Goal: Task Accomplishment & Management: Manage account settings

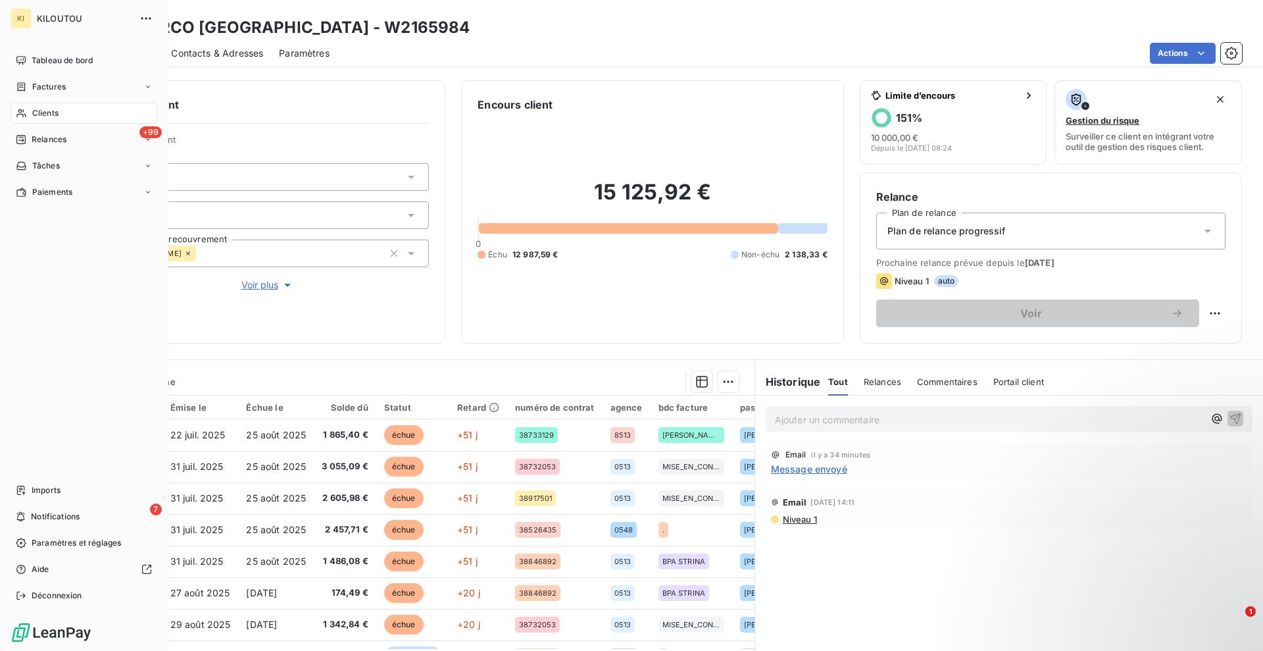
click at [79, 120] on div "Clients" at bounding box center [84, 113] width 147 height 21
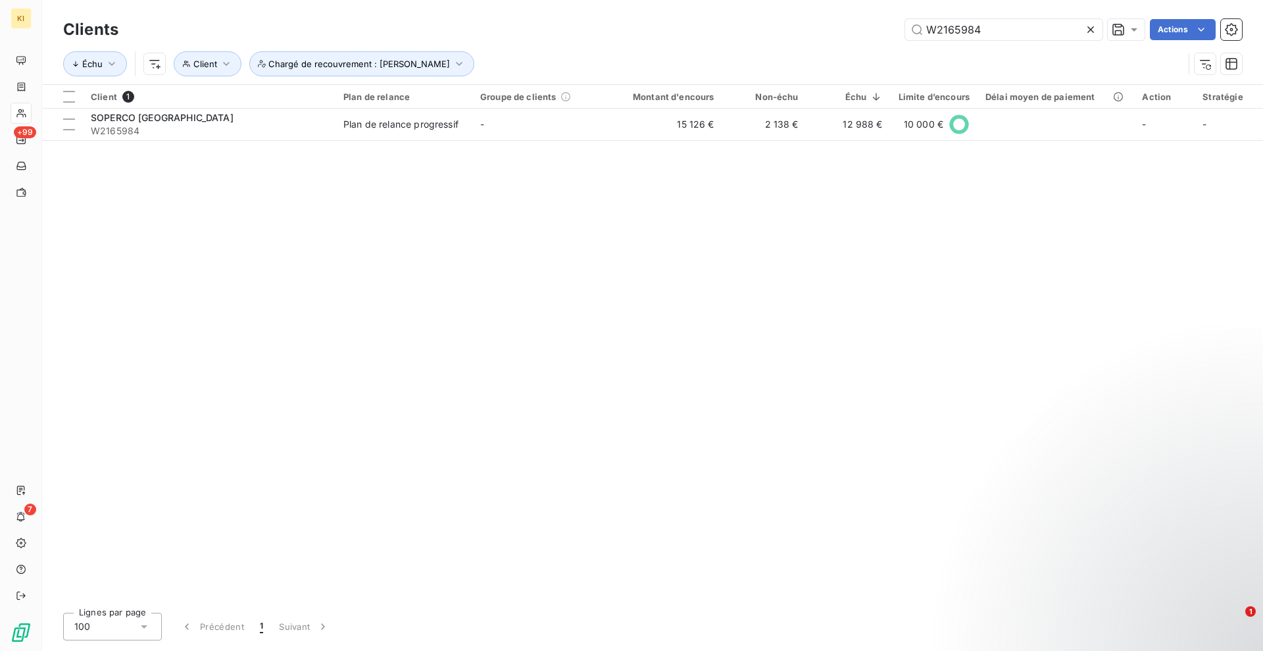
click at [1089, 33] on icon at bounding box center [1090, 29] width 13 height 13
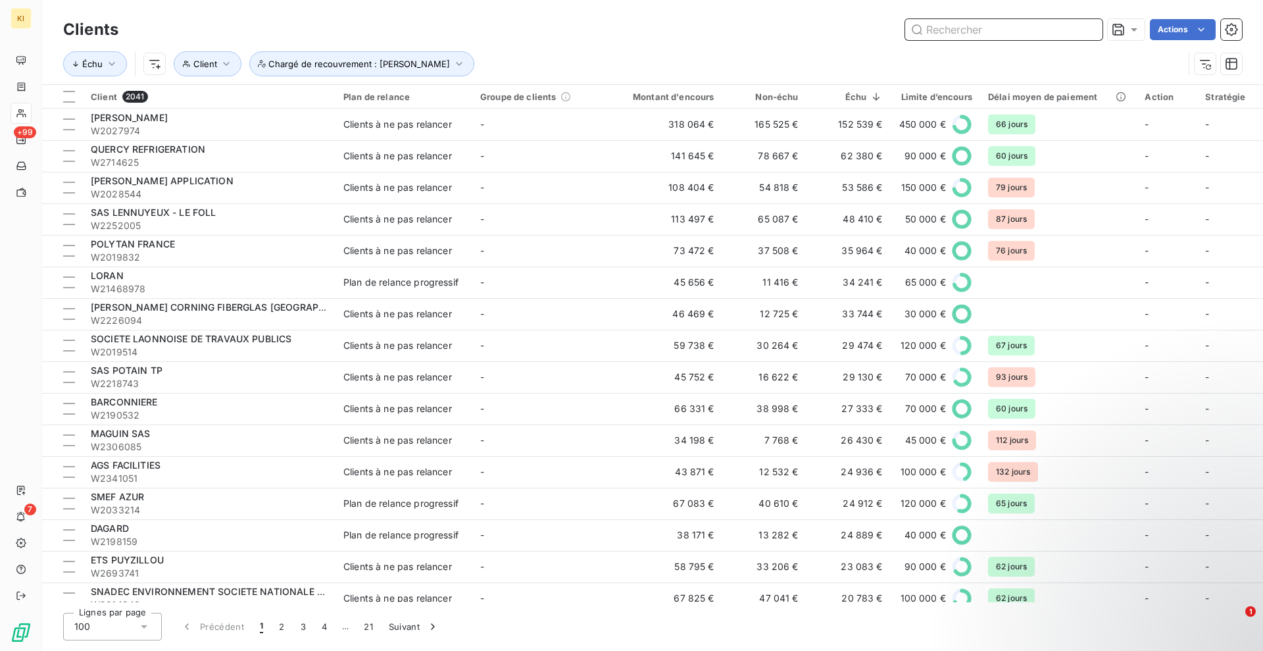
click at [1053, 32] on input "text" at bounding box center [1003, 29] width 197 height 21
paste input "W2185080"
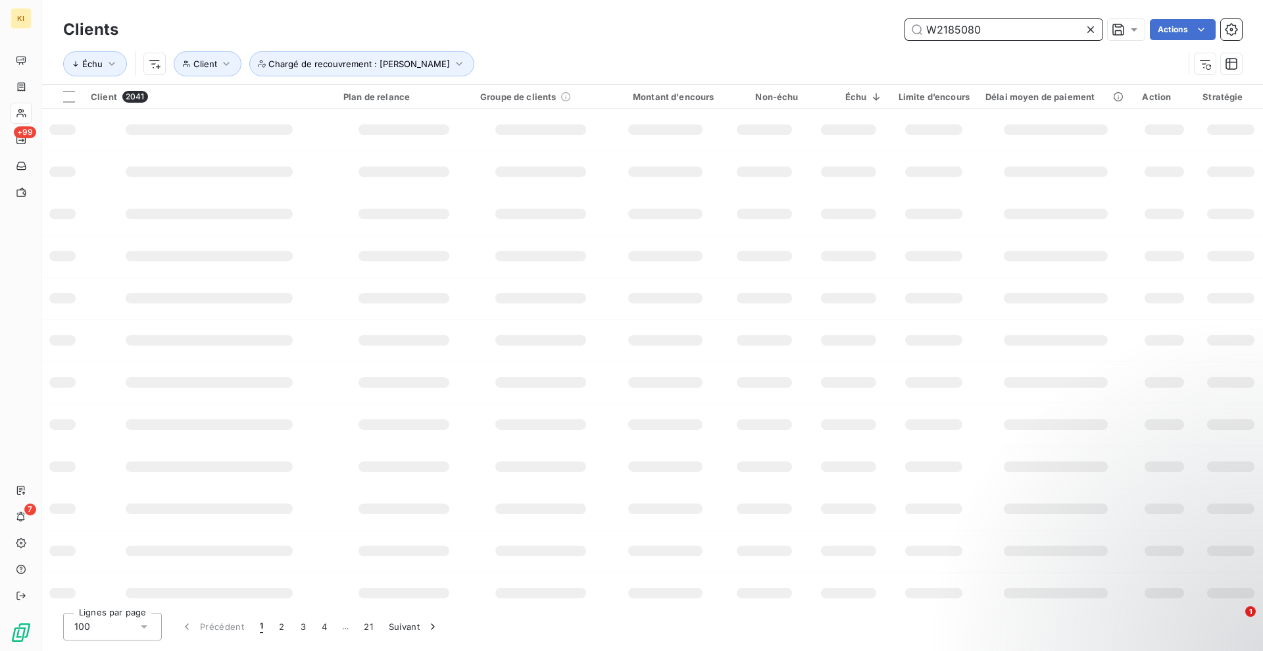
type input "W2185080"
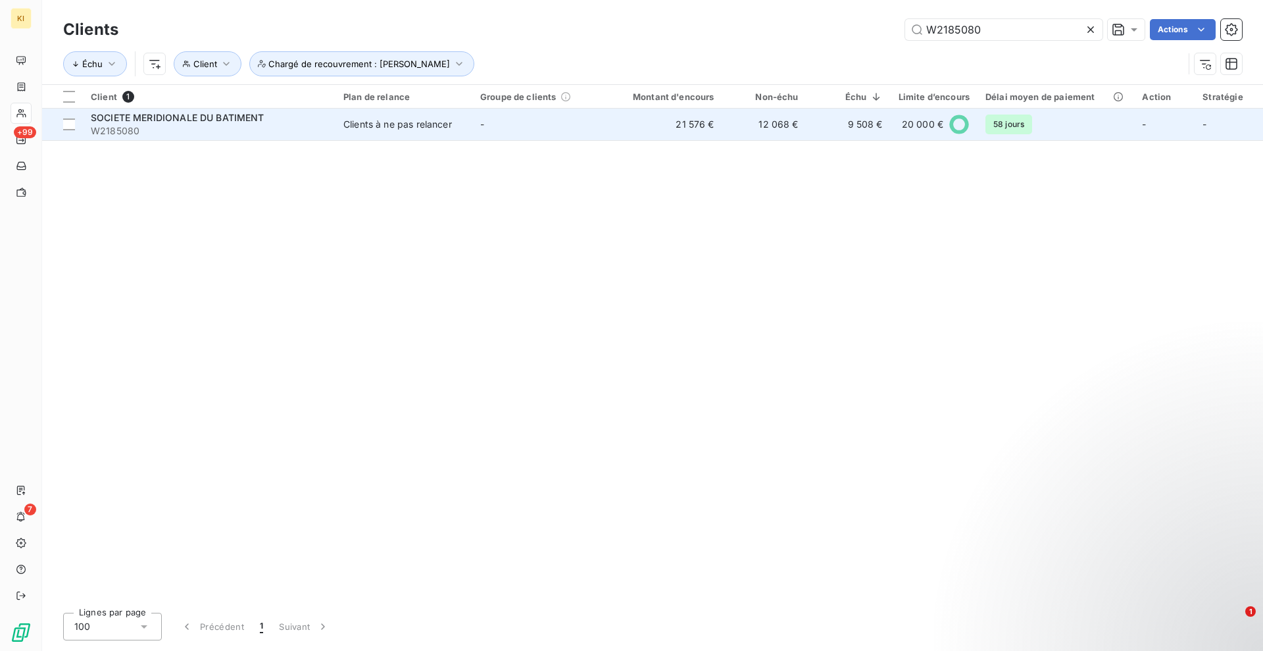
click at [393, 138] on td "Clients à ne pas relancer" at bounding box center [404, 125] width 137 height 32
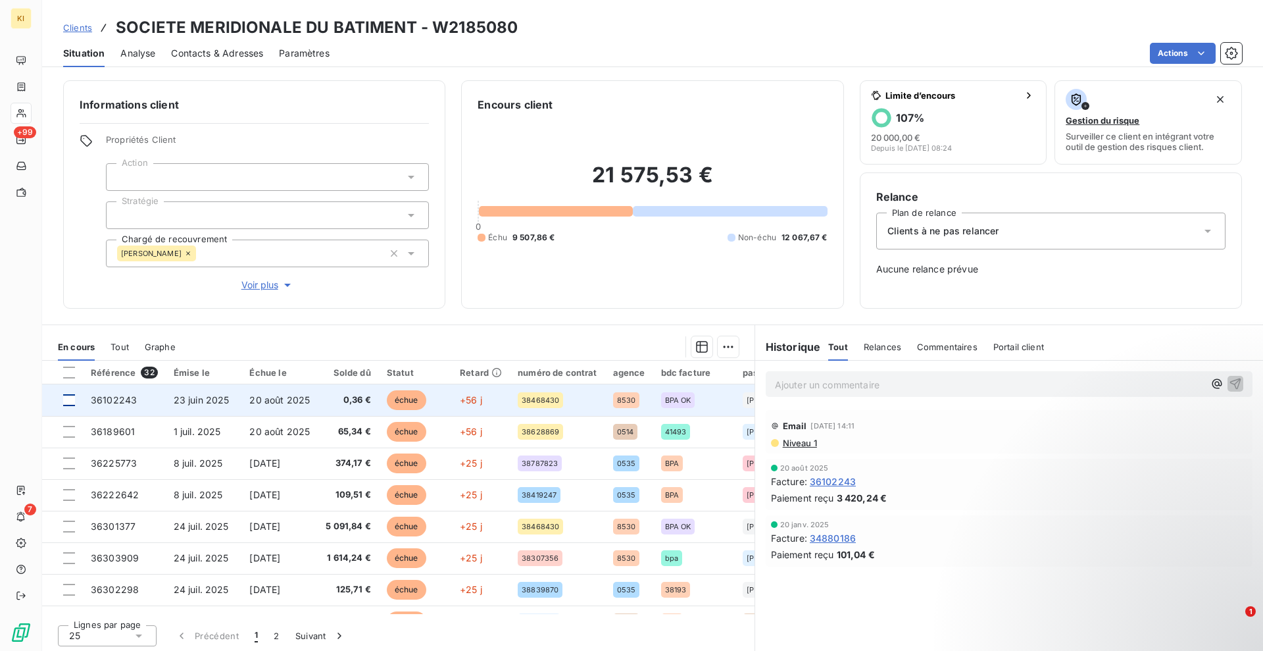
click at [66, 403] on div at bounding box center [69, 400] width 12 height 12
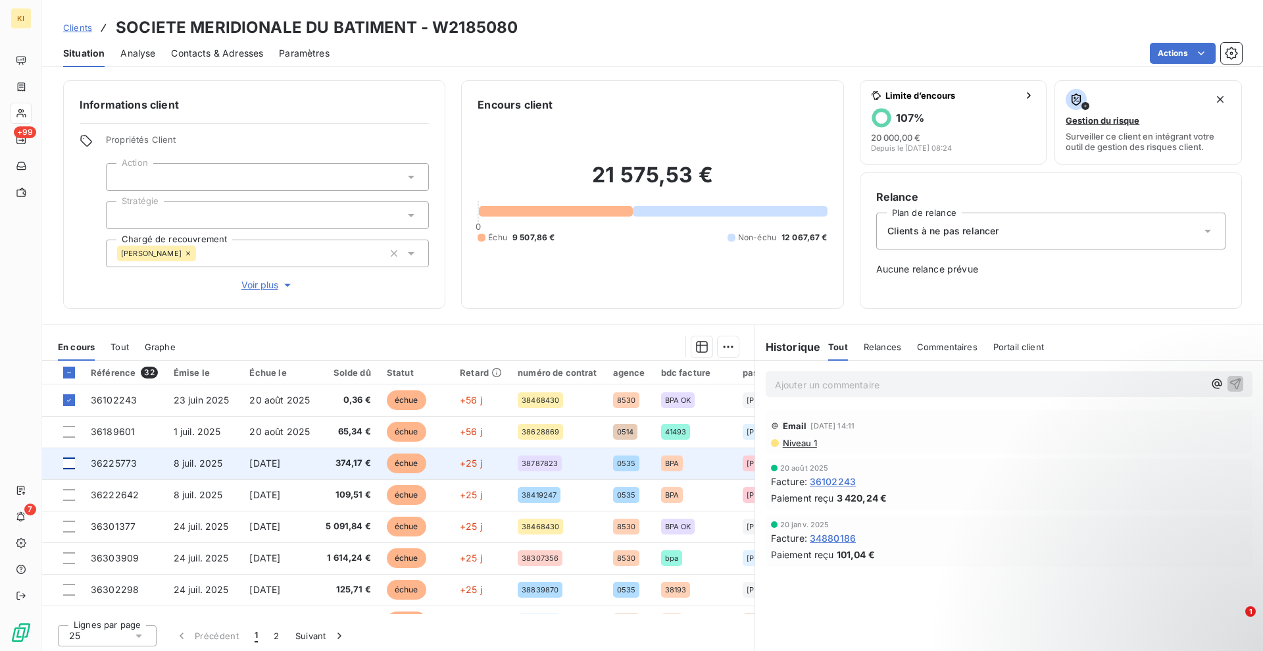
click at [65, 460] on div at bounding box center [69, 463] width 12 height 12
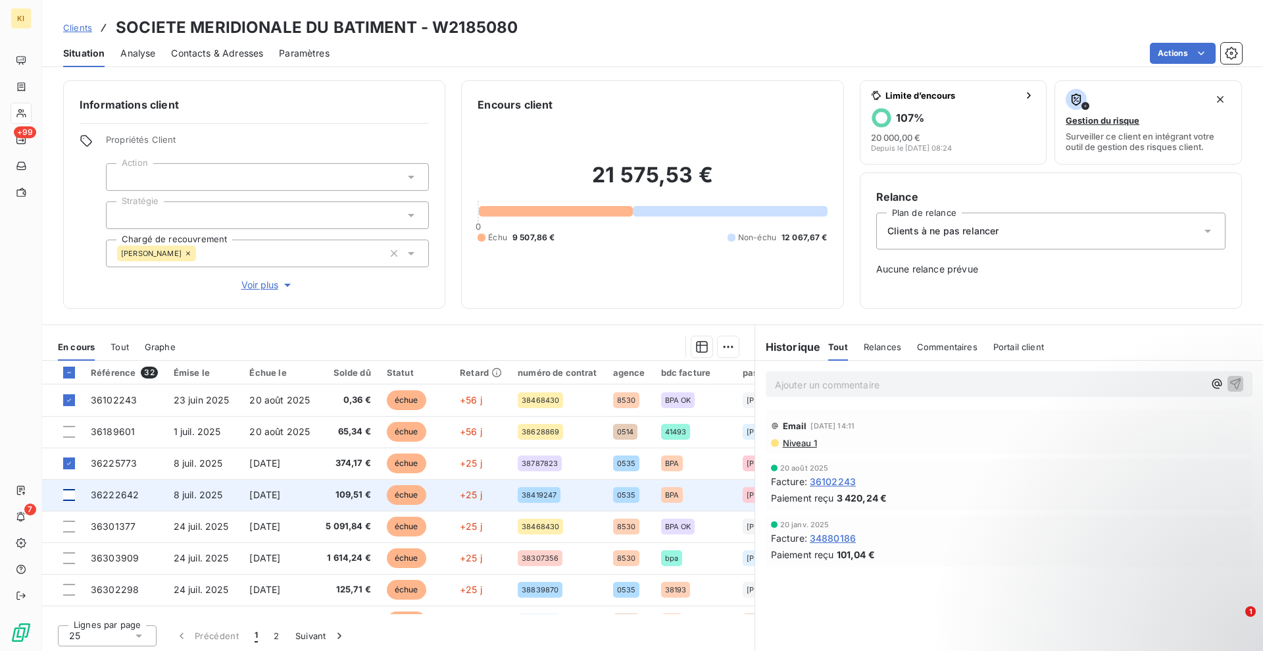
click at [70, 495] on div at bounding box center [69, 495] width 12 height 12
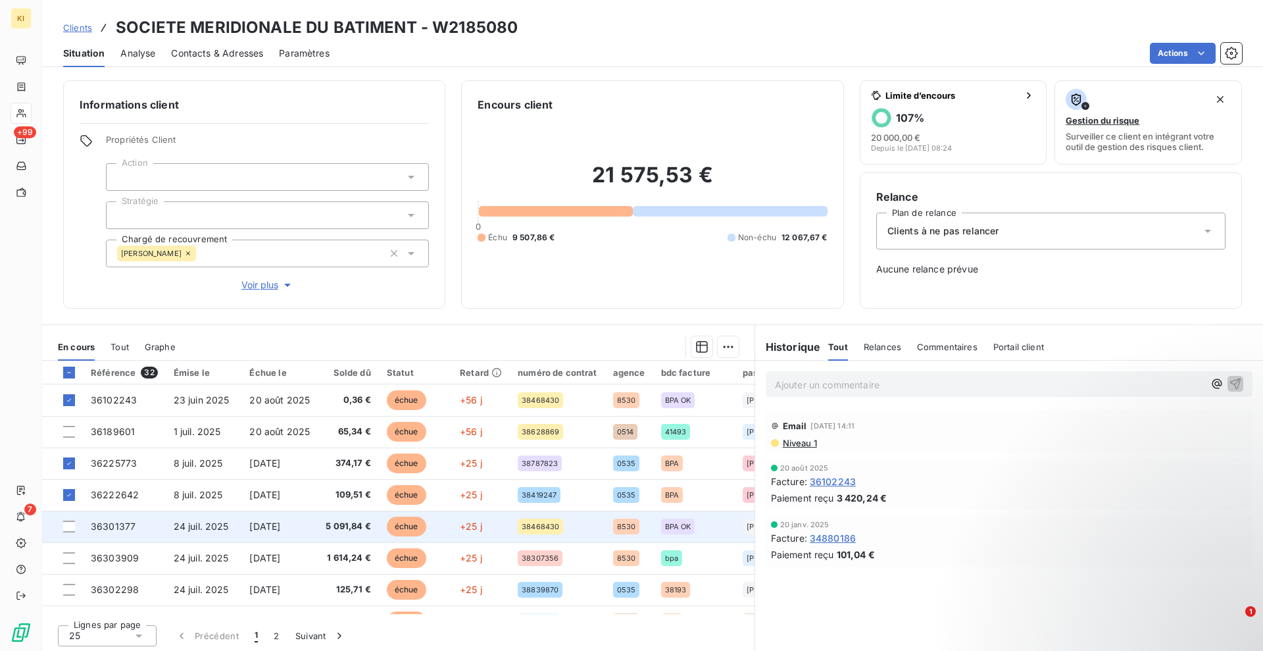
click at [67, 534] on td at bounding box center [62, 527] width 41 height 32
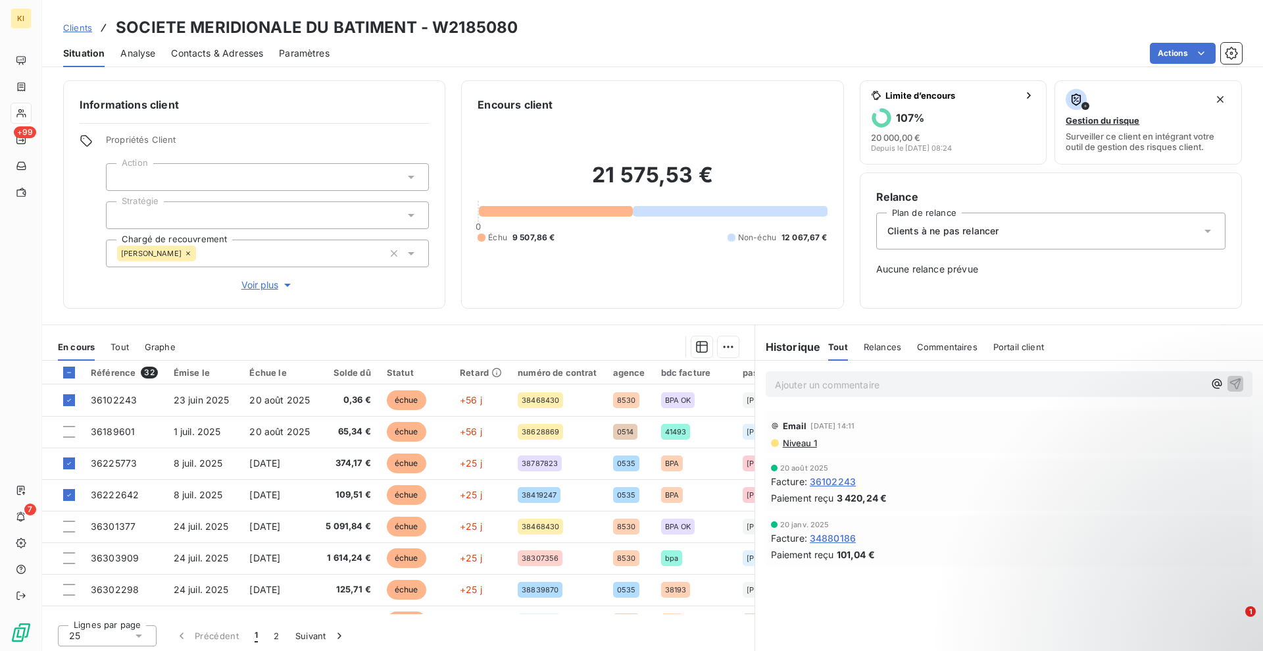
scroll to position [3, 0]
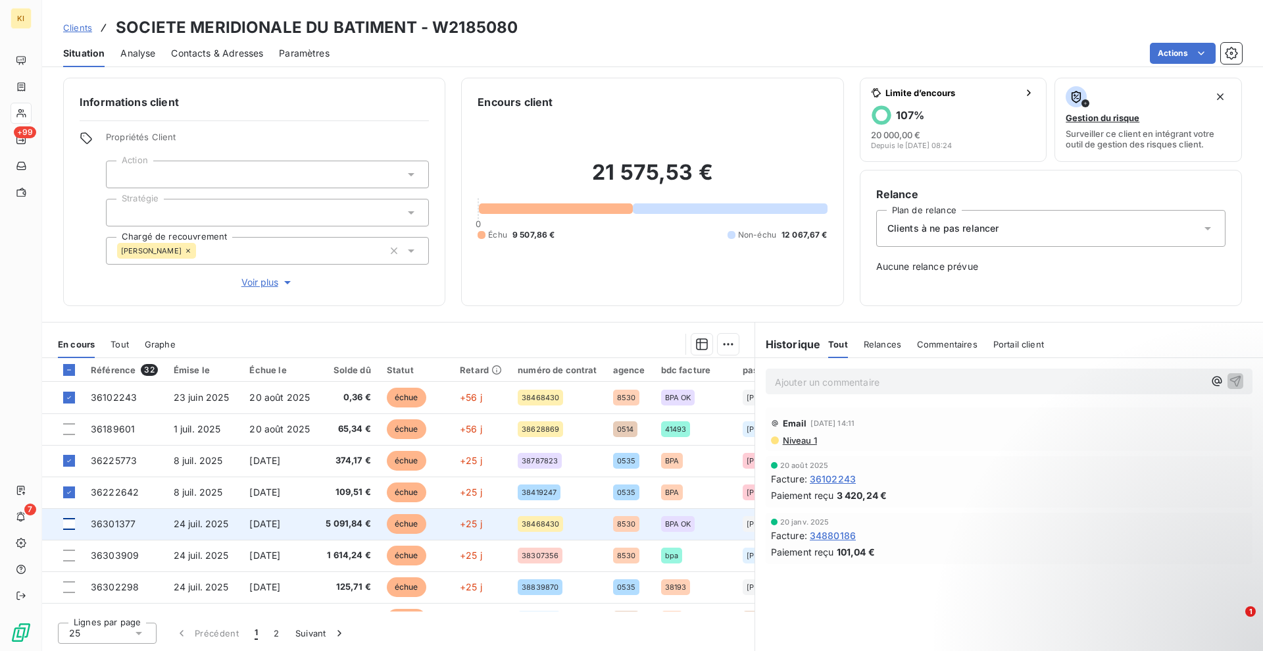
click at [66, 521] on div at bounding box center [69, 524] width 12 height 12
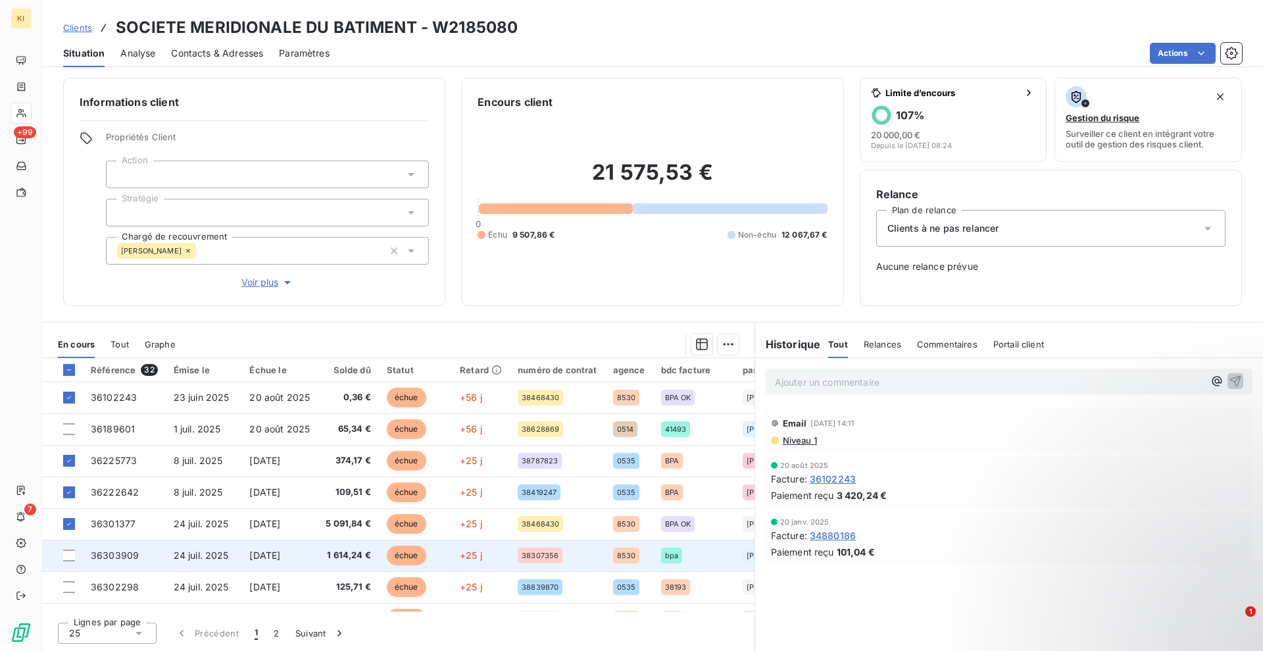
click at [66, 562] on td at bounding box center [62, 555] width 41 height 32
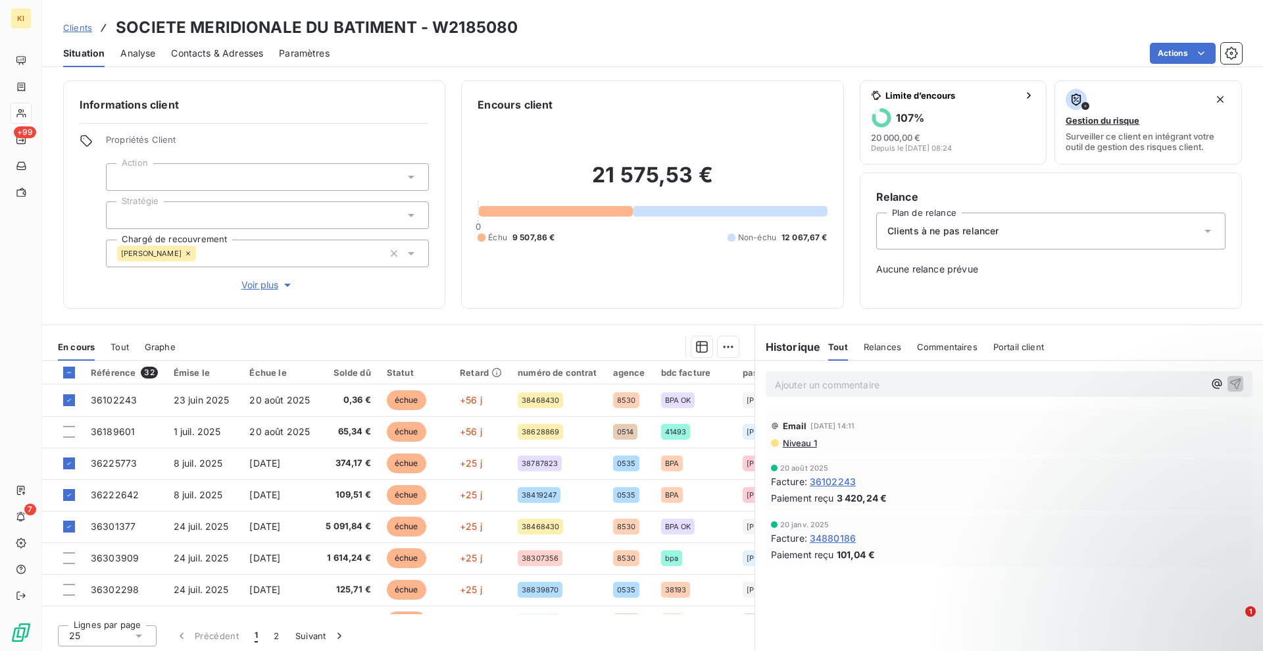
scroll to position [3, 0]
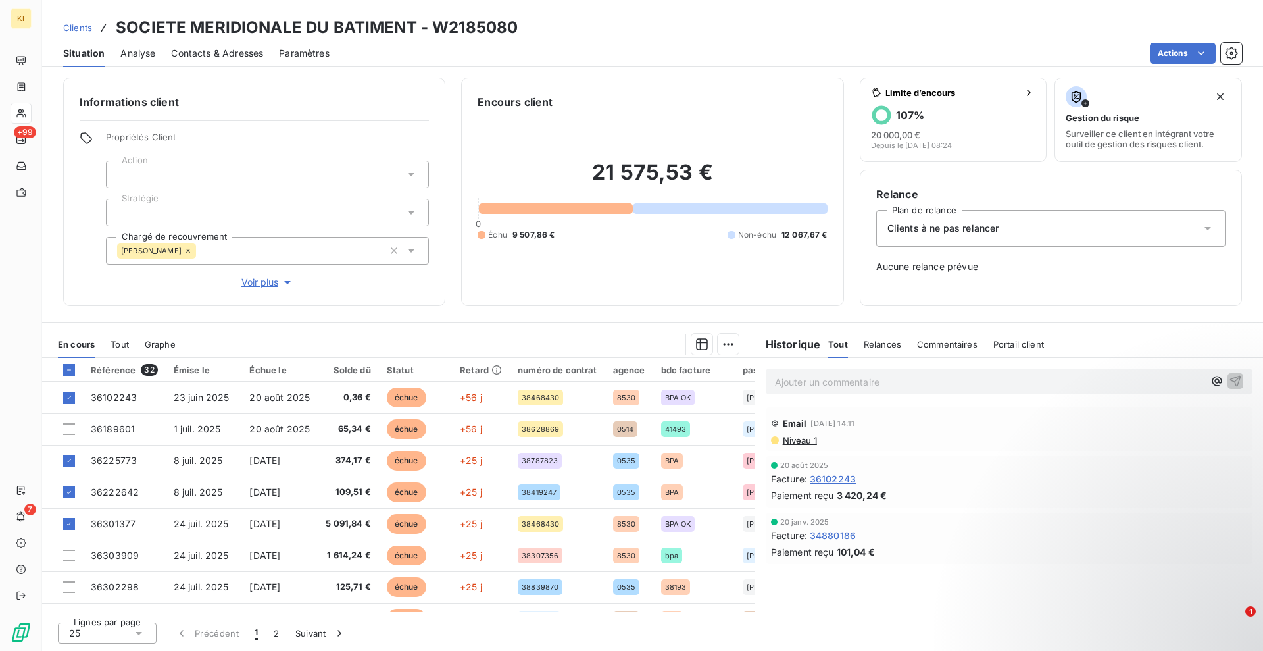
click at [132, 633] on div "25" at bounding box center [107, 632] width 99 height 21
click at [99, 587] on li "50" at bounding box center [107, 584] width 99 height 24
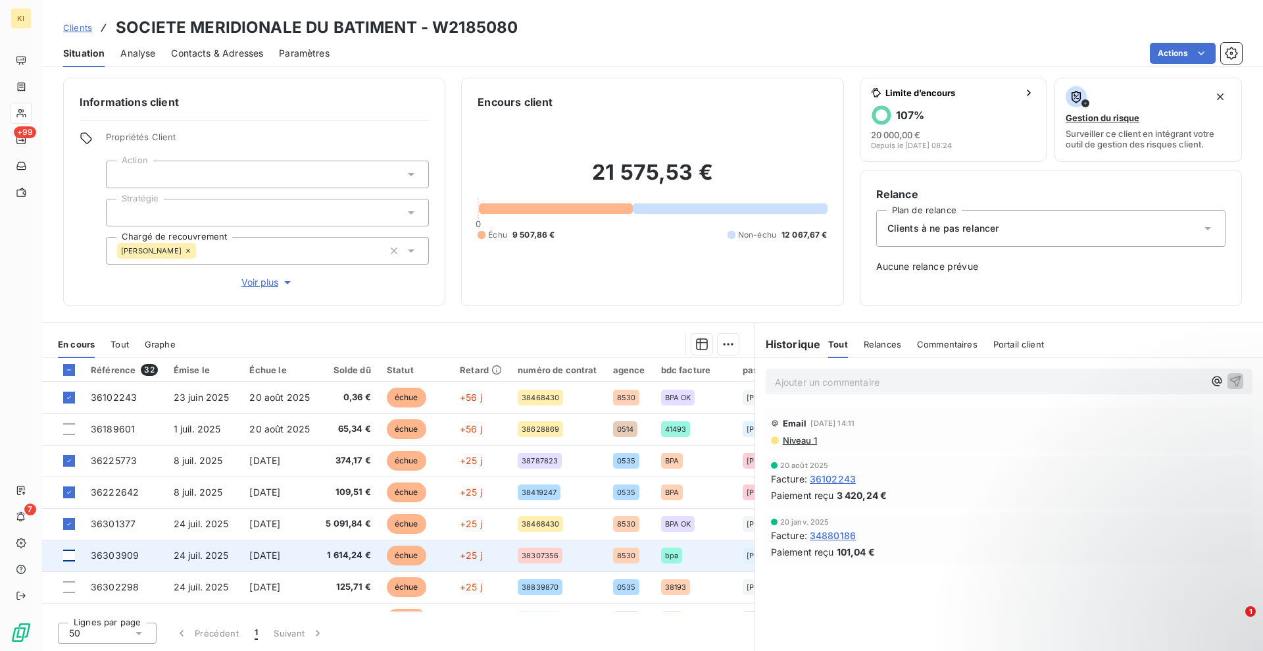
click at [70, 557] on div at bounding box center [69, 555] width 12 height 12
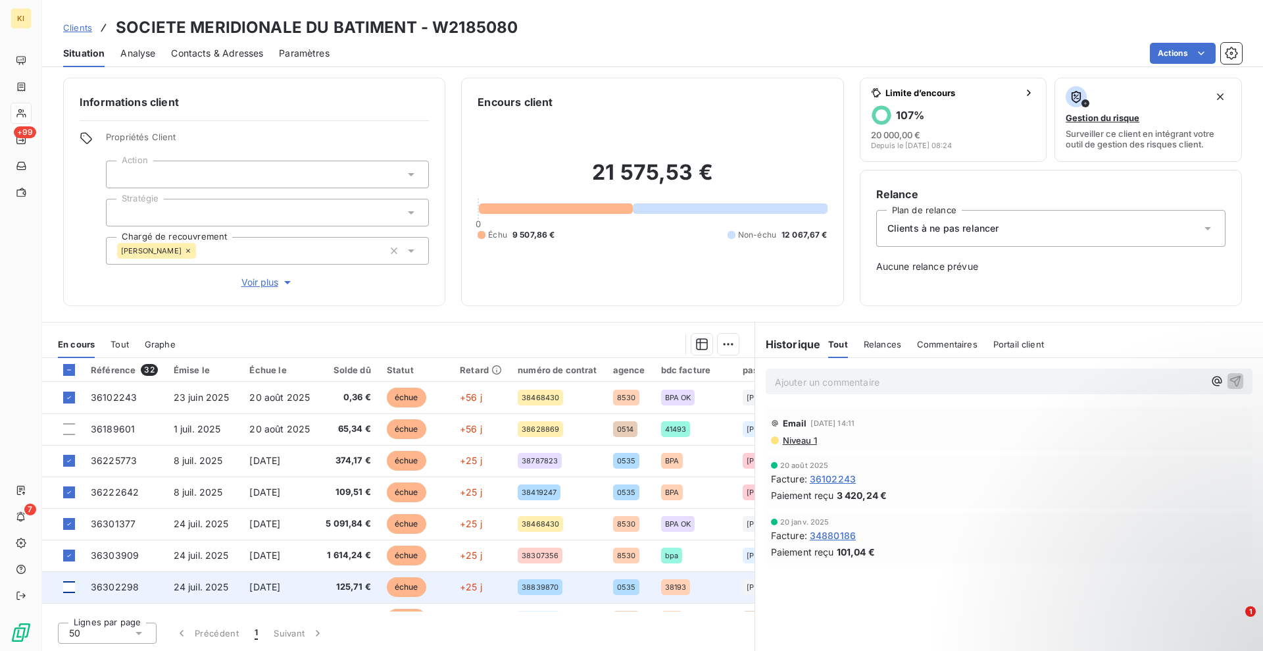
click at [70, 584] on div at bounding box center [69, 587] width 12 height 12
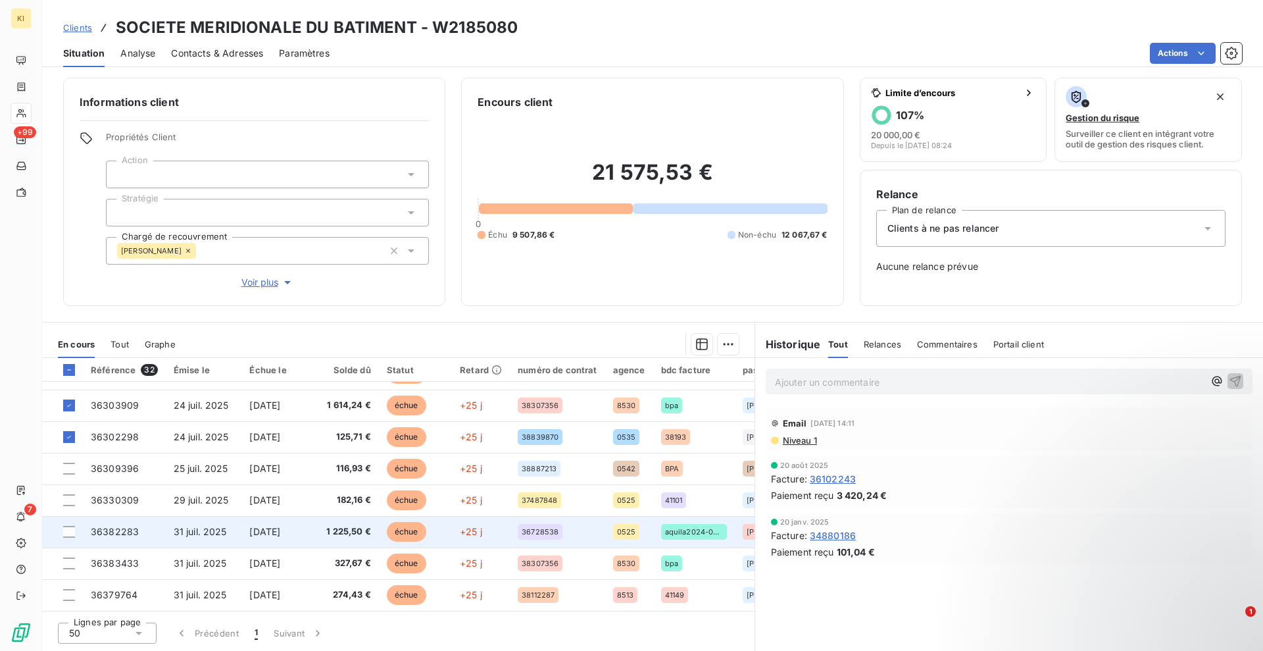
scroll to position [164, 0]
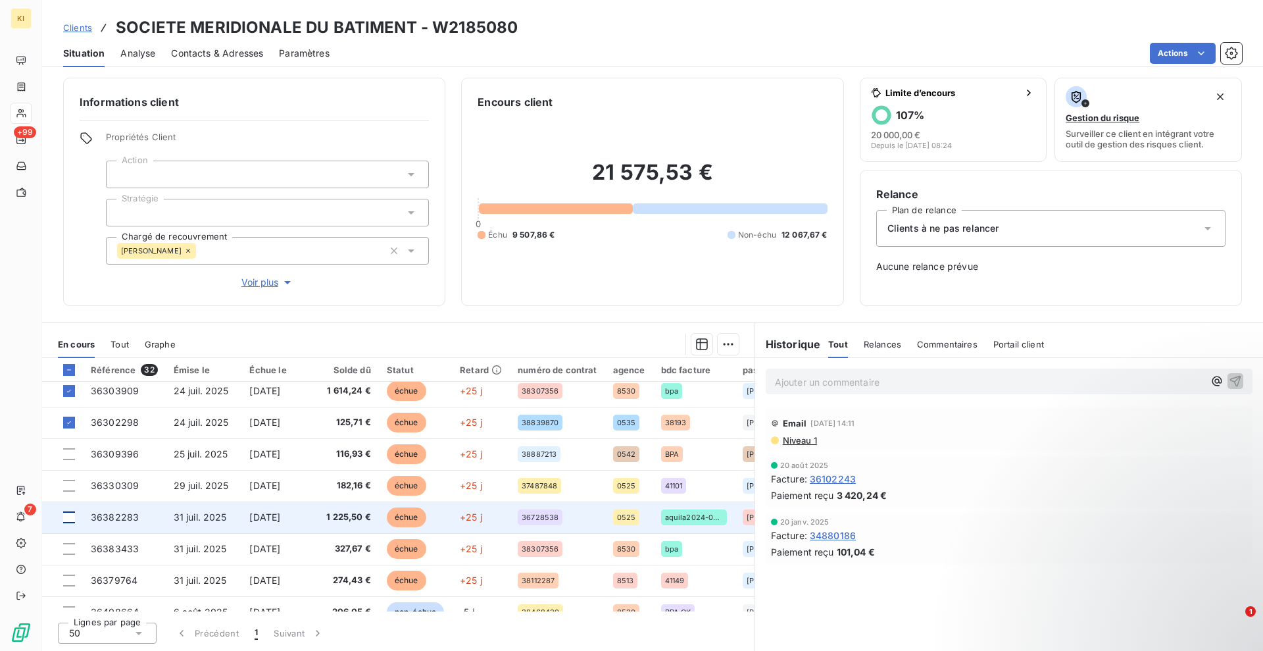
click at [65, 513] on div at bounding box center [69, 517] width 12 height 12
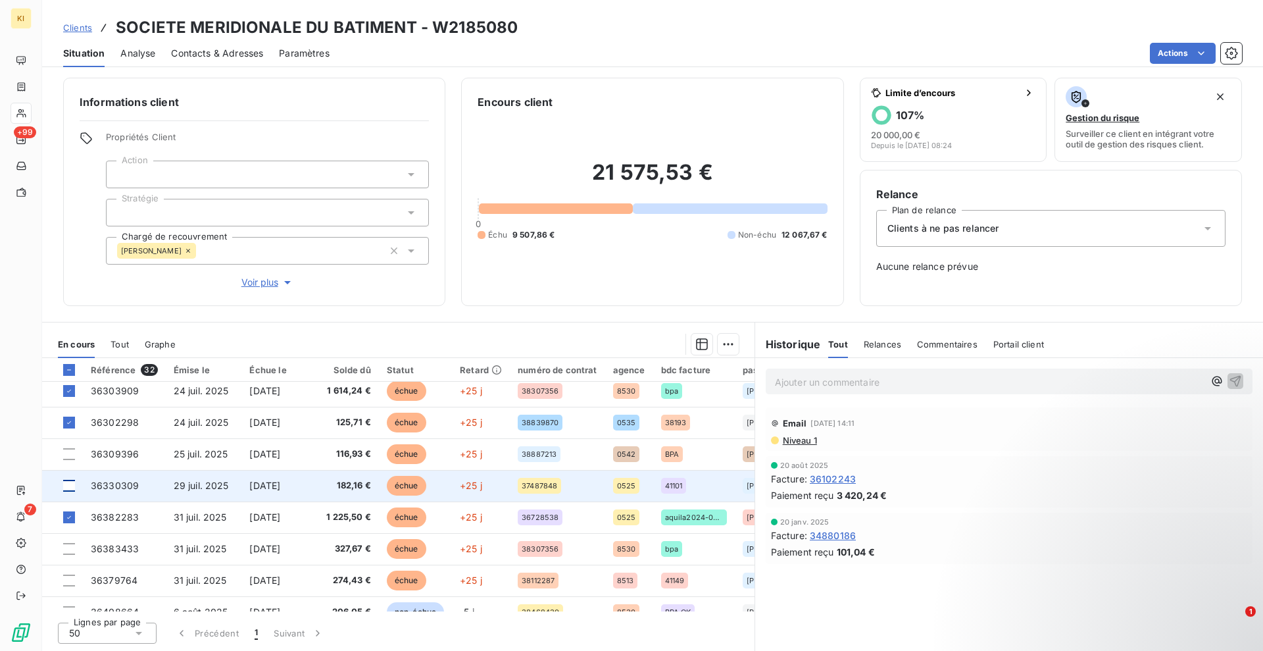
click at [67, 486] on div at bounding box center [69, 486] width 12 height 12
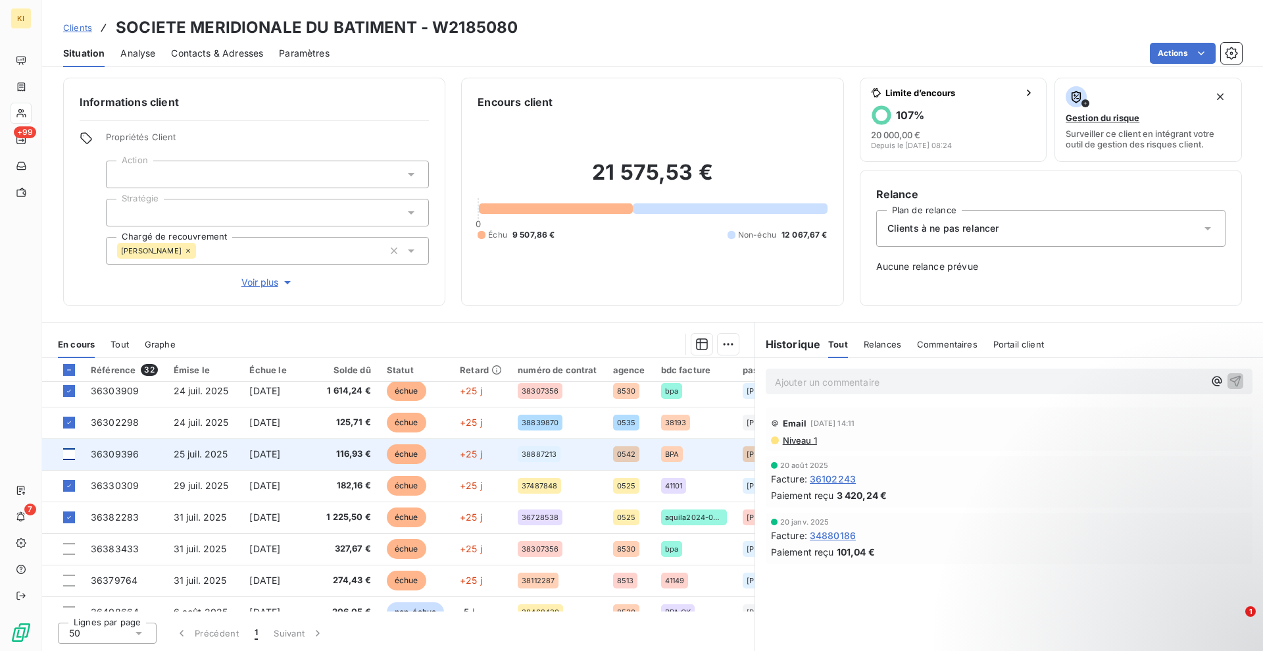
click at [69, 454] on div at bounding box center [69, 454] width 12 height 12
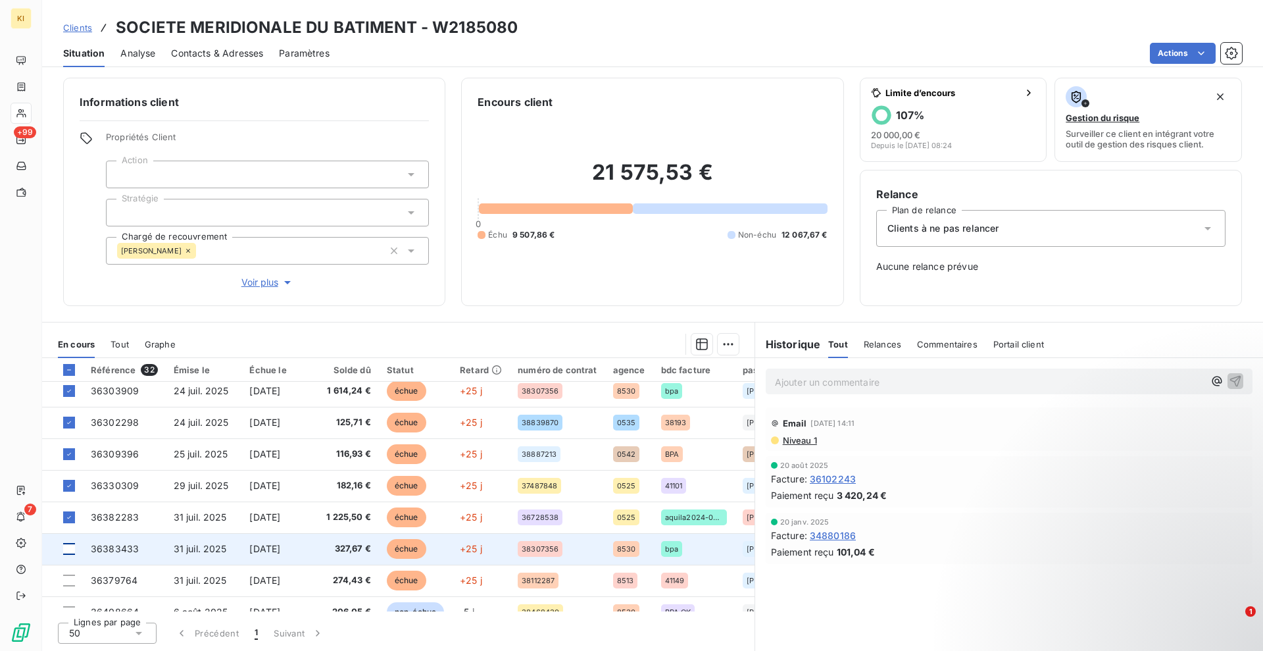
click at [66, 553] on div at bounding box center [69, 549] width 12 height 12
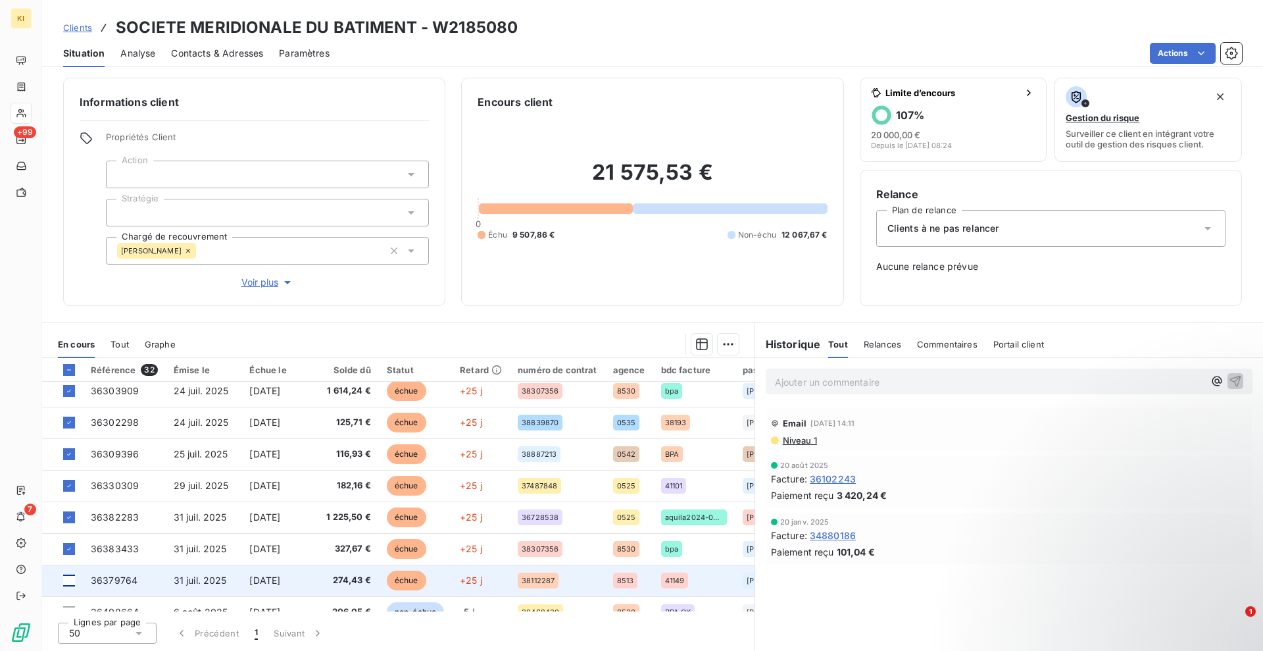
click at [68, 583] on div at bounding box center [69, 580] width 12 height 12
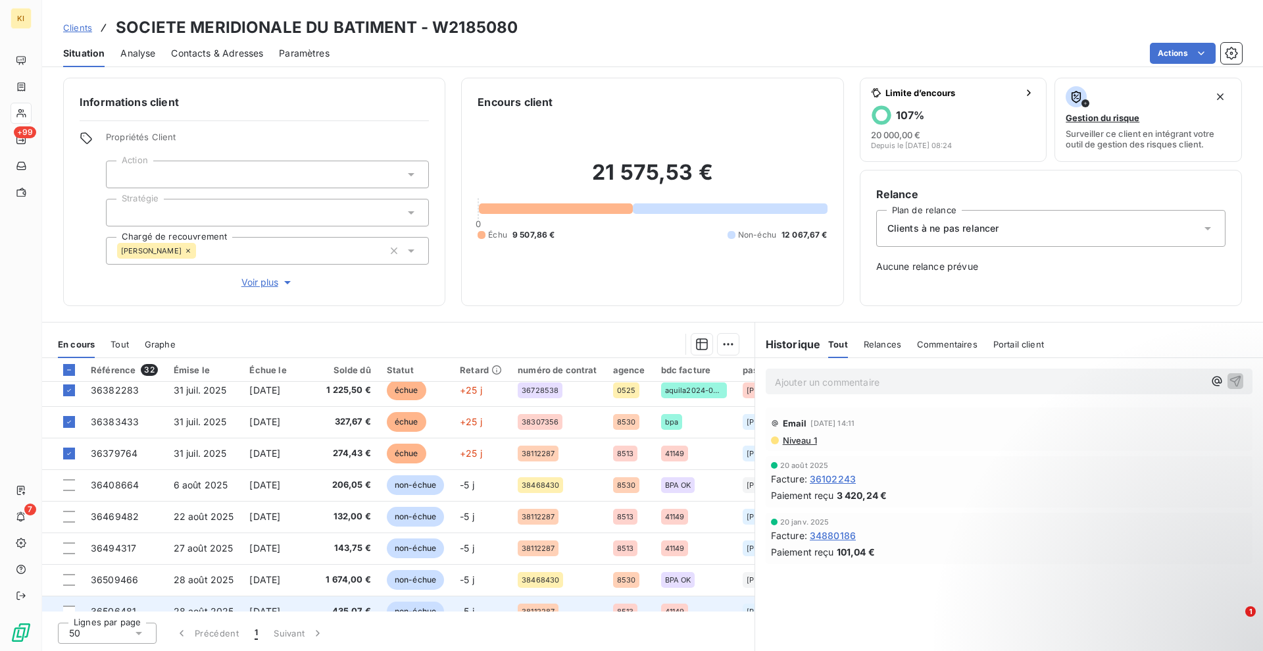
scroll to position [329, 0]
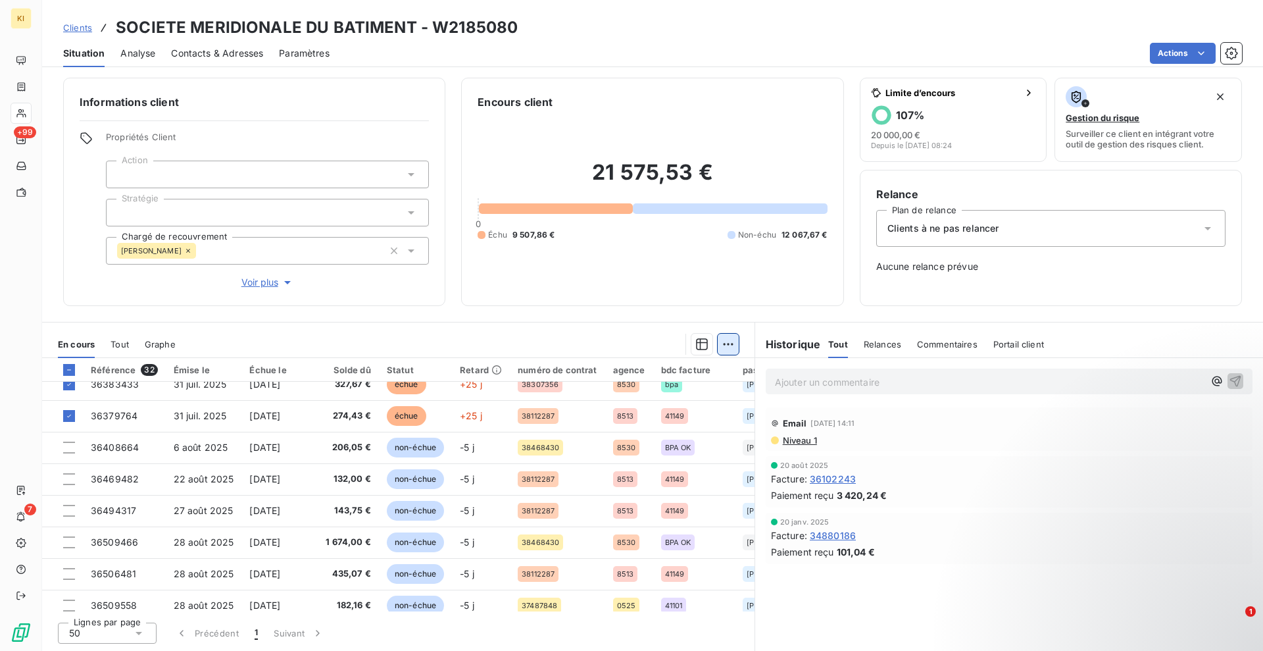
click at [721, 346] on html "KI +99 7 Clients SOCIETE MERIDIONALE DU BATIMENT - W2185080 Situation Analyse C…" at bounding box center [631, 325] width 1263 height 651
click at [636, 396] on div "Ajouter une promesse de paiement (11 factures)" at bounding box center [604, 396] width 241 height 21
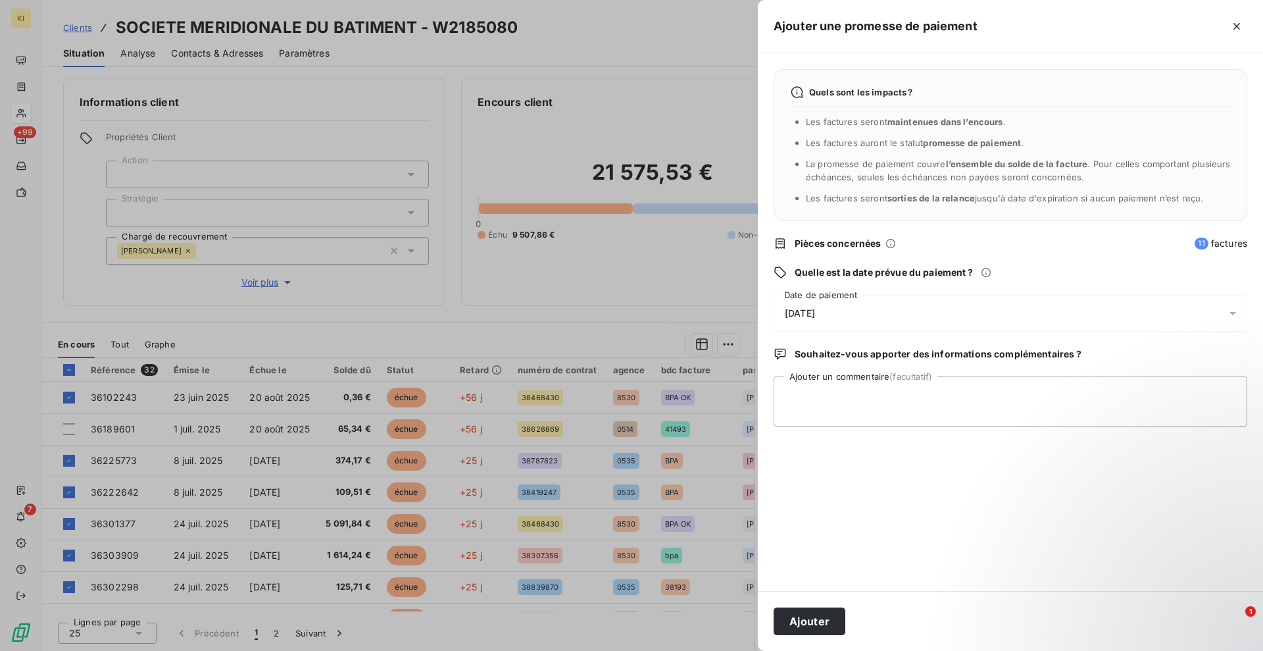
click at [843, 317] on div "[DATE]" at bounding box center [1011, 313] width 474 height 37
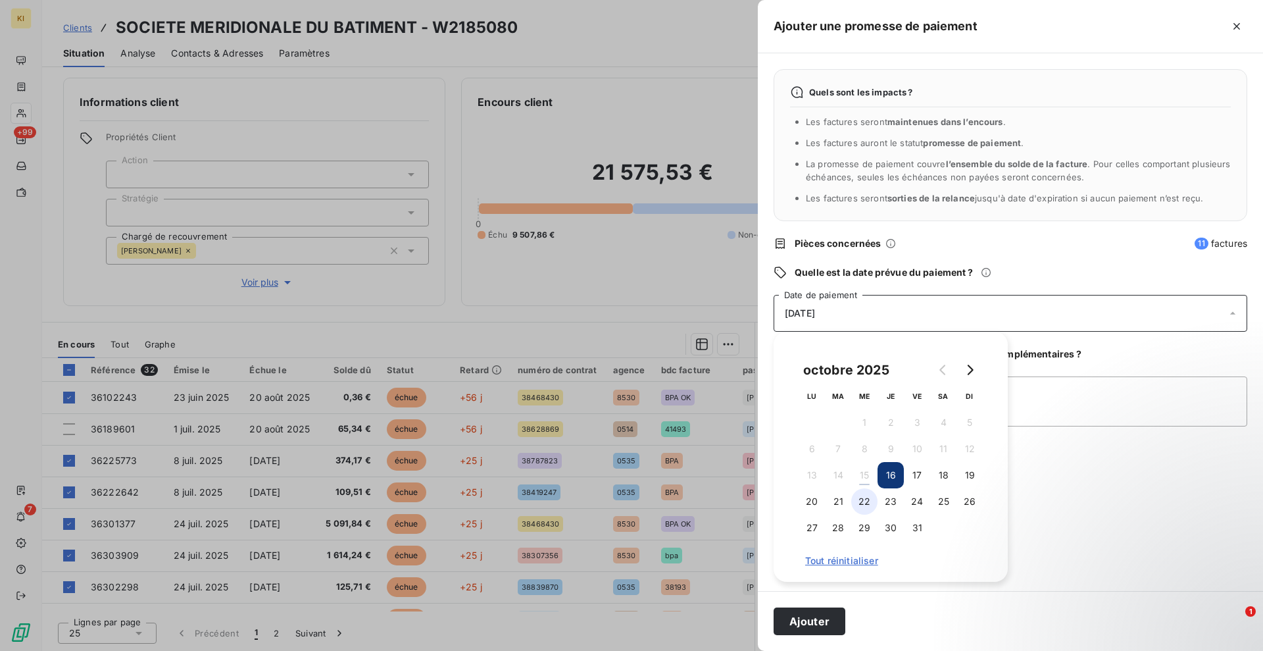
click at [863, 505] on button "22" at bounding box center [864, 501] width 26 height 26
click at [813, 622] on button "Ajouter" at bounding box center [810, 621] width 72 height 28
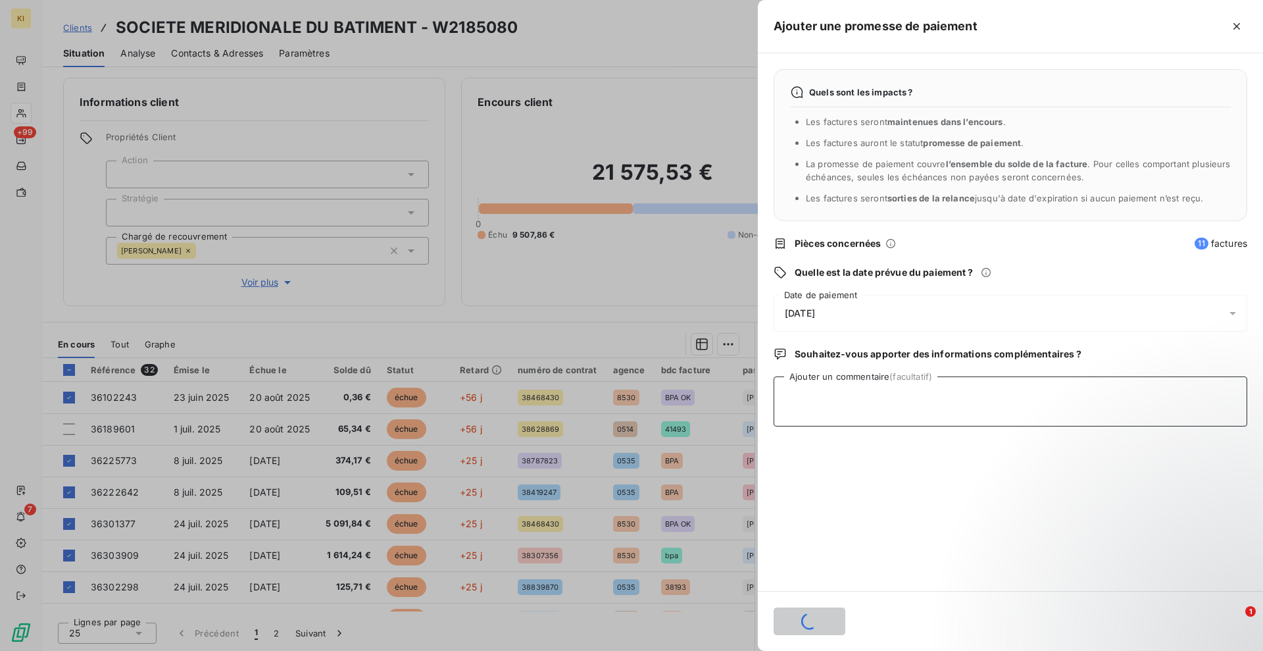
click at [850, 414] on textarea "Ajouter un commentaire (facultatif)" at bounding box center [1011, 401] width 474 height 50
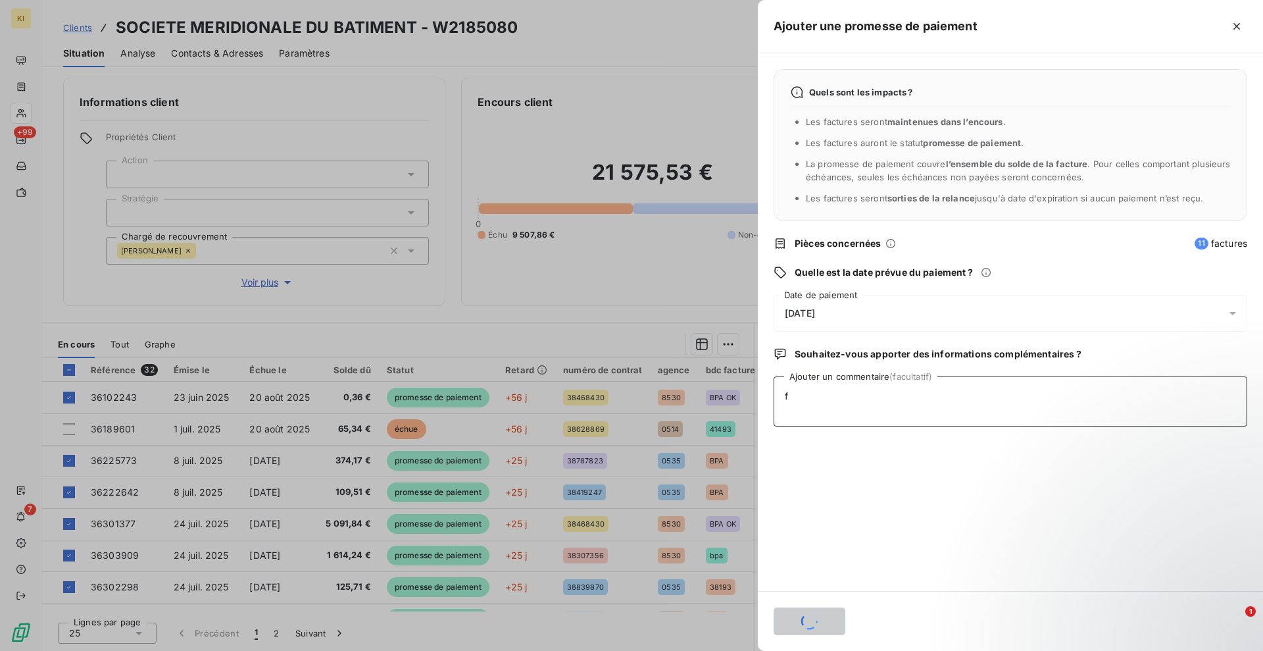
type textarea "fa"
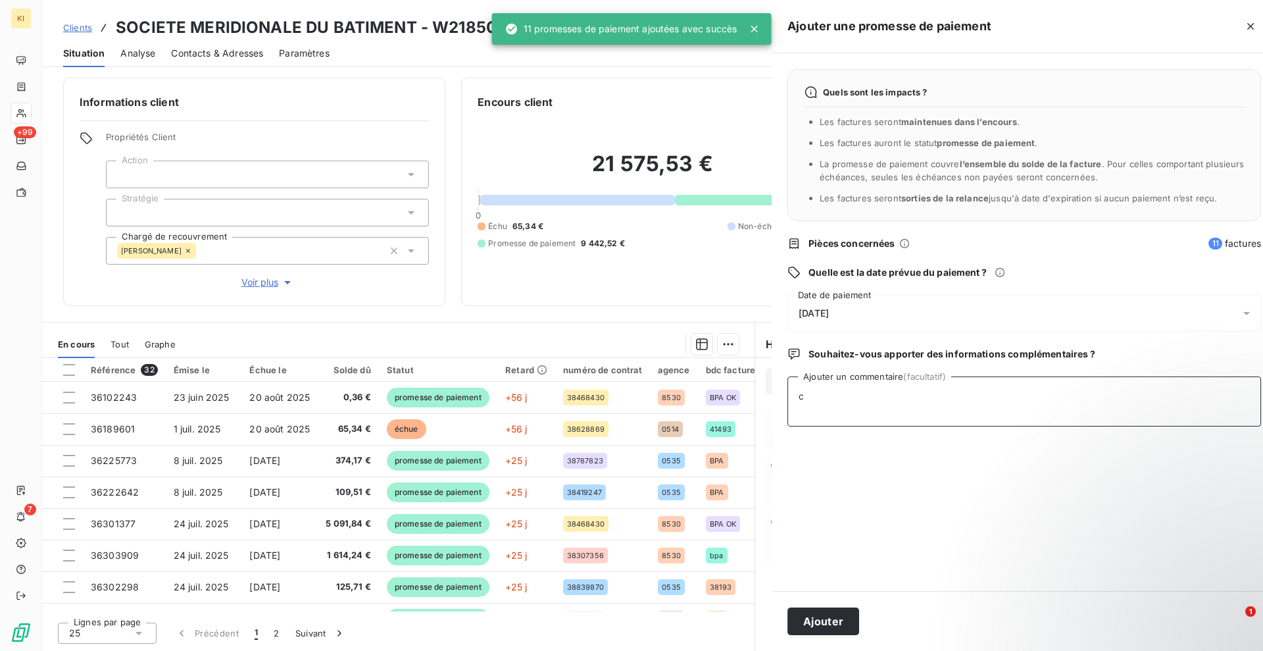
type textarea "cs"
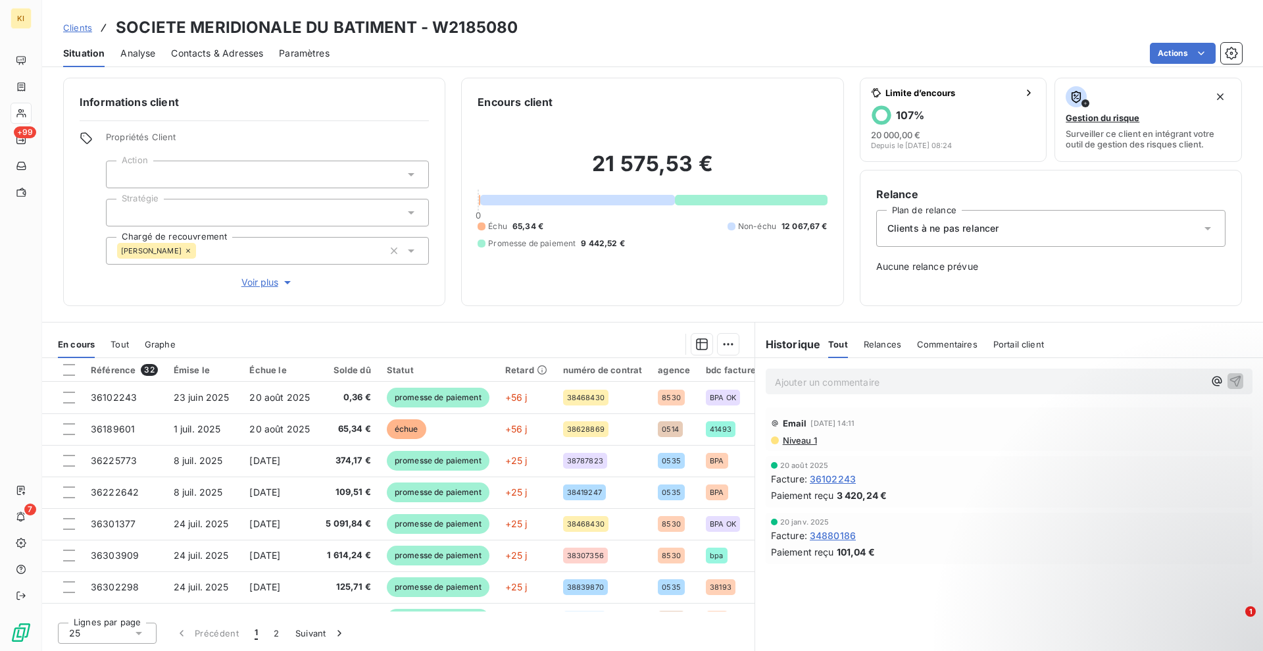
scroll to position [0, 0]
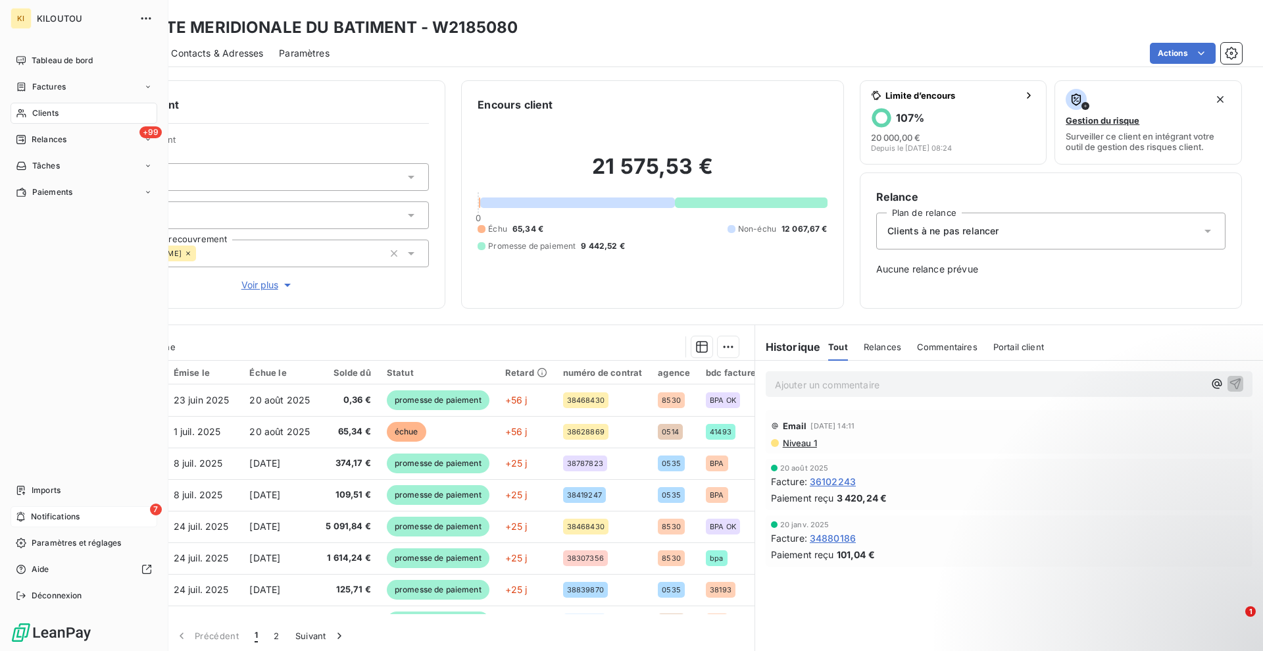
click at [34, 514] on span "Notifications" at bounding box center [55, 517] width 49 height 12
click at [72, 140] on div "+99 Relances" at bounding box center [84, 139] width 147 height 21
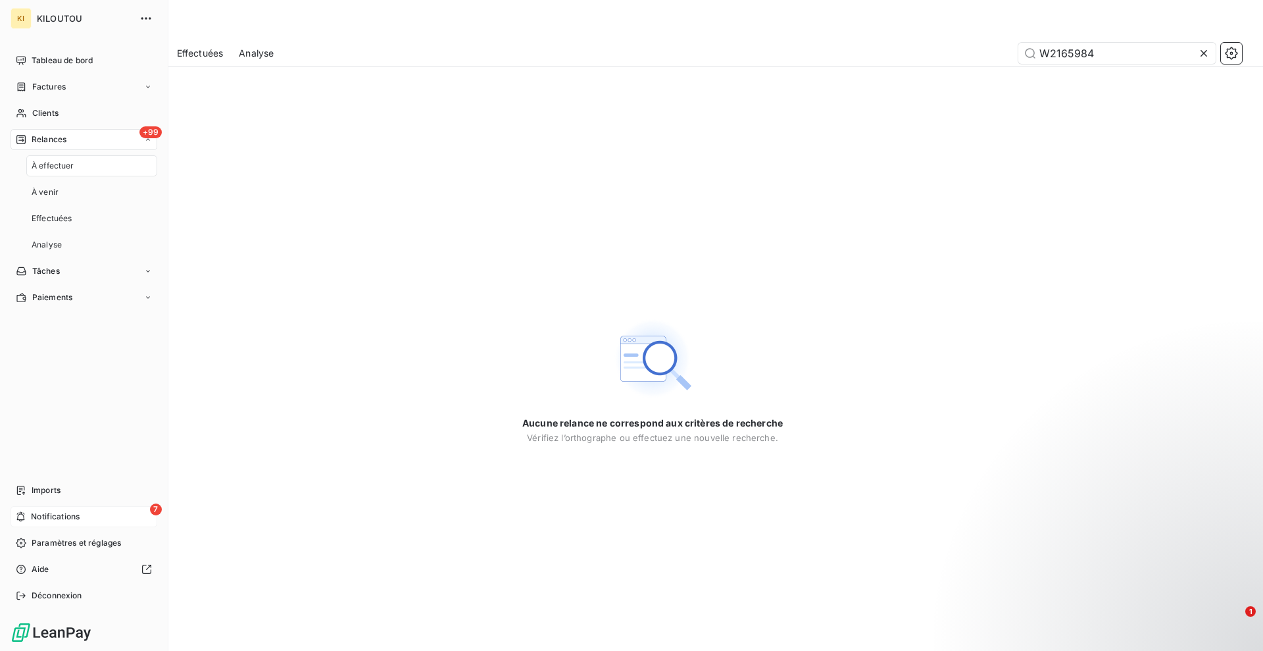
click at [87, 524] on div "7 Notifications" at bounding box center [84, 516] width 147 height 21
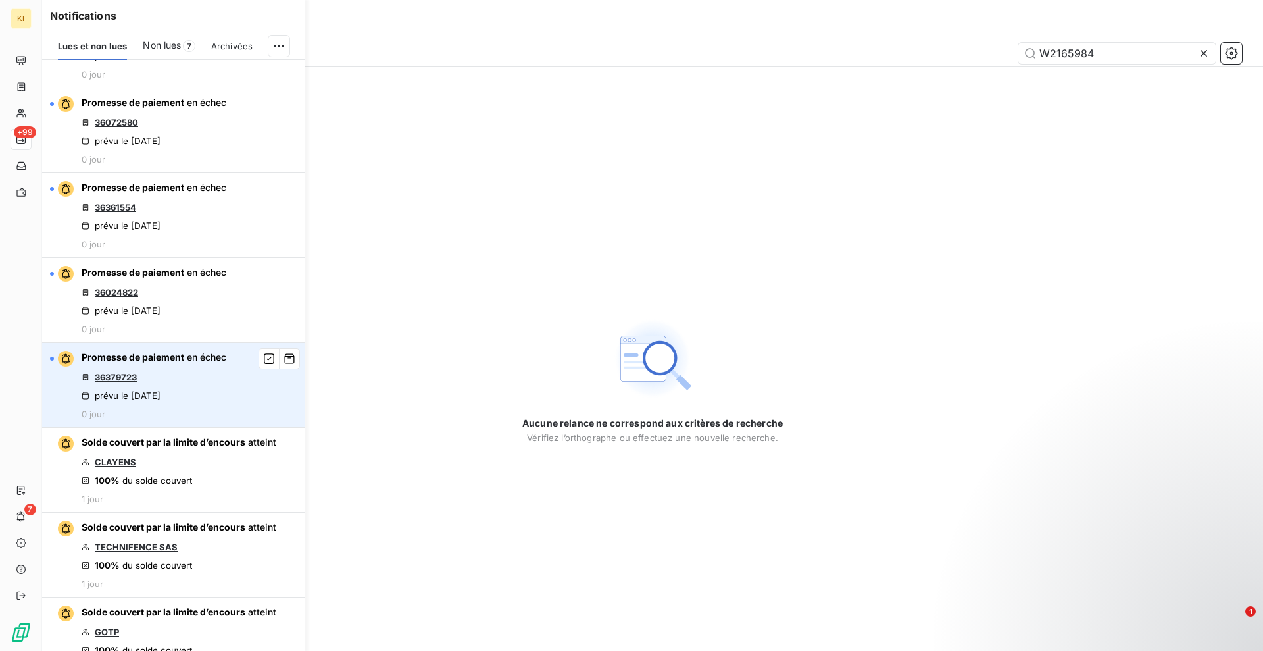
scroll to position [247, 0]
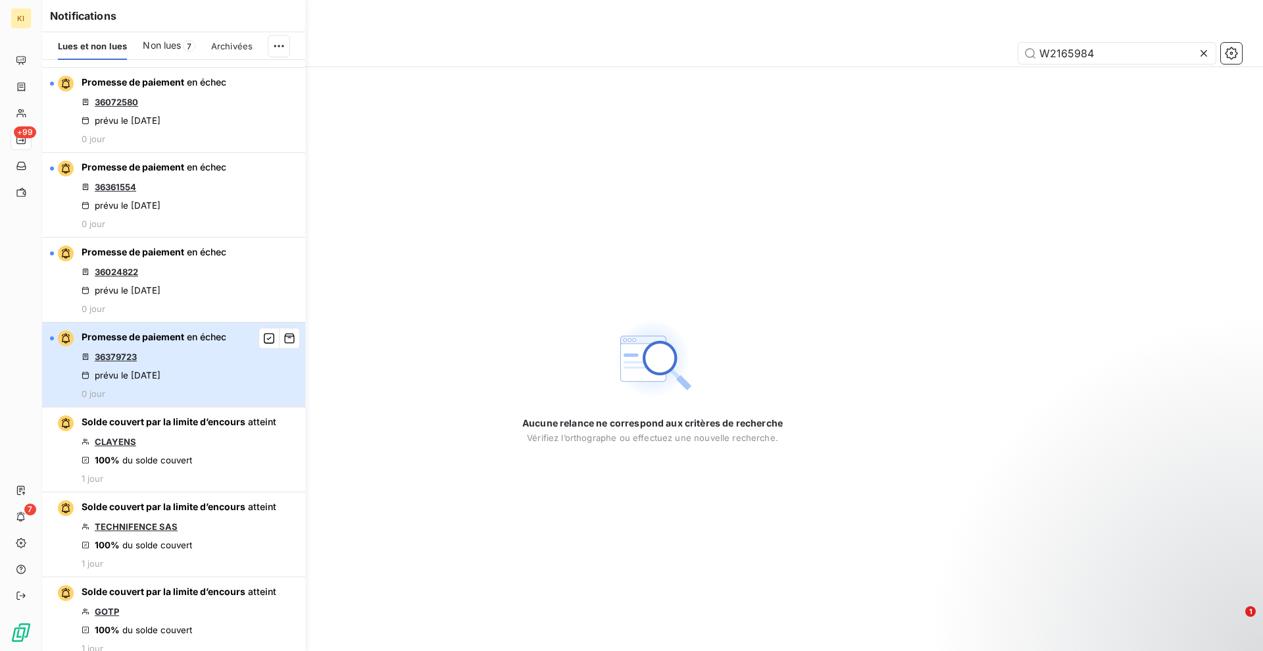
click at [196, 344] on div "Promesse de paiement en échec 36379723 prévu le [DATE] 0 jour" at bounding box center [154, 364] width 145 height 68
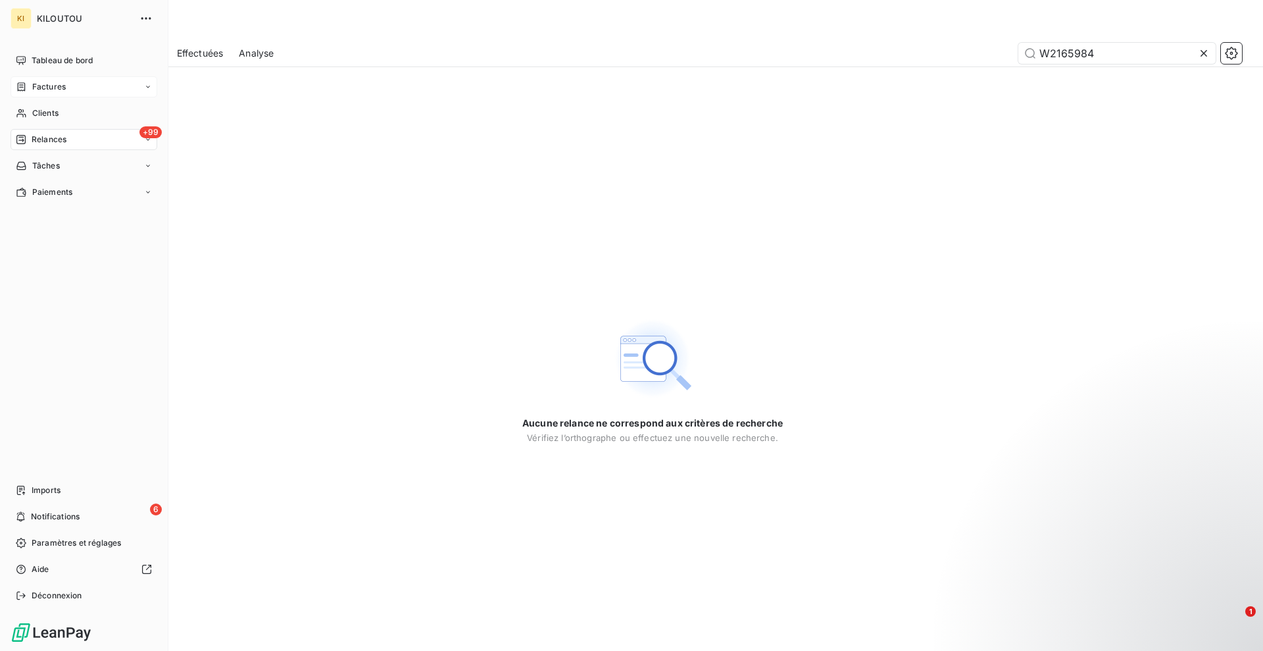
click at [42, 80] on div "Factures" at bounding box center [84, 86] width 147 height 21
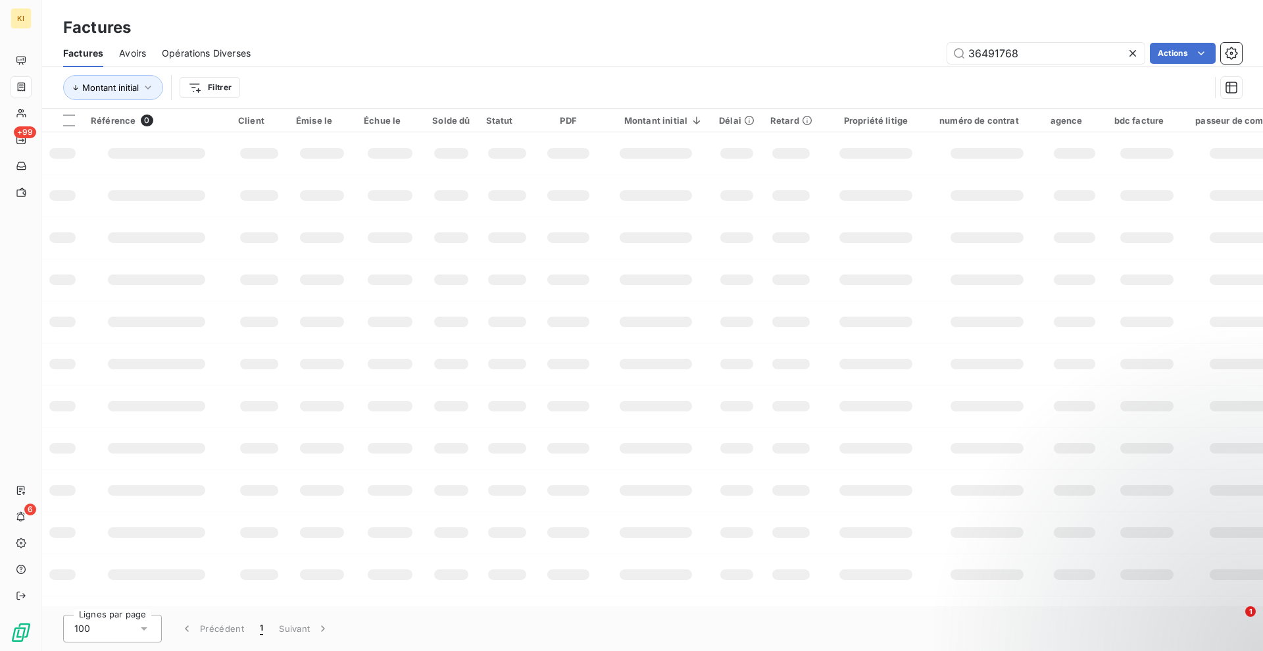
click at [1128, 53] on icon at bounding box center [1132, 53] width 13 height 13
click at [1002, 48] on input "text" at bounding box center [1045, 53] width 197 height 21
paste input "W21040263"
type input "W21040263"
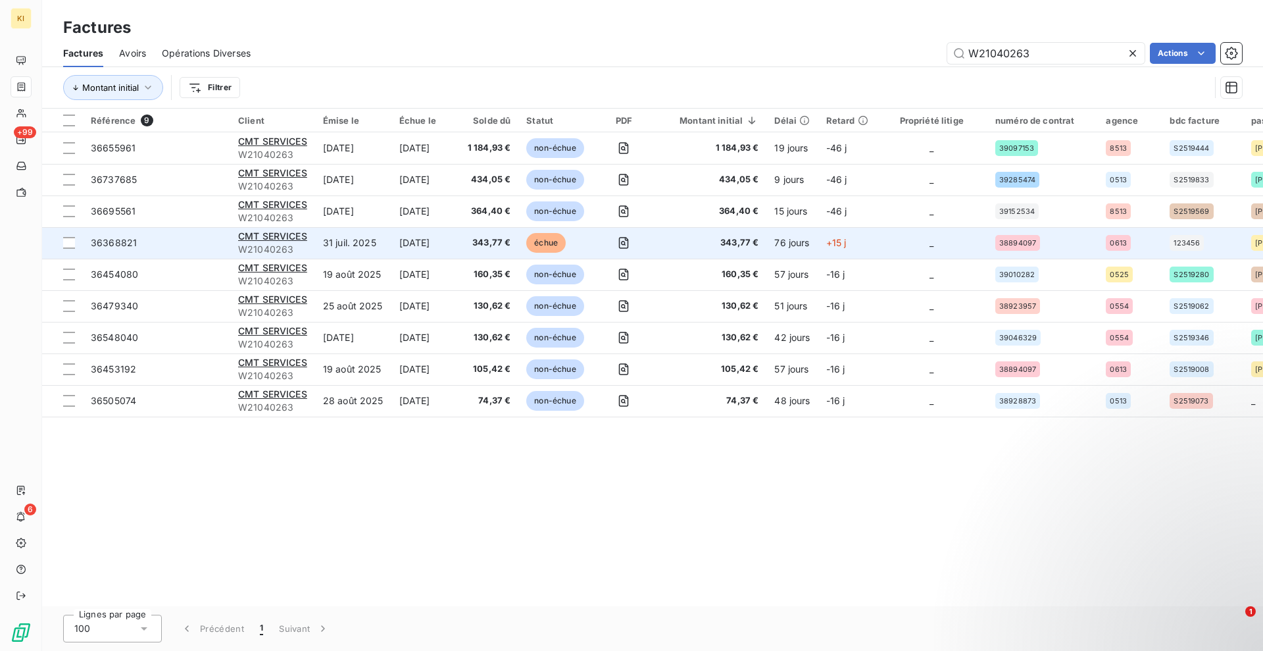
click at [418, 245] on td "[DATE]" at bounding box center [425, 243] width 68 height 32
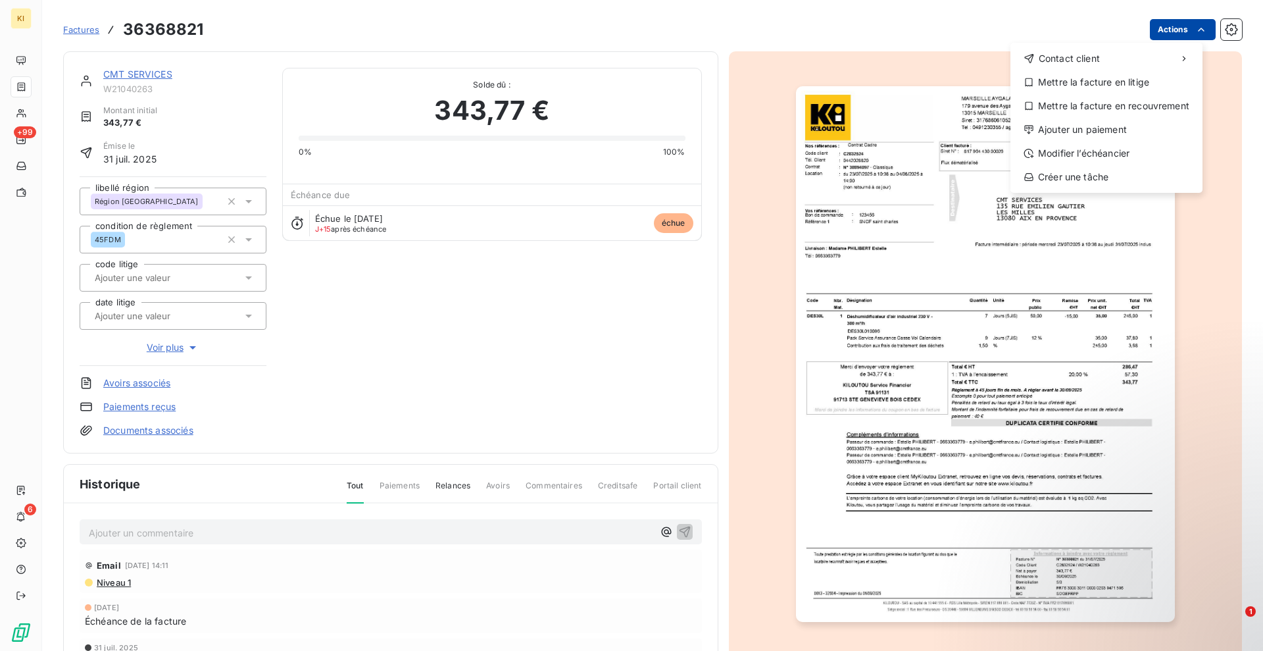
click at [1195, 33] on html "KI +99 6 Factures 36368821 Actions Contact client Mettre la facture en litige M…" at bounding box center [631, 325] width 1263 height 651
click at [1080, 130] on div "Ajouter un paiement" at bounding box center [1107, 129] width 182 height 21
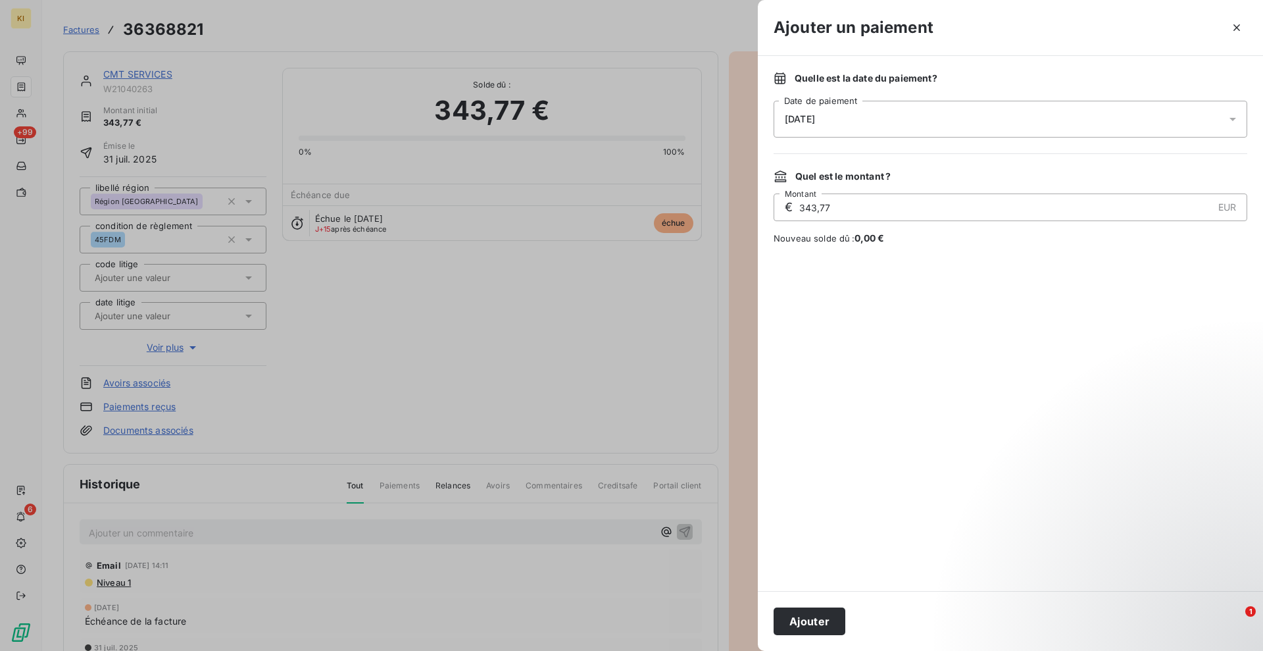
click at [825, 126] on div "[DATE]" at bounding box center [1011, 119] width 474 height 37
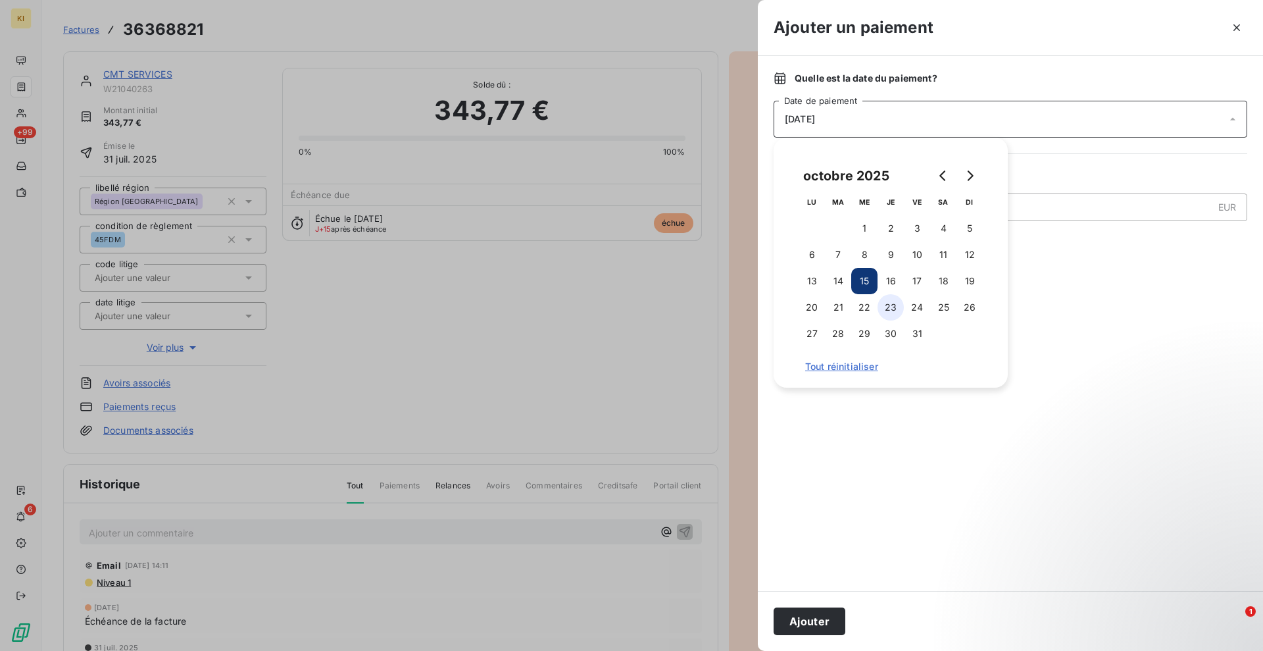
click at [890, 307] on button "23" at bounding box center [891, 307] width 26 height 26
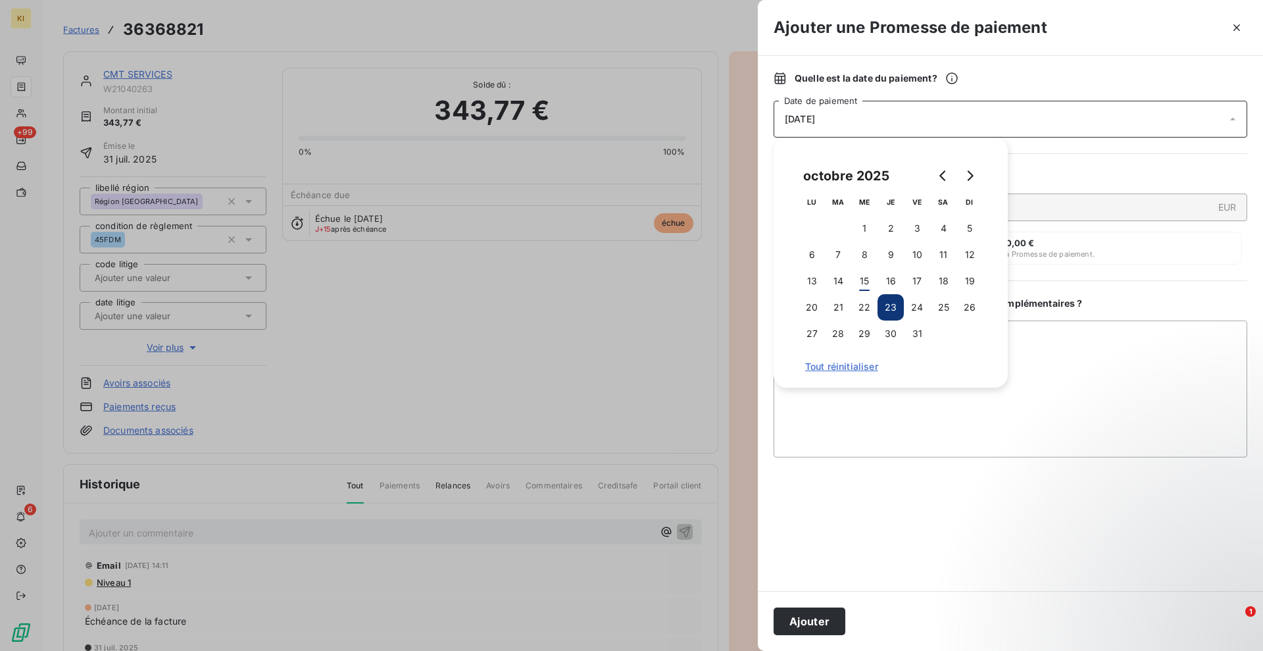
click at [820, 618] on button "Ajouter" at bounding box center [810, 621] width 72 height 28
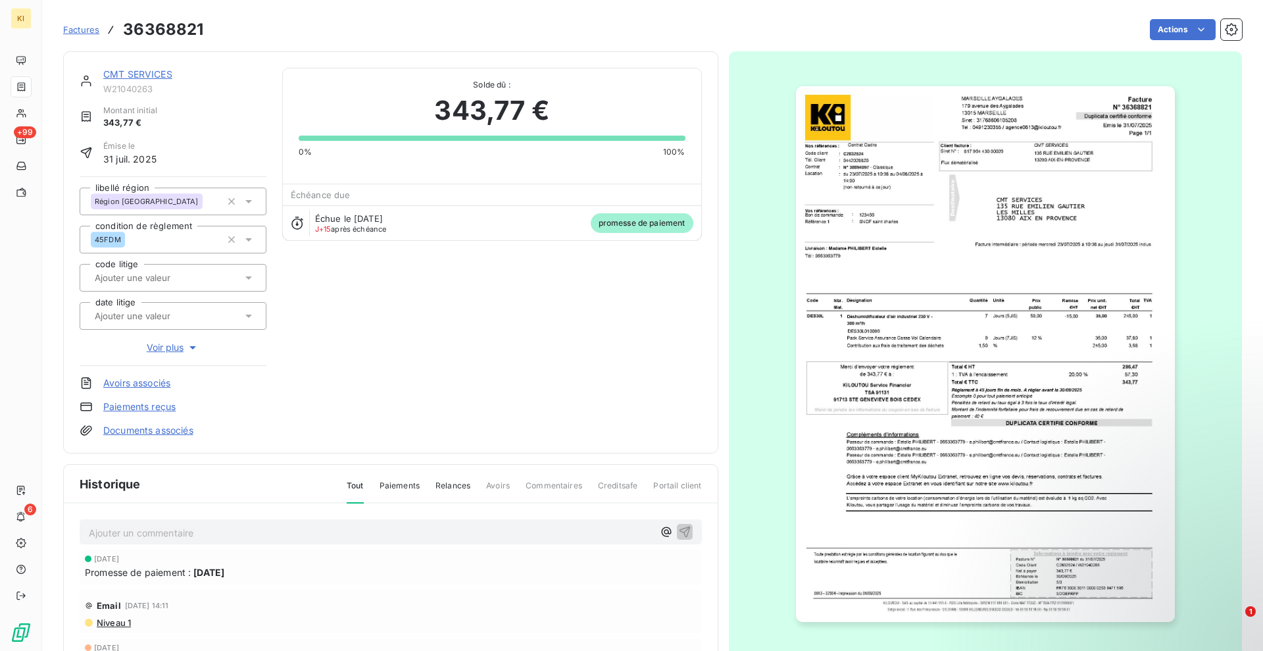
click at [89, 32] on span "Factures" at bounding box center [81, 29] width 36 height 11
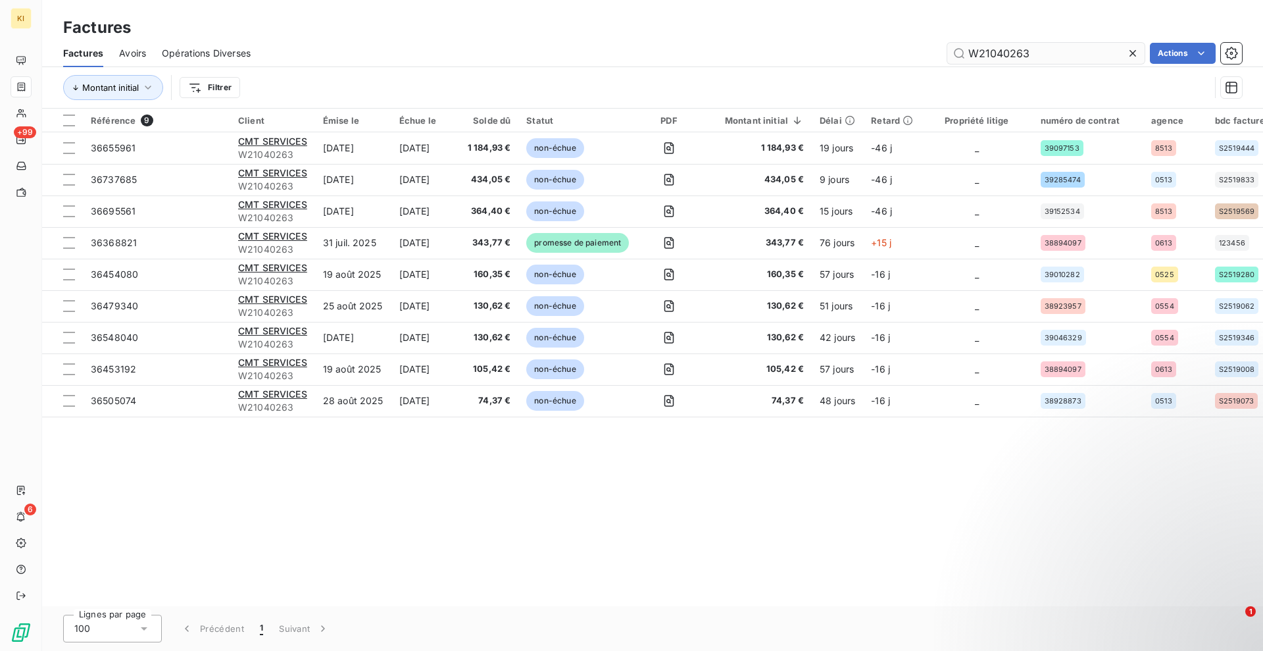
click at [1131, 55] on icon at bounding box center [1132, 53] width 13 height 13
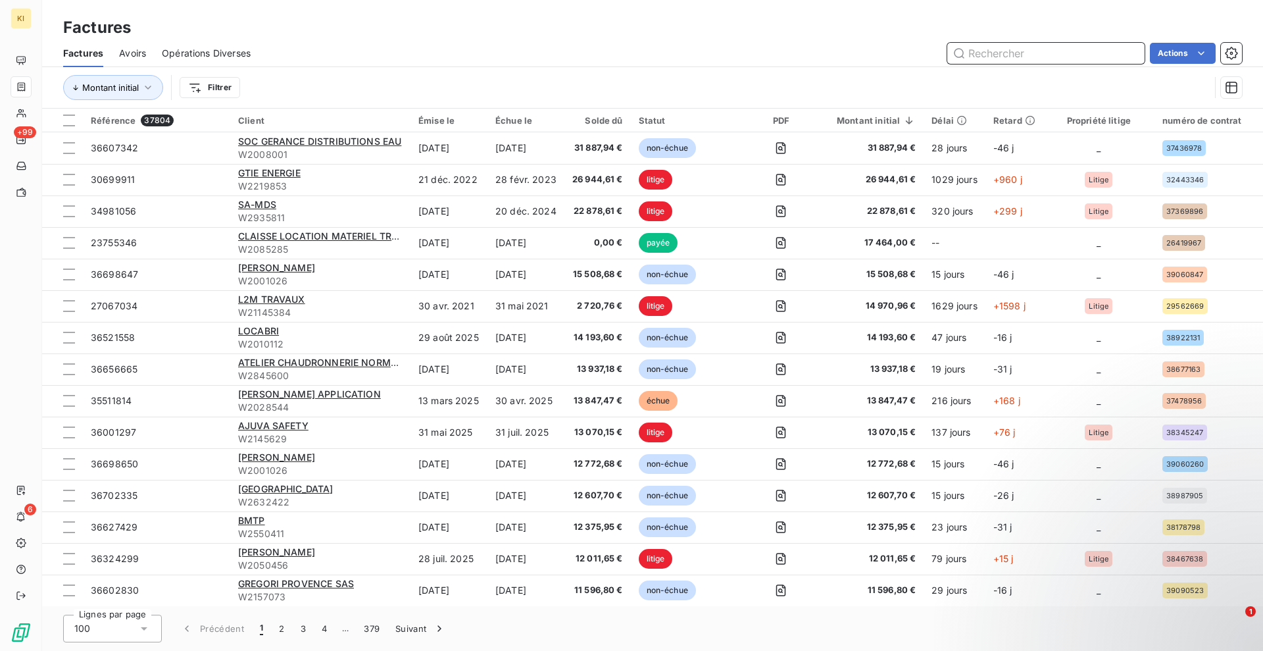
click at [1065, 52] on input "text" at bounding box center [1045, 53] width 197 height 21
paste input "36189601"
type input "36189601"
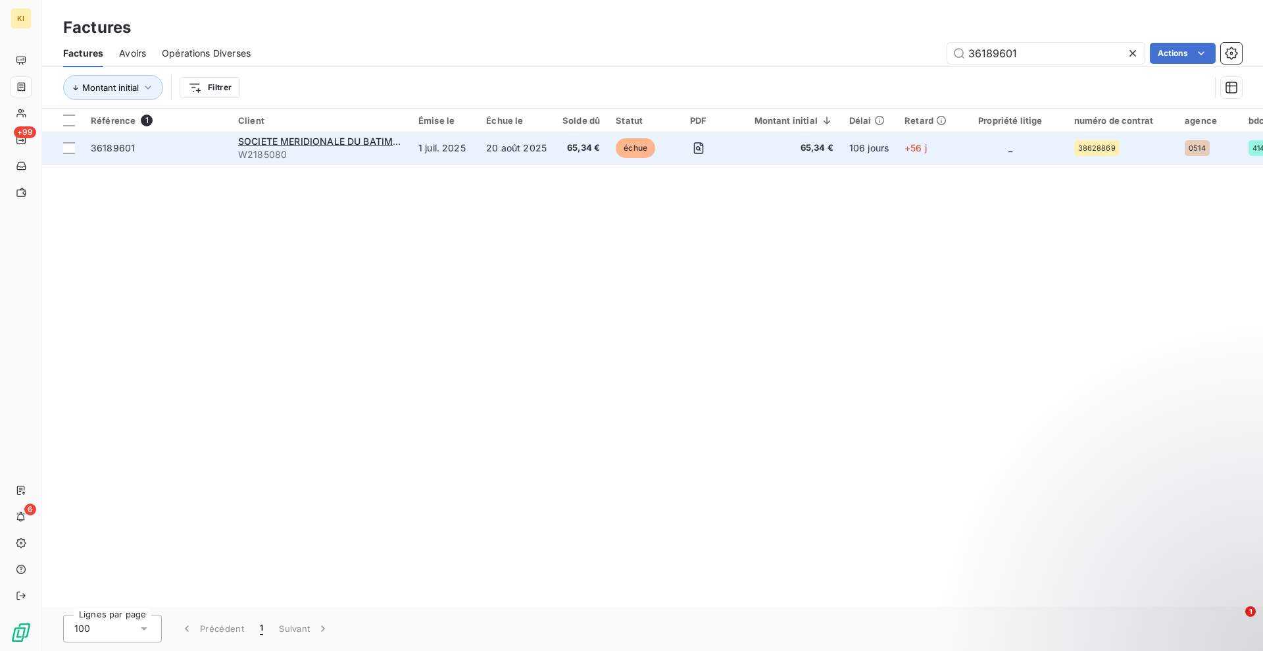
click at [523, 153] on td "20 août 2025" at bounding box center [516, 148] width 76 height 32
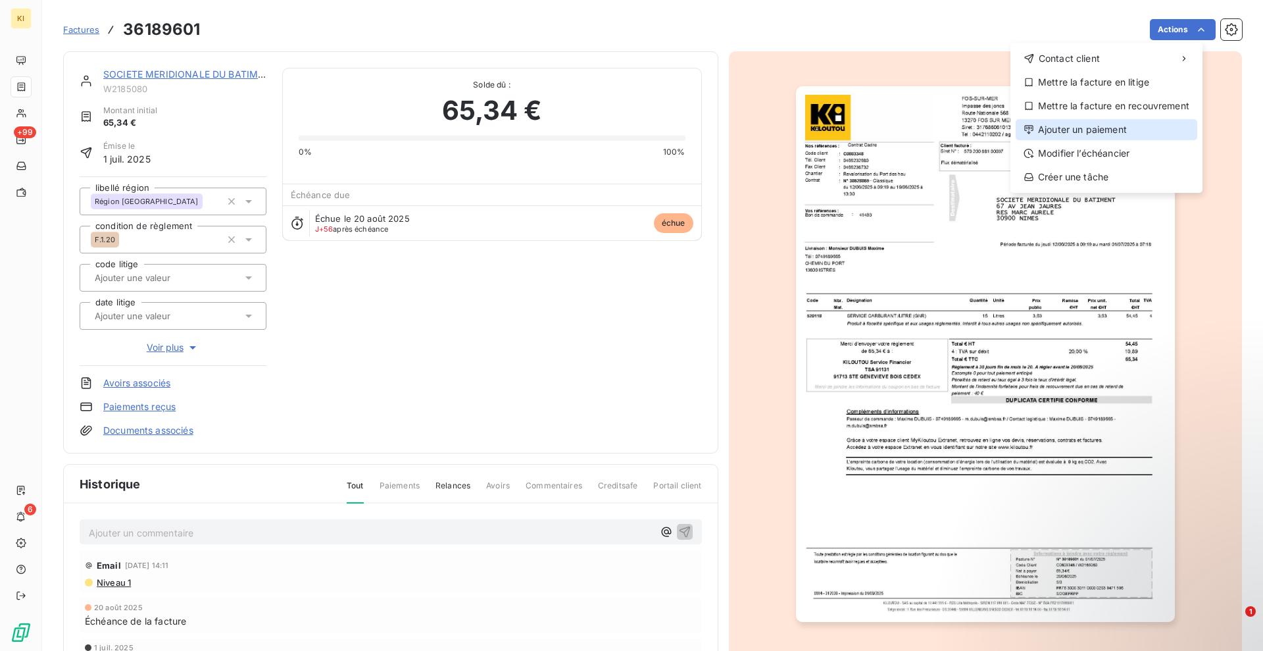
click at [1093, 125] on div "Ajouter un paiement" at bounding box center [1107, 129] width 182 height 21
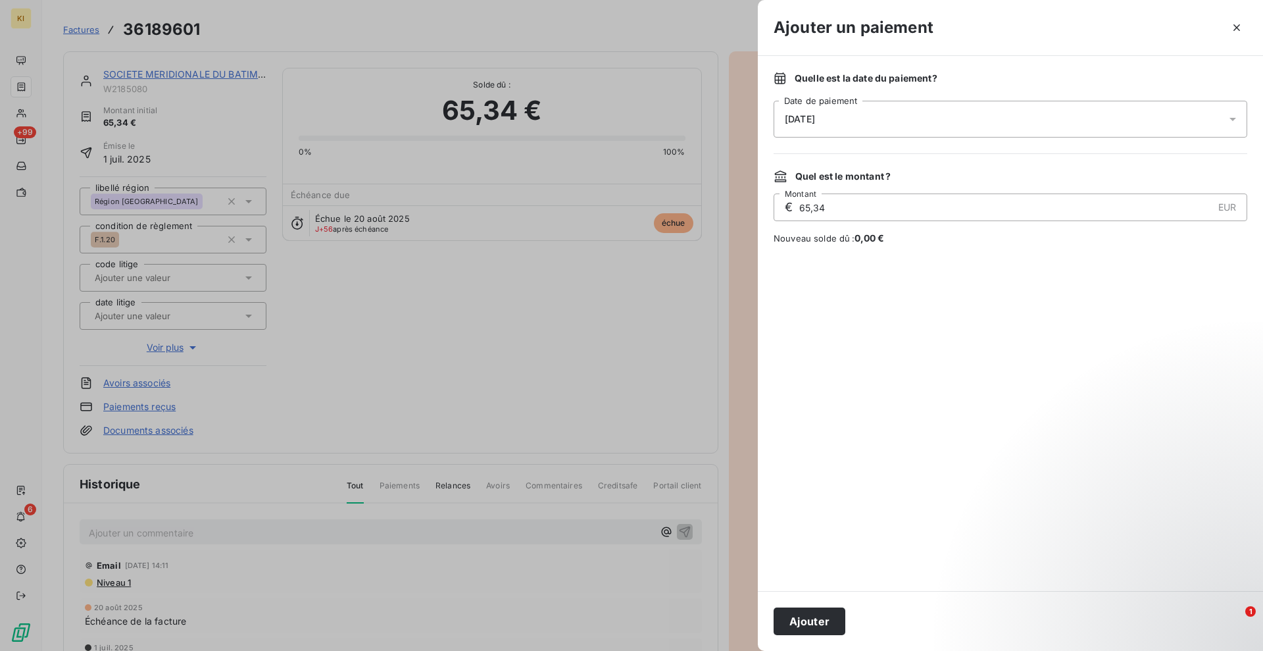
click at [835, 121] on div "[DATE]" at bounding box center [1011, 119] width 474 height 37
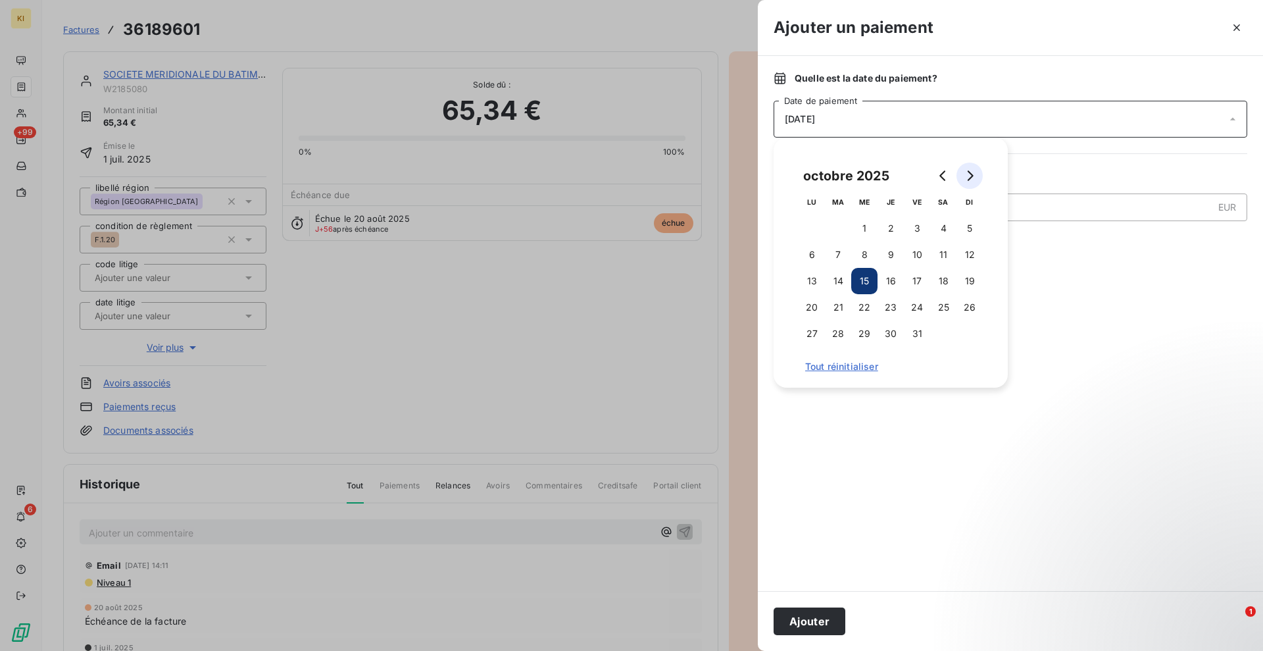
click at [968, 184] on button "Go to next month" at bounding box center [970, 176] width 26 height 26
click at [870, 252] on button "5" at bounding box center [864, 254] width 26 height 26
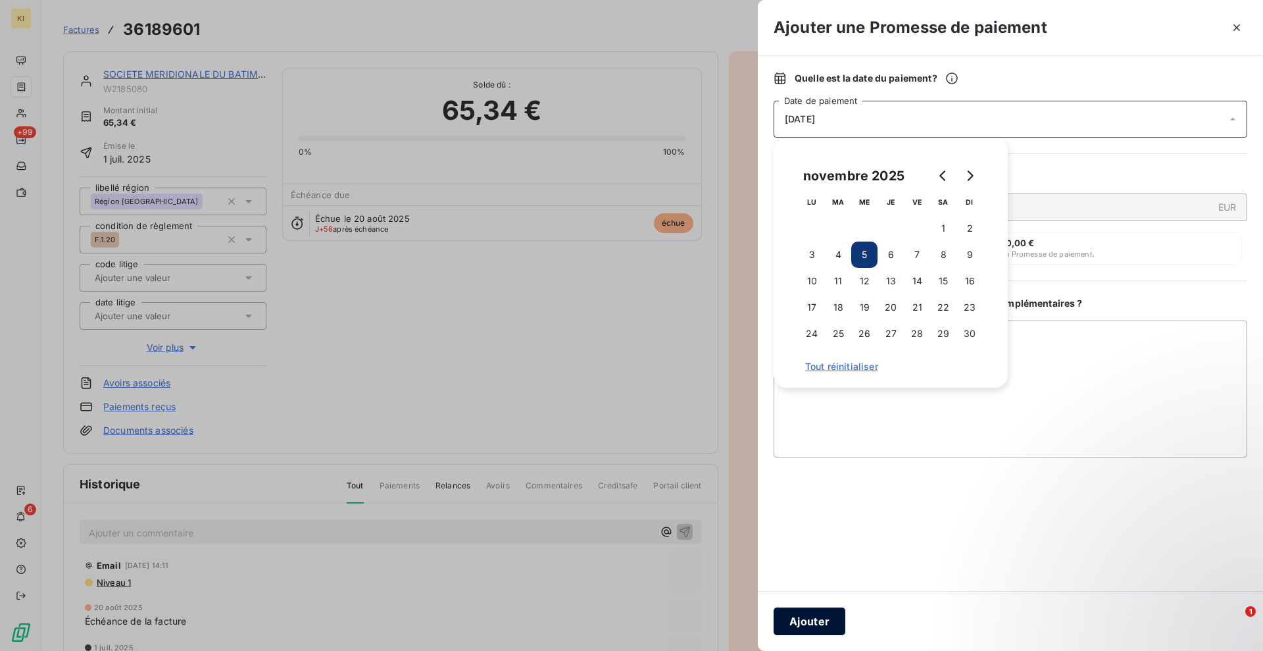
click at [790, 624] on button "Ajouter" at bounding box center [810, 621] width 72 height 28
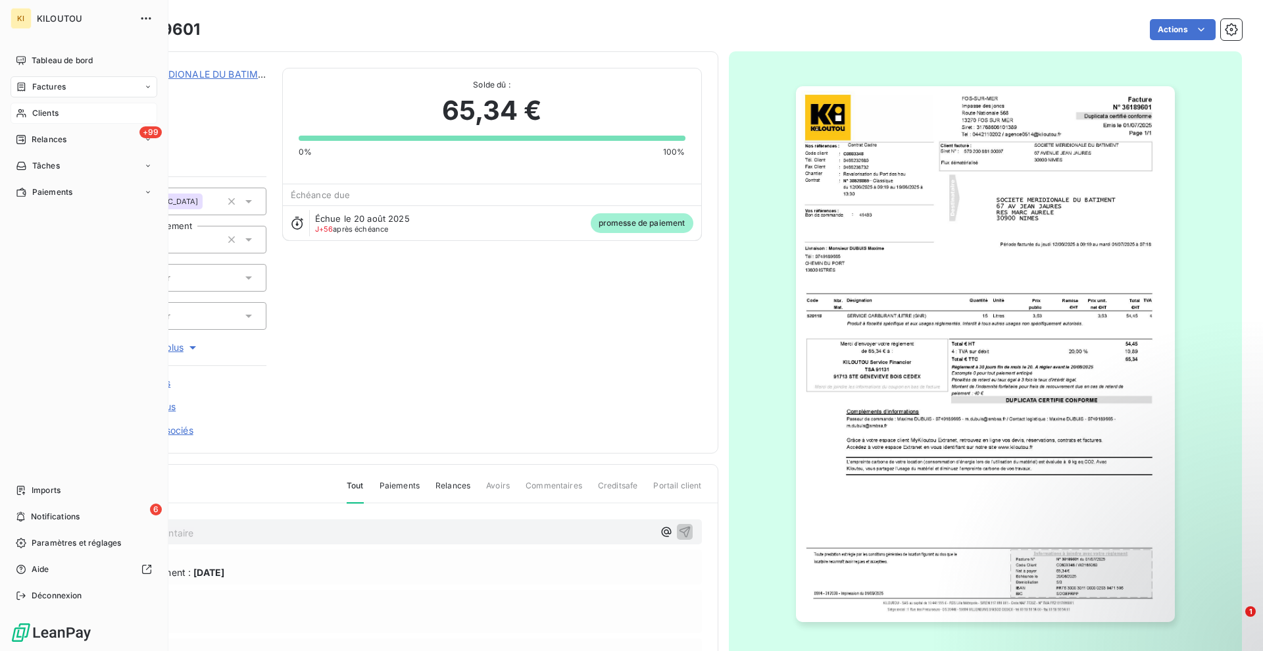
click at [52, 120] on div "Clients" at bounding box center [84, 113] width 147 height 21
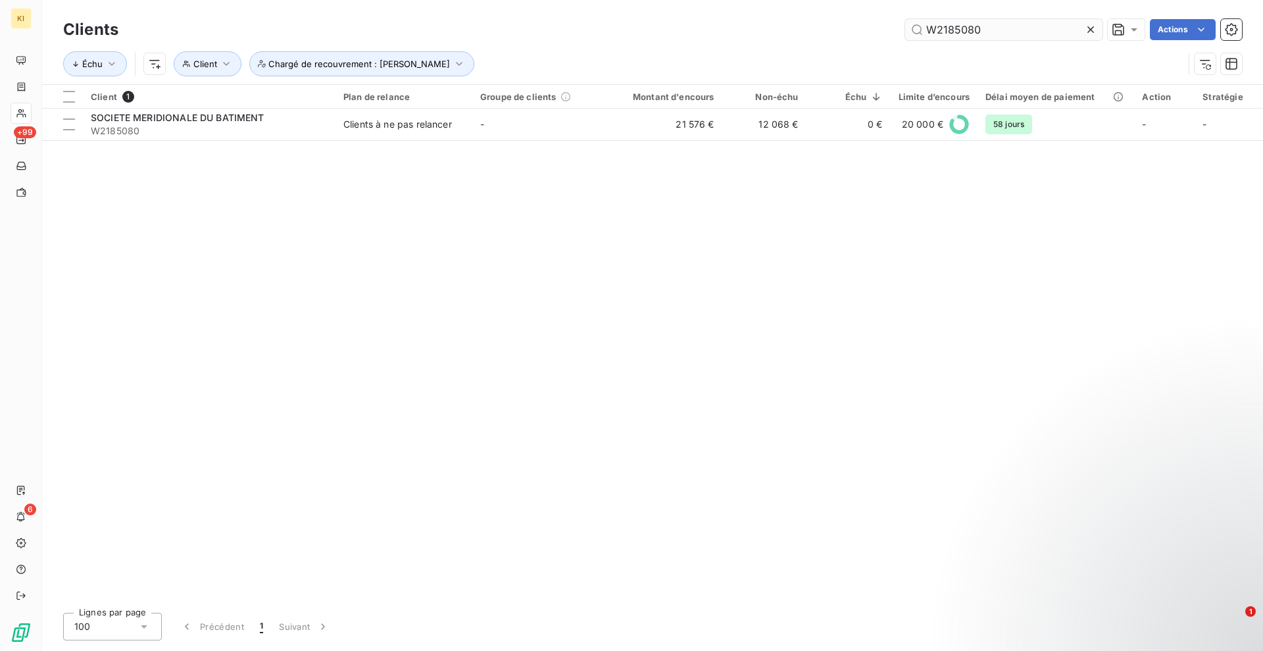
click at [1093, 28] on icon at bounding box center [1090, 29] width 13 height 13
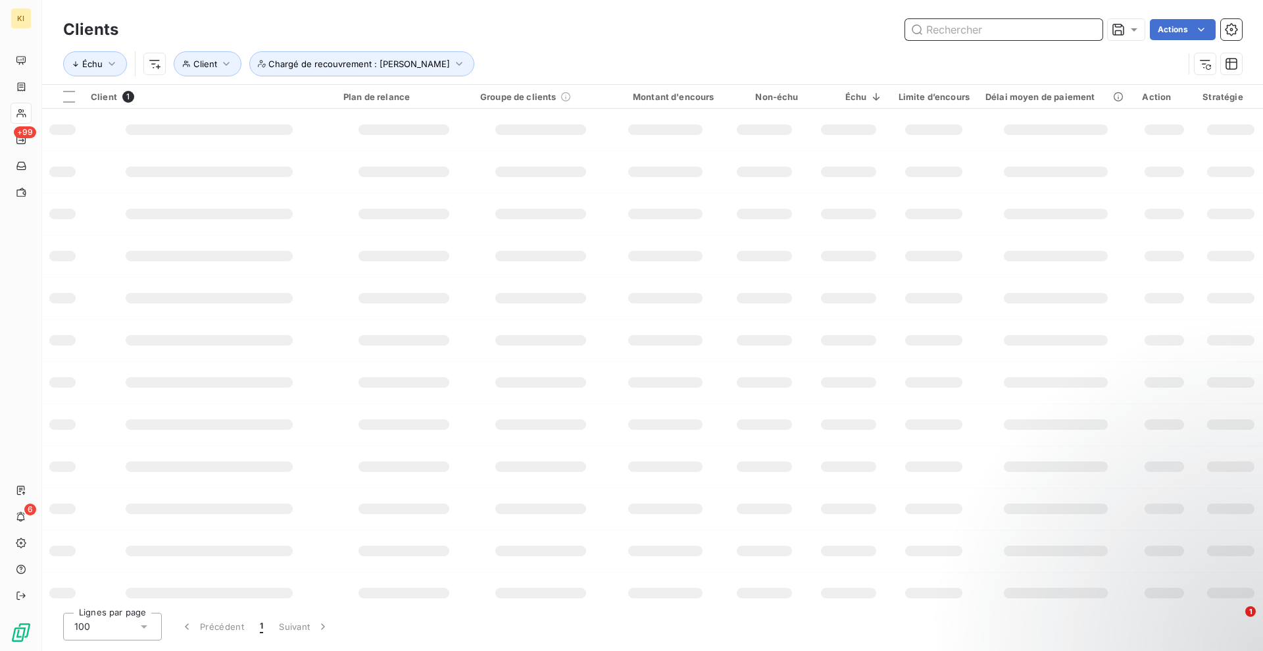
click at [975, 37] on input "text" at bounding box center [1003, 29] width 197 height 21
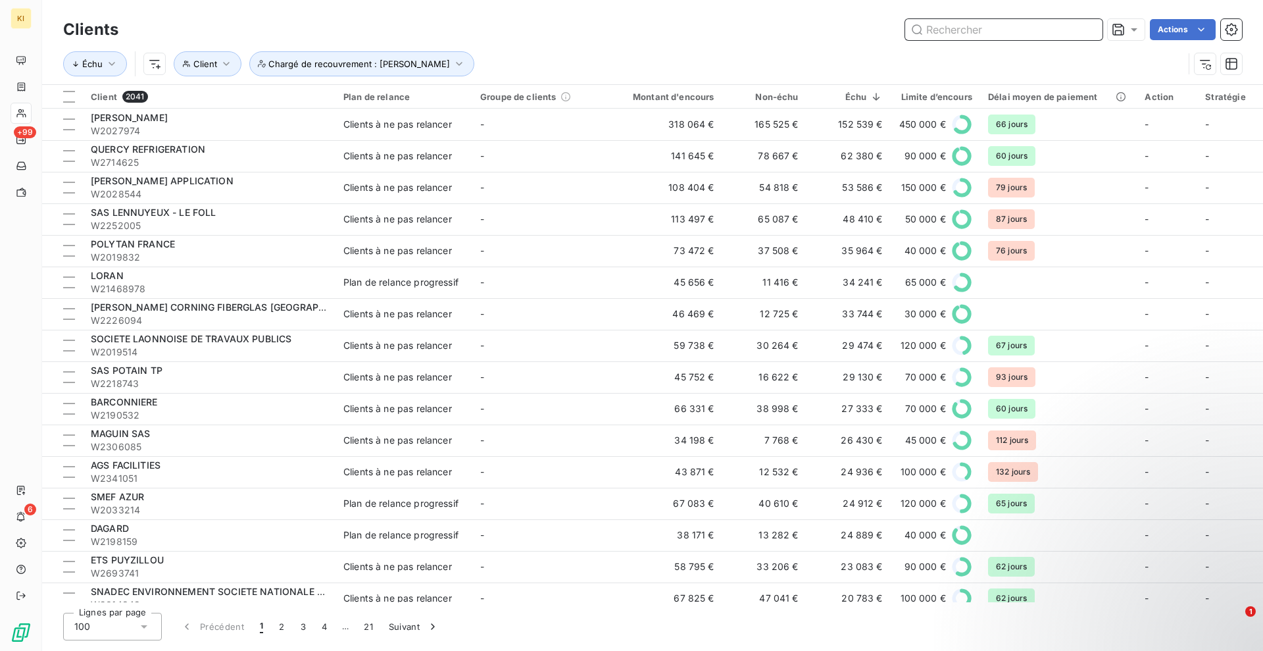
paste input "W2181931"
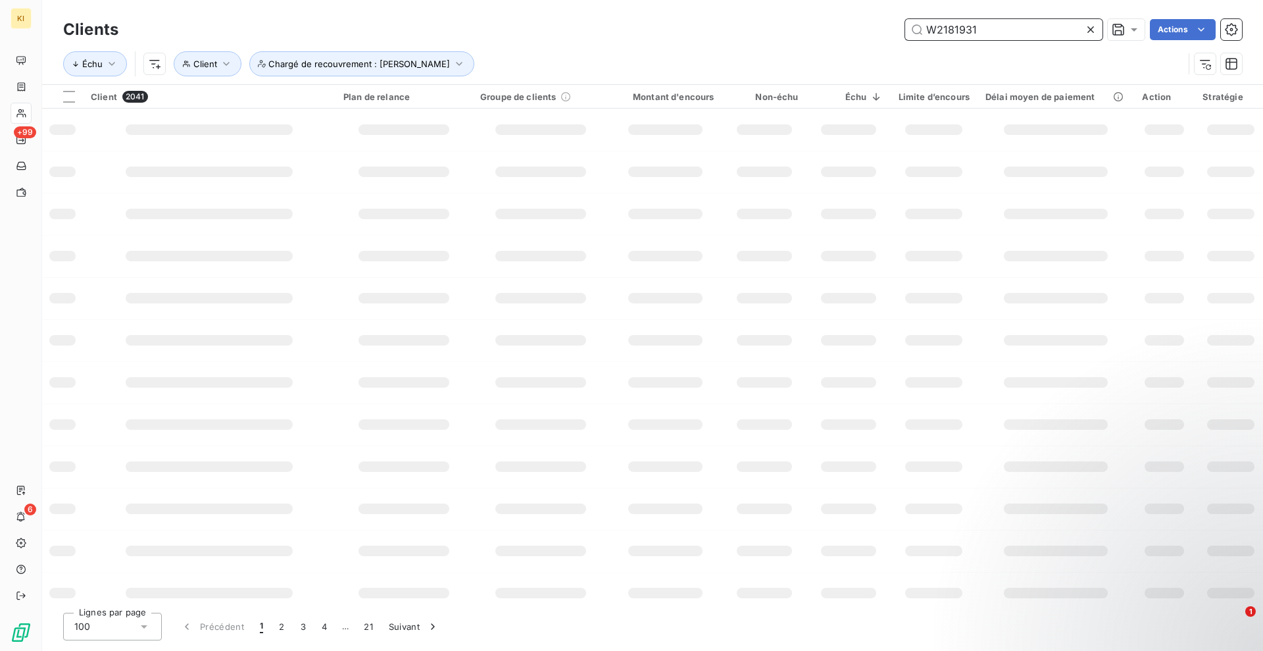
type input "W2181931"
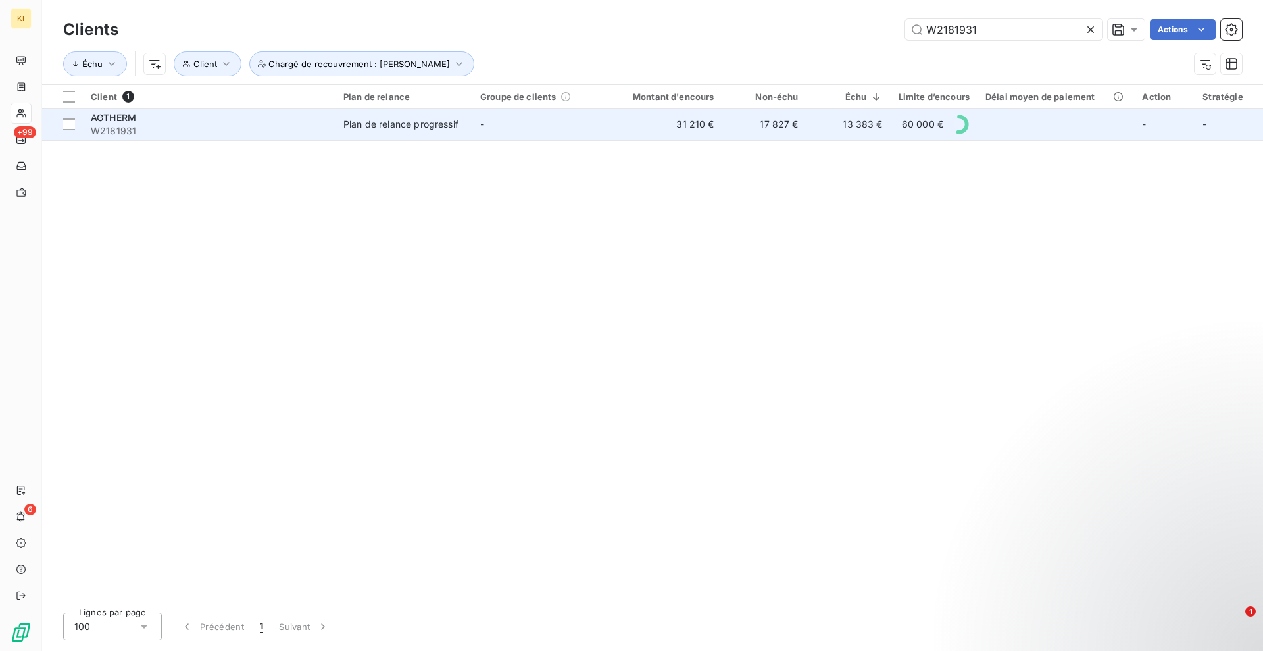
click at [374, 132] on td "Plan de relance progressif" at bounding box center [404, 125] width 137 height 32
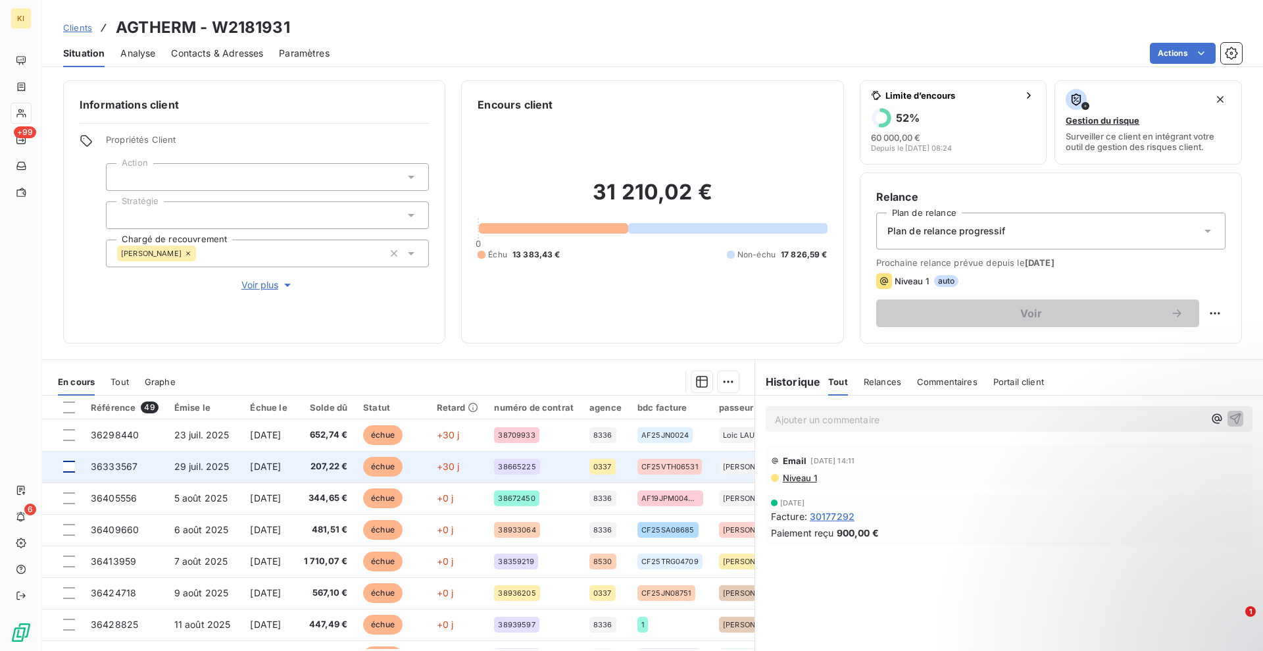
click at [66, 466] on div at bounding box center [69, 467] width 12 height 12
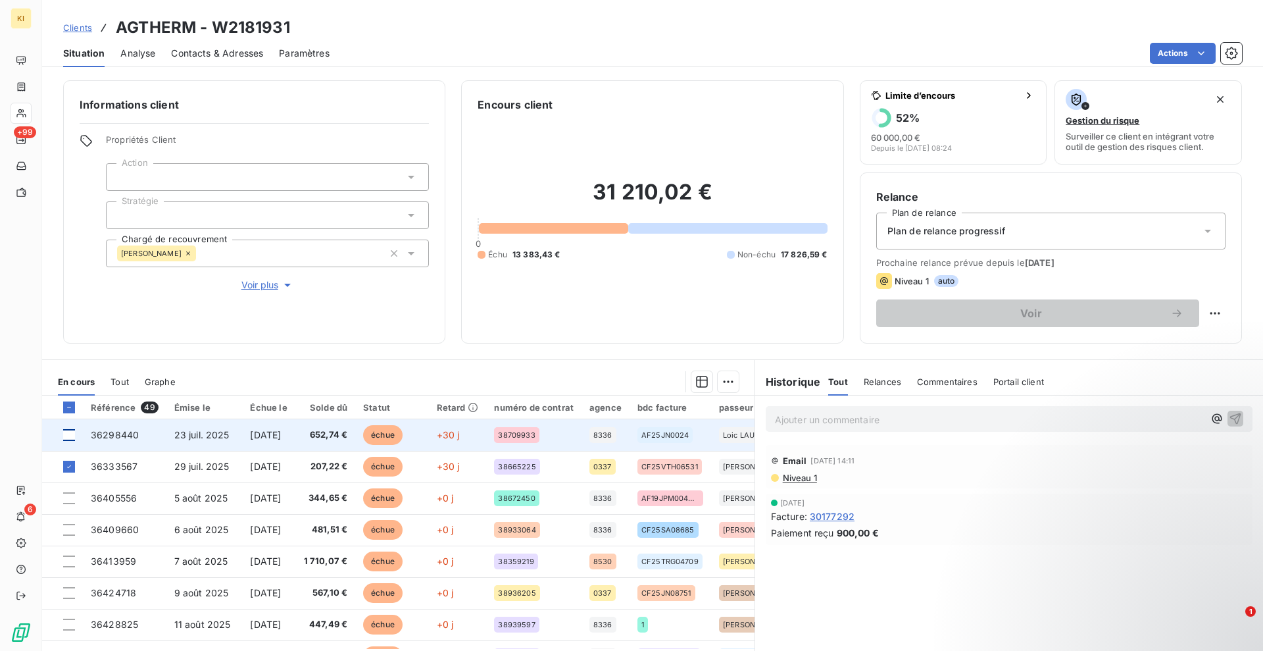
click at [69, 438] on div at bounding box center [69, 435] width 12 height 12
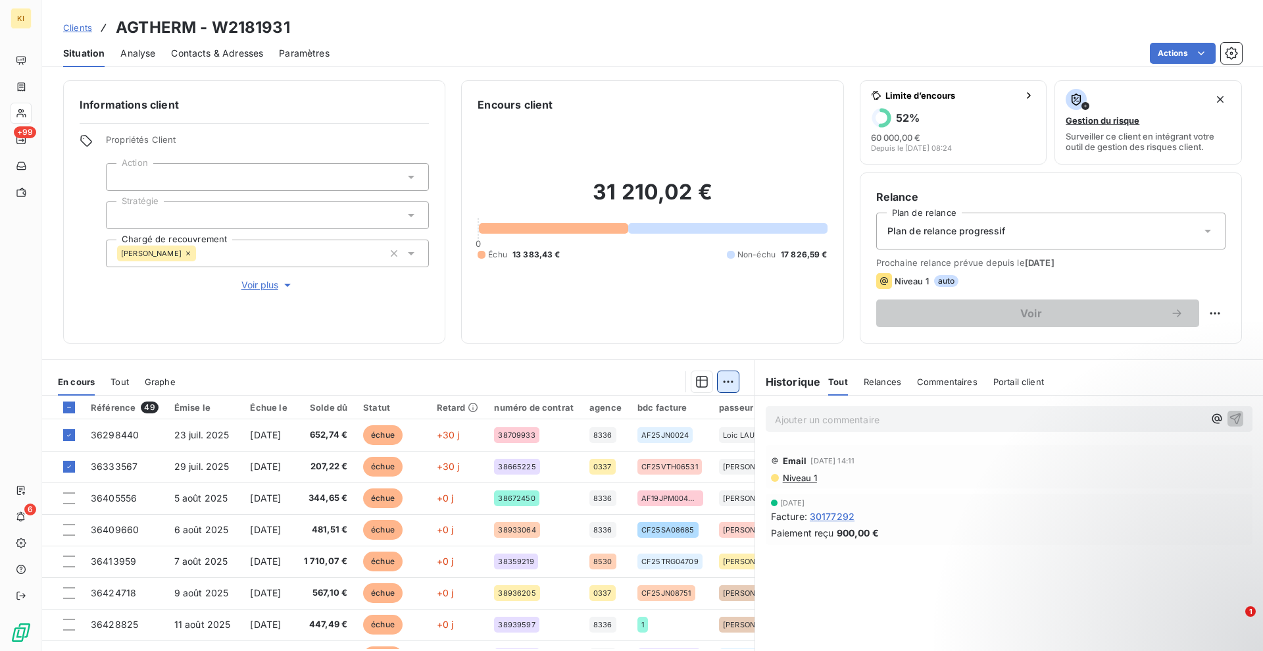
click at [726, 388] on html "KI +99 6 Clients AGTHERM - W2181931 Situation Analyse Contacts & Adresses Param…" at bounding box center [631, 325] width 1263 height 651
click at [651, 305] on html "KI +99 6 Clients AGTHERM - W2181931 Situation Analyse Contacts & Adresses Param…" at bounding box center [631, 325] width 1263 height 651
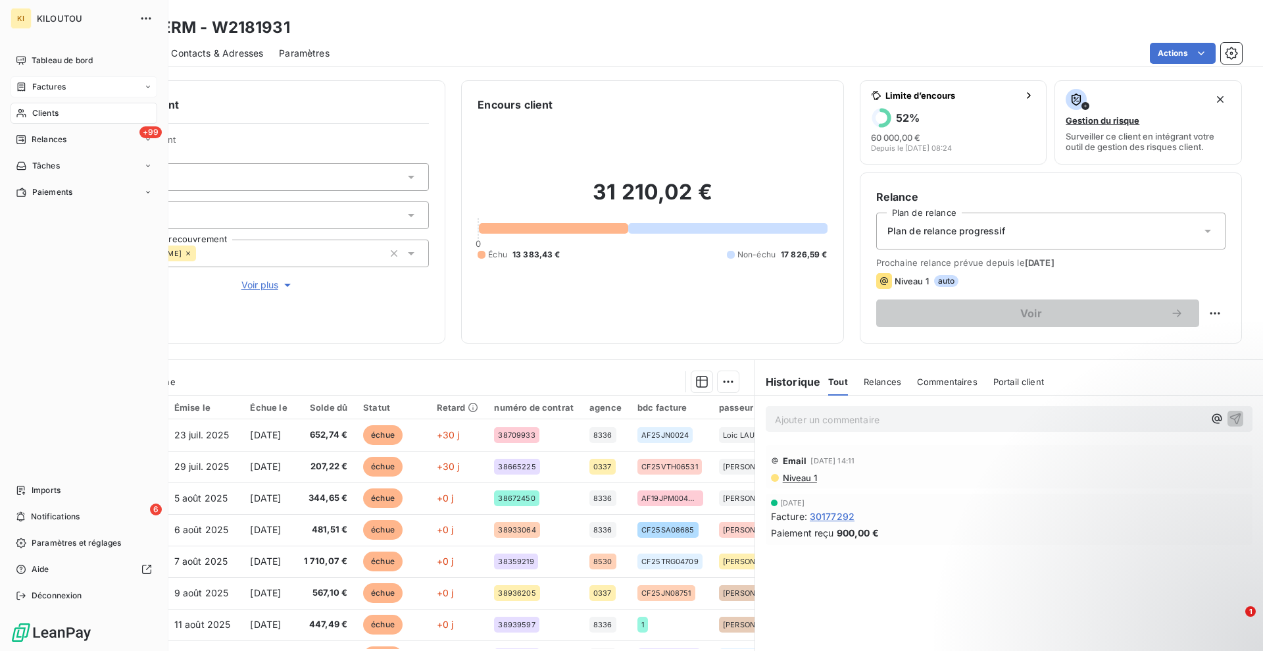
click at [63, 80] on div "Factures" at bounding box center [84, 86] width 147 height 21
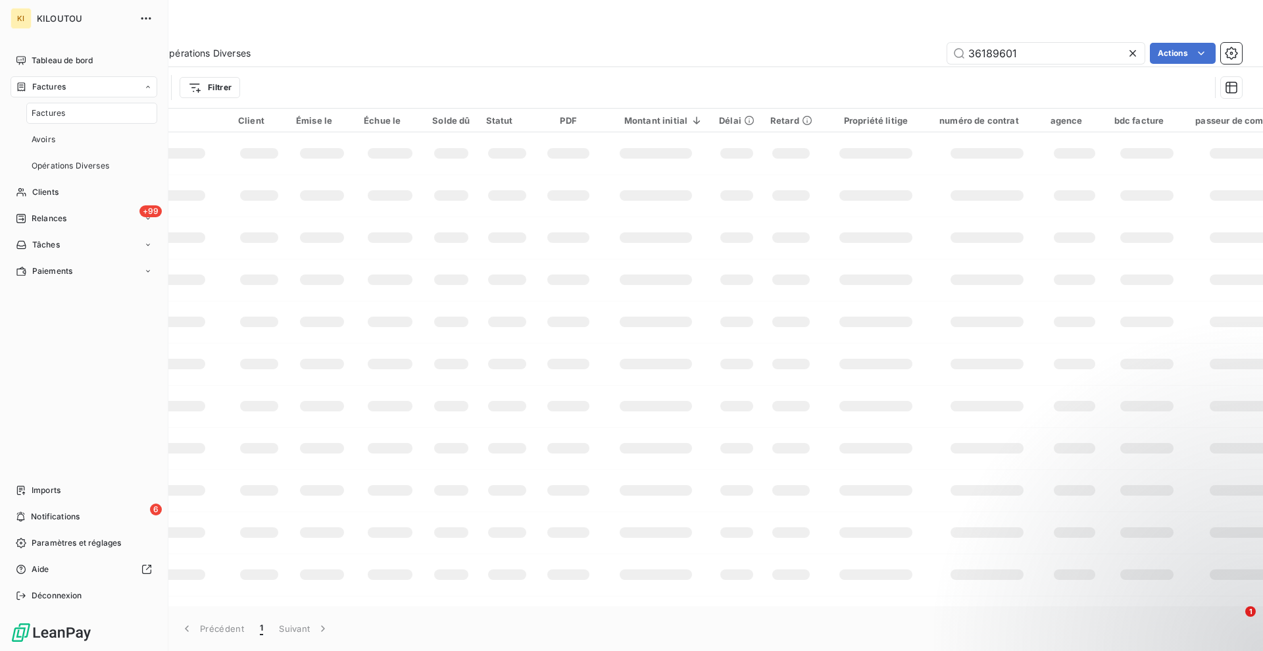
click at [57, 113] on span "Factures" at bounding box center [49, 113] width 34 height 12
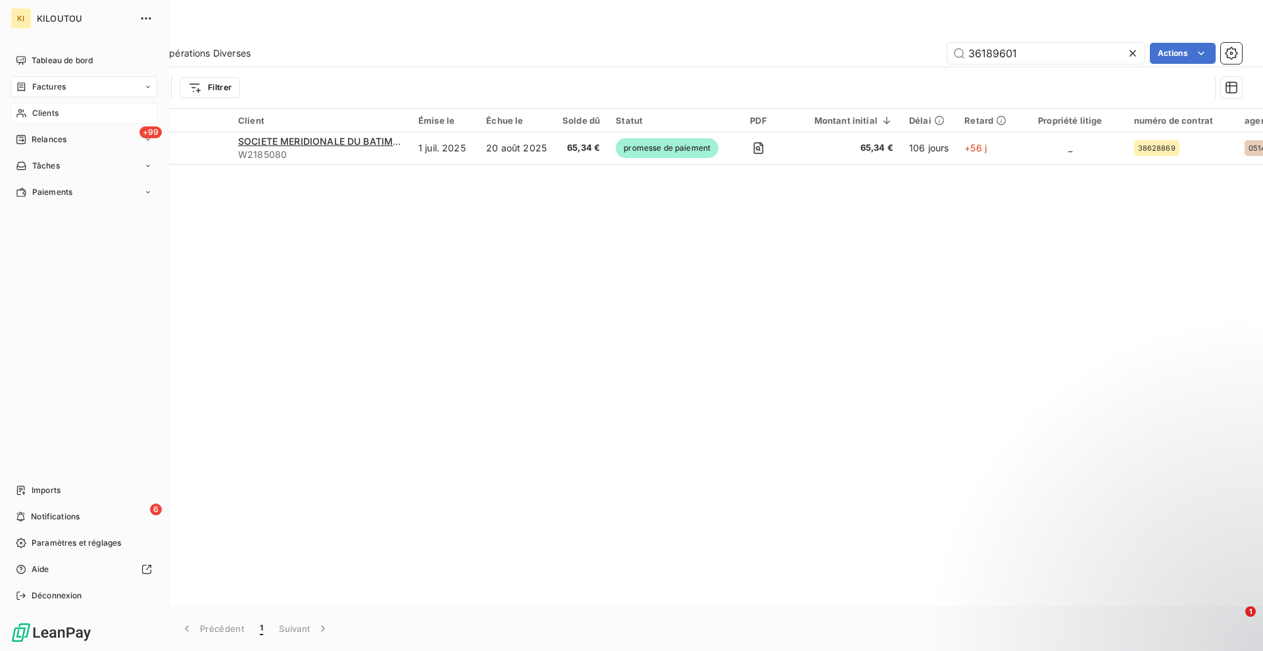
click at [47, 104] on nav "Tableau de bord Factures Clients +99 Relances Tâches Paiements" at bounding box center [84, 126] width 147 height 153
click at [49, 108] on span "Clients" at bounding box center [45, 113] width 26 height 12
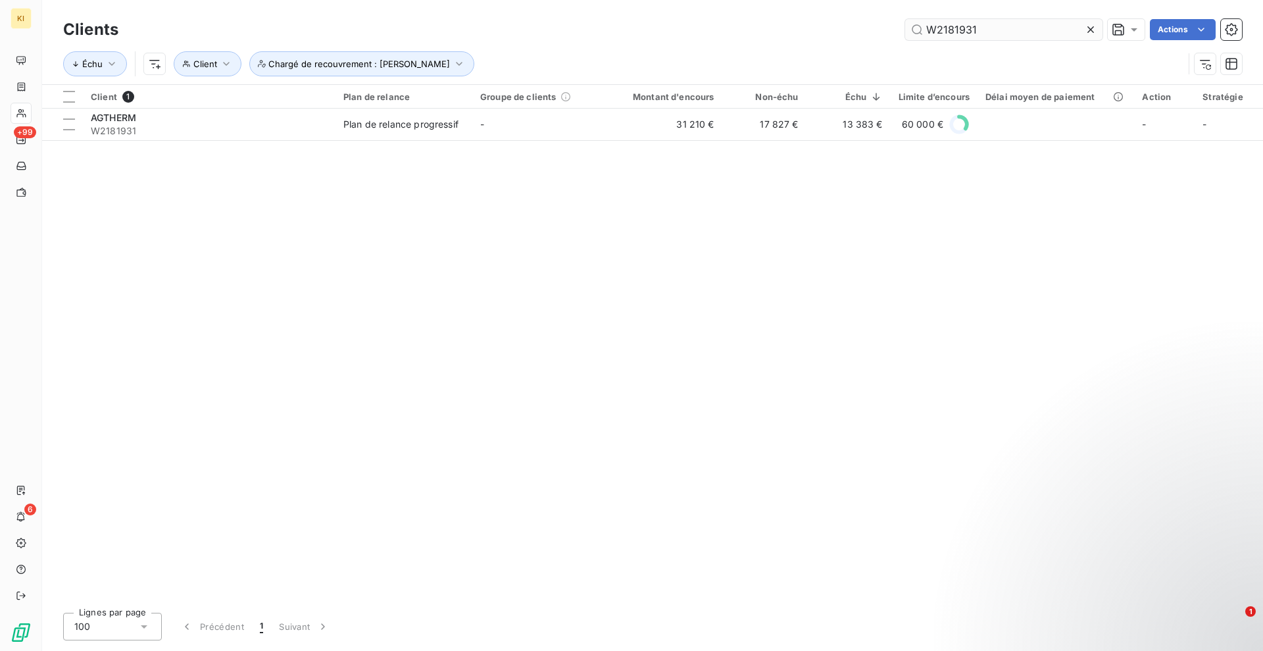
click at [1096, 26] on div at bounding box center [1093, 29] width 18 height 21
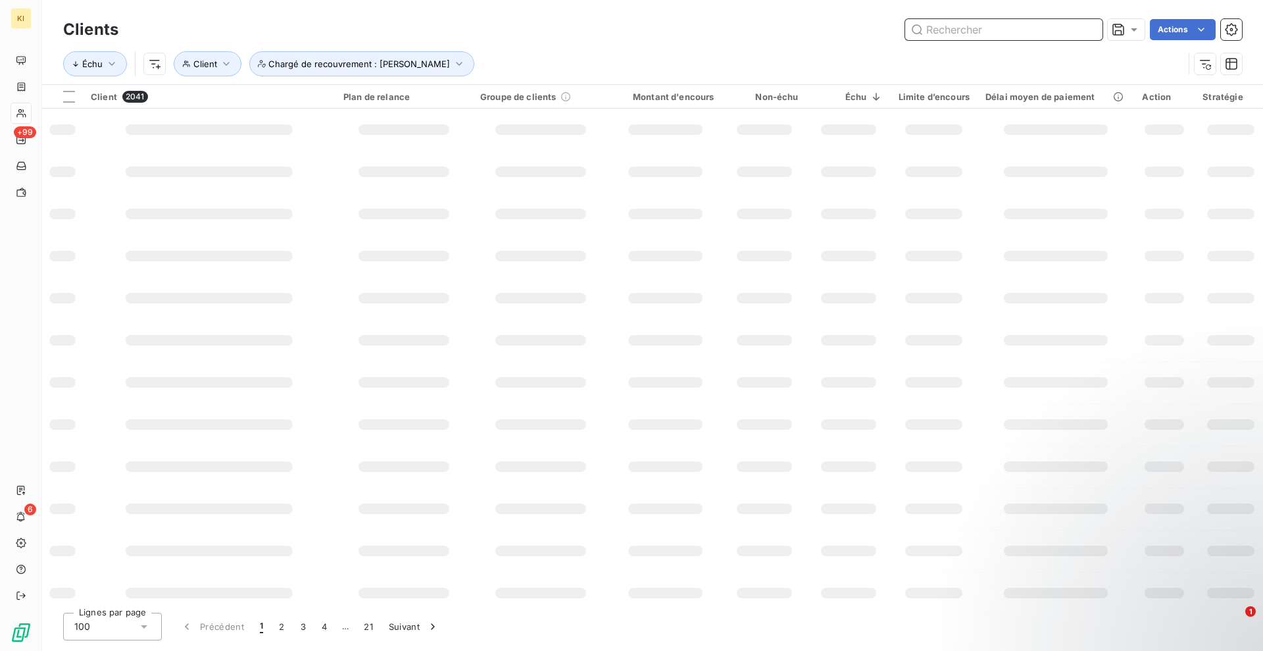
click at [1038, 28] on input "text" at bounding box center [1003, 29] width 197 height 21
paste input "W2046119"
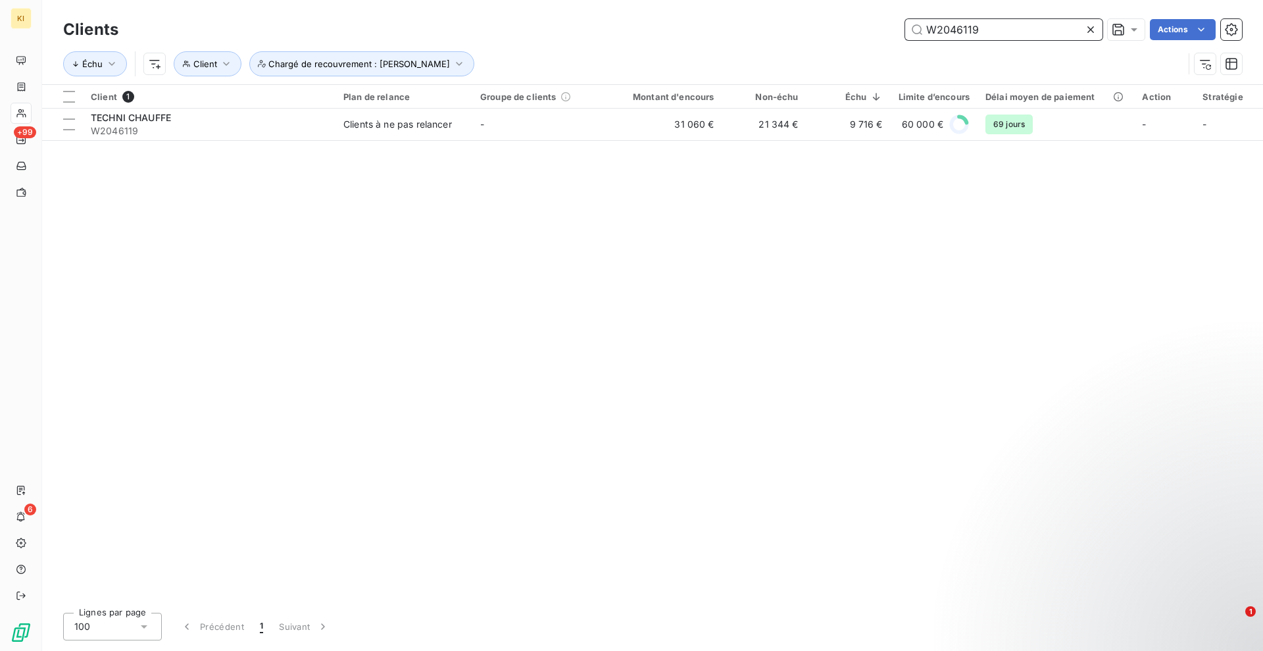
type input "W2046119"
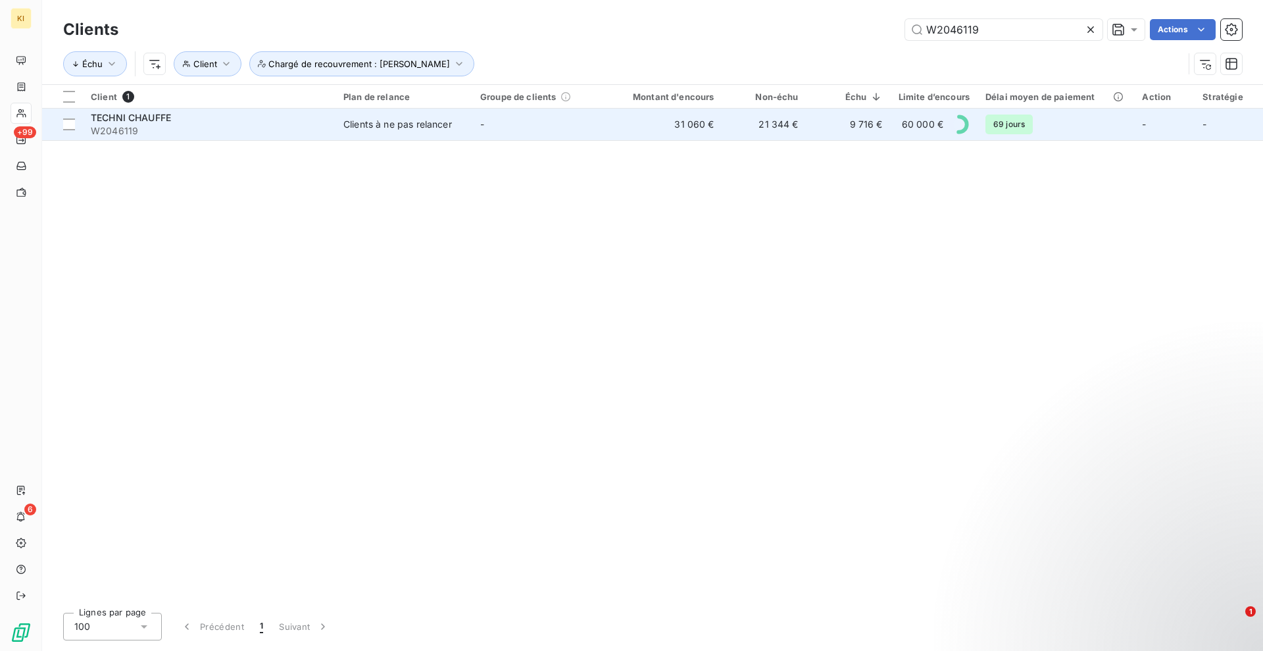
click at [422, 128] on div "Clients à ne pas relancer" at bounding box center [397, 124] width 109 height 13
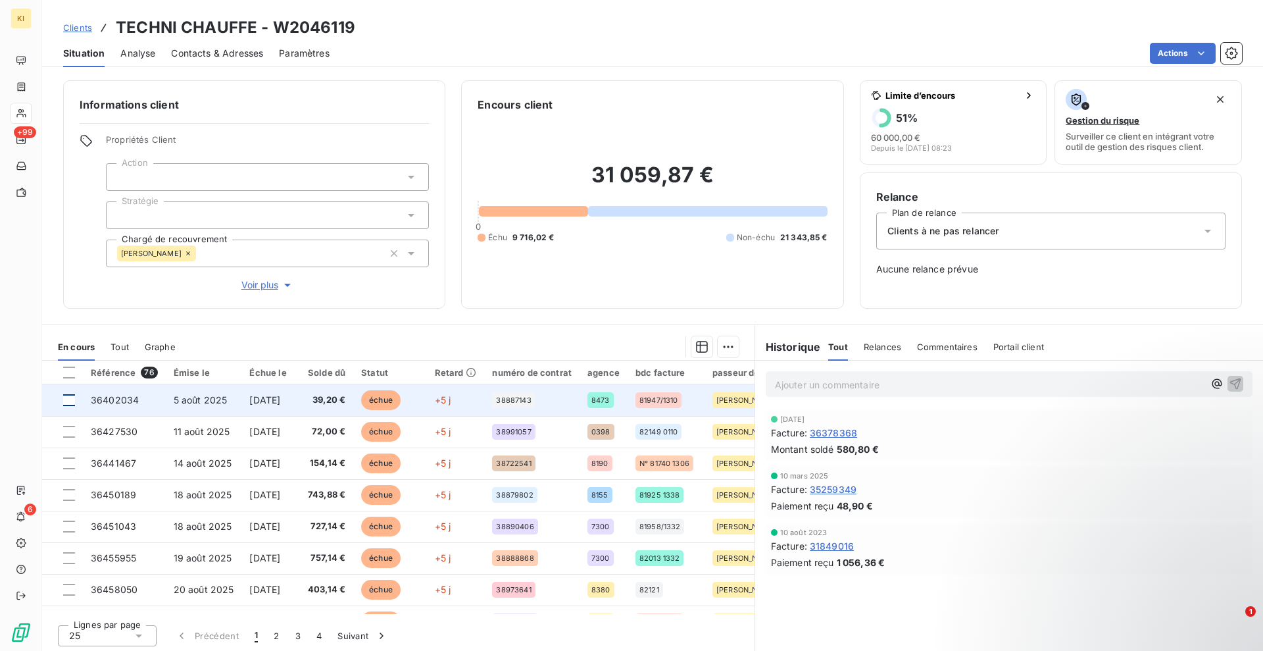
click at [69, 401] on div at bounding box center [69, 400] width 12 height 12
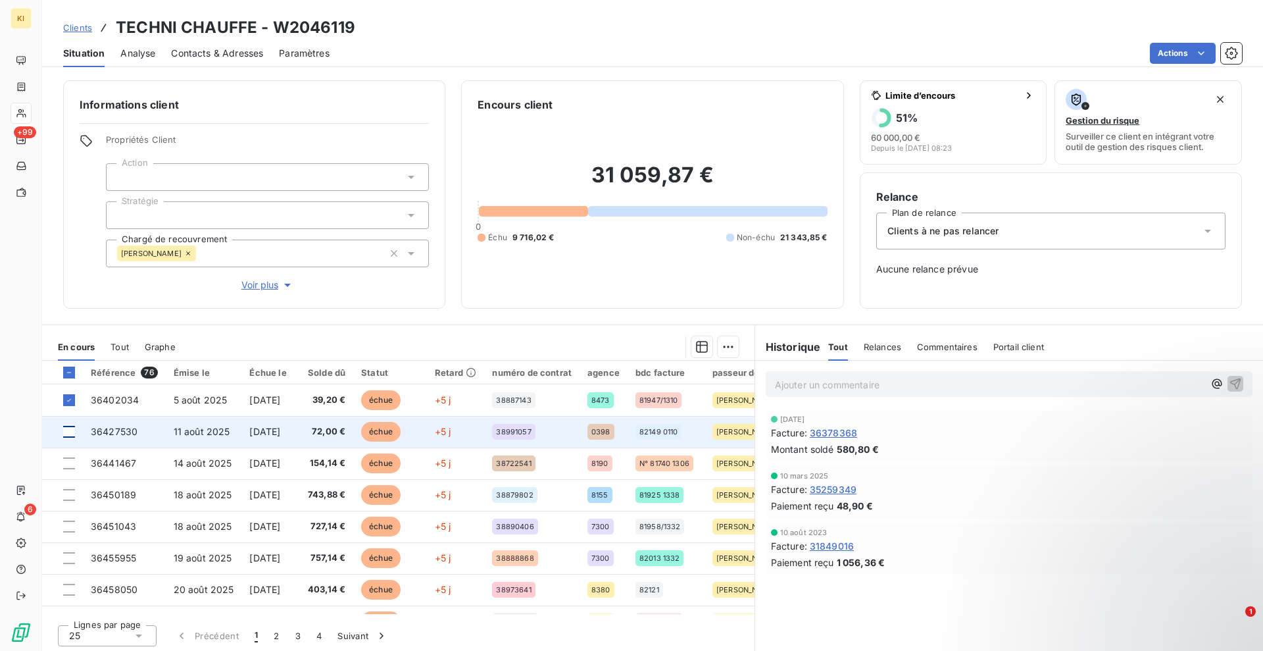
click at [68, 434] on div at bounding box center [69, 432] width 12 height 12
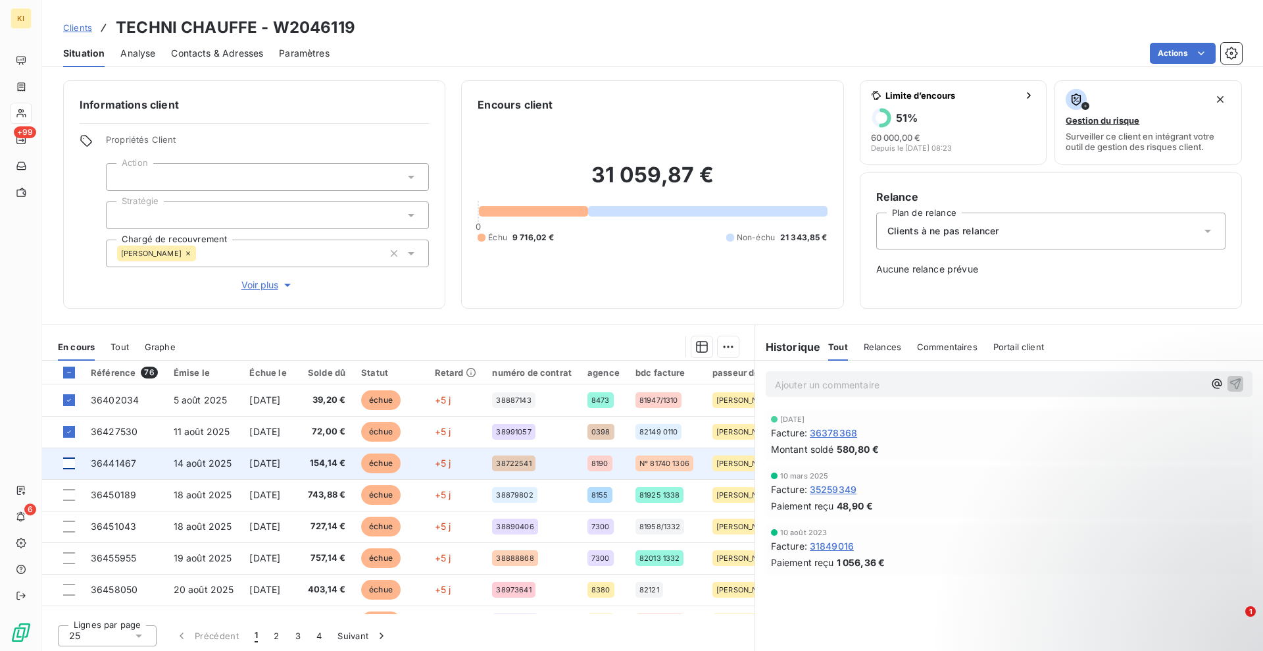
click at [67, 465] on div at bounding box center [69, 463] width 12 height 12
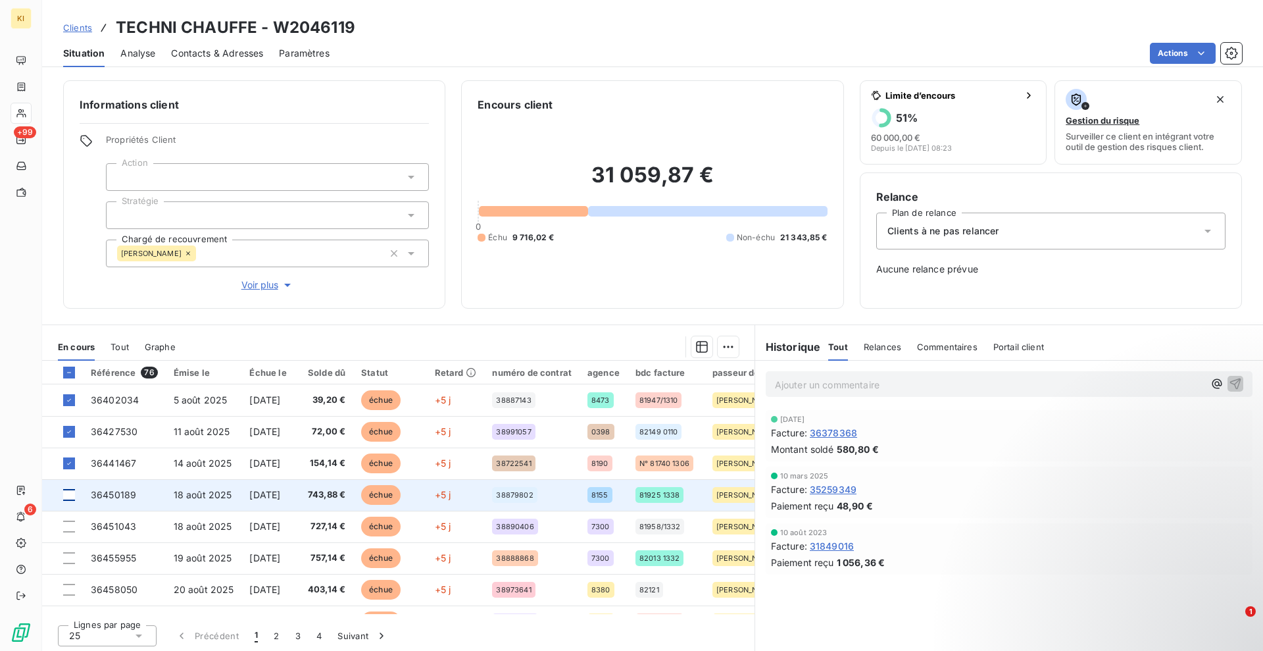
click at [69, 494] on div at bounding box center [69, 495] width 12 height 12
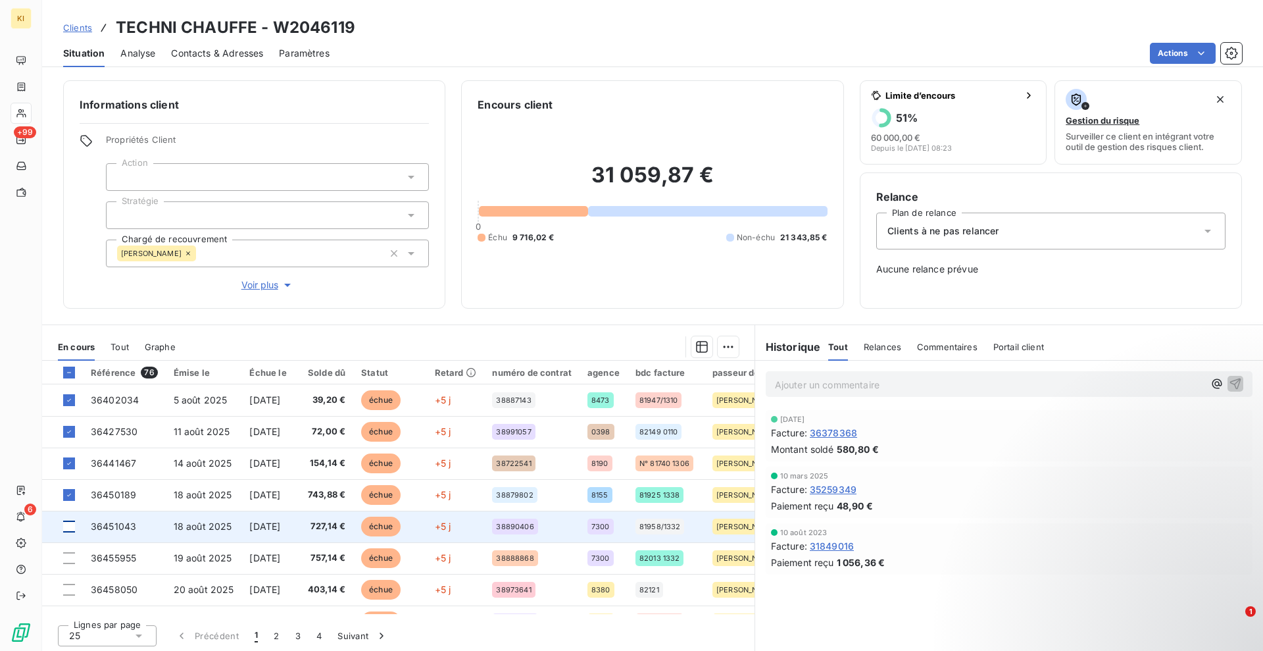
click at [69, 526] on div at bounding box center [69, 526] width 12 height 12
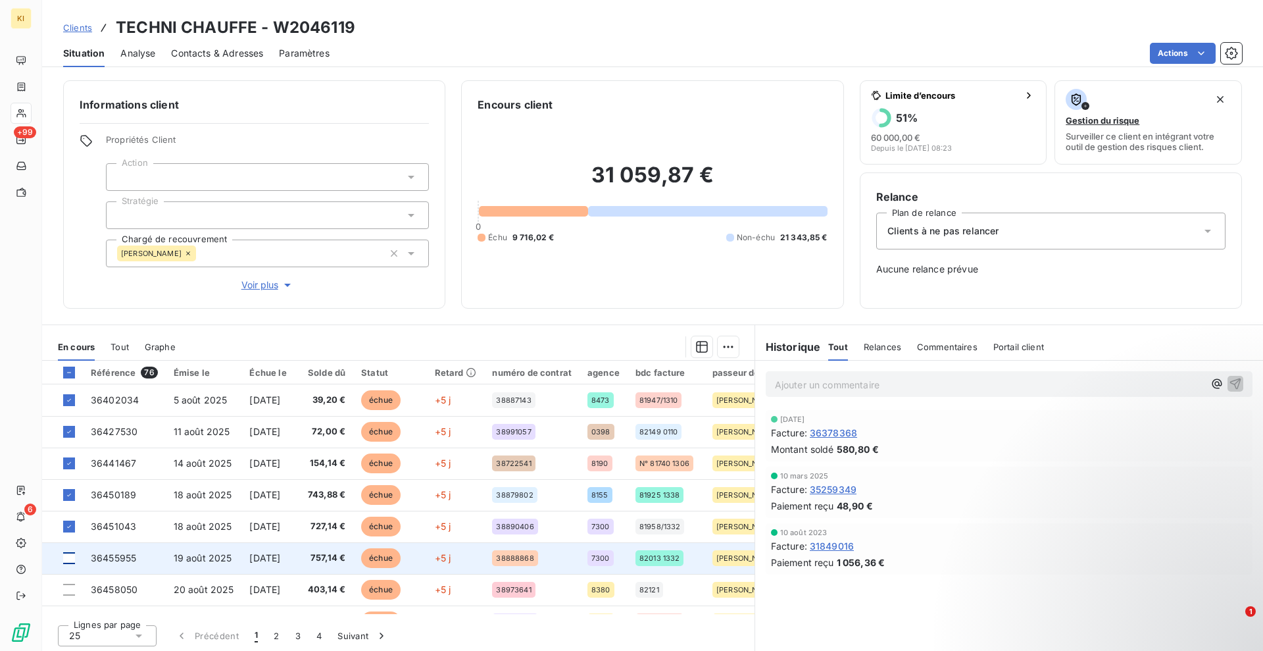
click at [69, 560] on div at bounding box center [69, 558] width 12 height 12
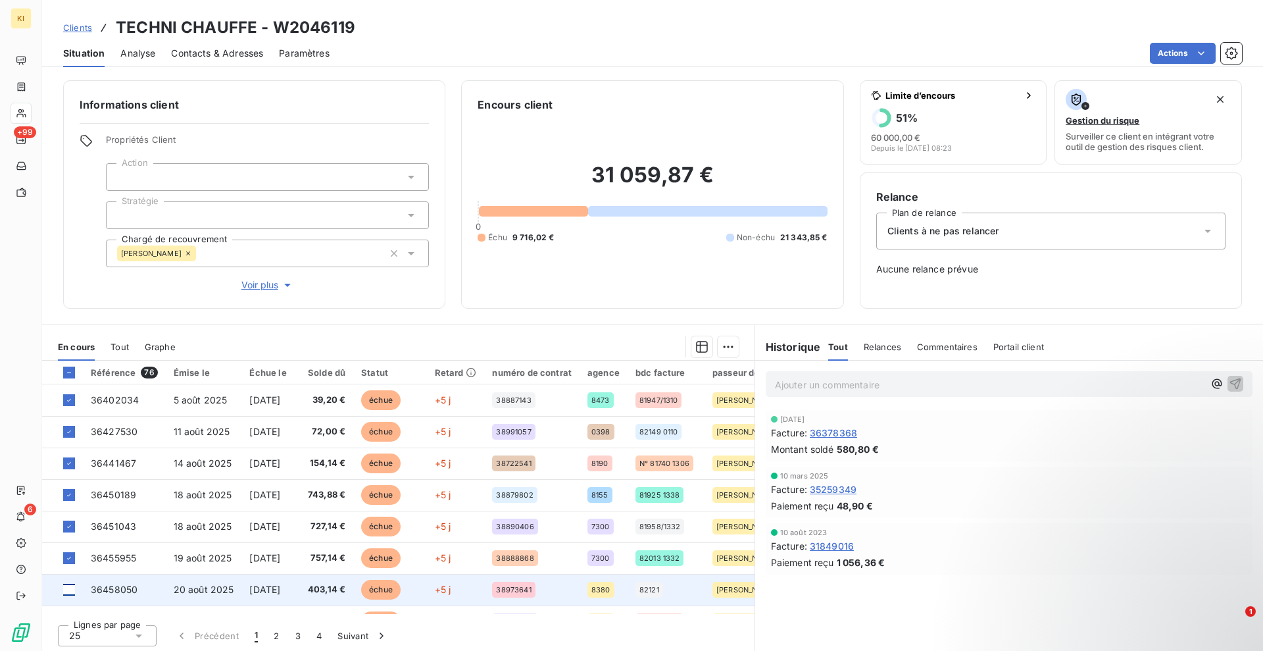
click at [68, 593] on div at bounding box center [69, 590] width 12 height 12
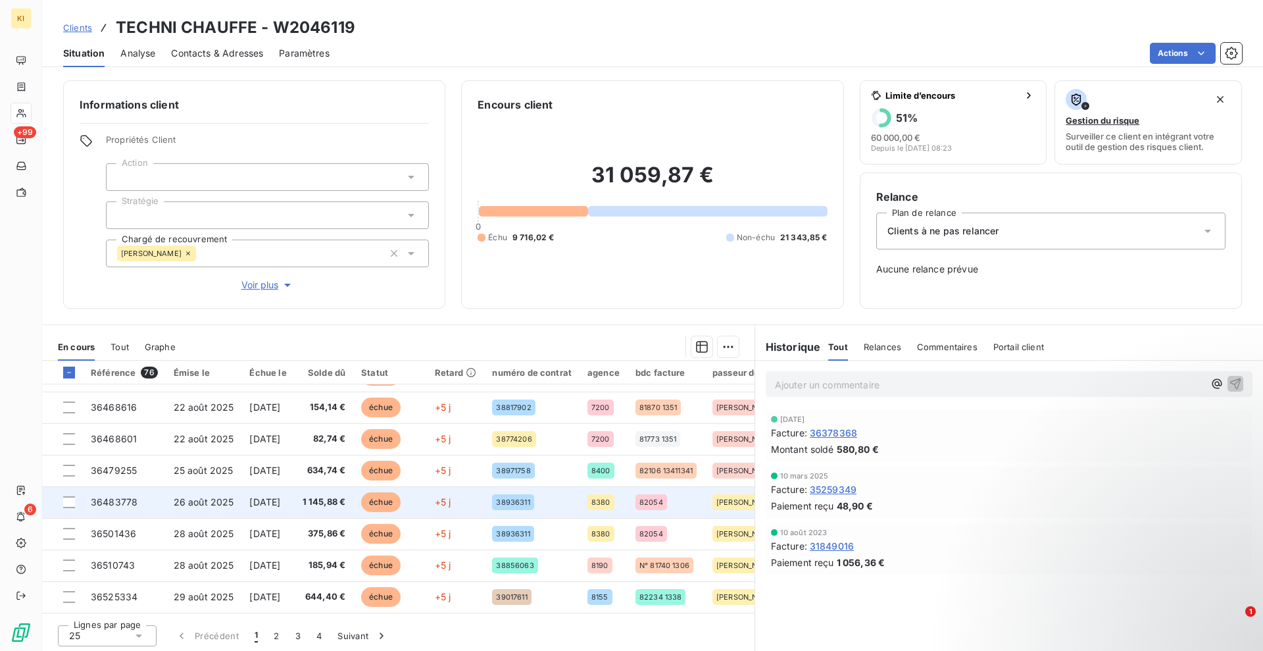
scroll to position [247, 0]
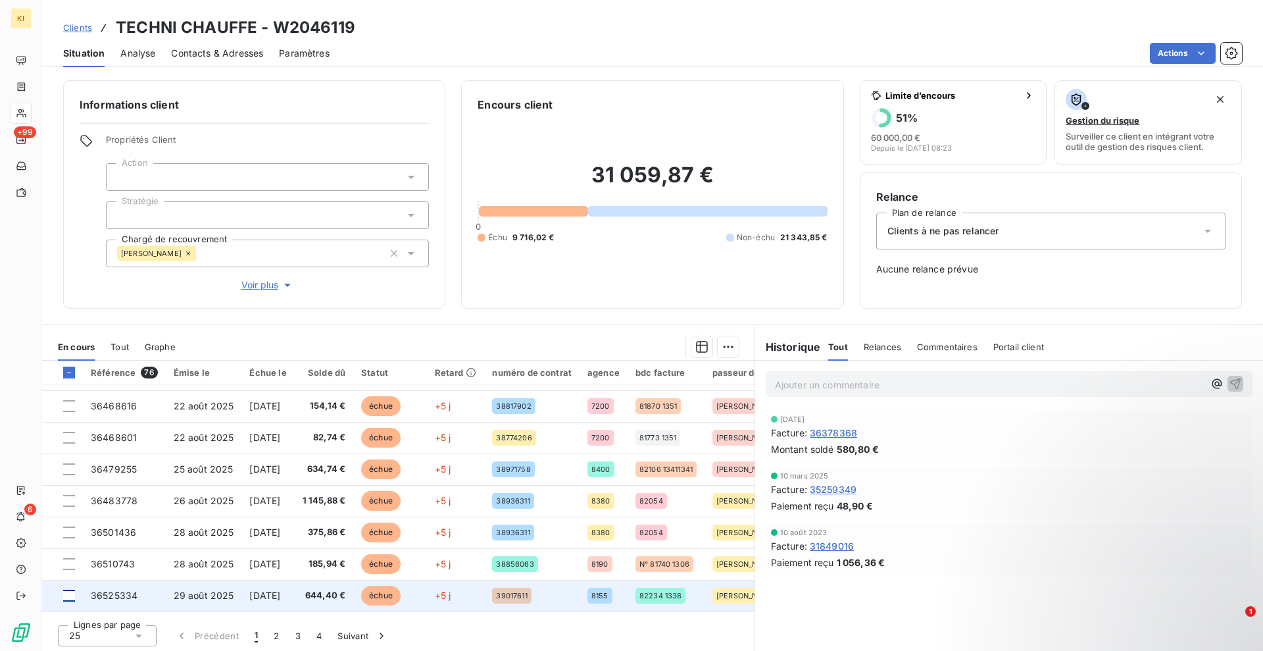
click at [67, 597] on div at bounding box center [69, 595] width 12 height 12
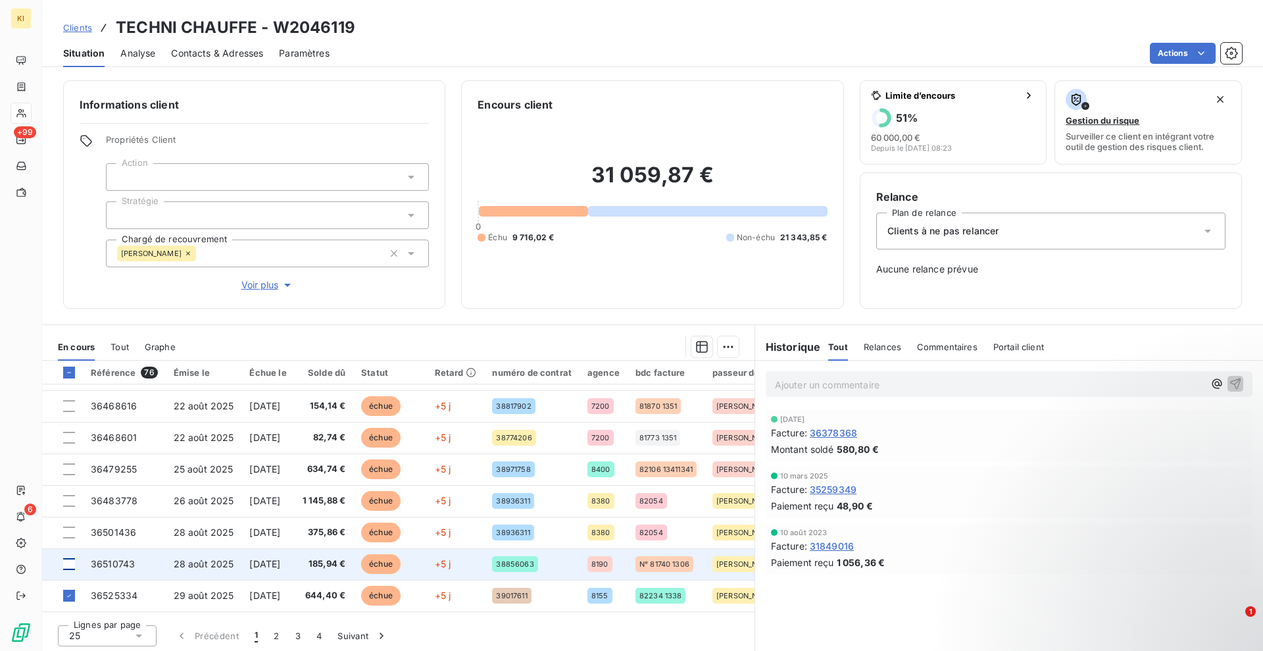
click at [72, 565] on div at bounding box center [69, 564] width 12 height 12
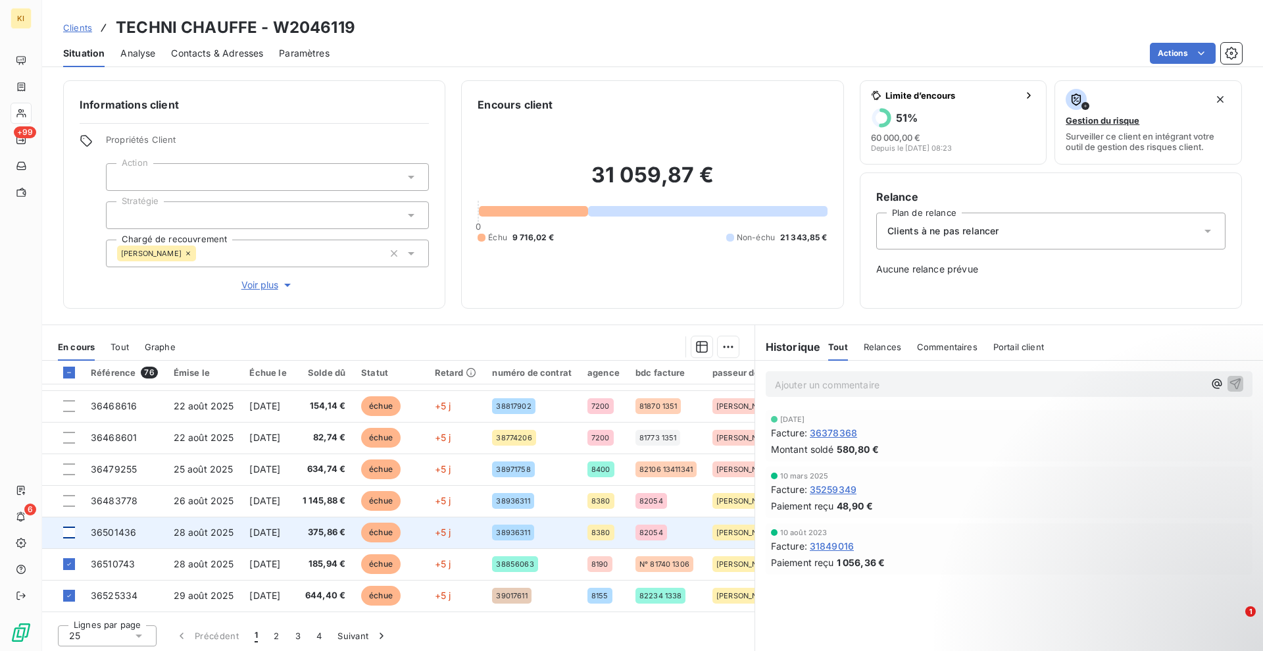
click at [63, 532] on div at bounding box center [69, 532] width 12 height 12
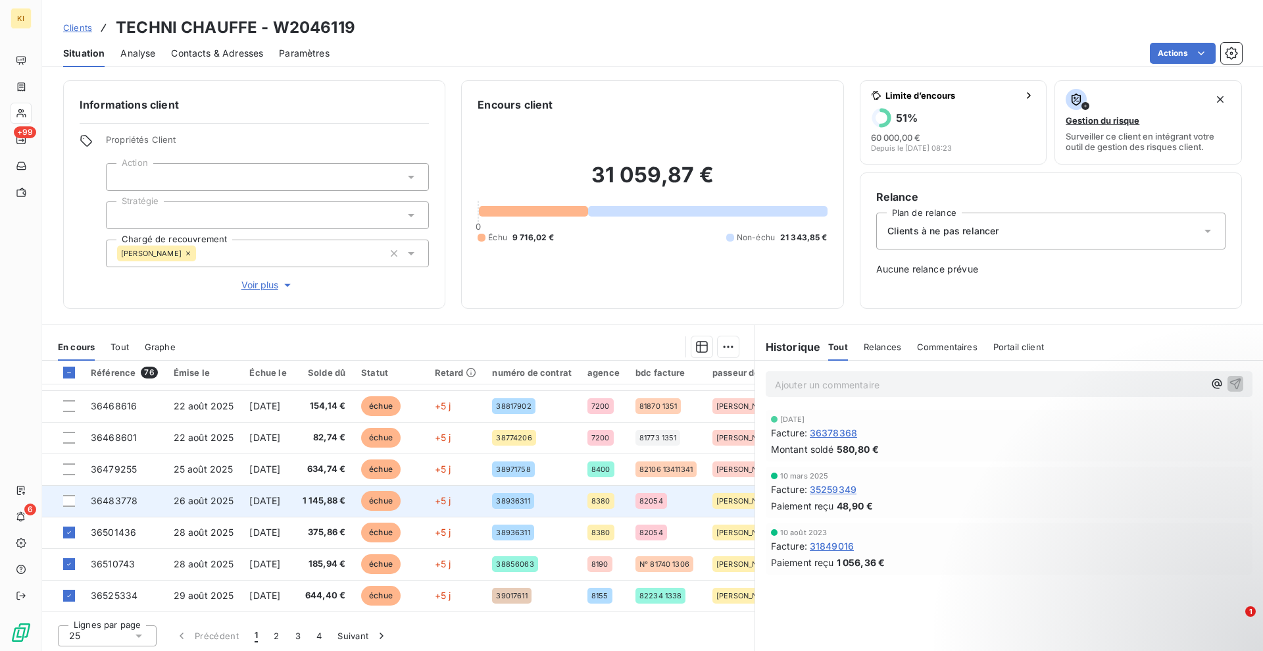
drag, startPoint x: 65, startPoint y: 503, endPoint x: 68, endPoint y: 491, distance: 11.5
click at [66, 502] on div at bounding box center [69, 501] width 12 height 12
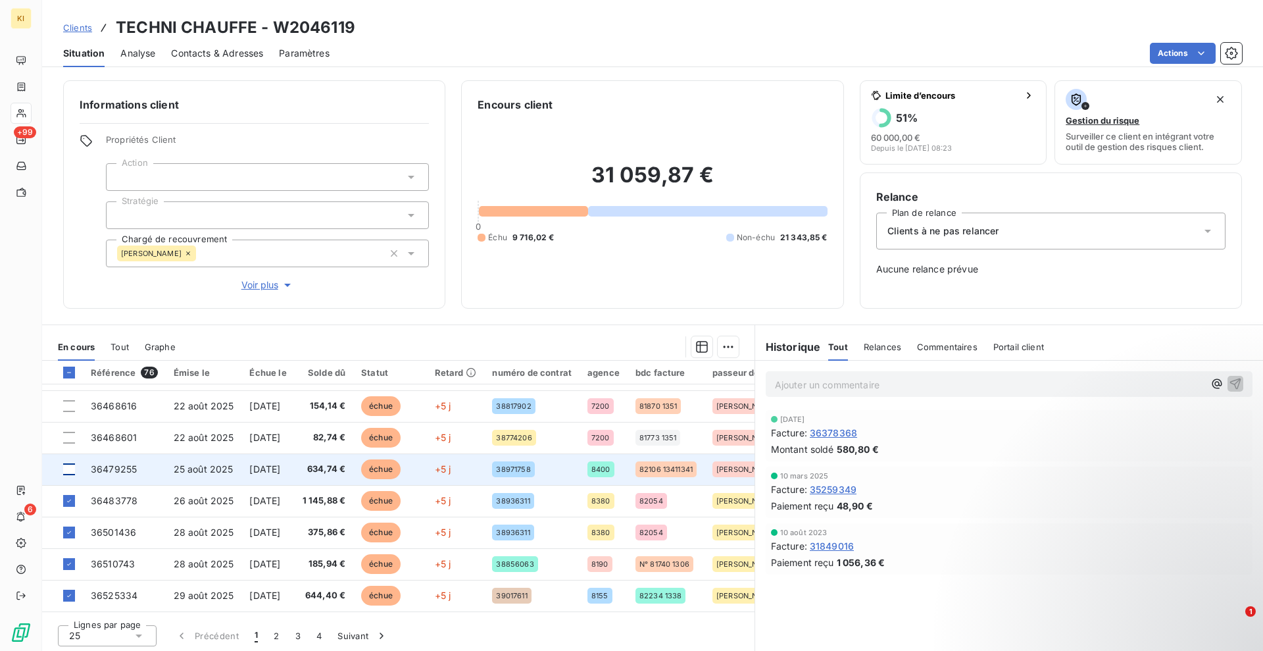
click at [67, 469] on div at bounding box center [69, 469] width 12 height 12
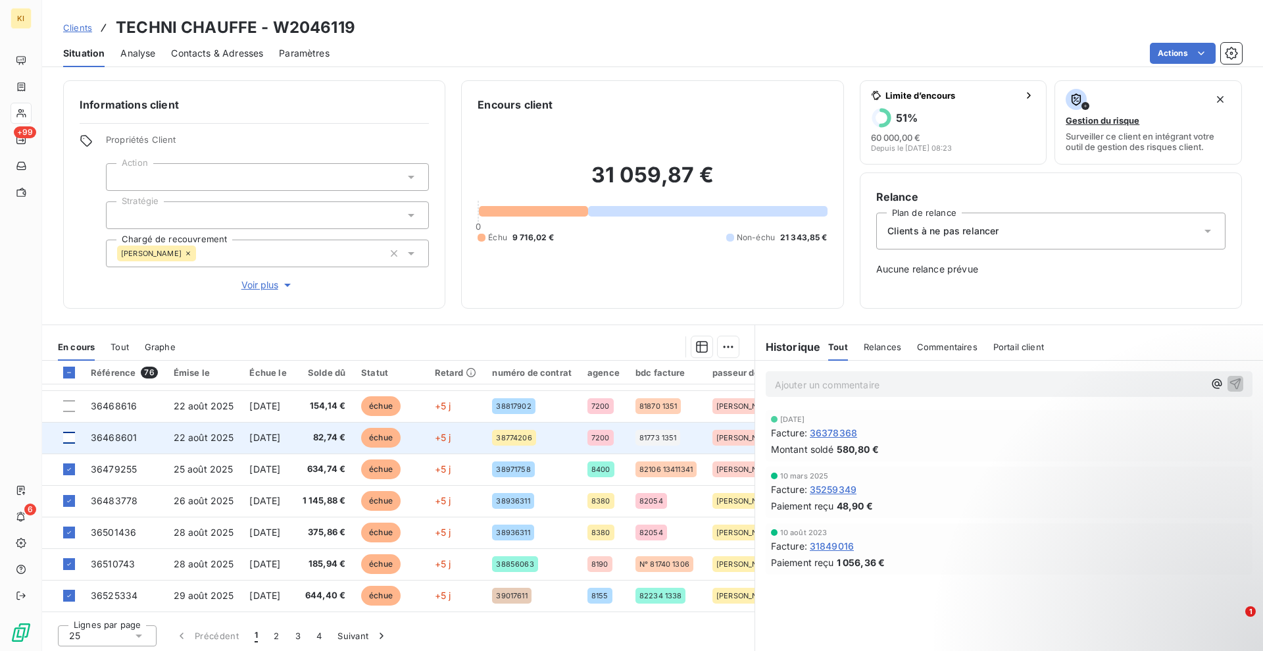
click at [68, 439] on div at bounding box center [69, 438] width 12 height 12
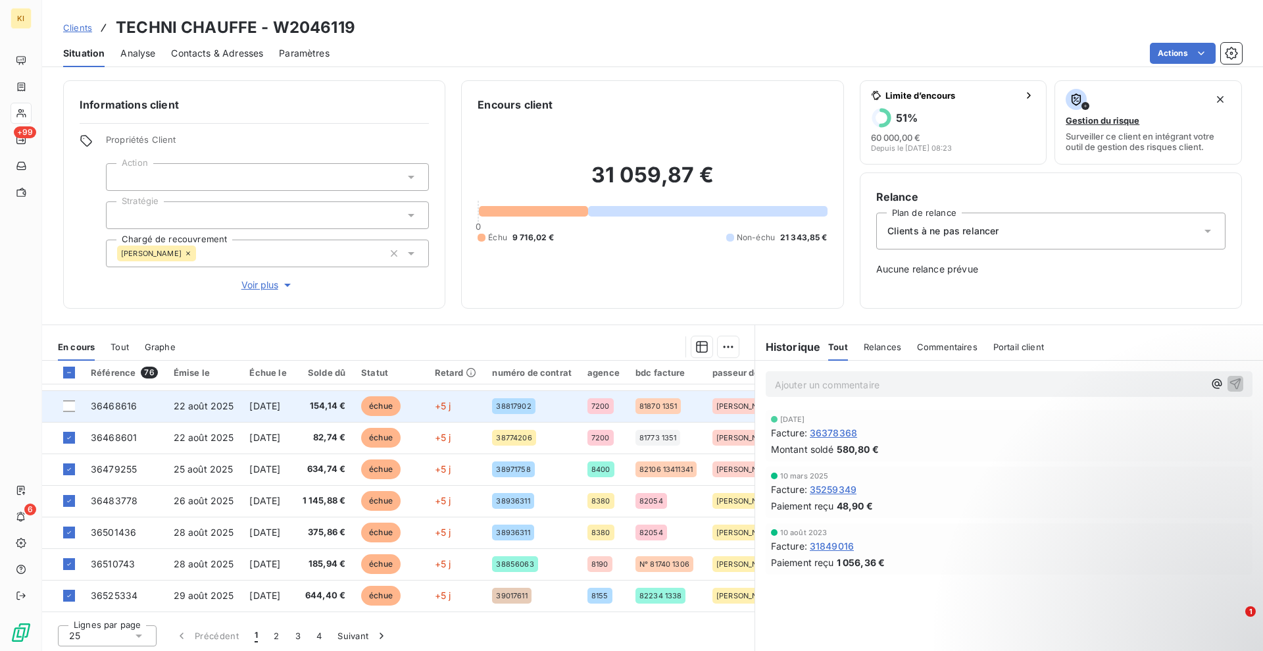
click at [67, 413] on td at bounding box center [62, 406] width 41 height 32
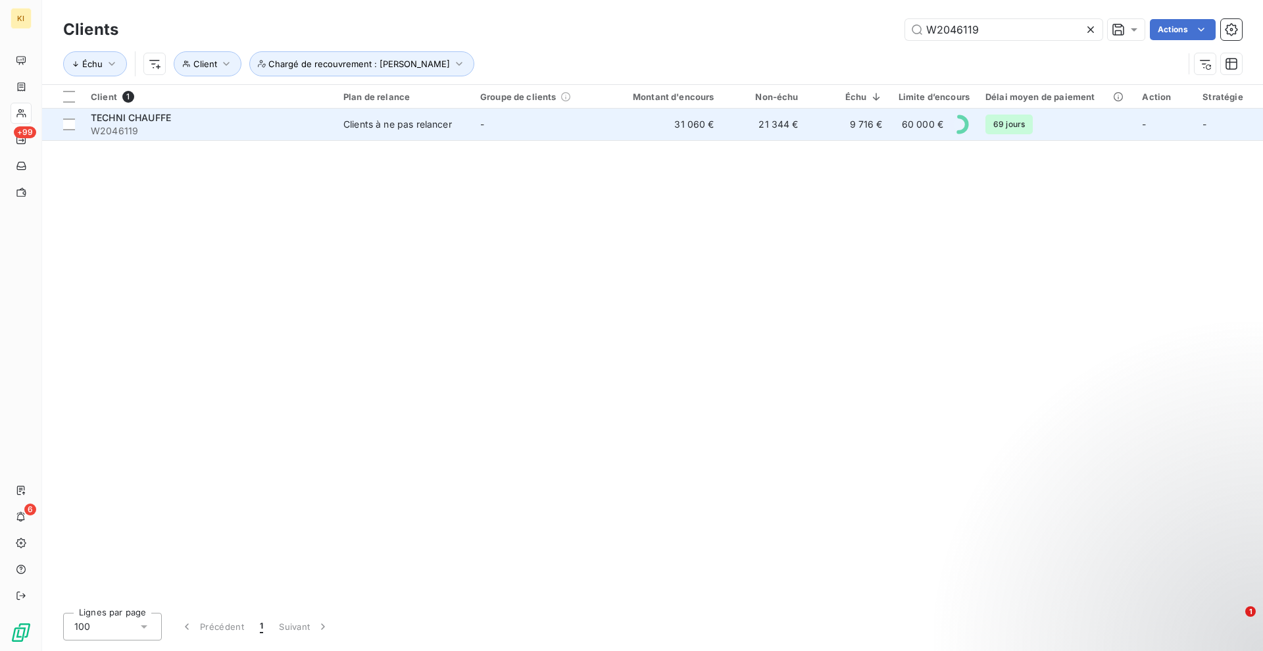
click at [199, 131] on span "W2046119" at bounding box center [209, 130] width 237 height 13
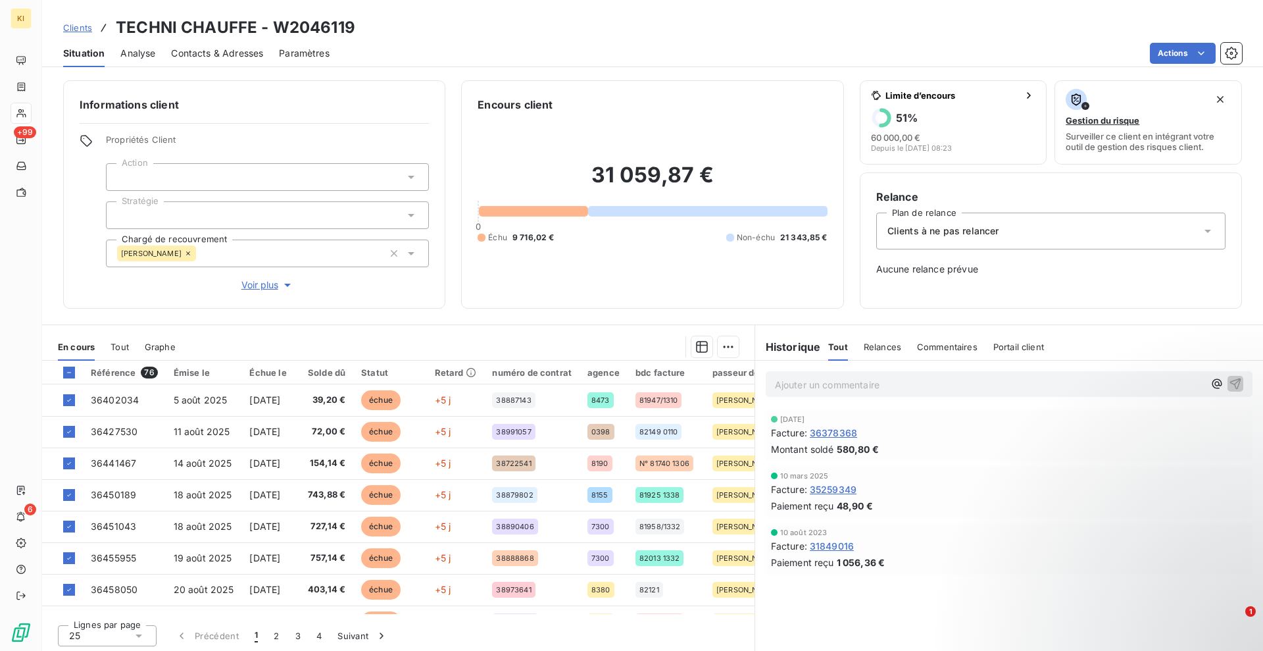
scroll to position [164, 0]
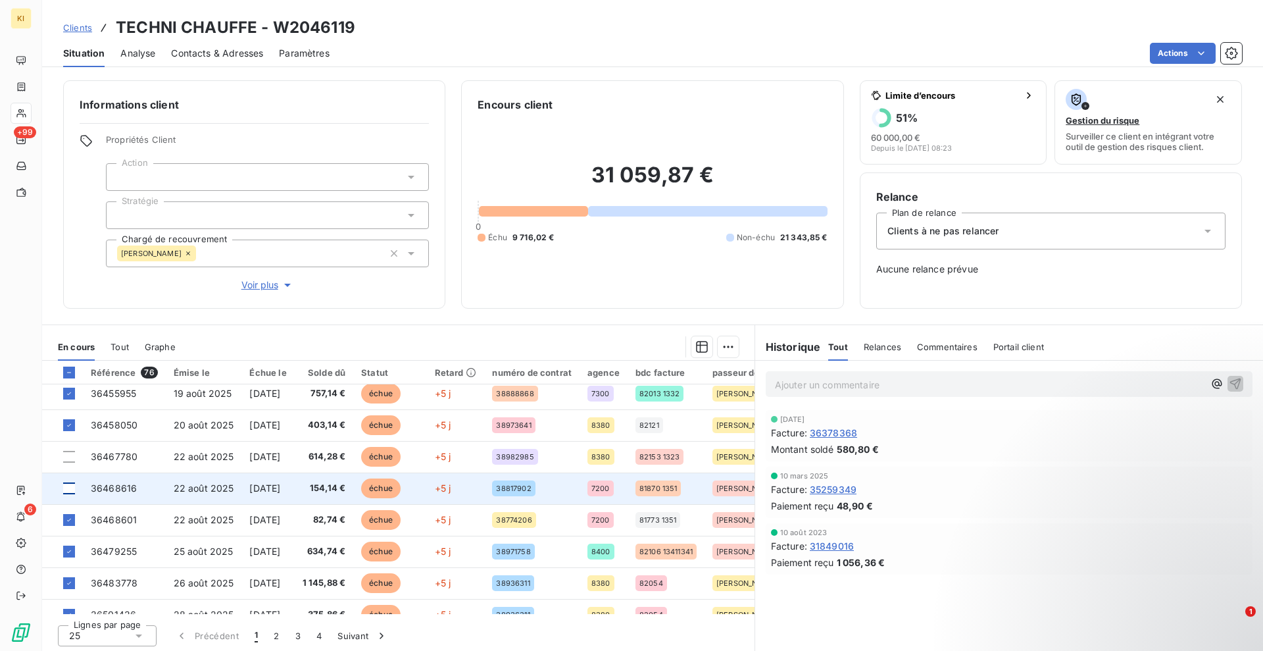
click at [65, 486] on div at bounding box center [69, 488] width 12 height 12
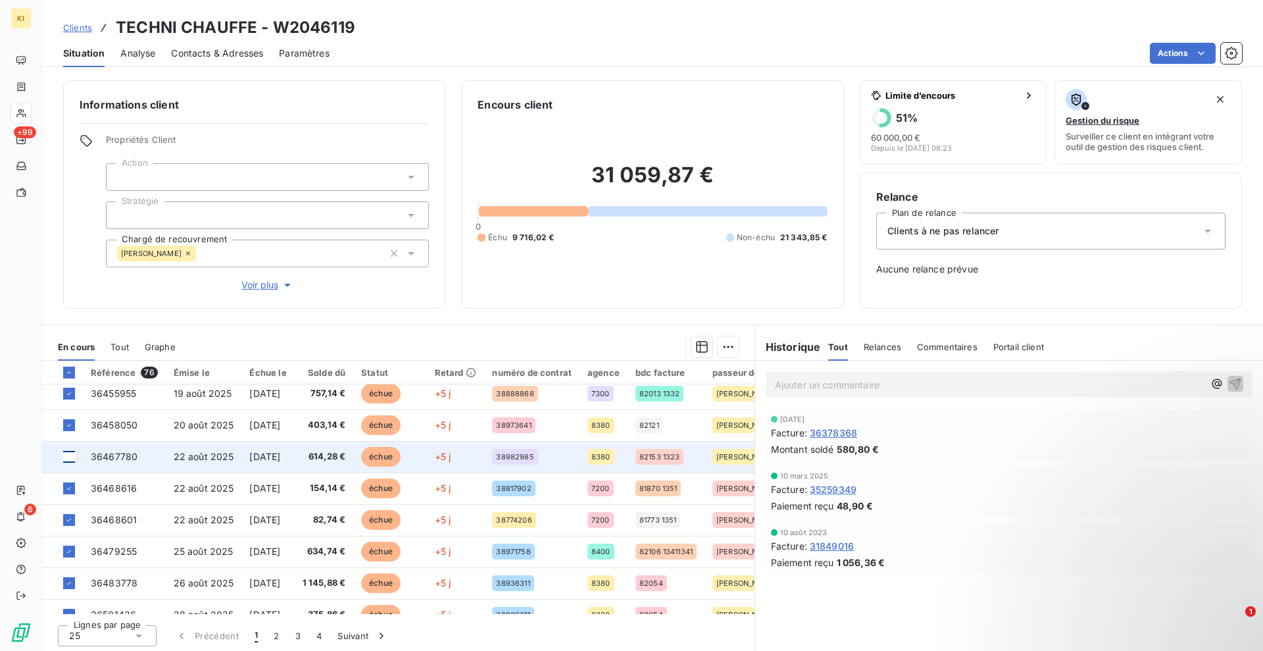
click at [66, 456] on div at bounding box center [69, 457] width 12 height 12
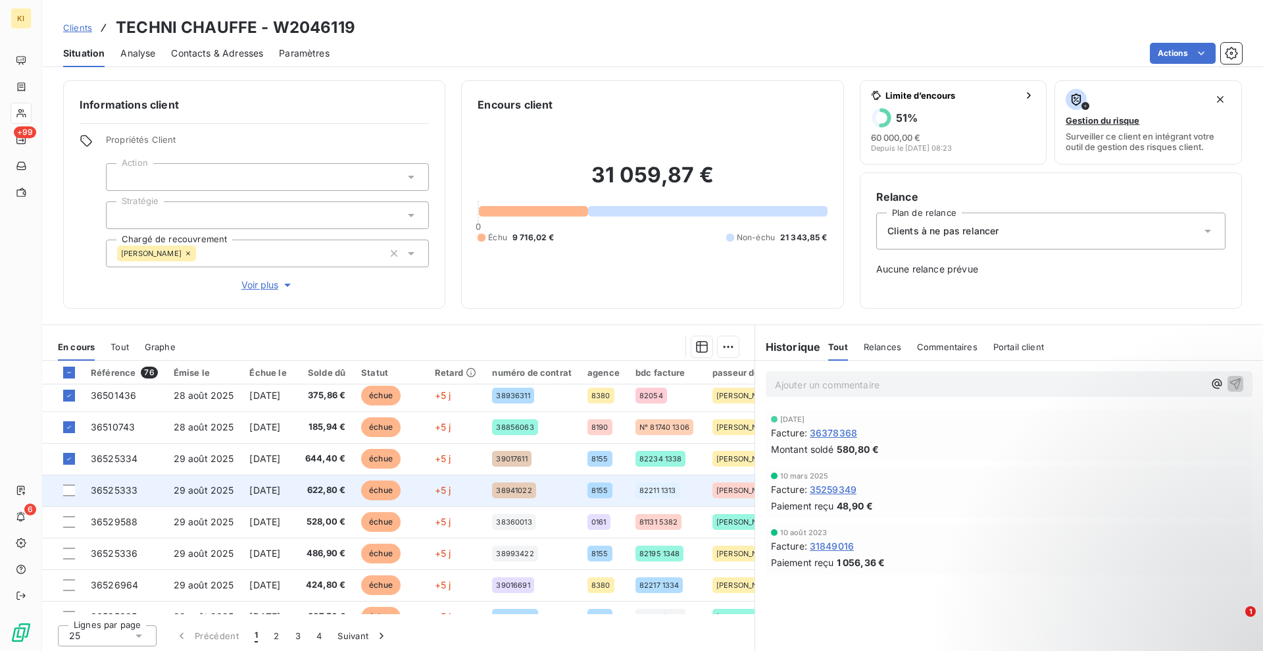
scroll to position [411, 0]
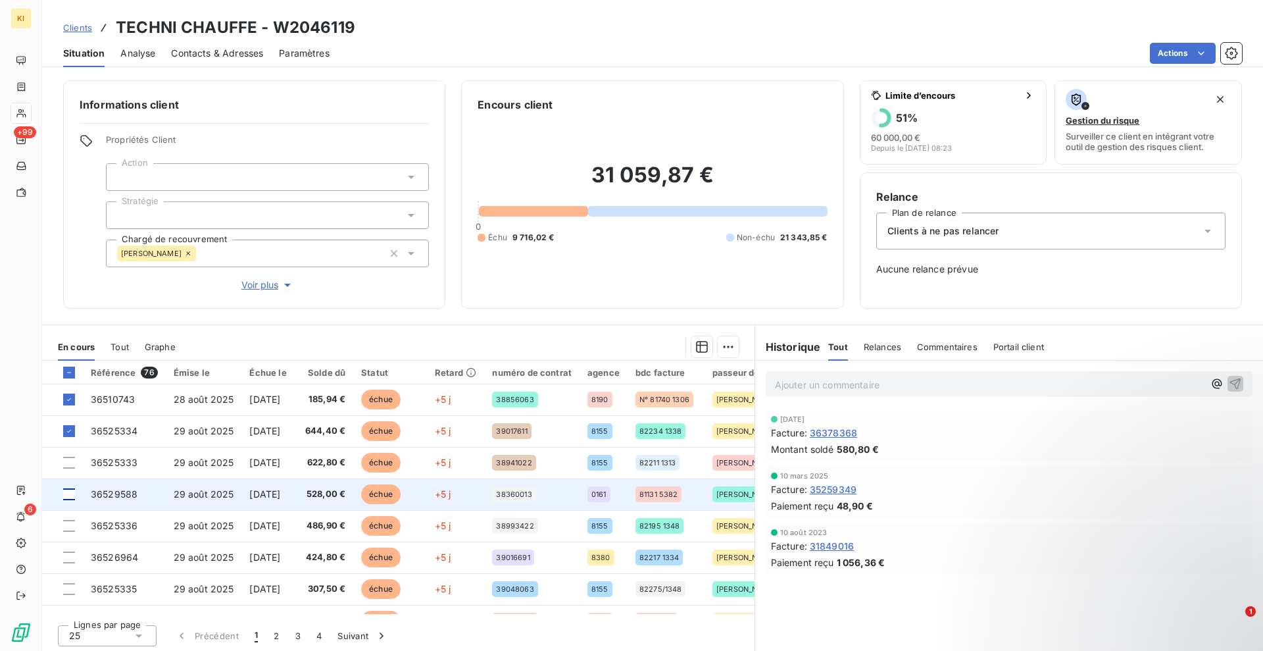
click at [67, 493] on div at bounding box center [69, 494] width 12 height 12
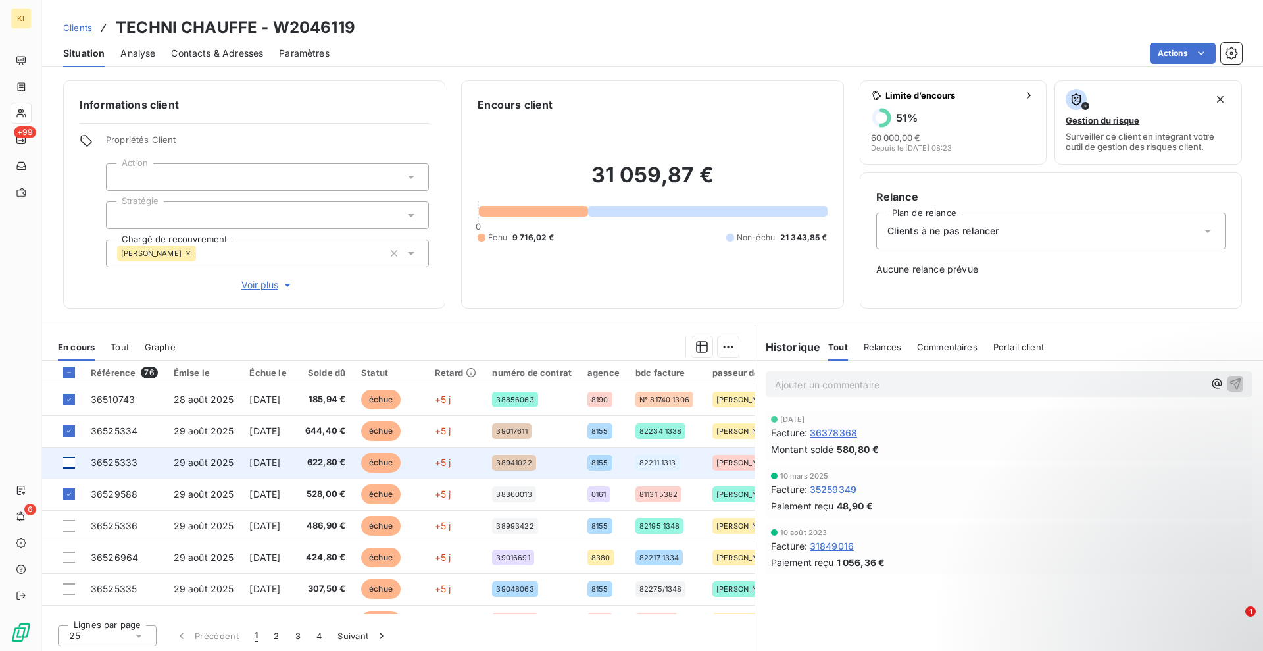
click at [68, 466] on div at bounding box center [69, 463] width 12 height 12
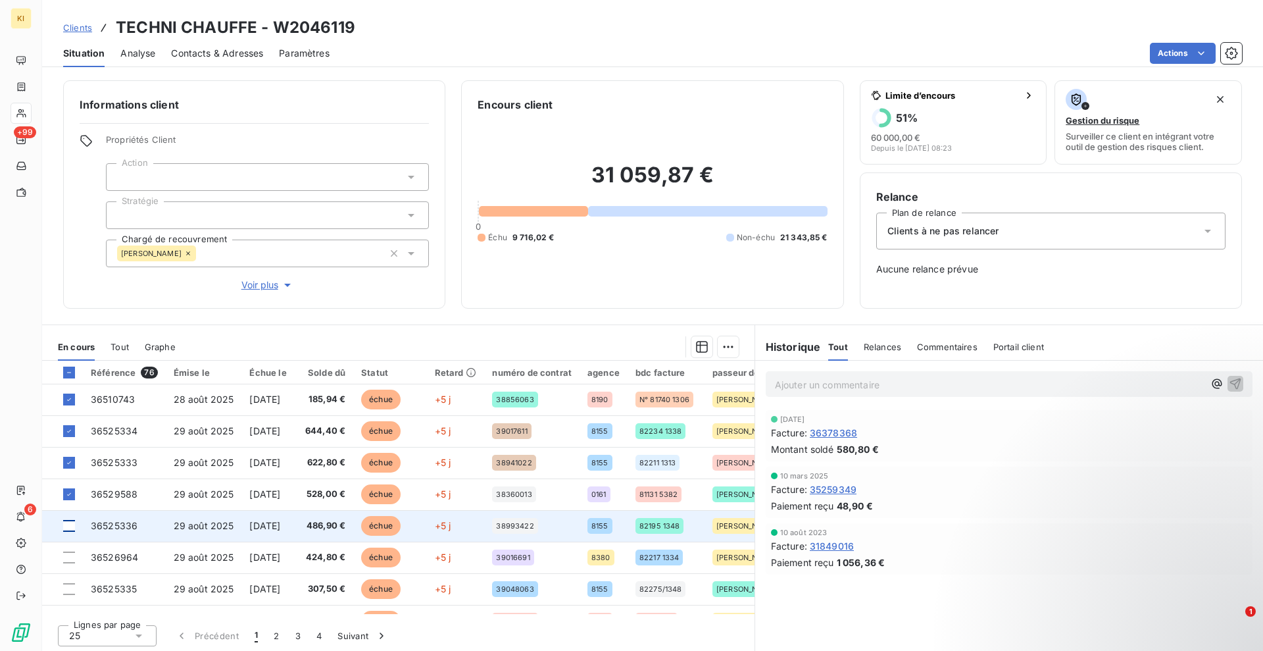
click at [66, 520] on td at bounding box center [62, 526] width 41 height 32
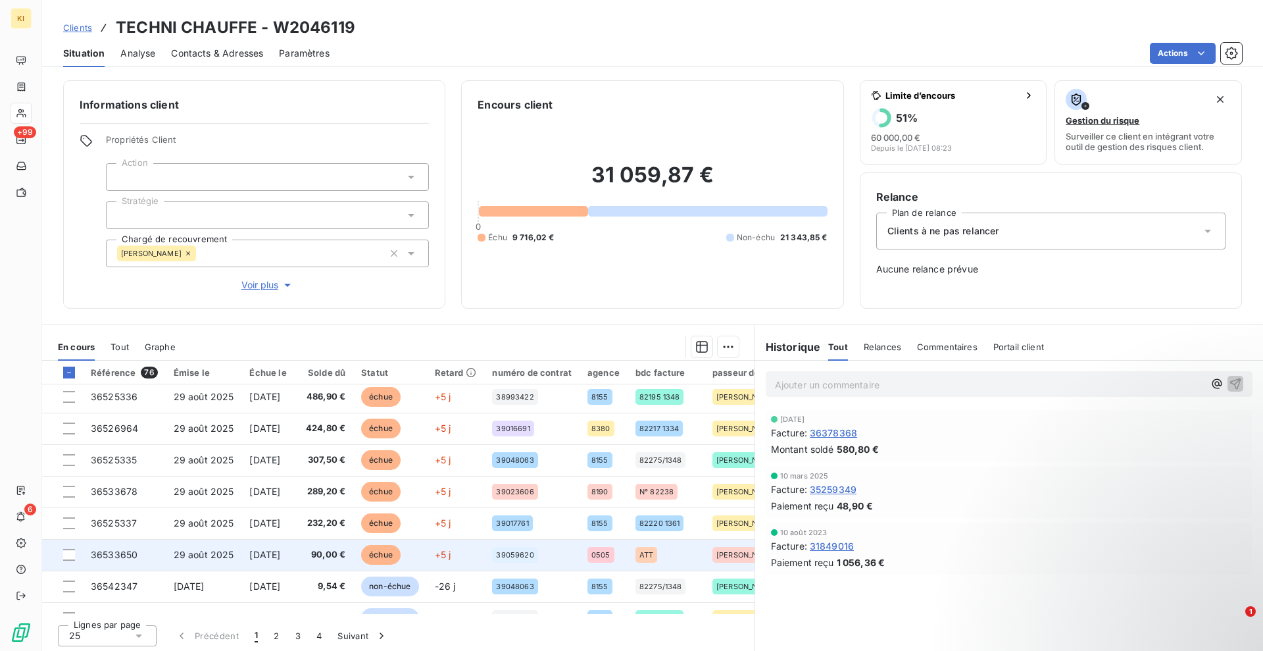
scroll to position [566, 0]
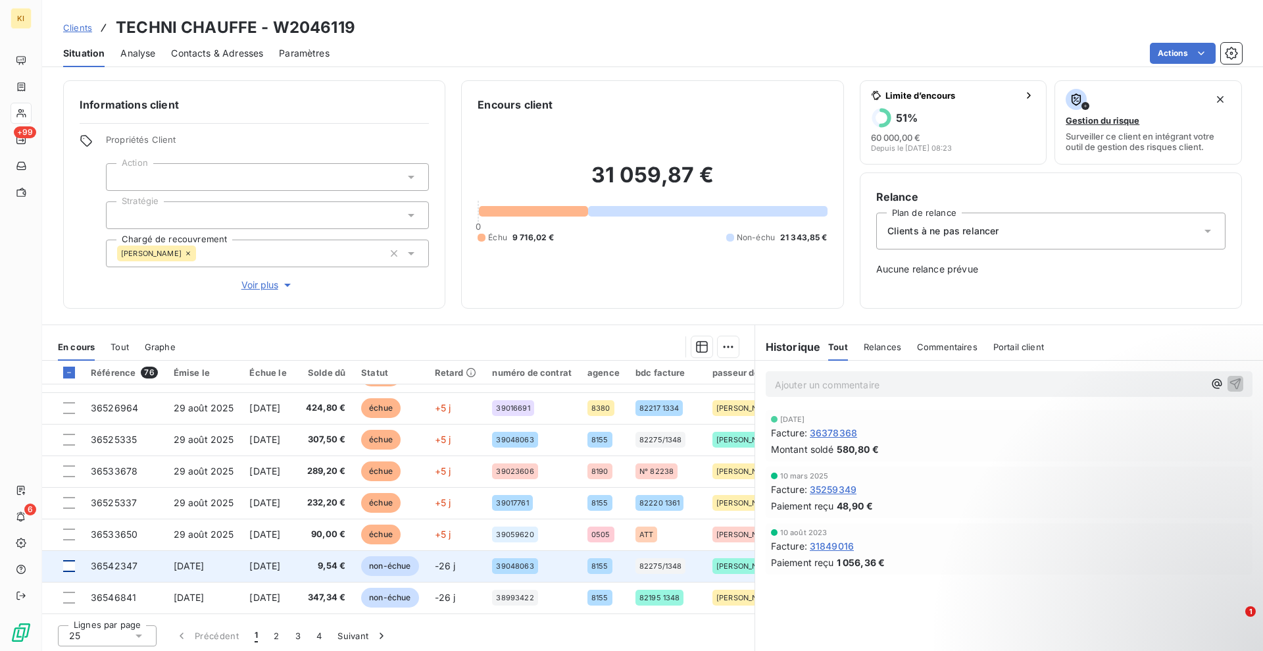
click at [66, 560] on div at bounding box center [69, 566] width 12 height 12
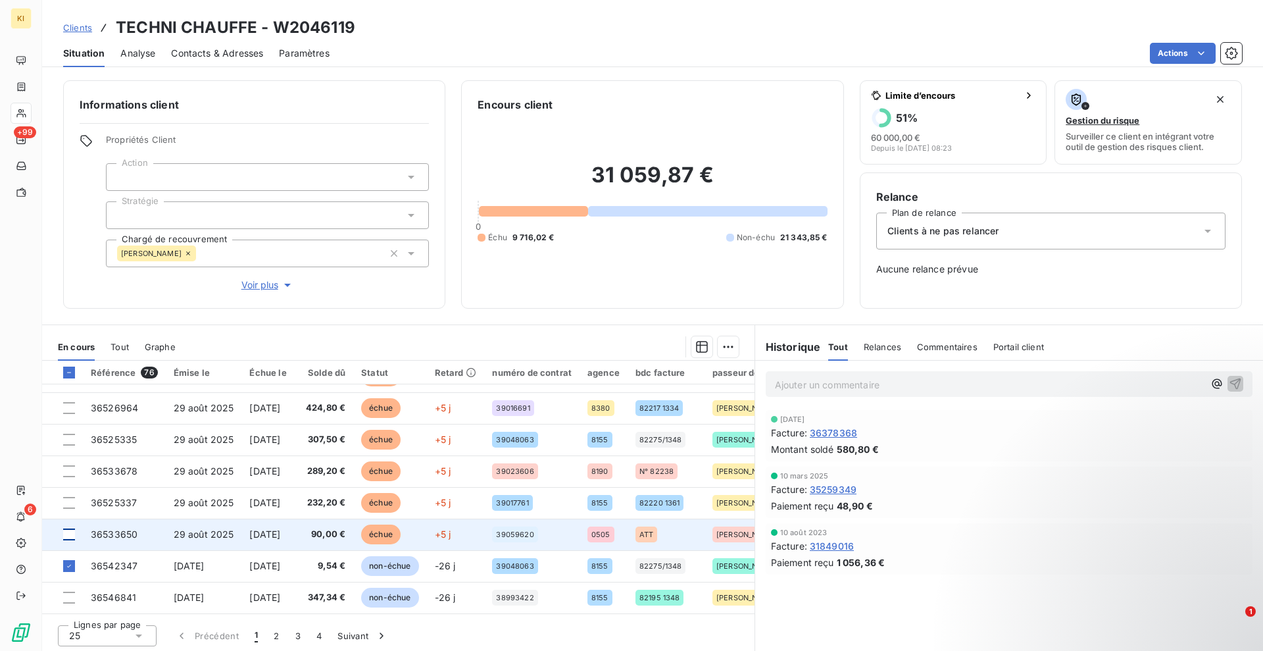
click at [67, 528] on div at bounding box center [69, 534] width 12 height 12
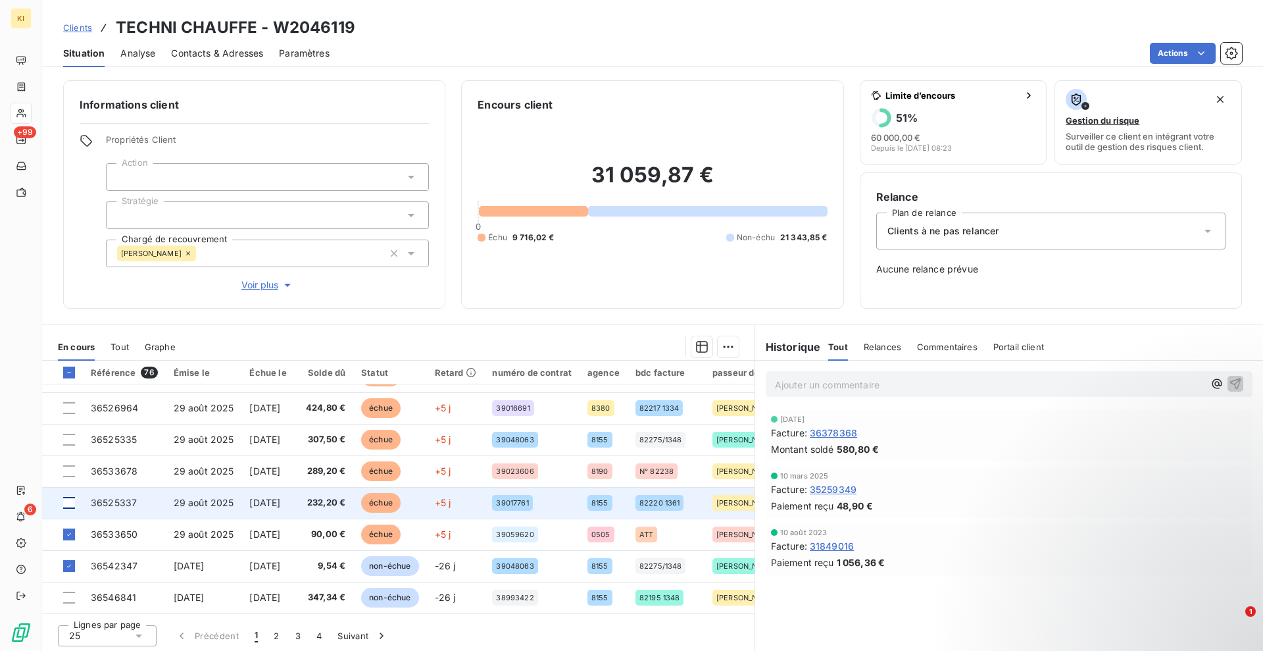
click at [68, 497] on div at bounding box center [69, 503] width 12 height 12
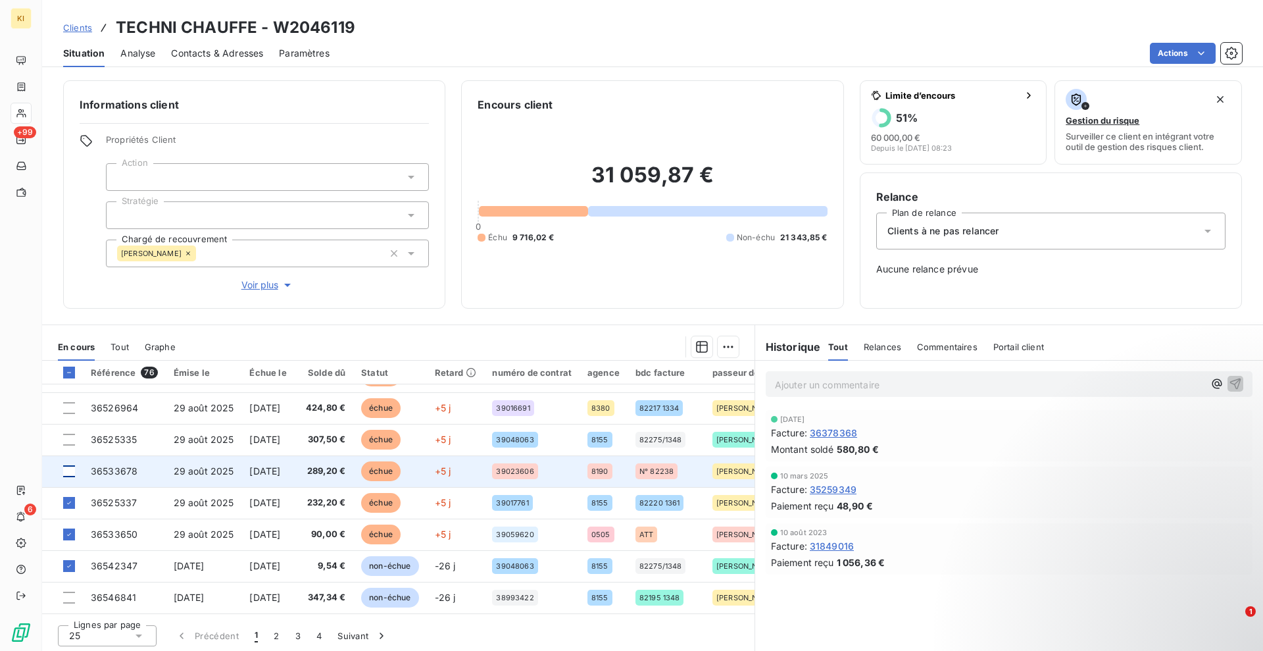
click at [70, 466] on div at bounding box center [69, 471] width 12 height 12
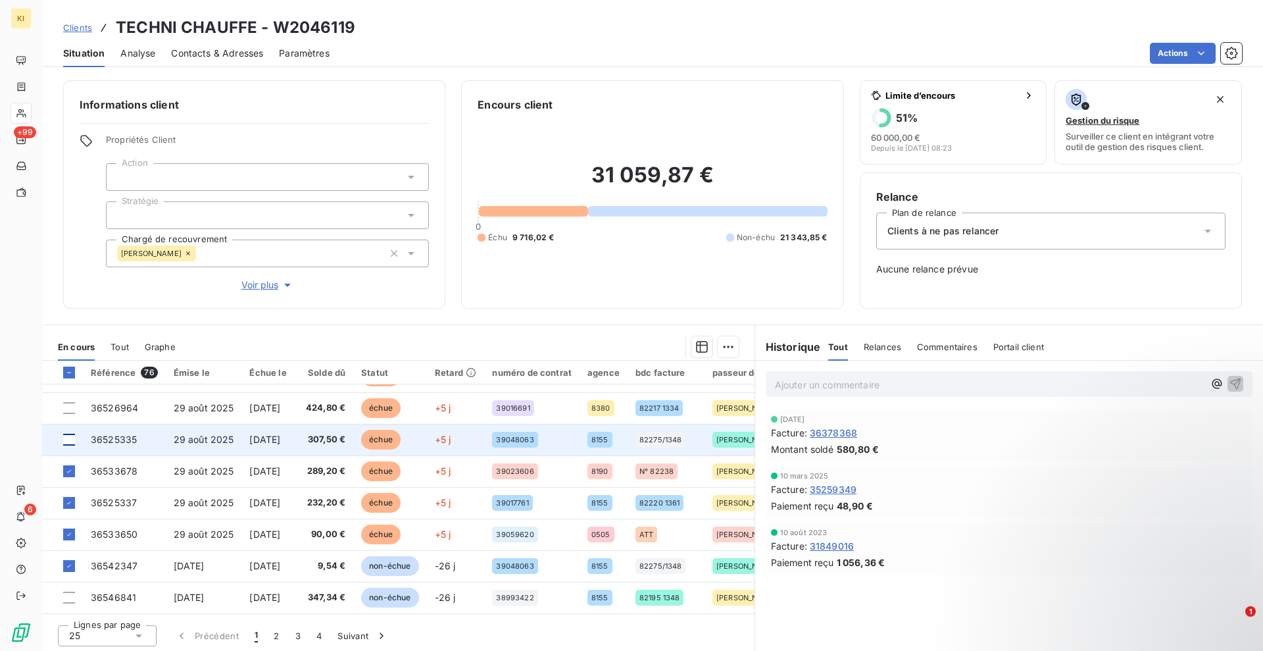
click at [66, 438] on div at bounding box center [69, 440] width 12 height 12
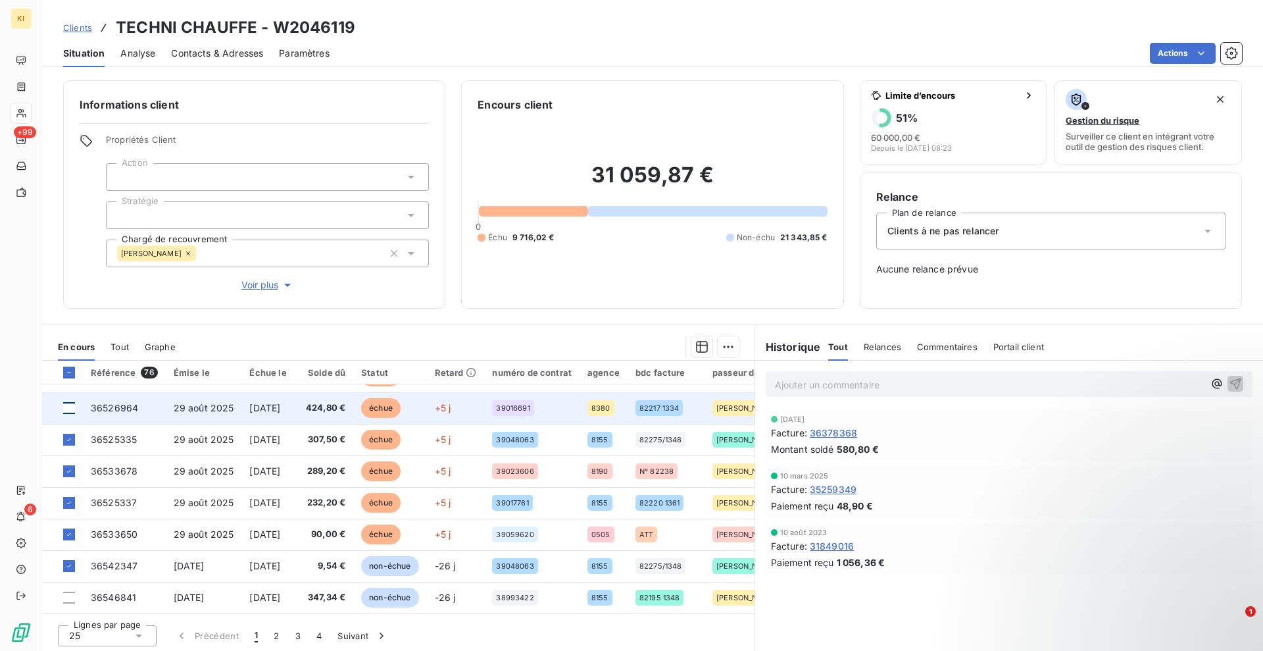
click at [70, 405] on div at bounding box center [69, 408] width 12 height 12
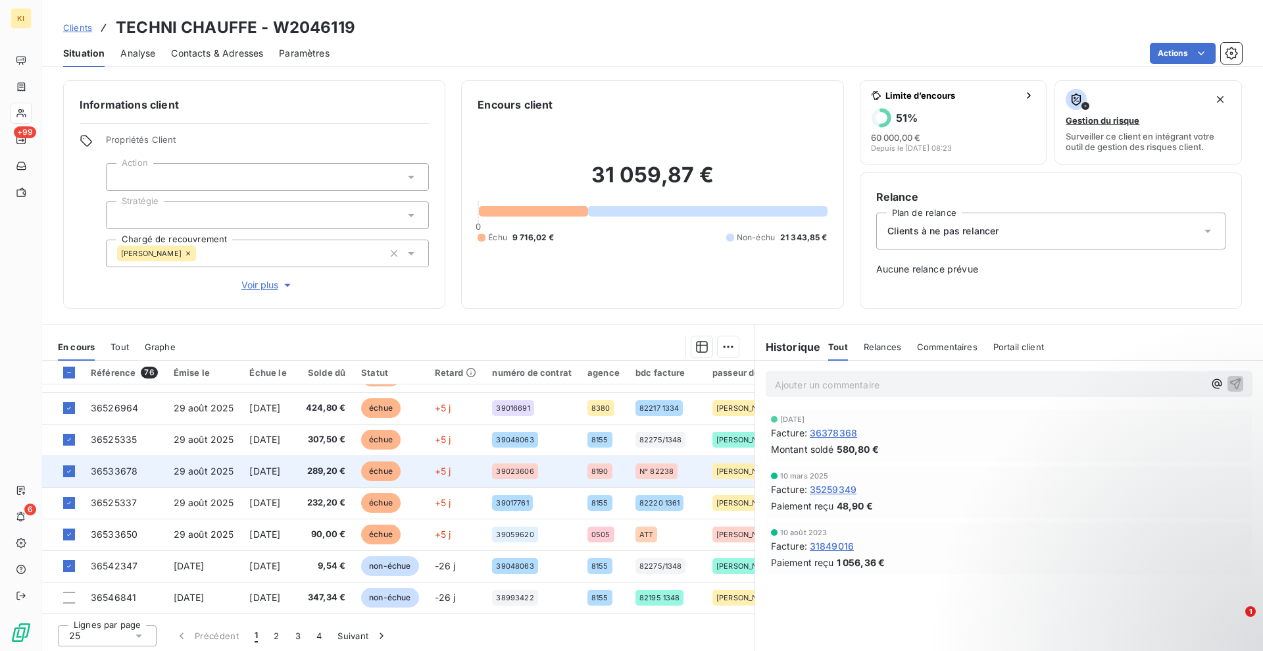
scroll to position [484, 0]
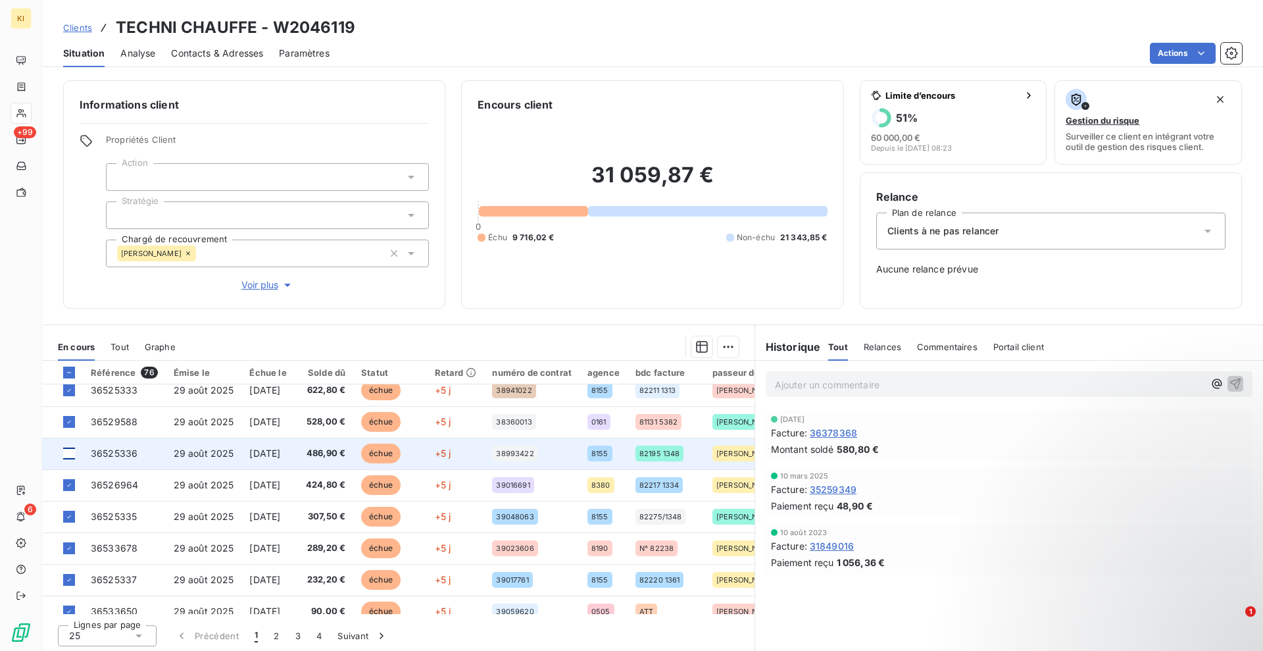
click at [68, 453] on div at bounding box center [69, 453] width 12 height 12
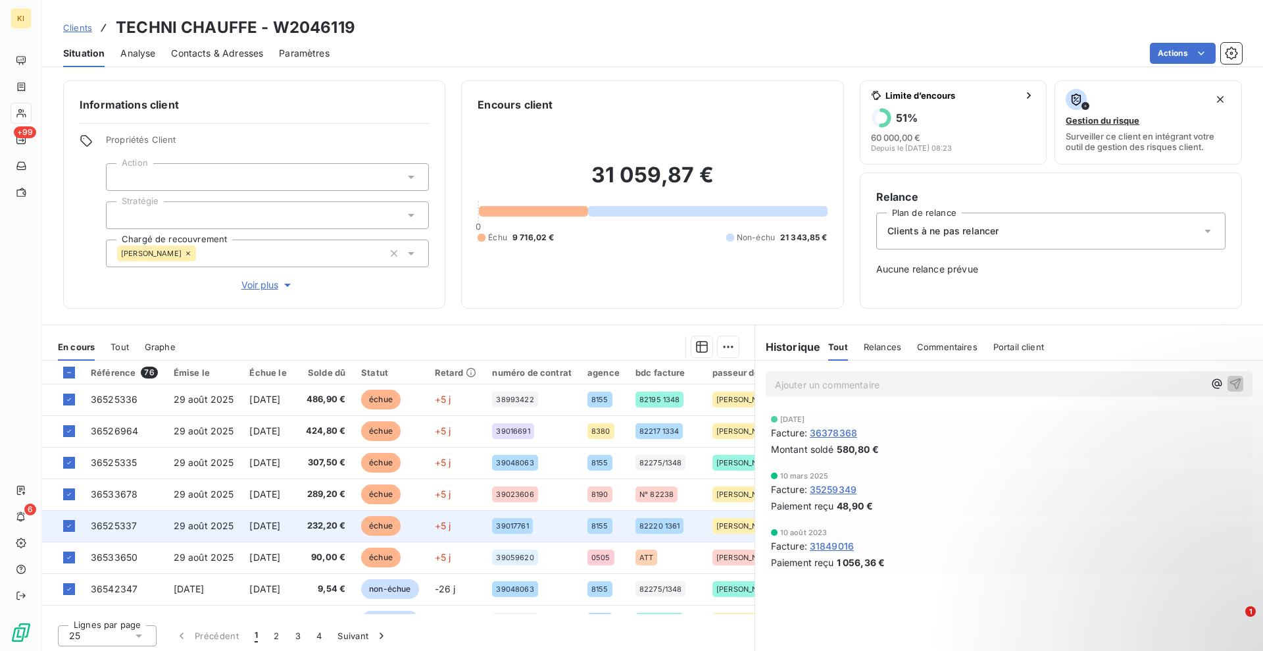
scroll to position [566, 0]
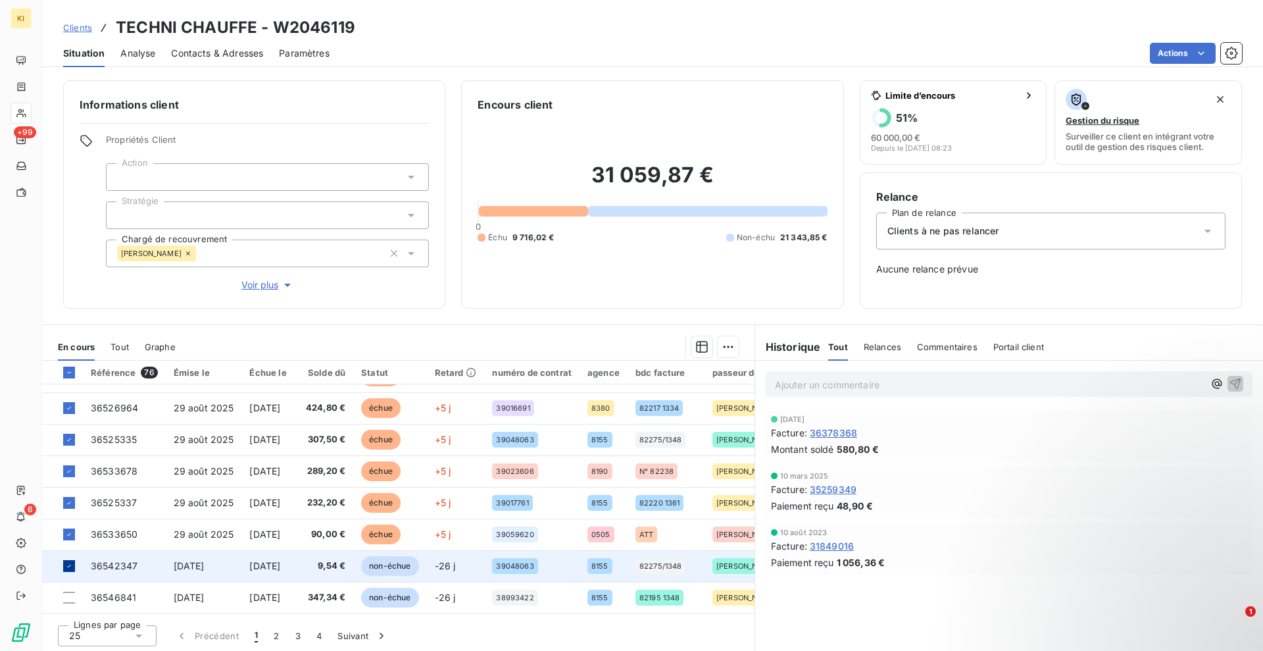
click at [66, 563] on icon at bounding box center [69, 566] width 8 height 8
click at [714, 352] on html "KI +99 6 Clients TECHNI CHAUFFE - W2046119 Situation Analyse Contacts & Adresse…" at bounding box center [631, 325] width 1263 height 651
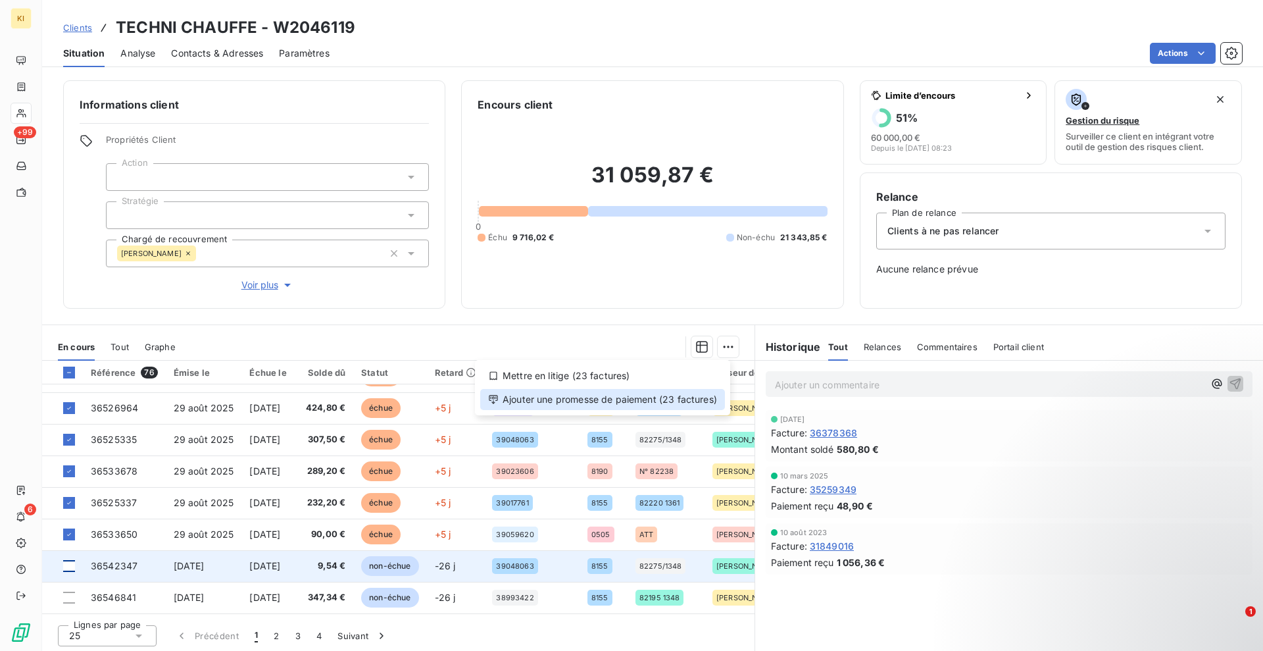
click at [607, 393] on div "Ajouter une promesse de paiement (23 factures)" at bounding box center [602, 399] width 245 height 21
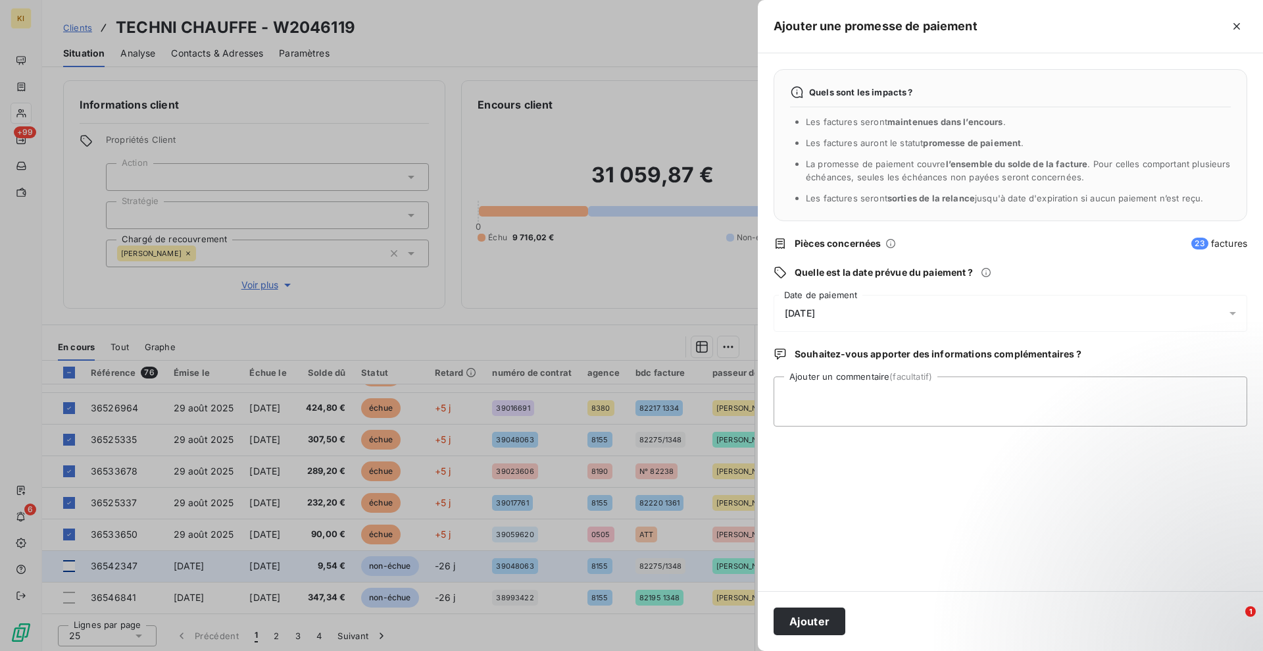
click at [901, 309] on div "[DATE]" at bounding box center [1011, 313] width 474 height 37
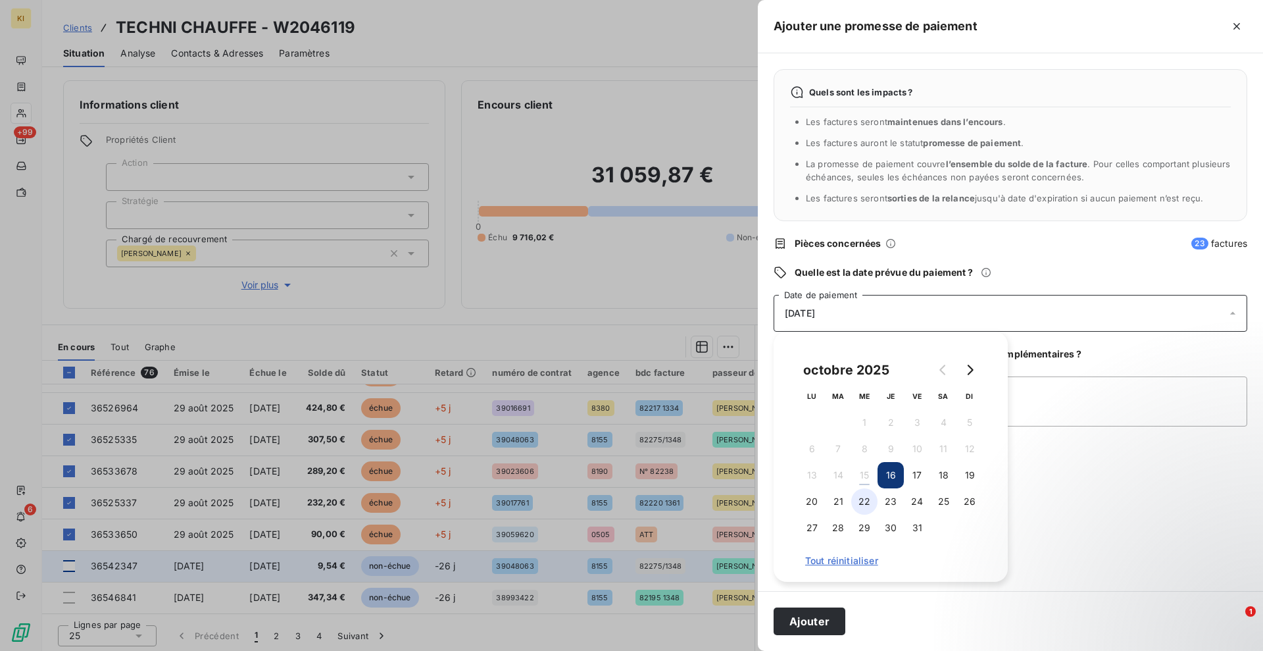
click at [862, 500] on button "22" at bounding box center [864, 501] width 26 height 26
click at [811, 626] on button "Ajouter" at bounding box center [810, 621] width 72 height 28
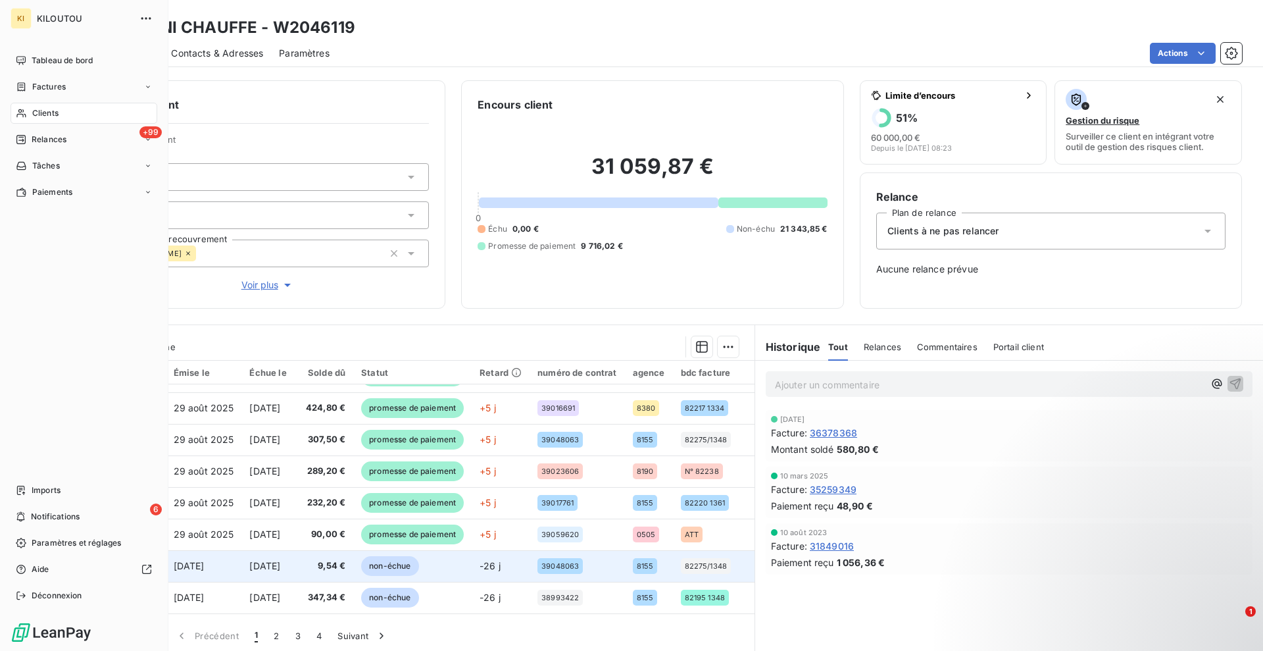
drag, startPoint x: 48, startPoint y: 116, endPoint x: 70, endPoint y: 114, distance: 21.8
click at [49, 116] on span "Clients" at bounding box center [45, 113] width 26 height 12
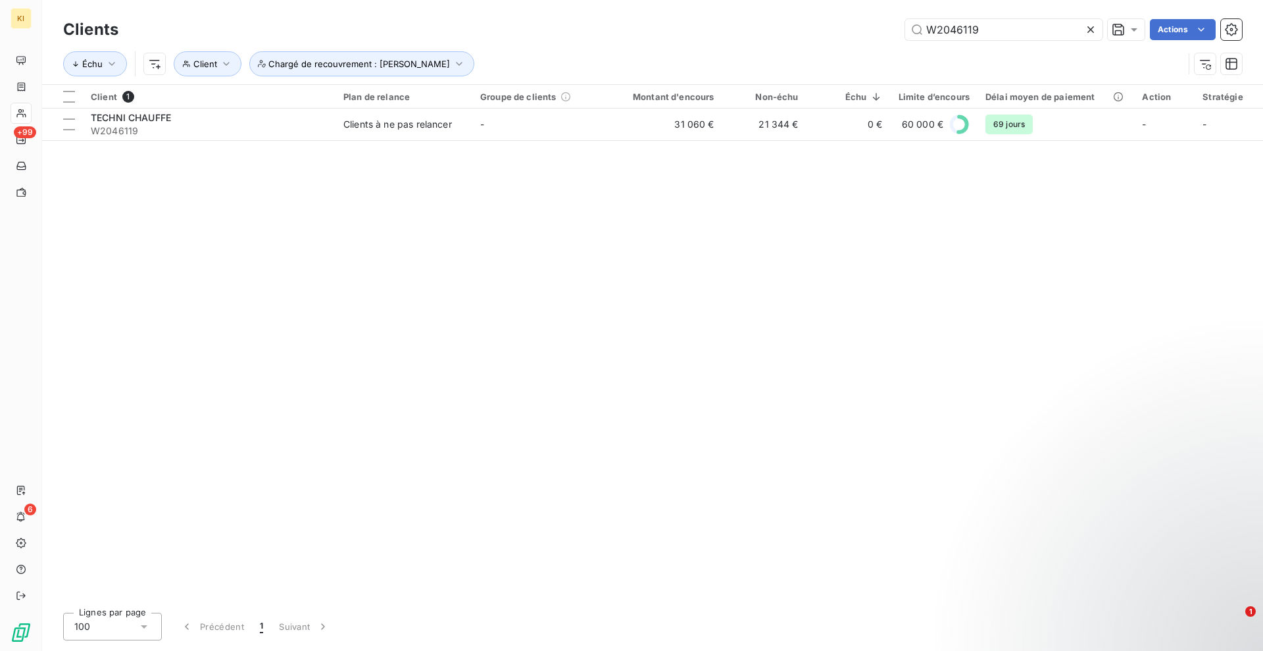
click at [1088, 30] on icon at bounding box center [1090, 29] width 13 height 13
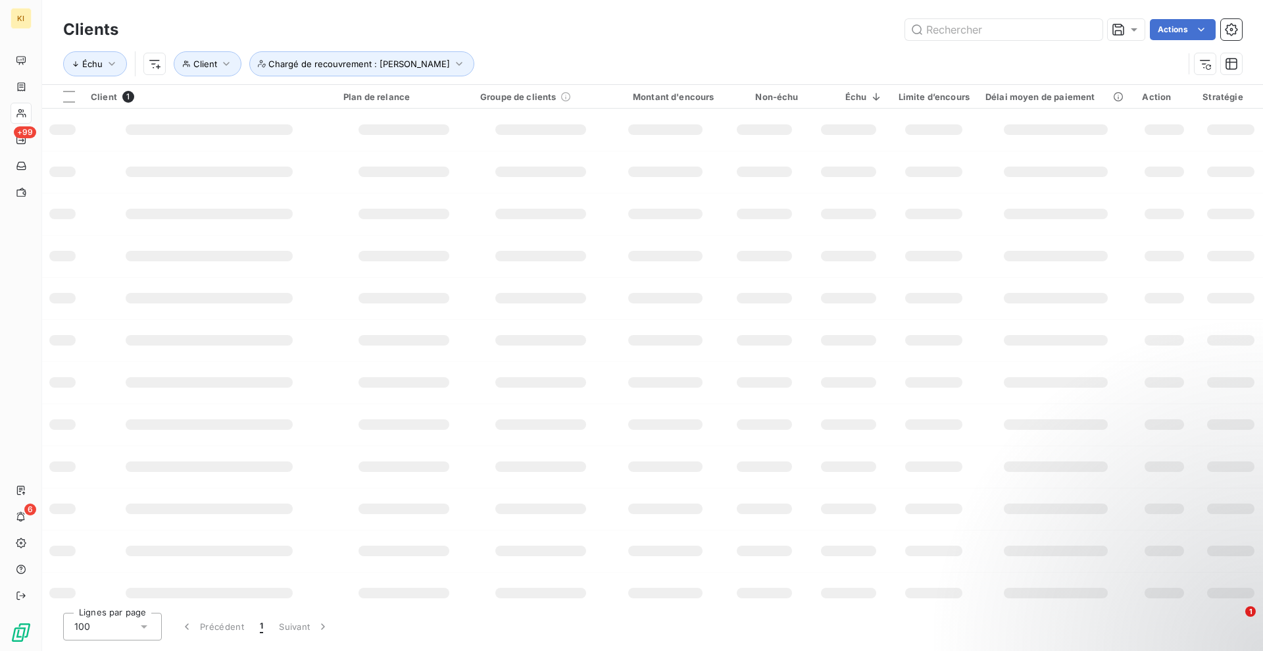
click at [853, 10] on div "Clients Actions Échu Client Chargé de recouvrement : [PERSON_NAME]" at bounding box center [652, 42] width 1221 height 84
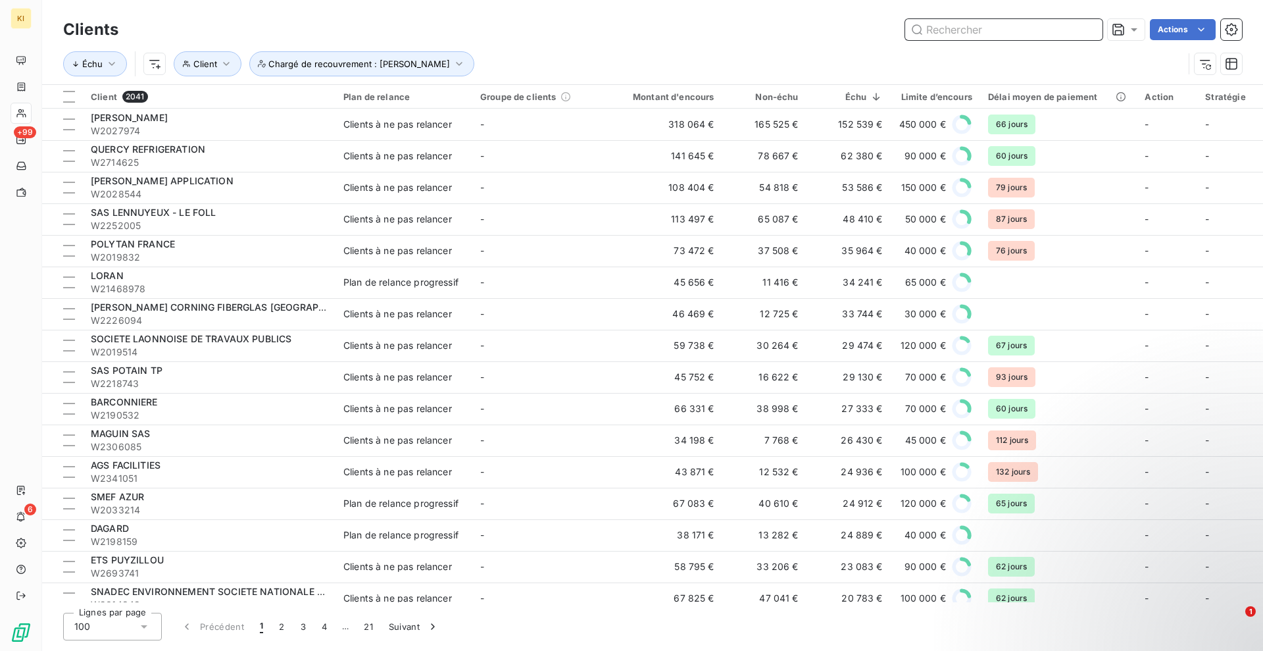
click at [980, 30] on input "text" at bounding box center [1003, 29] width 197 height 21
paste input "W2018859"
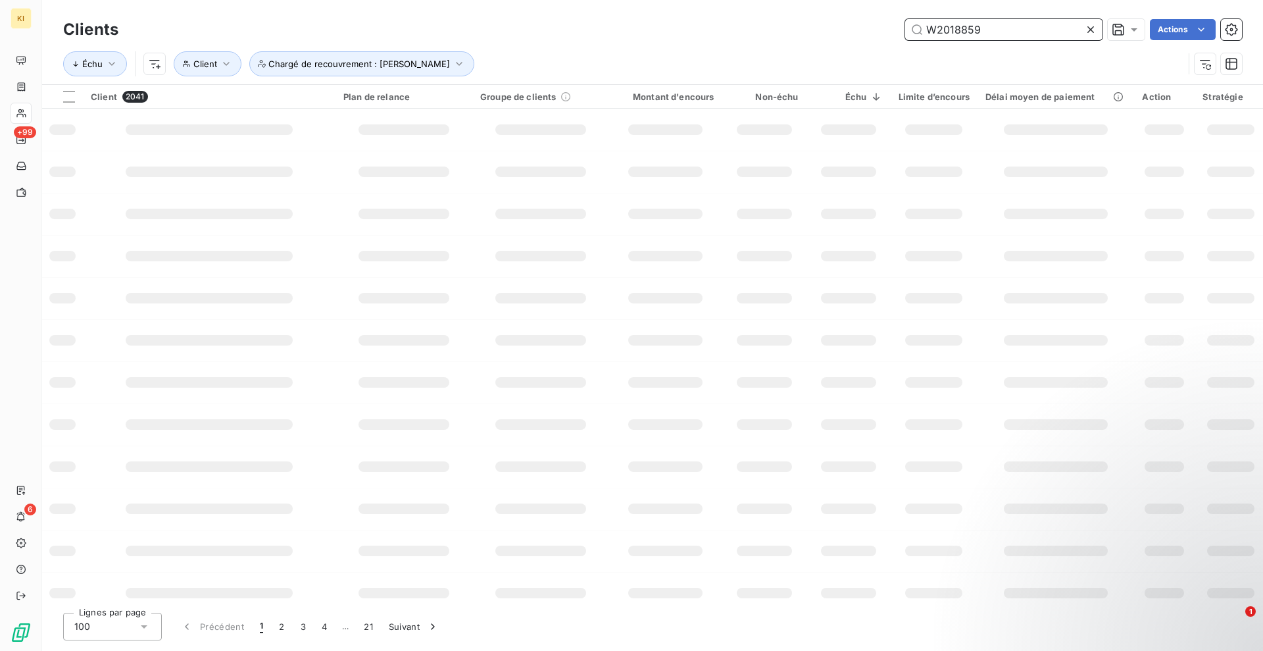
type input "W2018859"
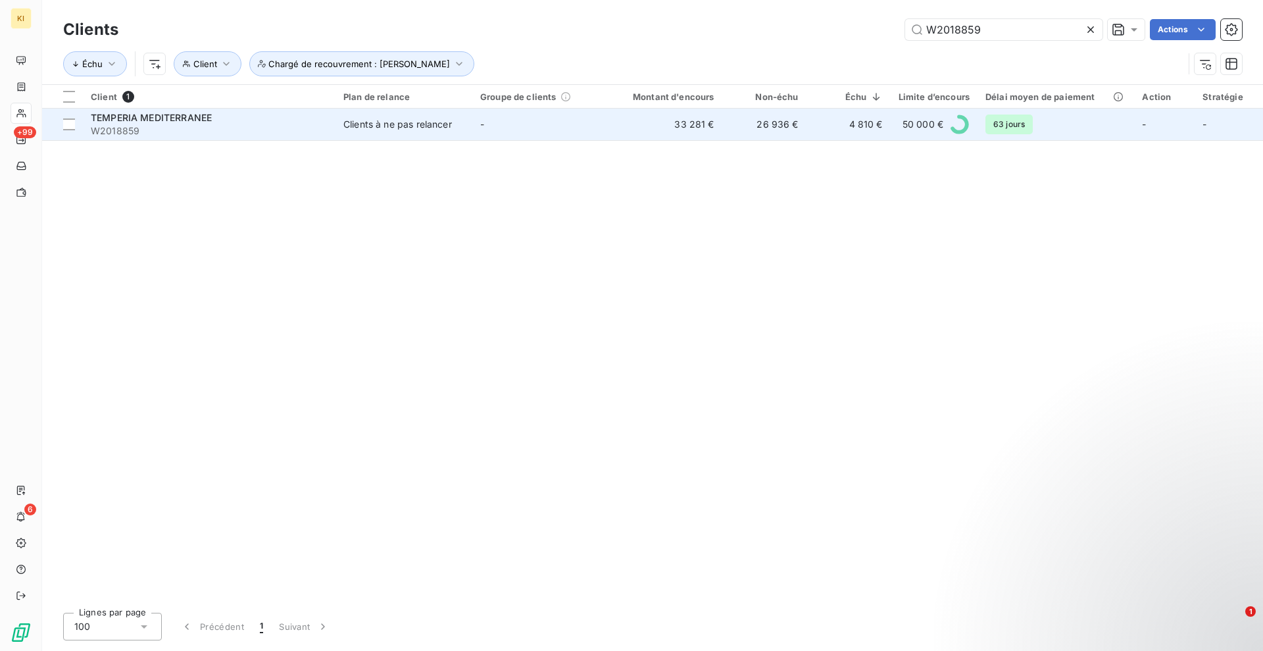
click at [327, 124] on span "W2018859" at bounding box center [209, 130] width 237 height 13
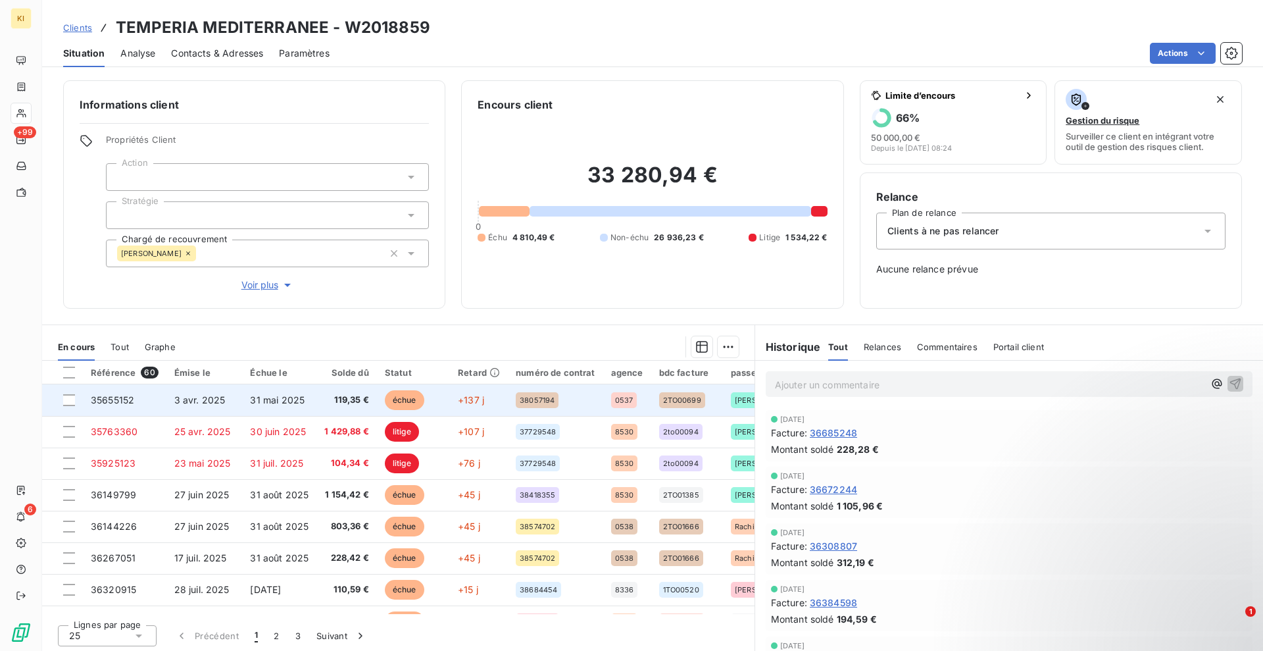
click at [206, 405] on span "3 avr. 2025" at bounding box center [199, 399] width 51 height 11
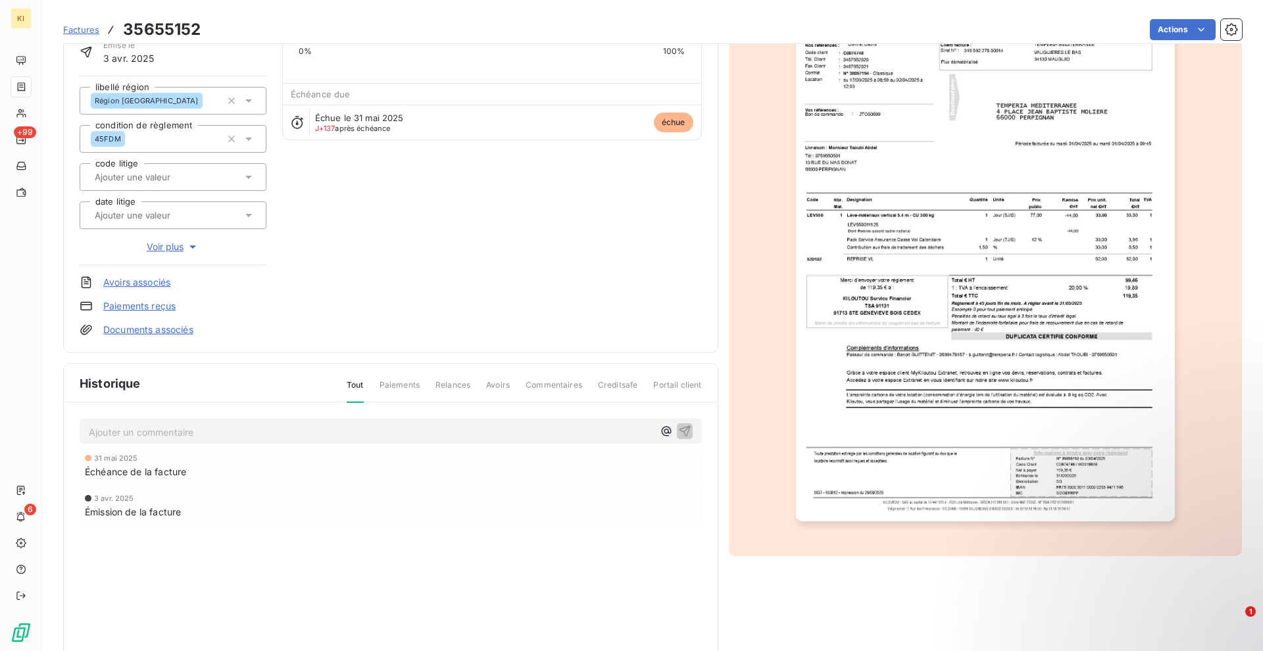
scroll to position [141, 0]
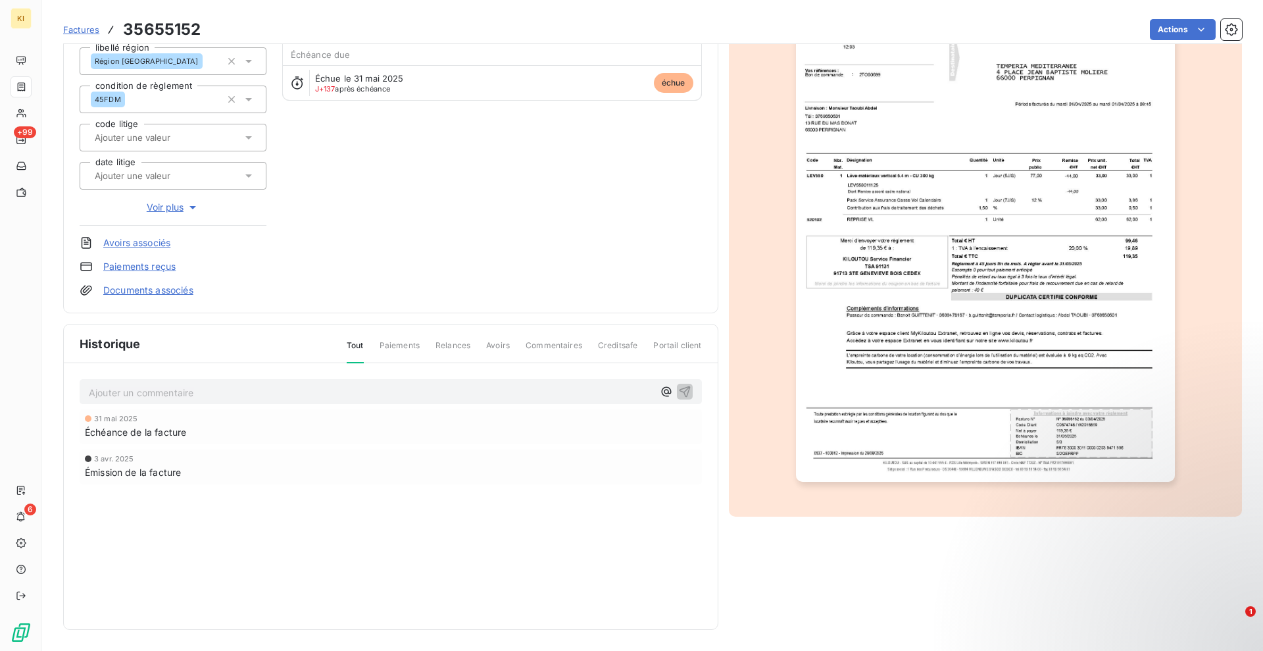
click at [128, 293] on link "Documents associés" at bounding box center [148, 290] width 90 height 13
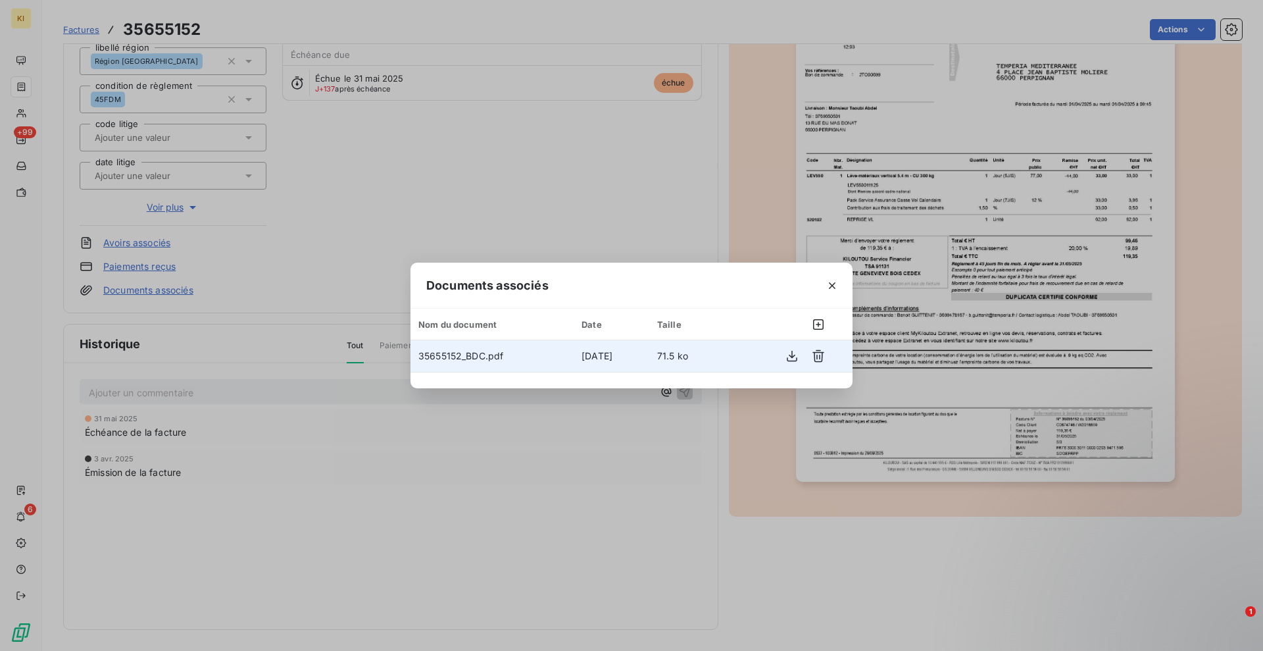
click at [480, 362] on td "35655152_BDC.pdf" at bounding box center [492, 356] width 163 height 32
click at [797, 357] on icon "button" at bounding box center [792, 355] width 13 height 13
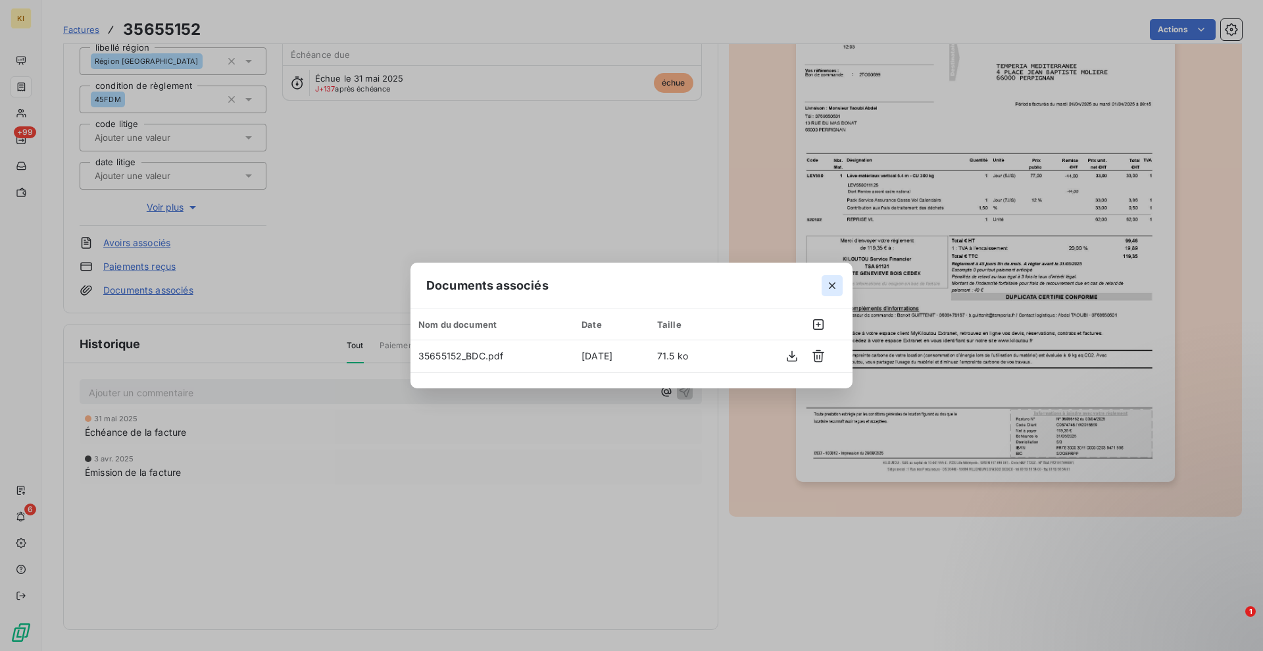
click at [836, 286] on icon "button" at bounding box center [832, 285] width 13 height 13
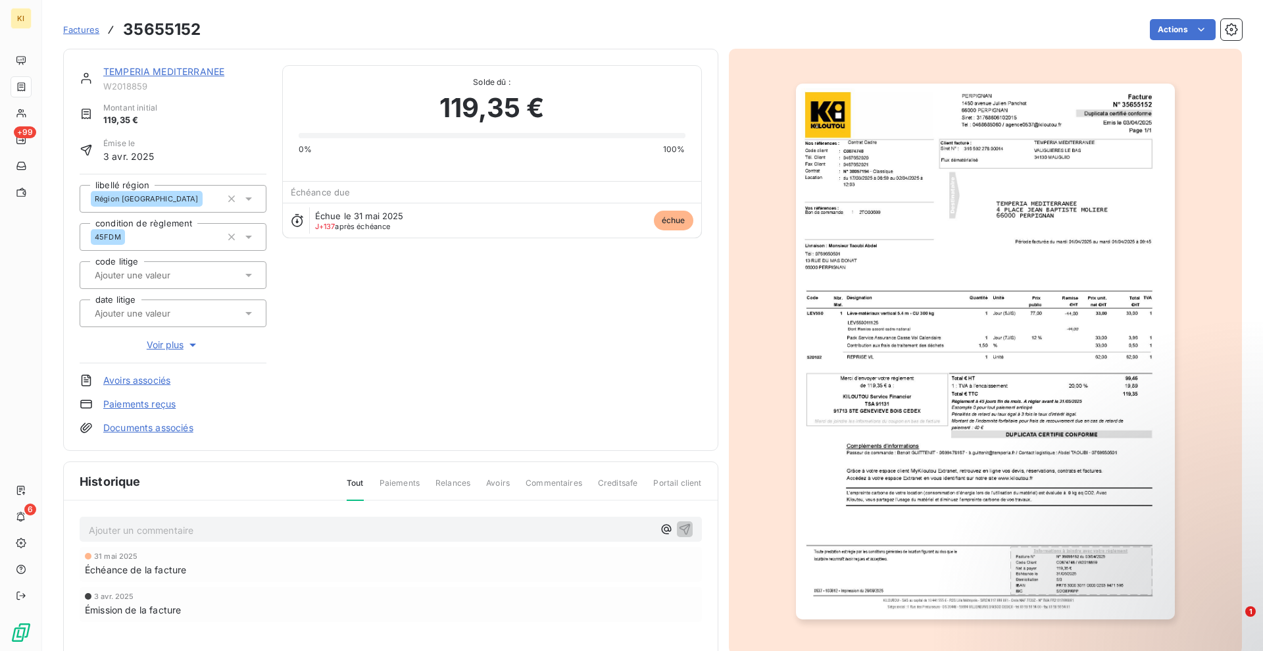
scroll to position [0, 0]
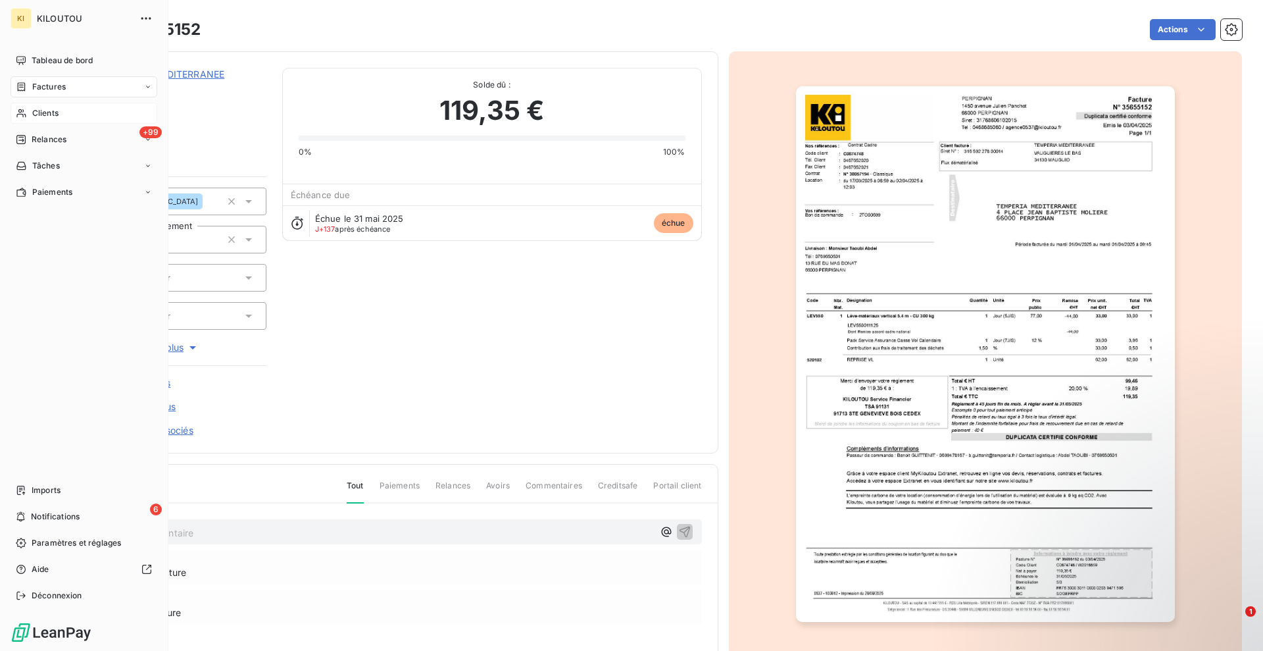
click at [42, 114] on span "Clients" at bounding box center [45, 113] width 26 height 12
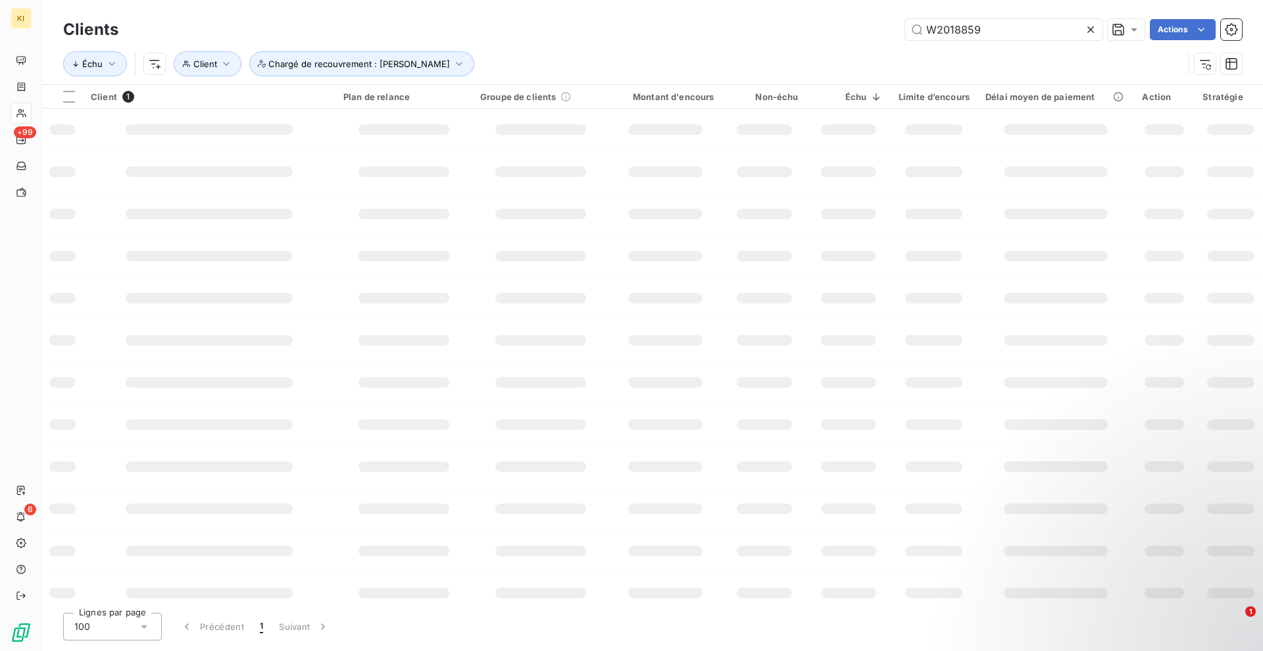
click at [1090, 34] on icon at bounding box center [1090, 29] width 13 height 13
click at [984, 30] on input "text" at bounding box center [1003, 29] width 197 height 21
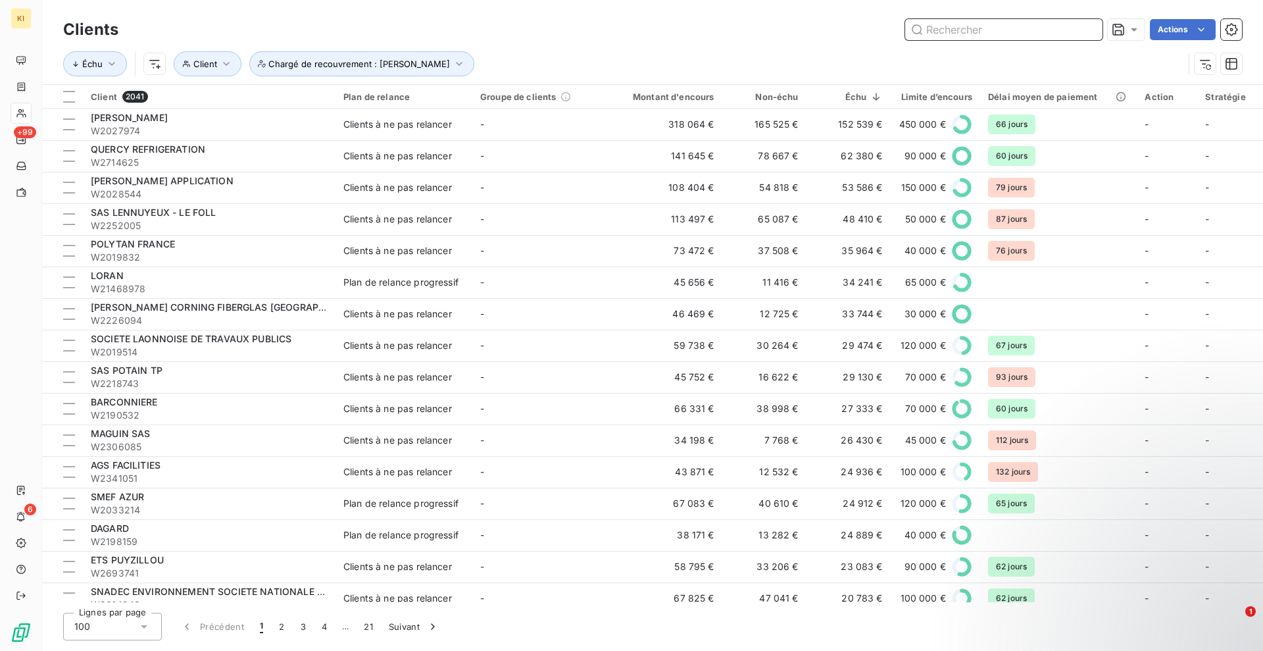
paste input "W2036551"
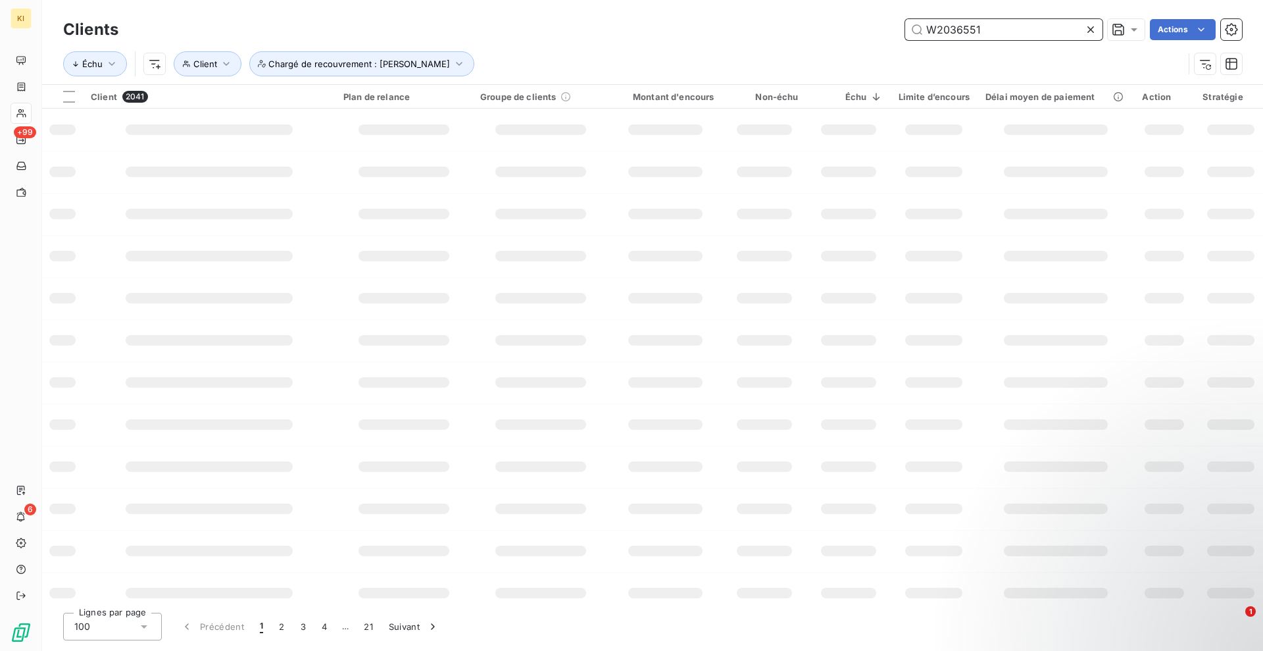
type input "W2036551"
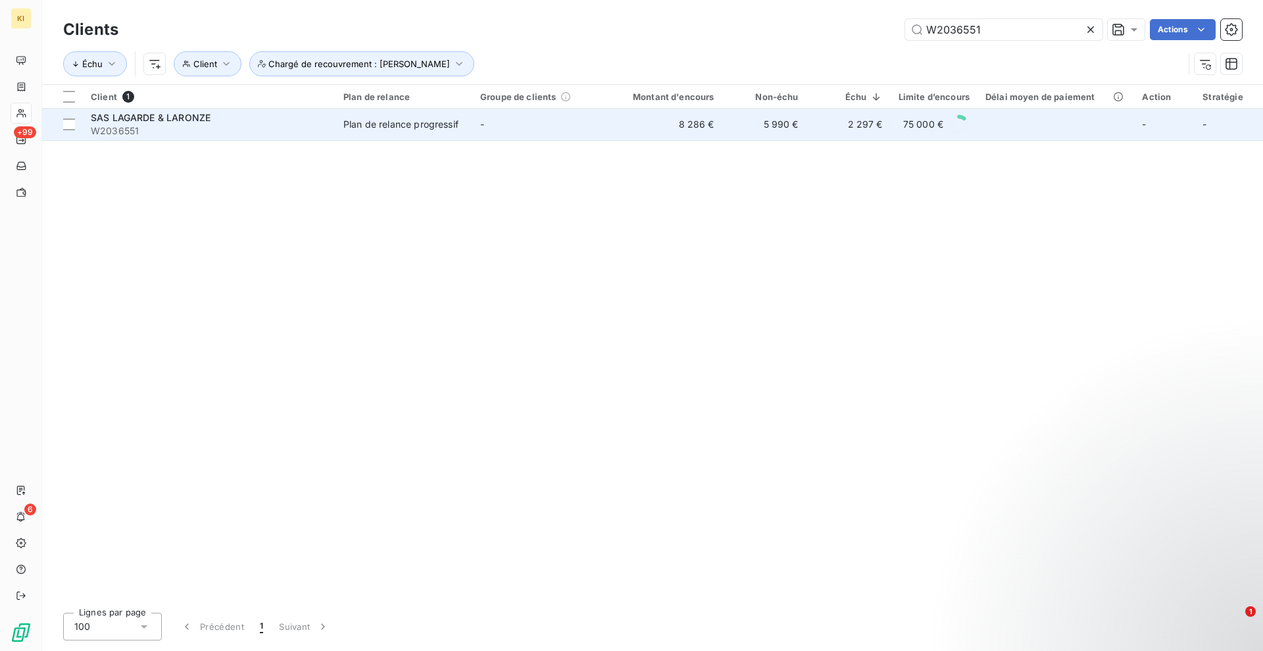
click at [373, 113] on td "Plan de relance progressif" at bounding box center [404, 125] width 137 height 32
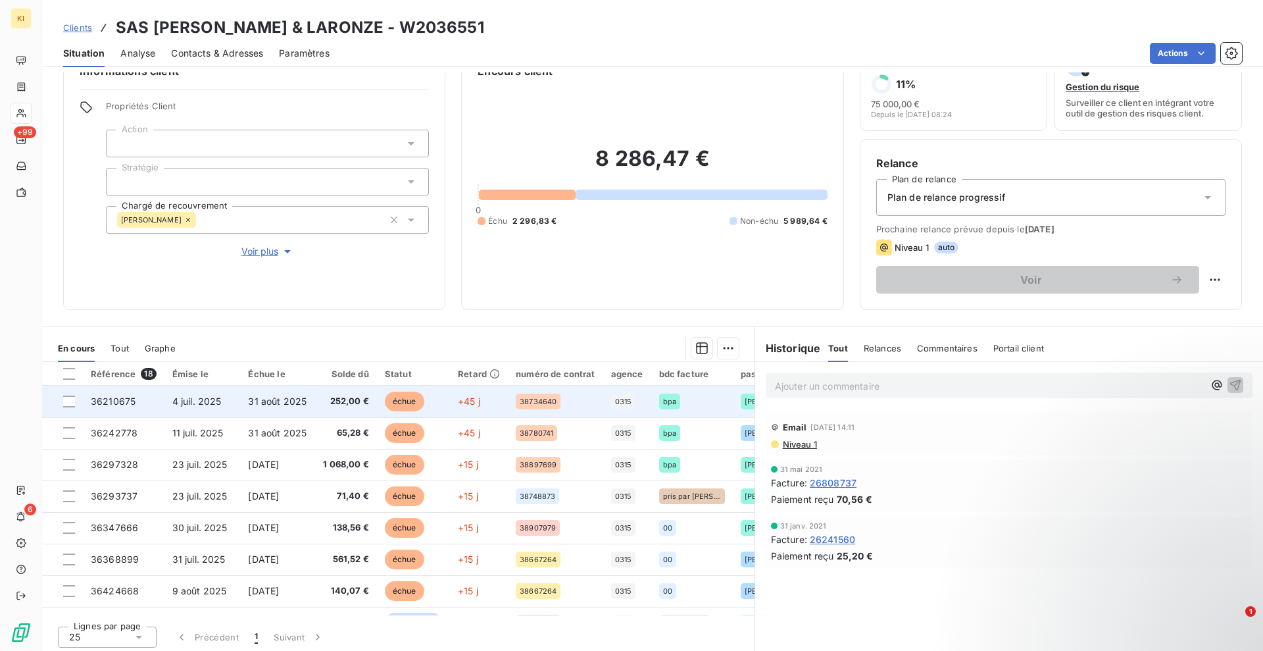
scroll to position [38, 0]
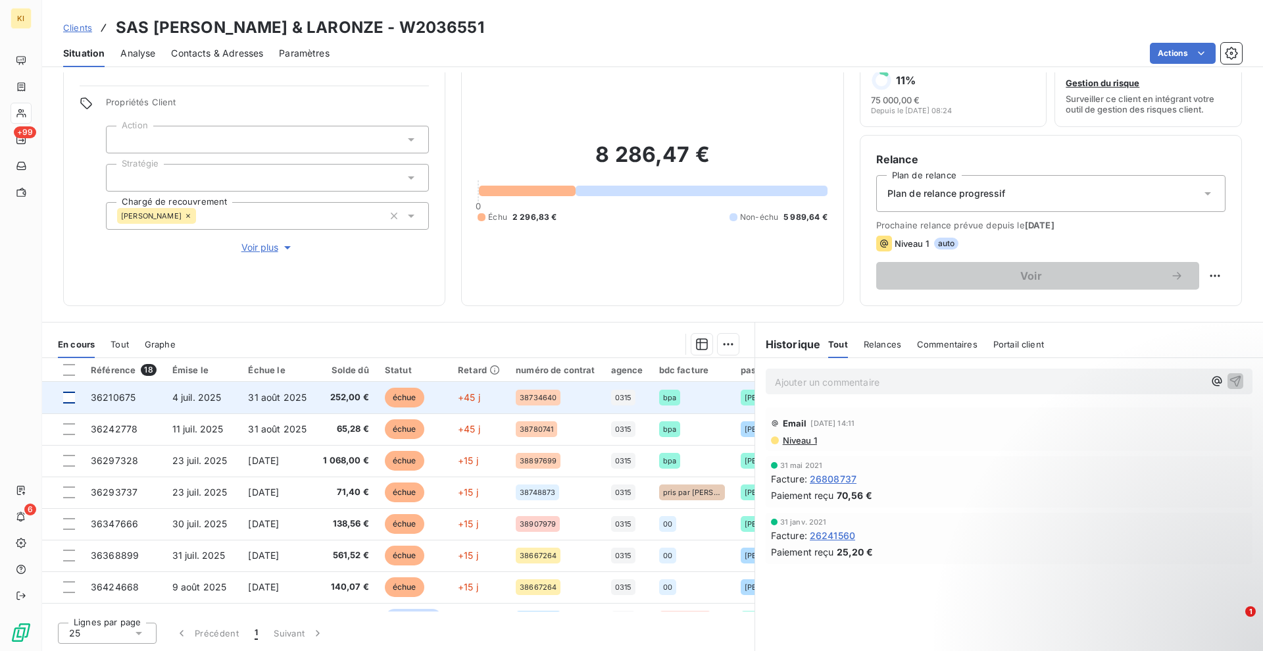
click at [64, 397] on div at bounding box center [69, 397] width 12 height 12
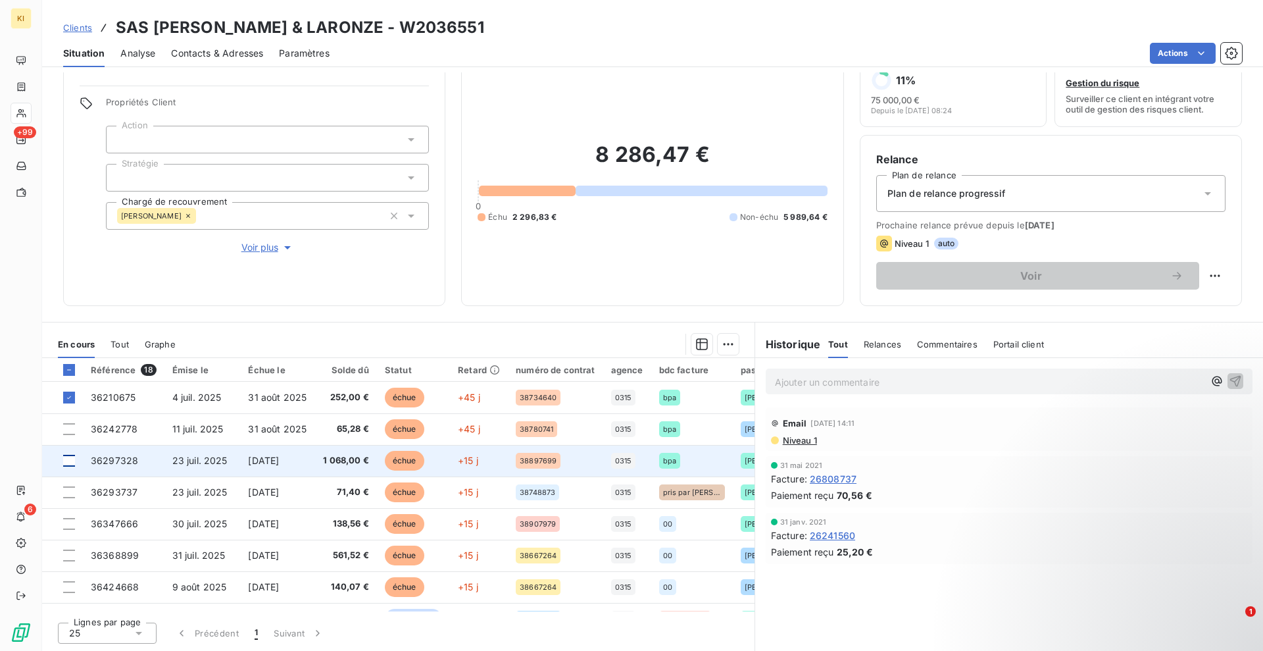
click at [68, 466] on td at bounding box center [62, 461] width 41 height 32
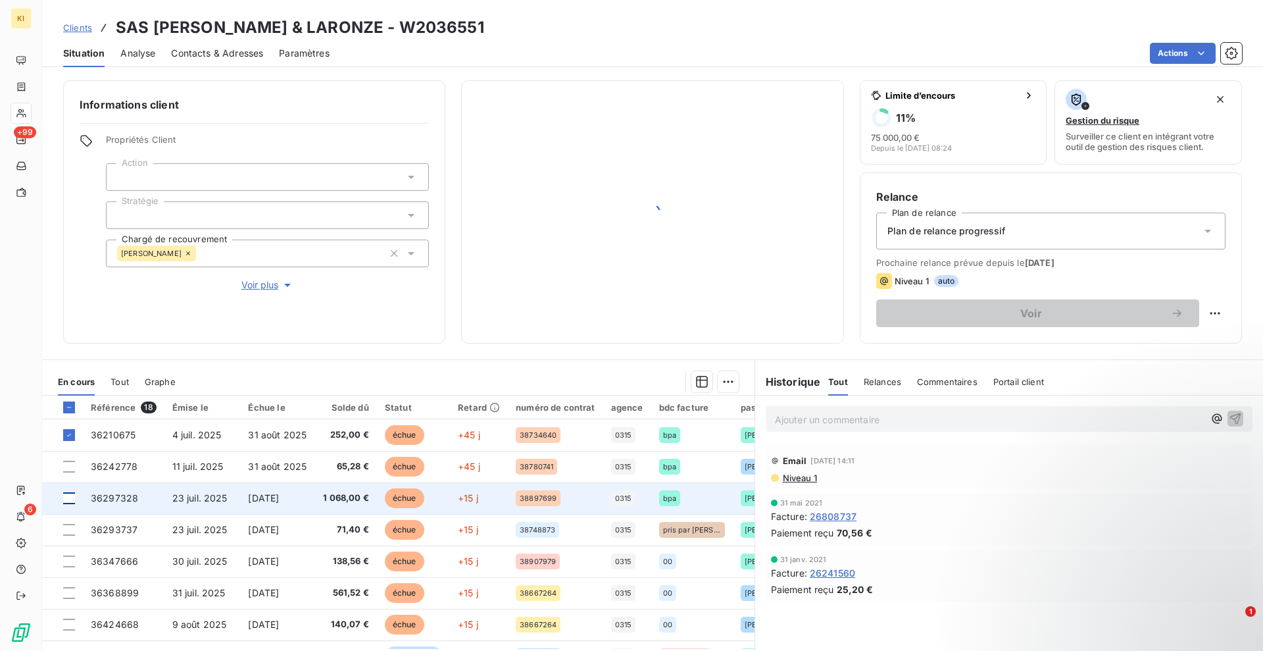
click at [69, 499] on div at bounding box center [69, 498] width 12 height 12
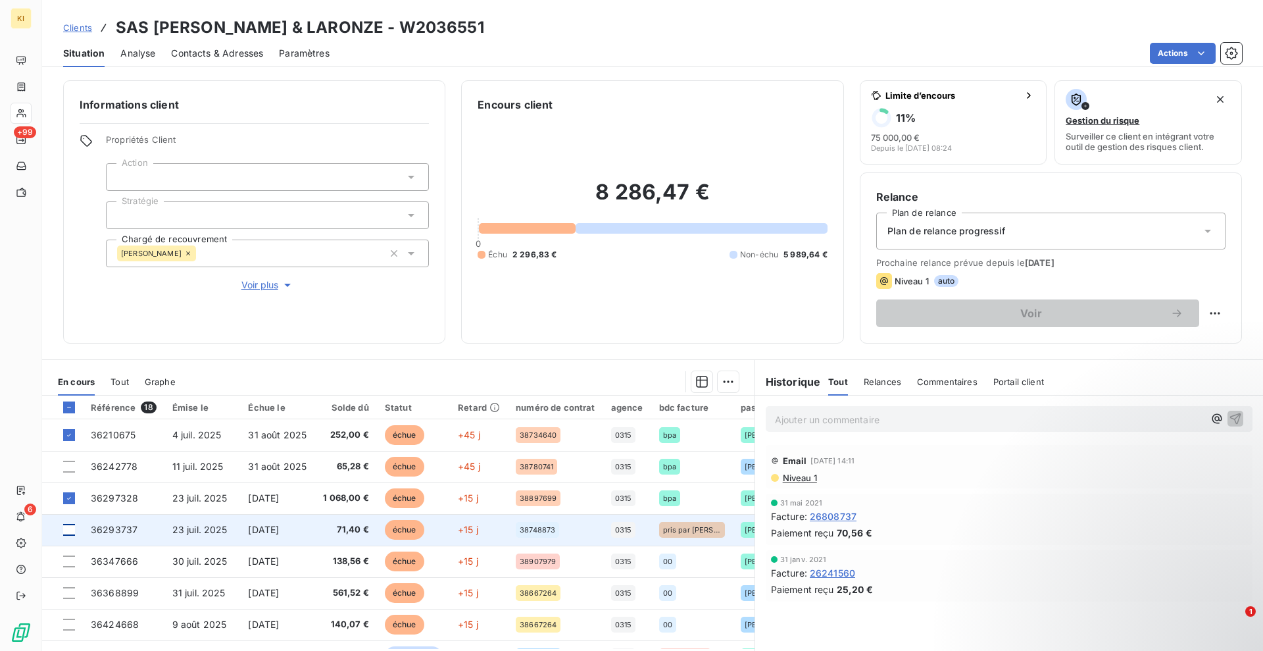
click at [68, 533] on div at bounding box center [69, 530] width 12 height 12
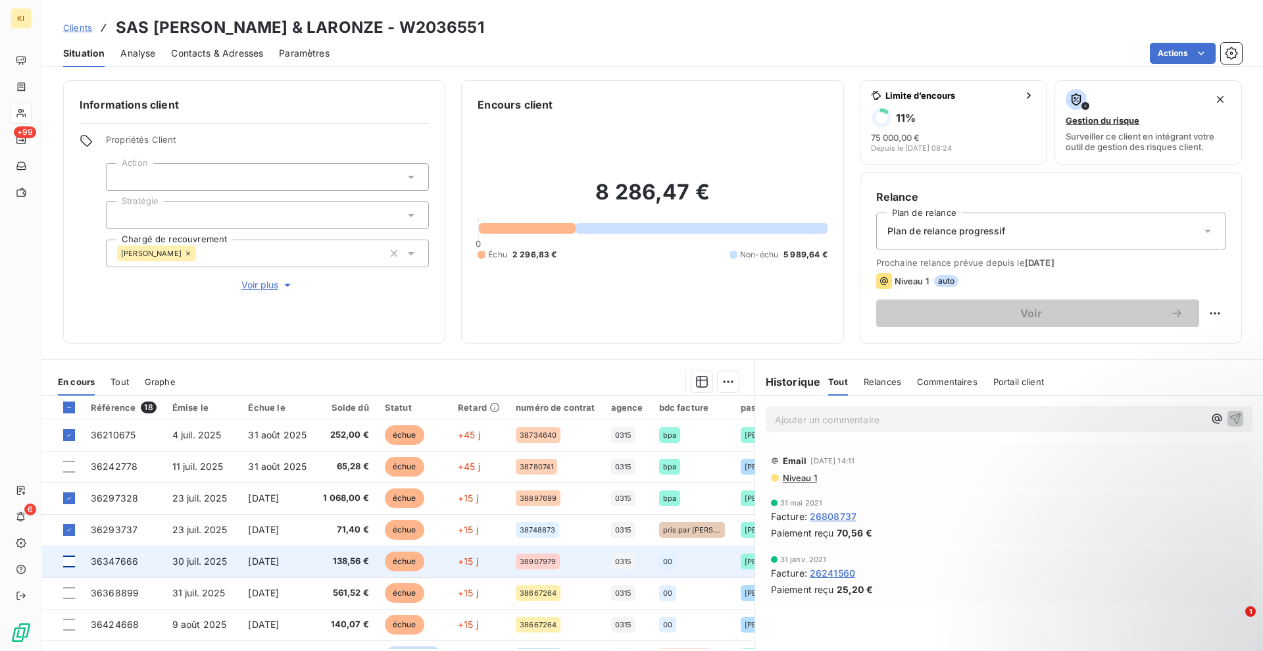
click at [70, 561] on div at bounding box center [69, 561] width 12 height 12
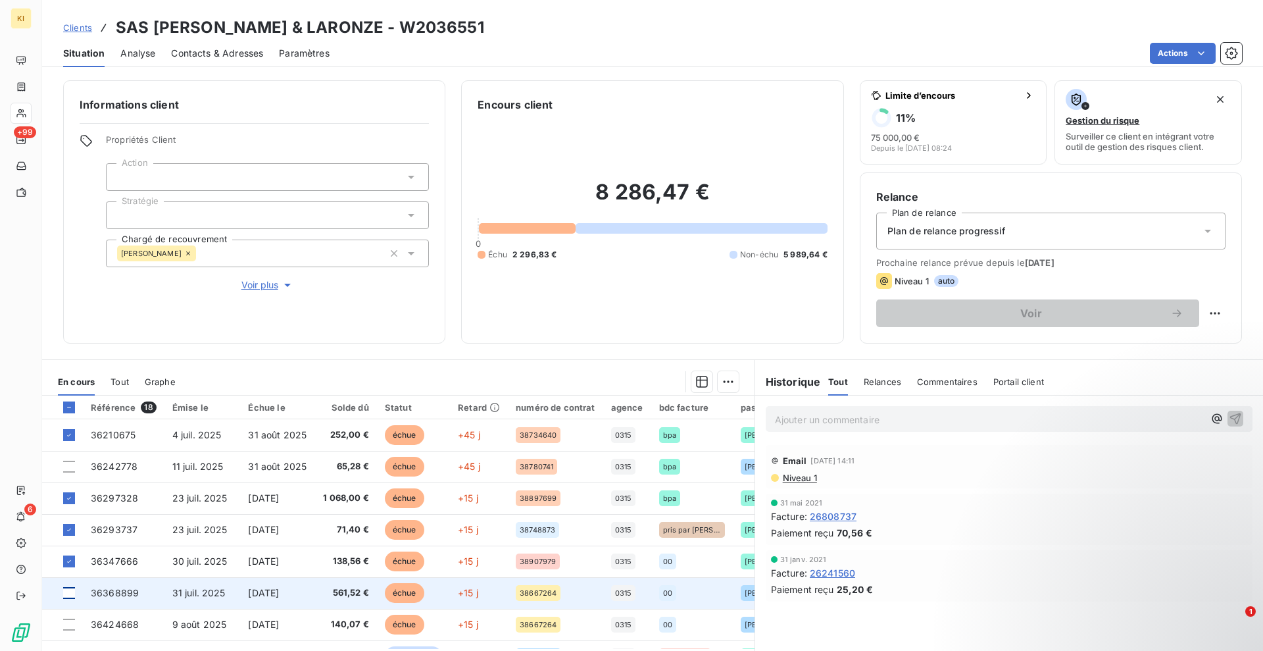
click at [68, 591] on div at bounding box center [69, 593] width 12 height 12
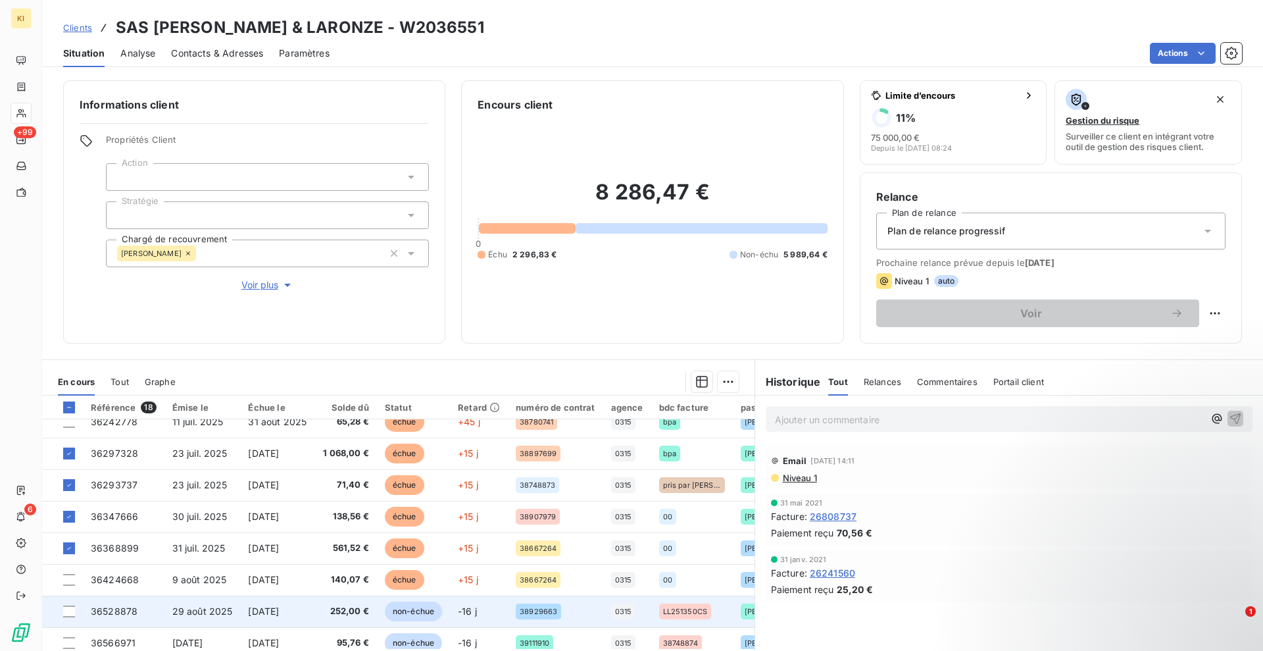
scroll to position [82, 0]
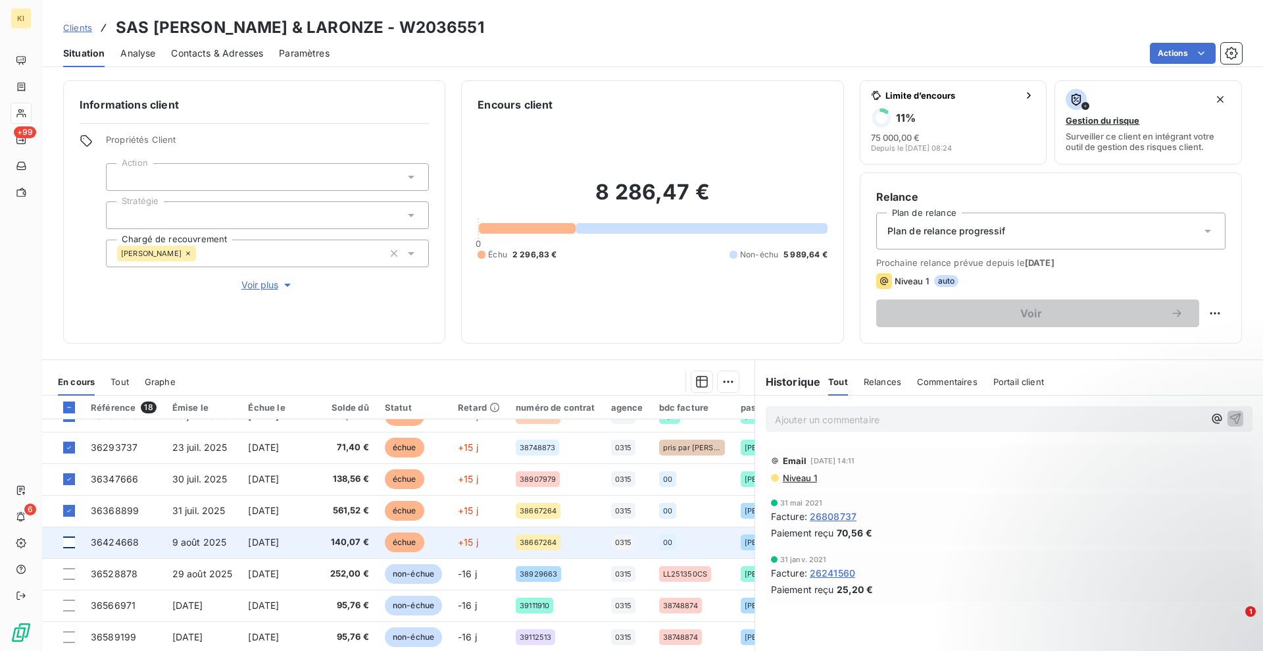
click at [67, 541] on div at bounding box center [69, 542] width 12 height 12
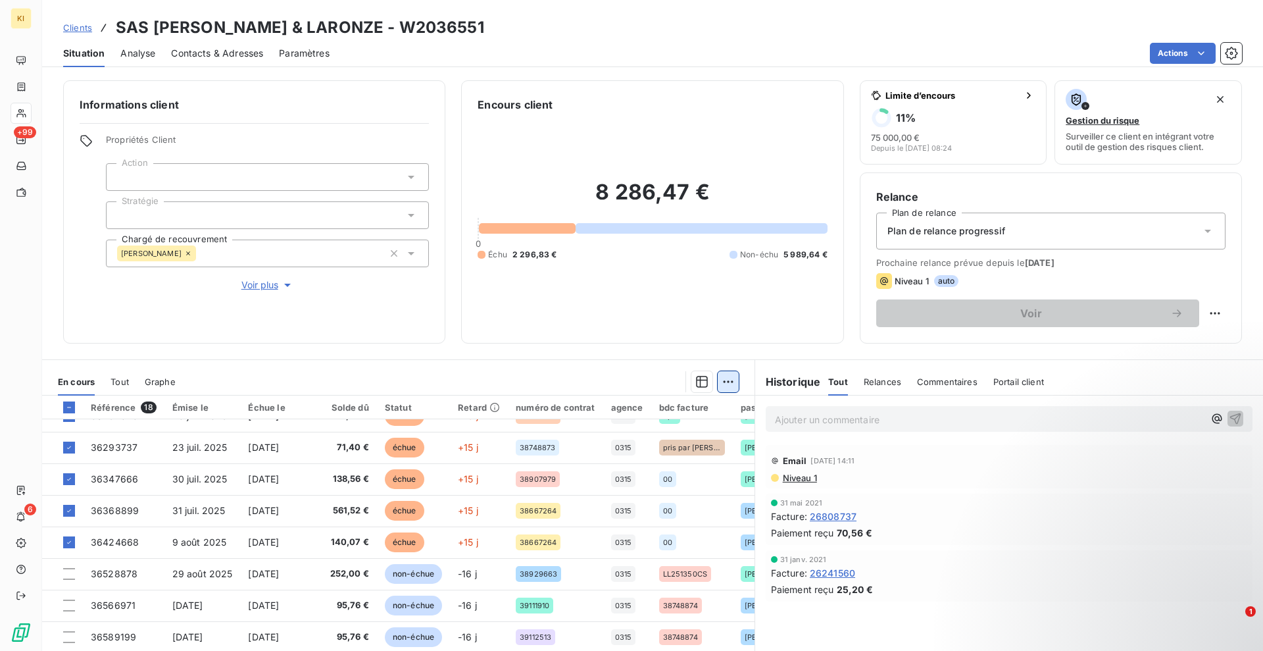
click at [723, 386] on html "KI +99 6 Clients SAS [PERSON_NAME] & LARONZE - W2036551 Situation Analyse Conta…" at bounding box center [631, 325] width 1263 height 651
click at [643, 439] on div "Ajouter une promesse de paiement (6 factures)" at bounding box center [605, 434] width 239 height 21
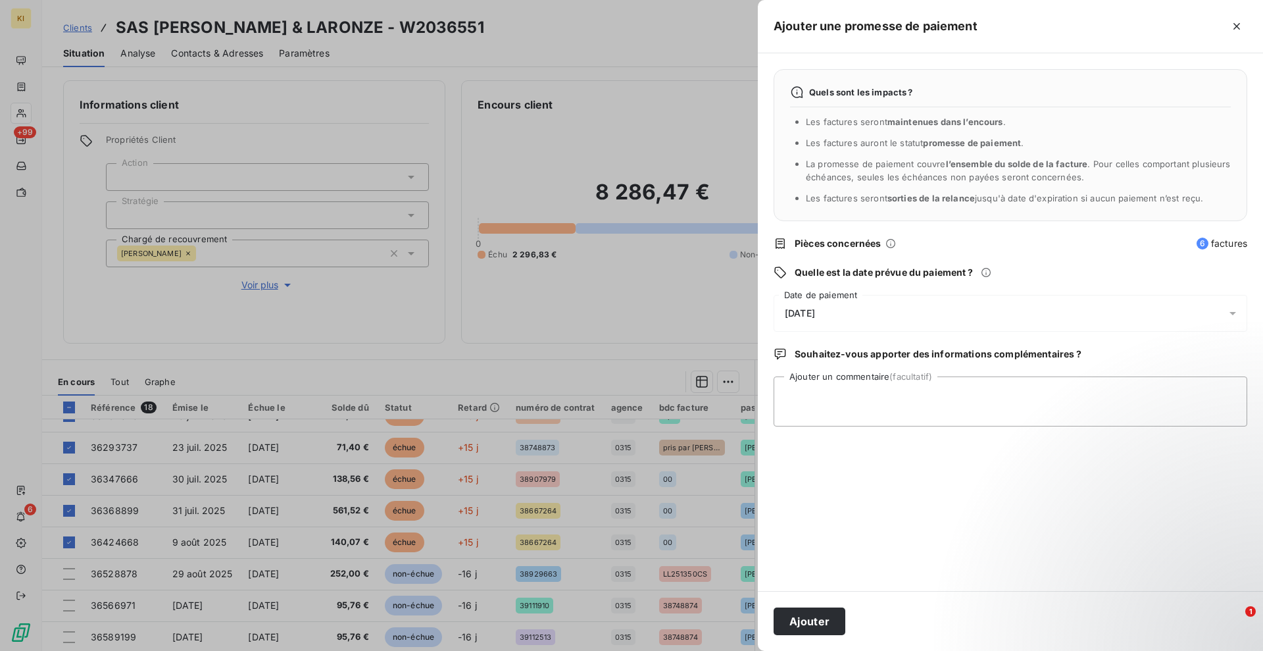
click at [817, 322] on div "[DATE]" at bounding box center [1011, 313] width 474 height 37
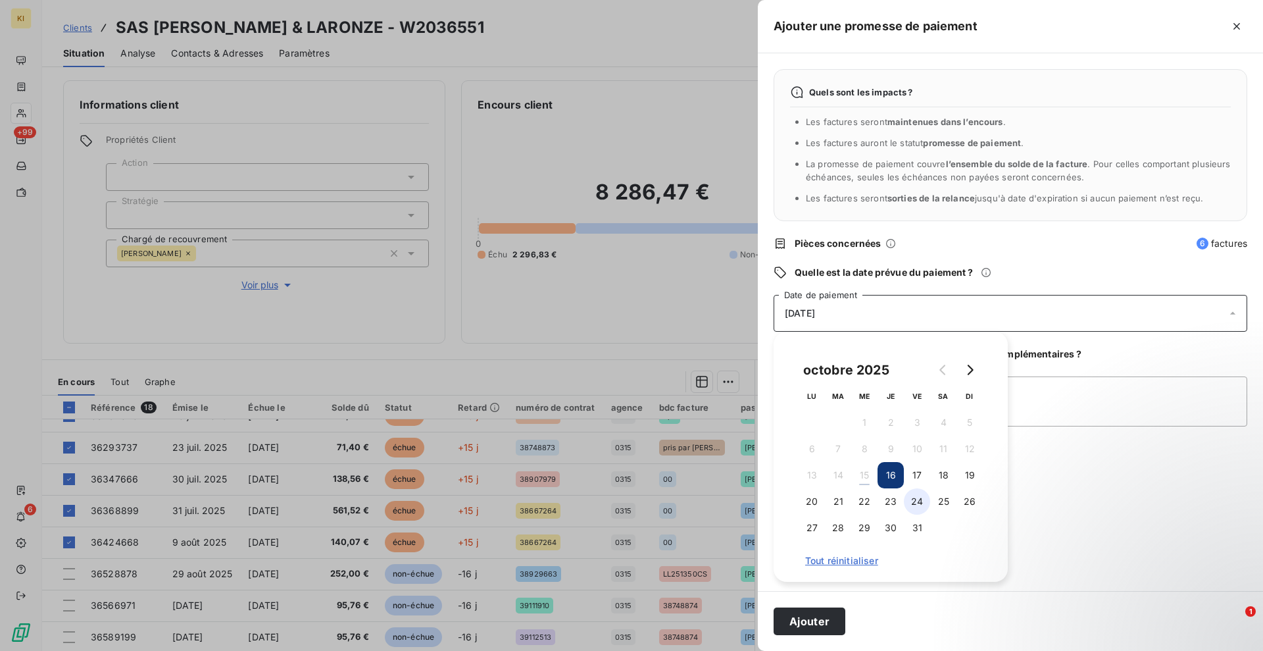
click at [908, 501] on button "24" at bounding box center [917, 501] width 26 height 26
click at [815, 620] on button "Ajouter" at bounding box center [810, 621] width 72 height 28
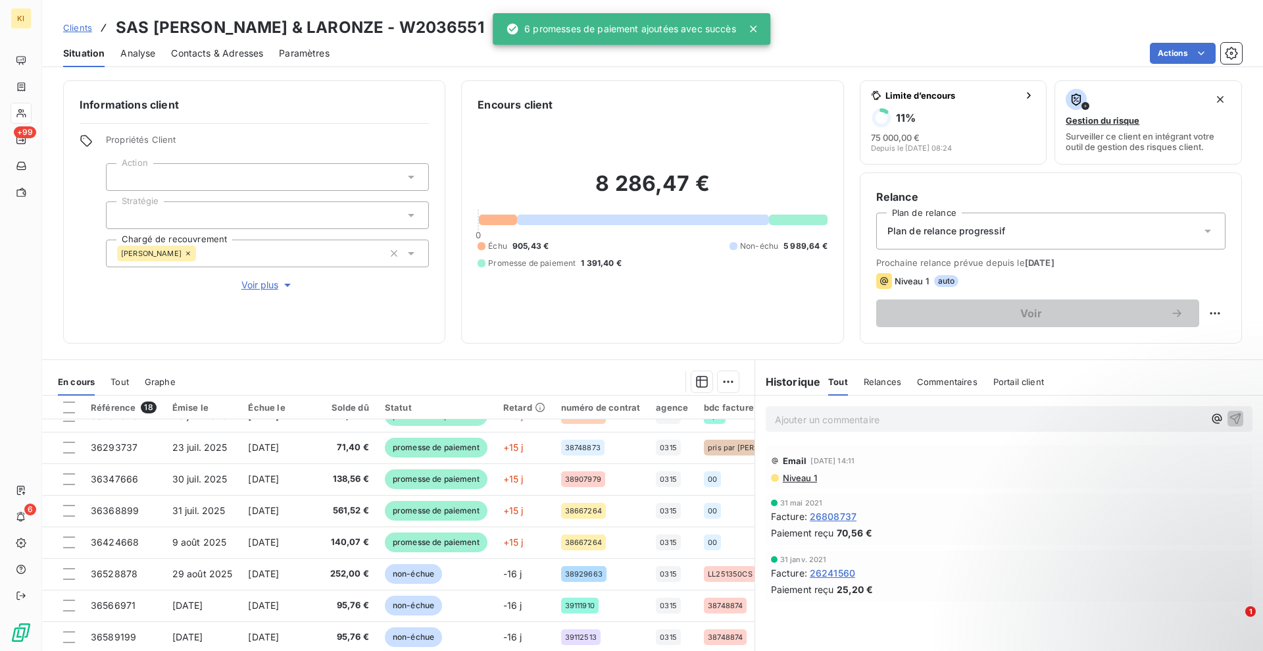
click at [832, 407] on div at bounding box center [631, 325] width 1263 height 651
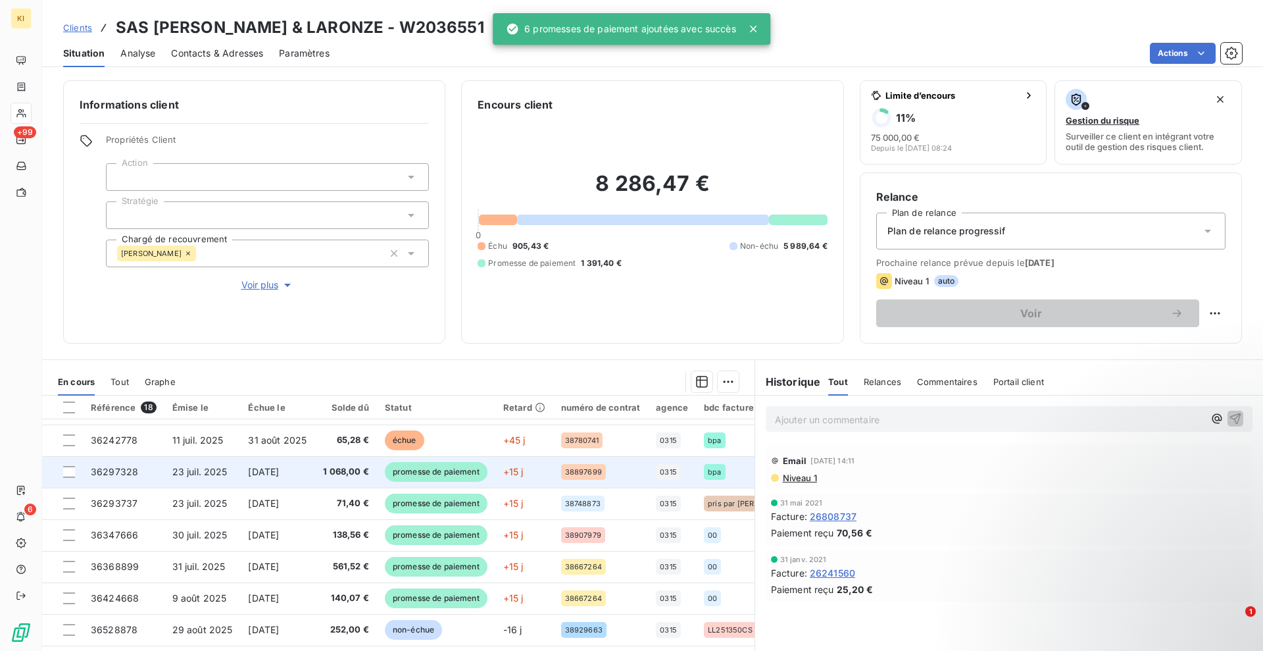
scroll to position [0, 0]
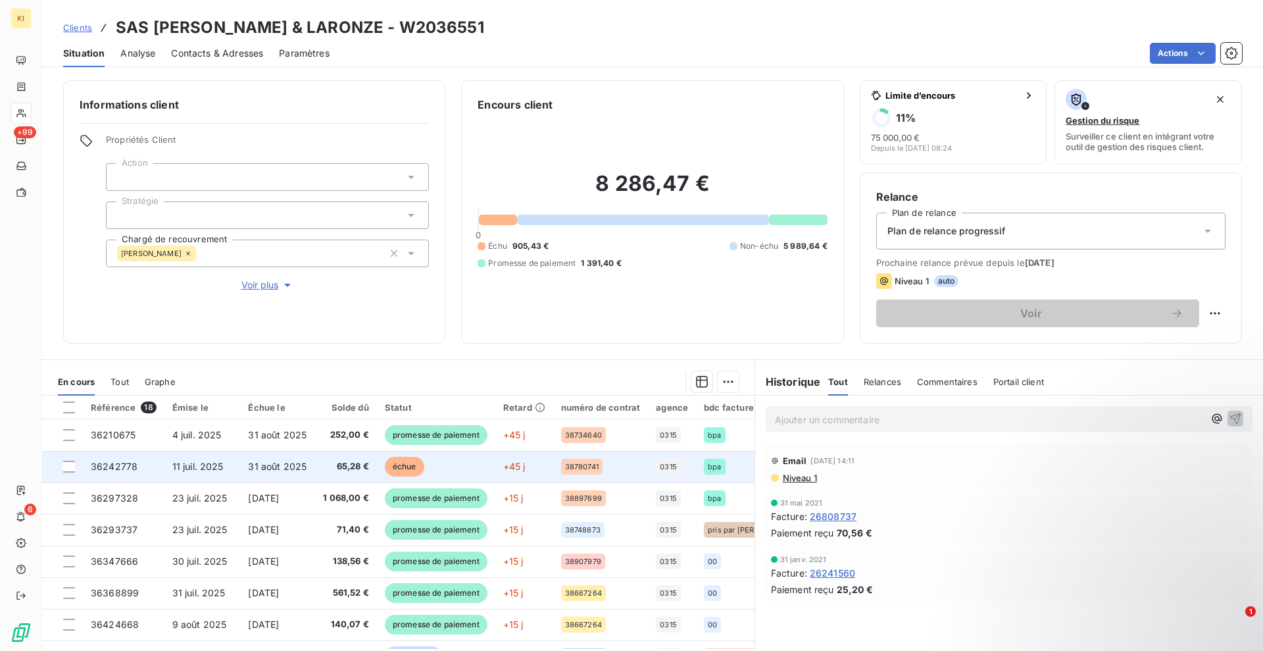
click at [478, 468] on td "échue" at bounding box center [436, 467] width 118 height 32
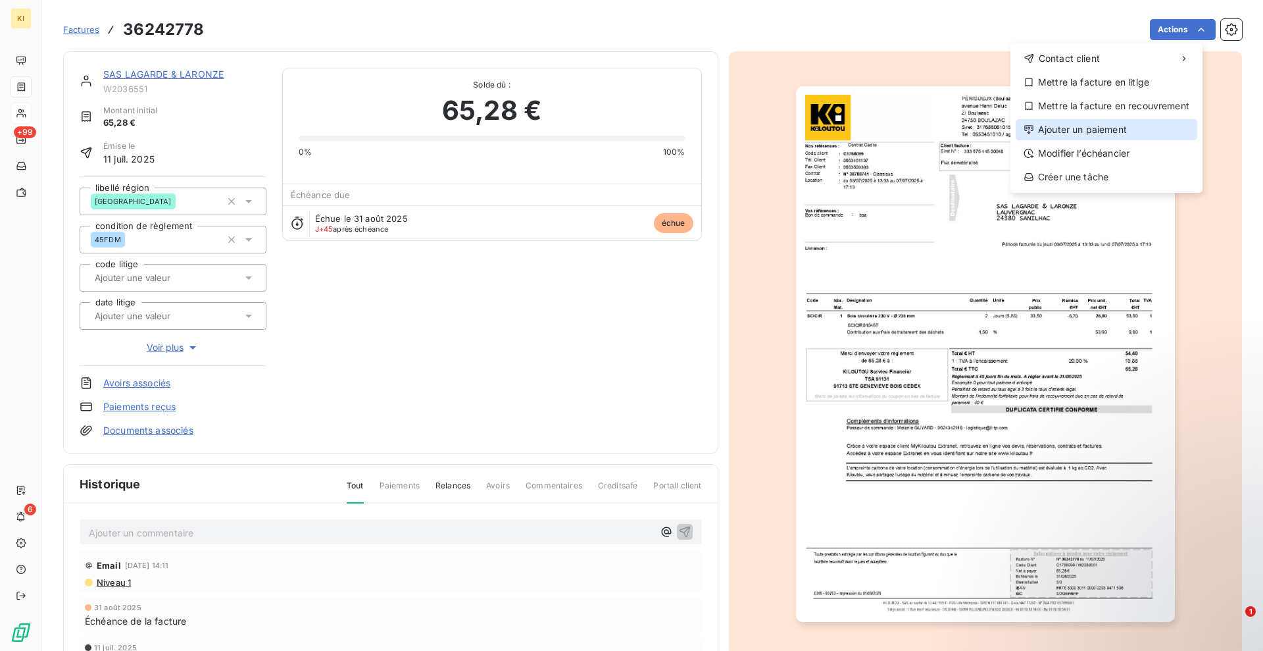
click at [1093, 124] on div "Ajouter un paiement" at bounding box center [1107, 129] width 182 height 21
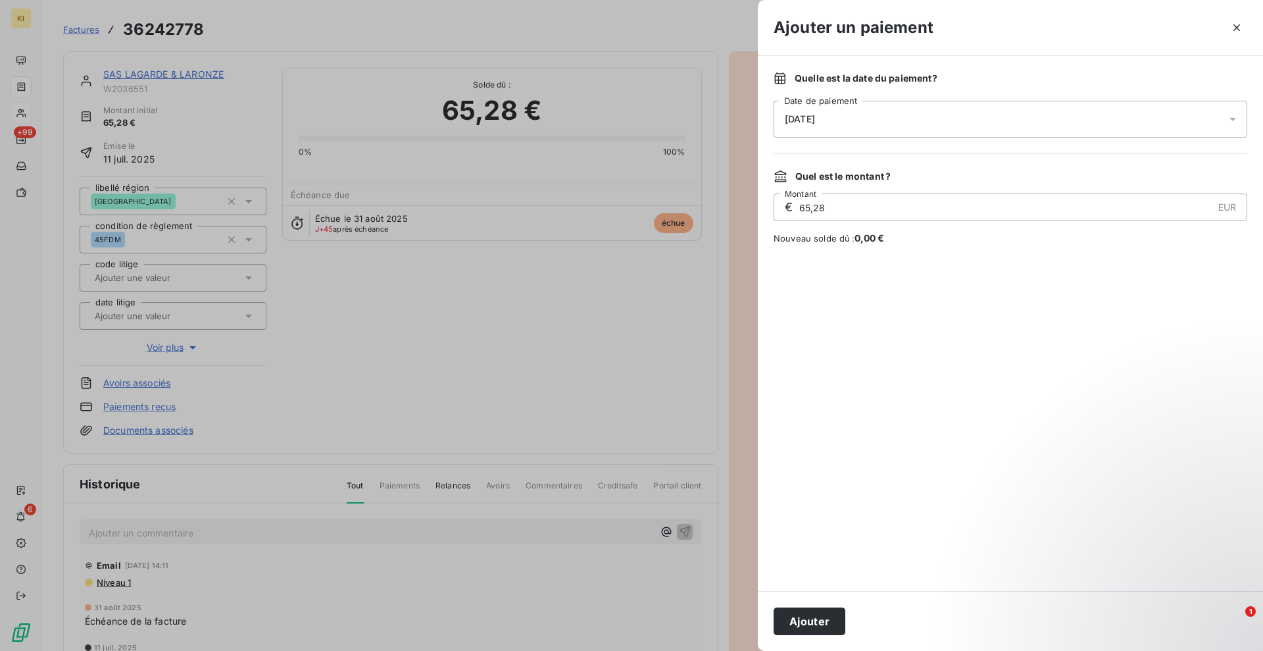
click at [849, 117] on div "[DATE]" at bounding box center [1011, 119] width 474 height 37
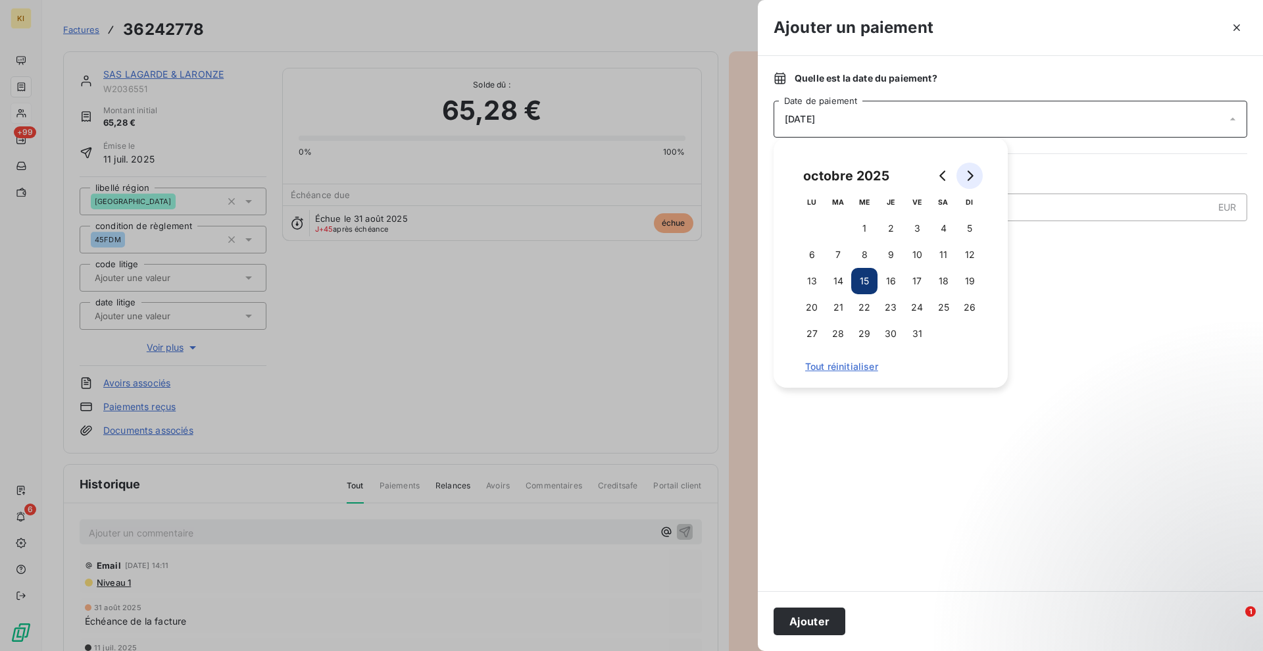
click at [965, 184] on button "Go to next month" at bounding box center [970, 176] width 26 height 26
click at [839, 280] on button "11" at bounding box center [838, 281] width 26 height 26
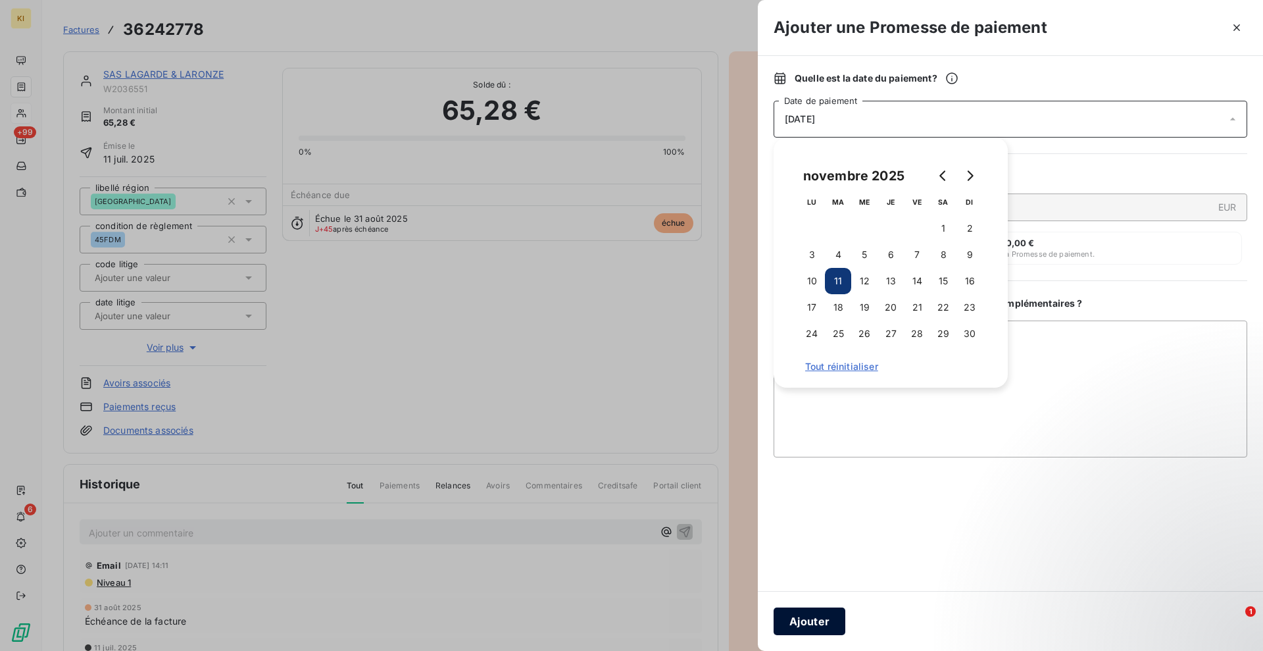
click at [813, 610] on button "Ajouter" at bounding box center [810, 621] width 72 height 28
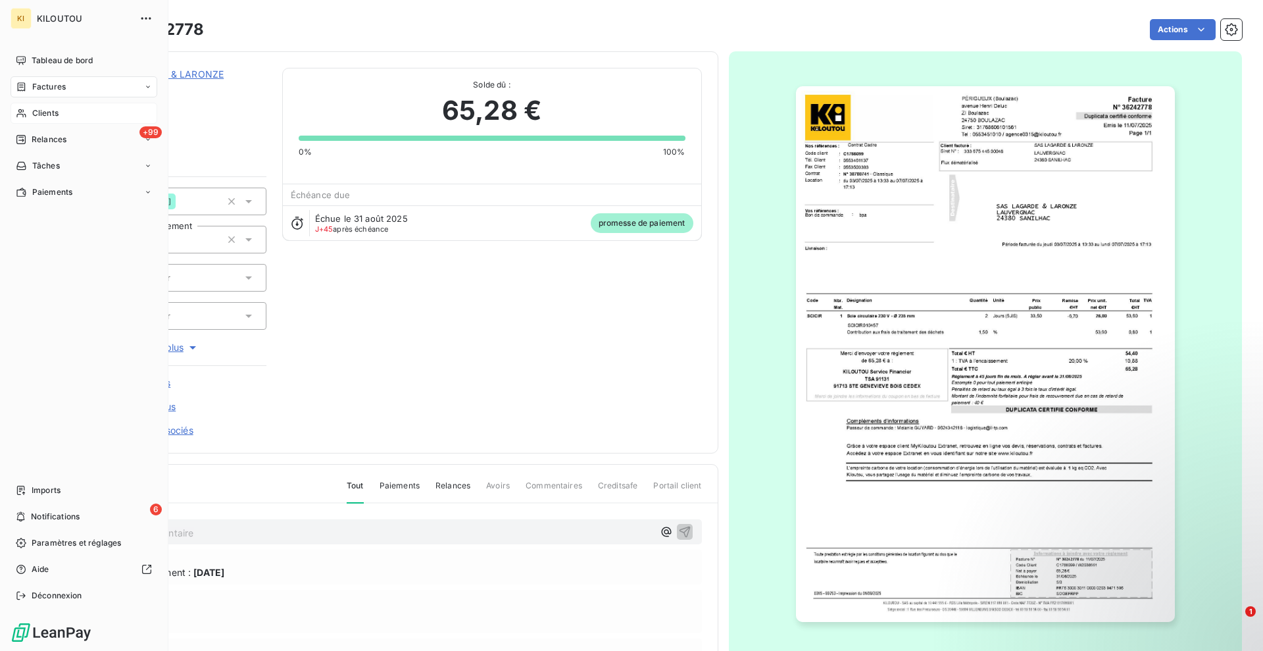
click at [58, 111] on span "Clients" at bounding box center [45, 113] width 26 height 12
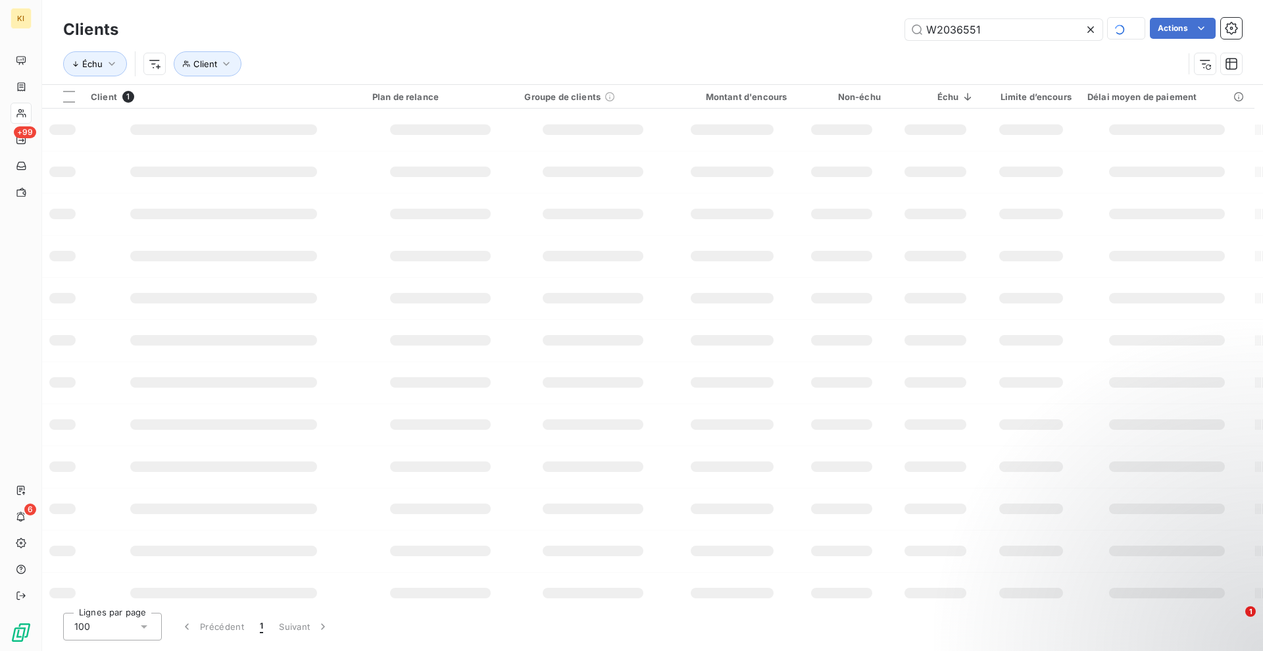
click at [1088, 27] on icon at bounding box center [1091, 29] width 7 height 7
click at [1040, 31] on input "text" at bounding box center [1003, 29] width 197 height 21
paste input "W2377458"
type input "W2377458"
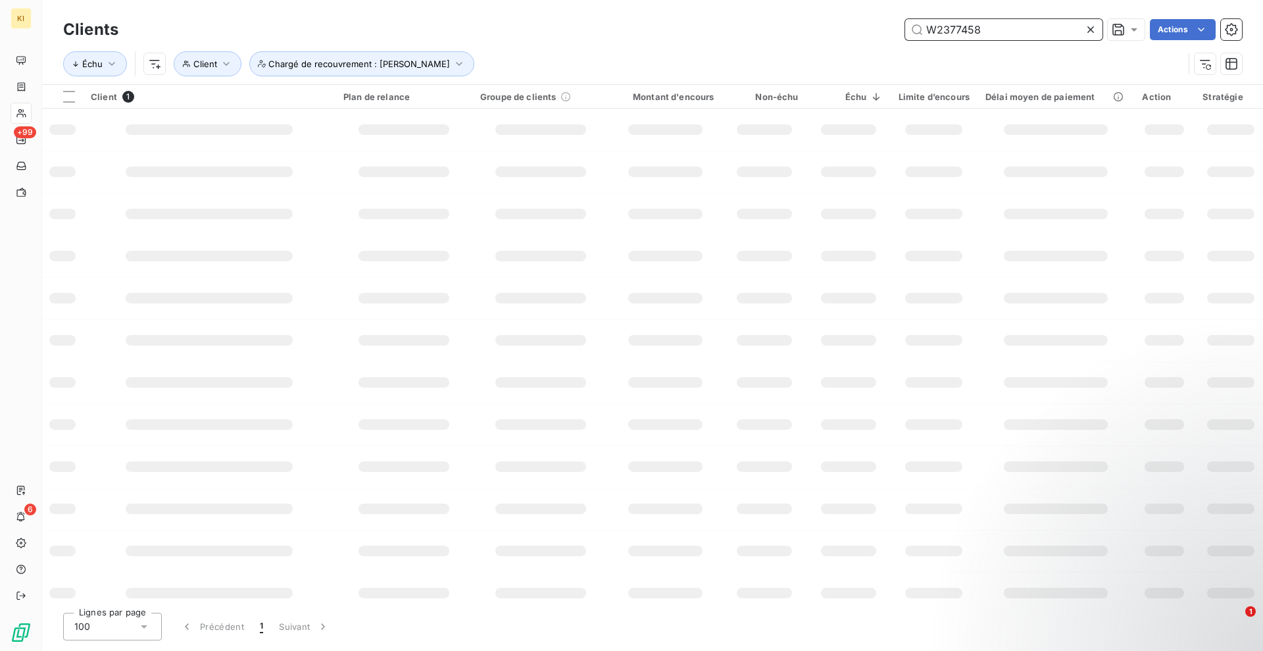
click at [1049, 22] on input "W2377458" at bounding box center [1003, 29] width 197 height 21
click at [1039, 38] on input "W2377458" at bounding box center [1003, 29] width 197 height 21
click at [1100, 32] on div at bounding box center [1093, 29] width 18 height 21
click at [1023, 31] on input "text" at bounding box center [1003, 29] width 197 height 21
paste input "W2377458"
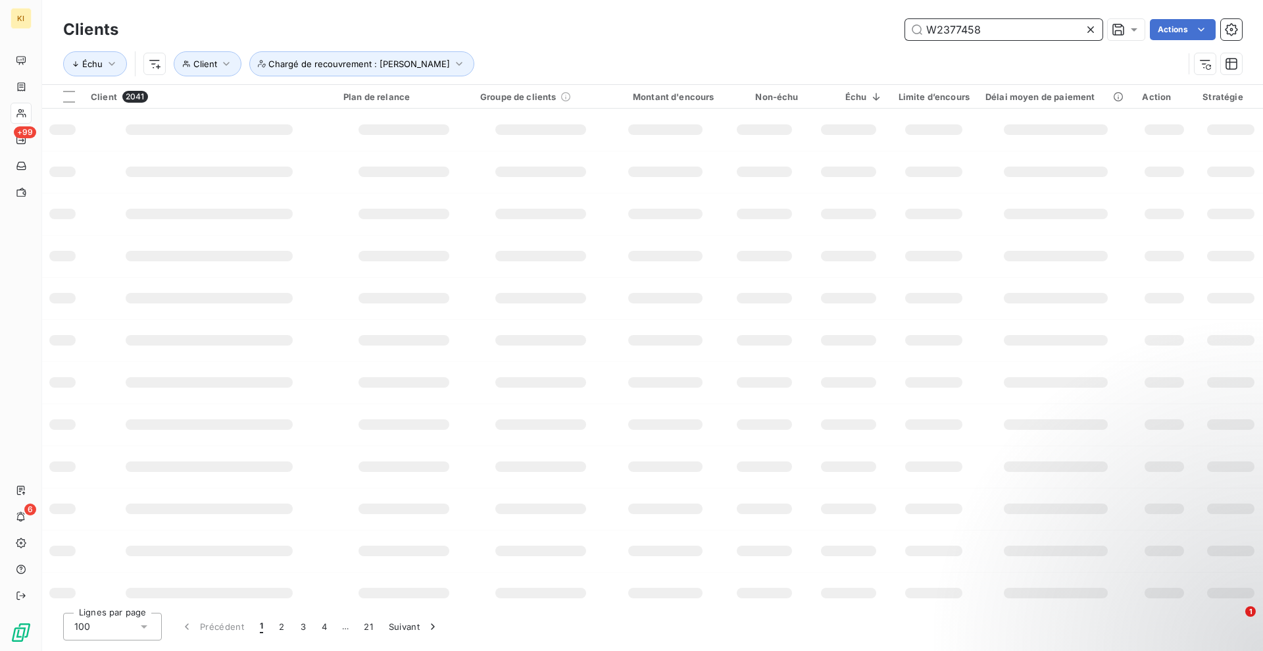
type input "W2377458"
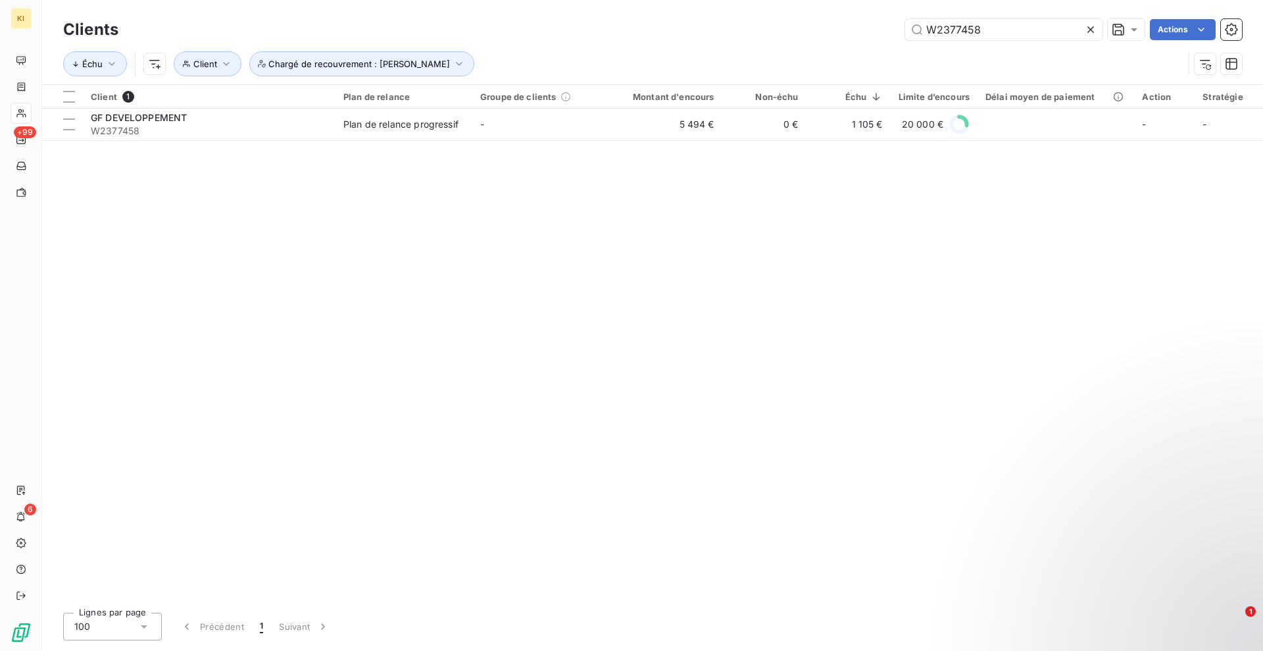
click at [409, 141] on div "Client 1 Plan de relance Groupe de clients Montant d'encours Non-échu Échu Limi…" at bounding box center [652, 343] width 1221 height 517
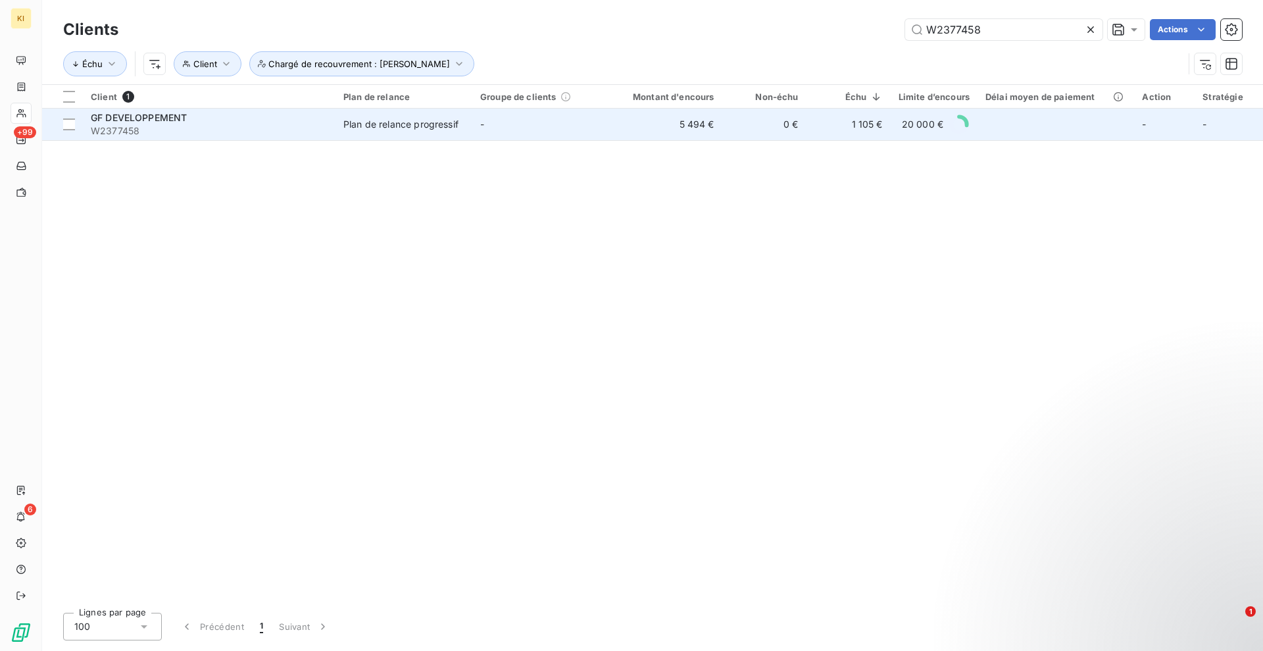
click at [414, 138] on td "Plan de relance progressif" at bounding box center [404, 125] width 137 height 32
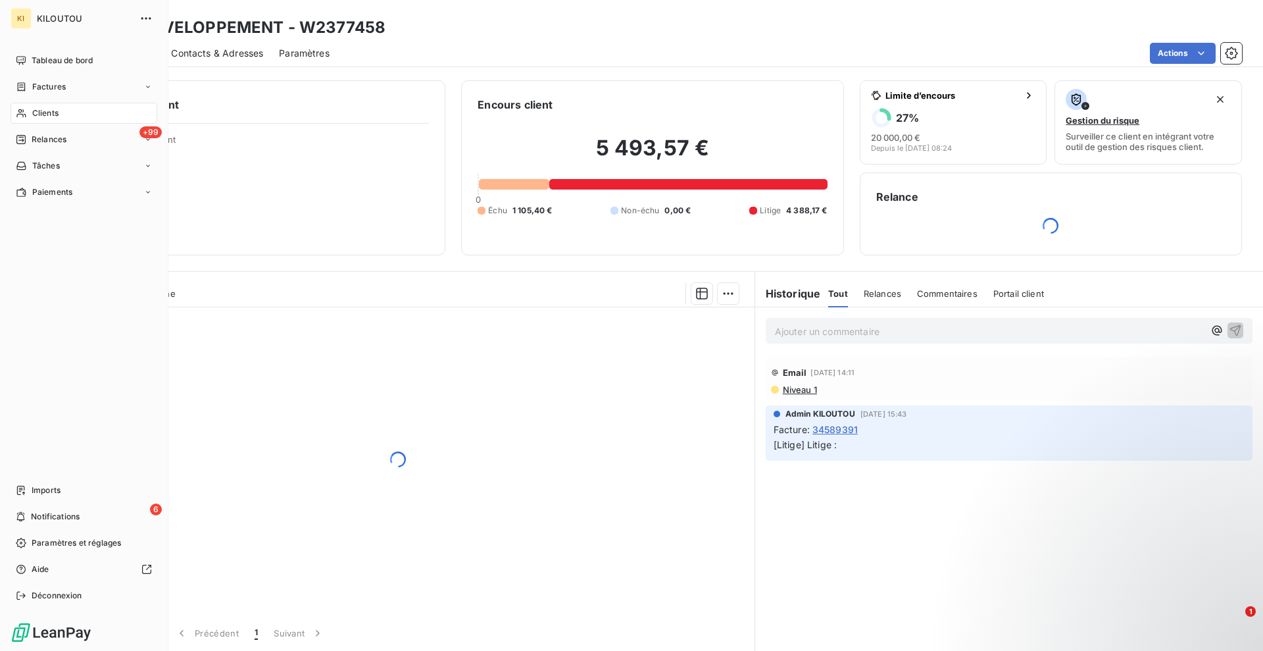
click at [50, 118] on span "Clients" at bounding box center [45, 113] width 26 height 12
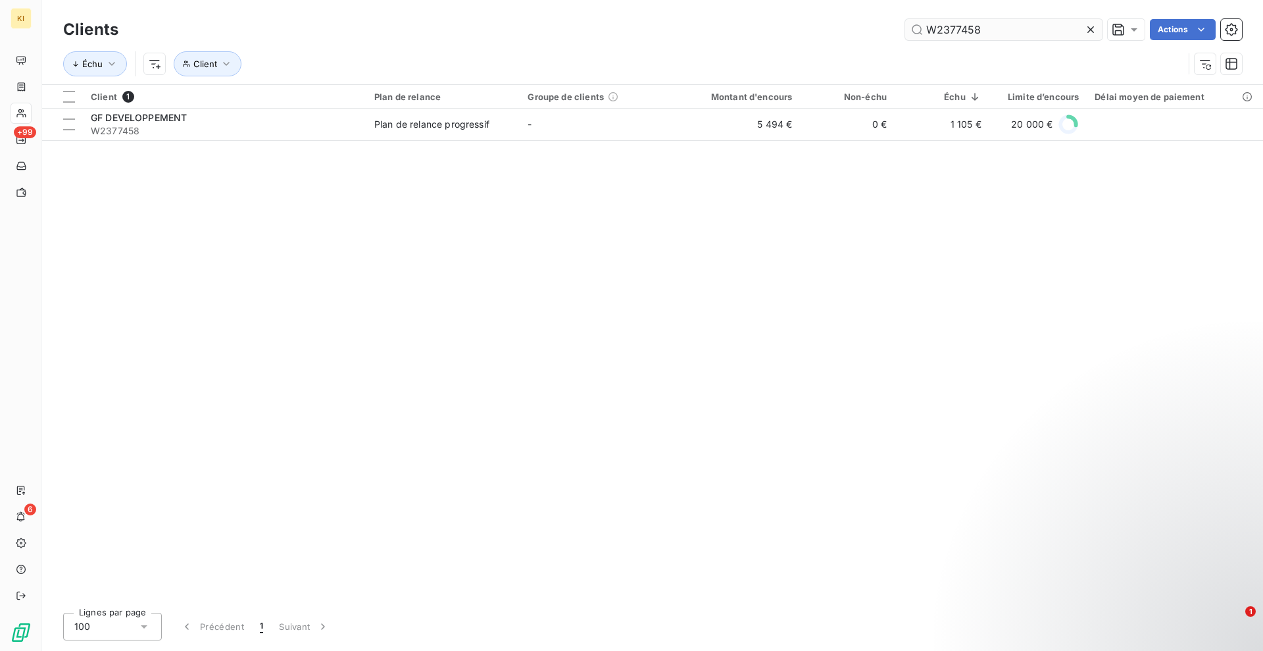
click at [1078, 36] on input "W2377458" at bounding box center [1003, 29] width 197 height 21
click at [1088, 22] on div at bounding box center [1093, 29] width 18 height 21
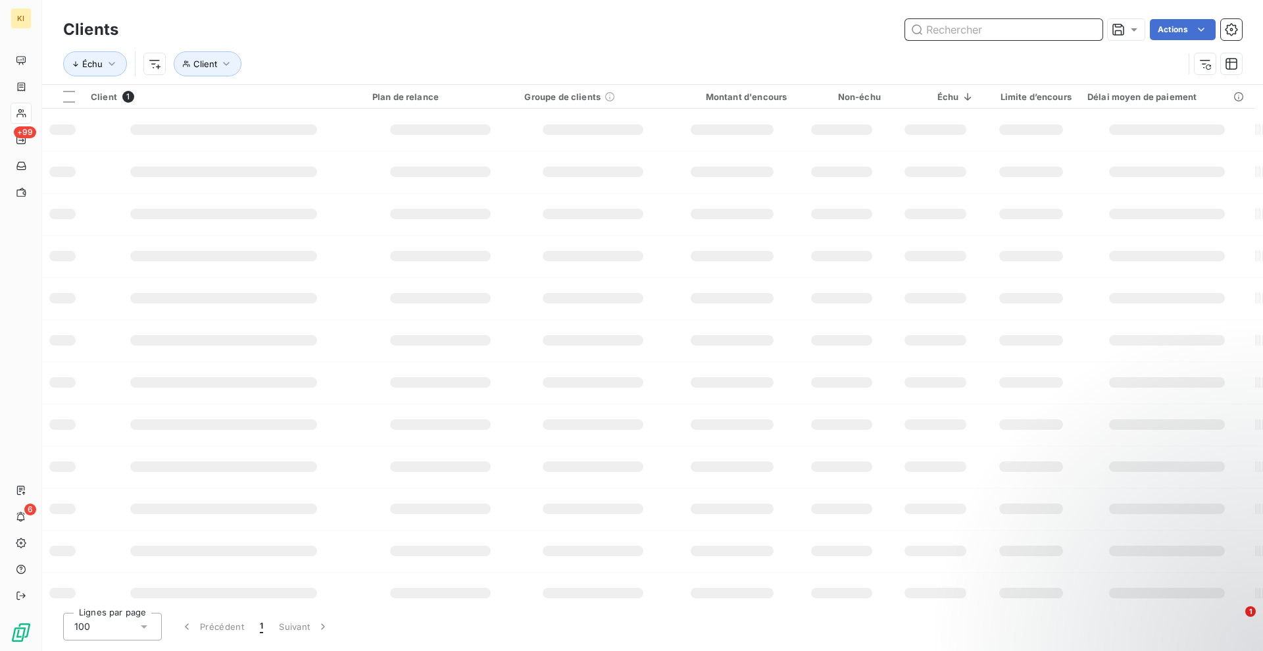
click at [1050, 35] on input "text" at bounding box center [1003, 29] width 197 height 21
paste input "W2106416"
click at [1051, 32] on input "W2106416" at bounding box center [1003, 29] width 197 height 21
click at [1049, 26] on input "W2106416" at bounding box center [1003, 29] width 197 height 21
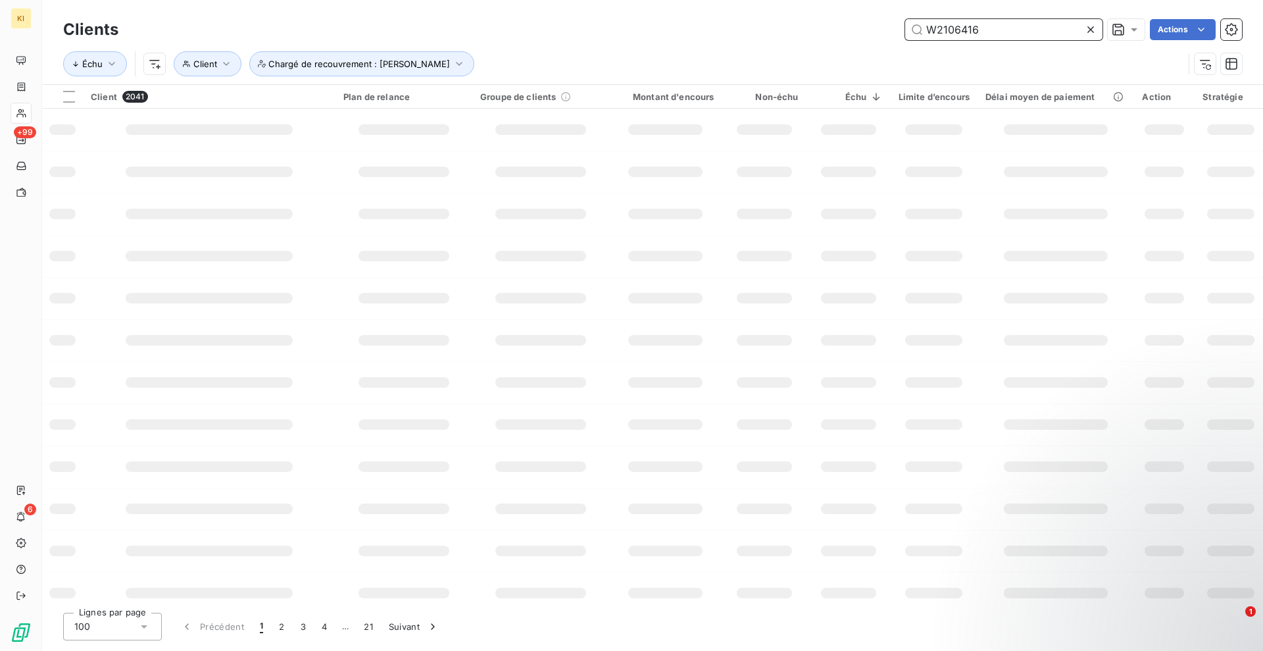
paste input "W2106416"
type input "W2106416"
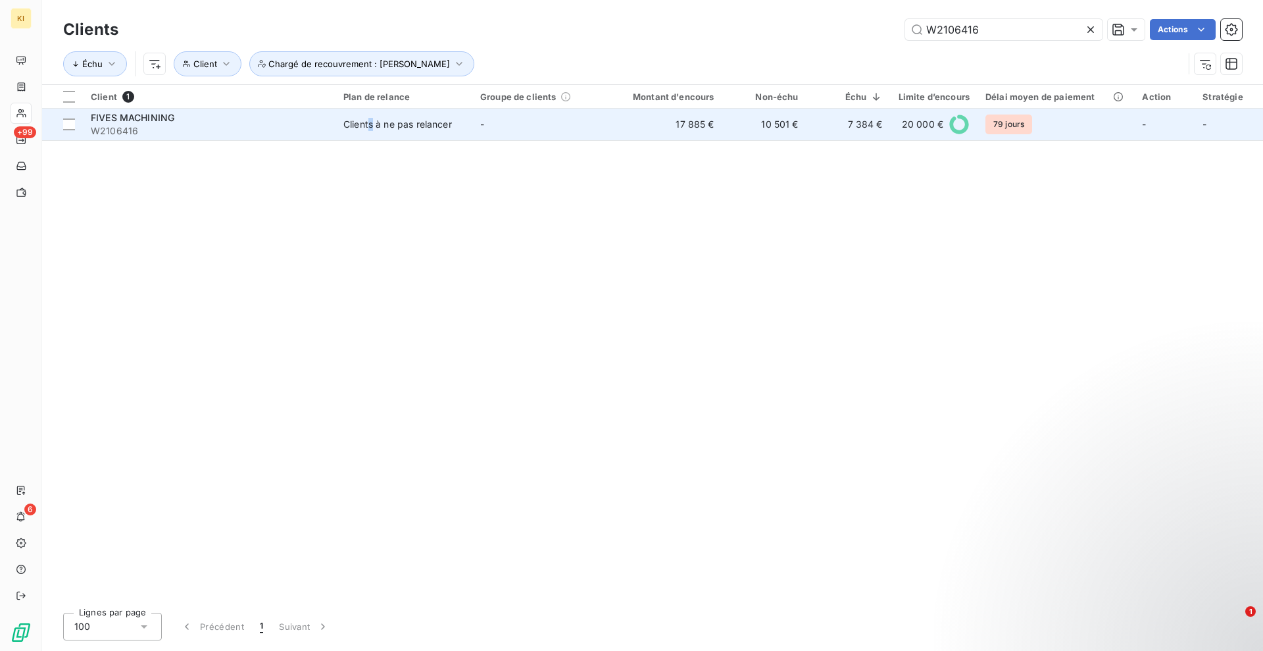
click at [372, 131] on td "Clients à ne pas relancer" at bounding box center [404, 125] width 137 height 32
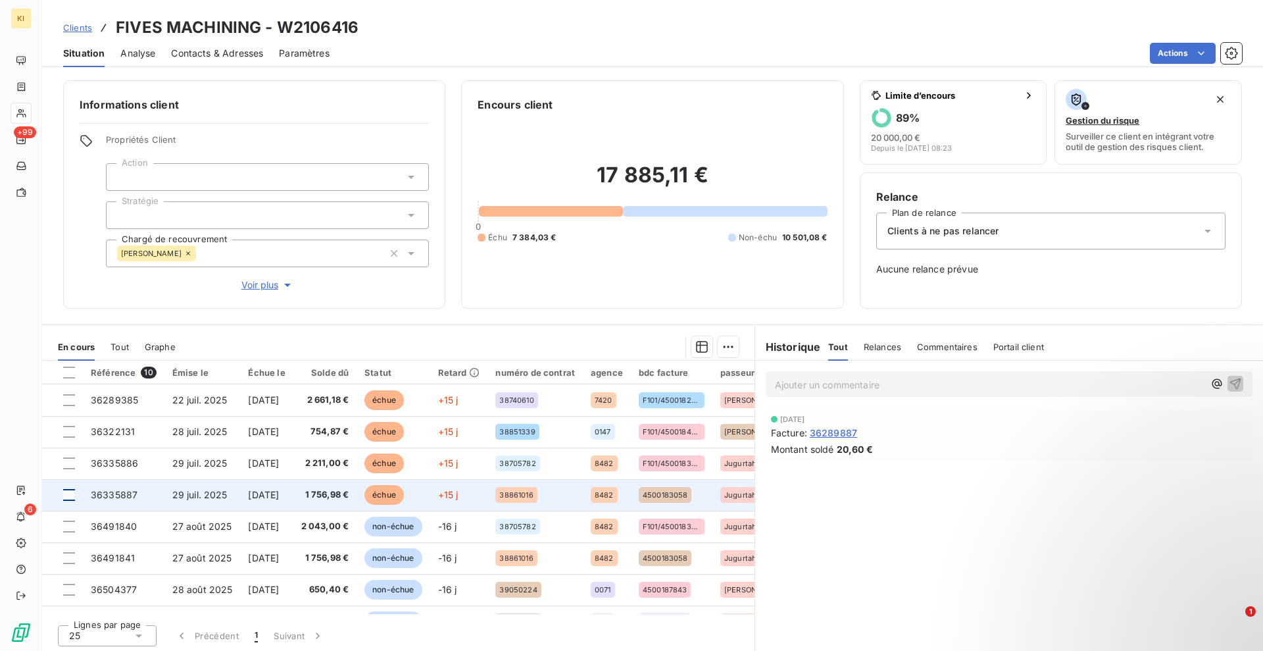
click at [64, 495] on div at bounding box center [69, 495] width 12 height 12
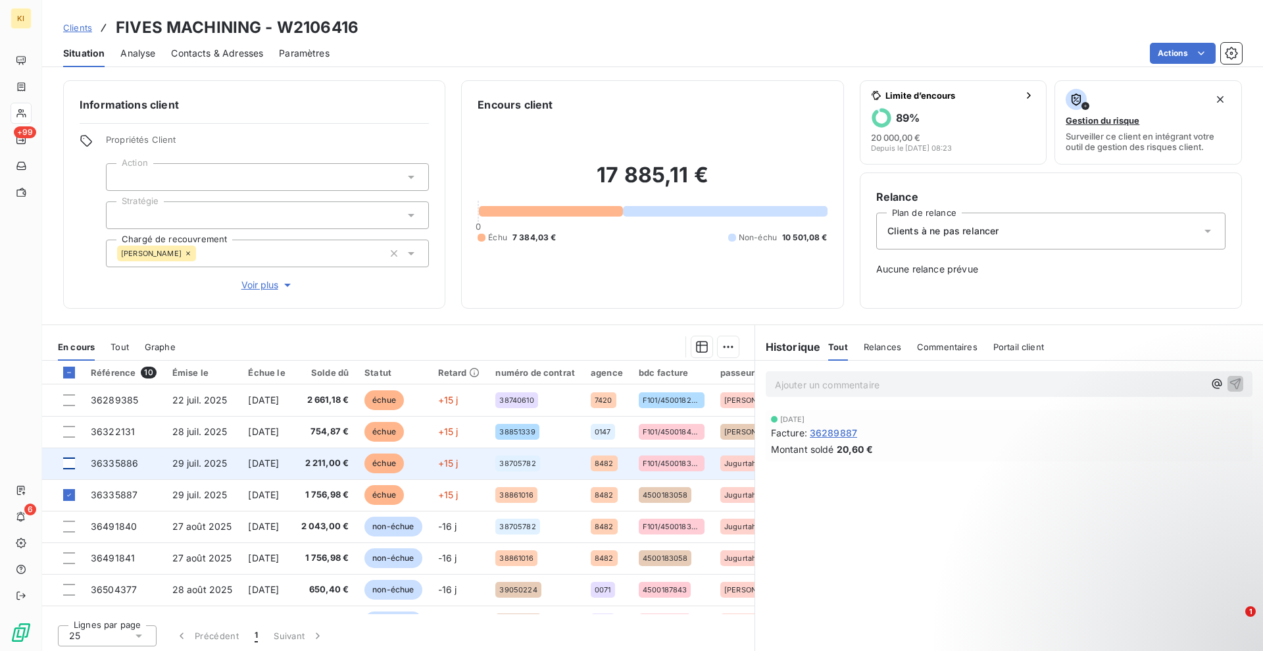
click at [68, 464] on div at bounding box center [69, 463] width 12 height 12
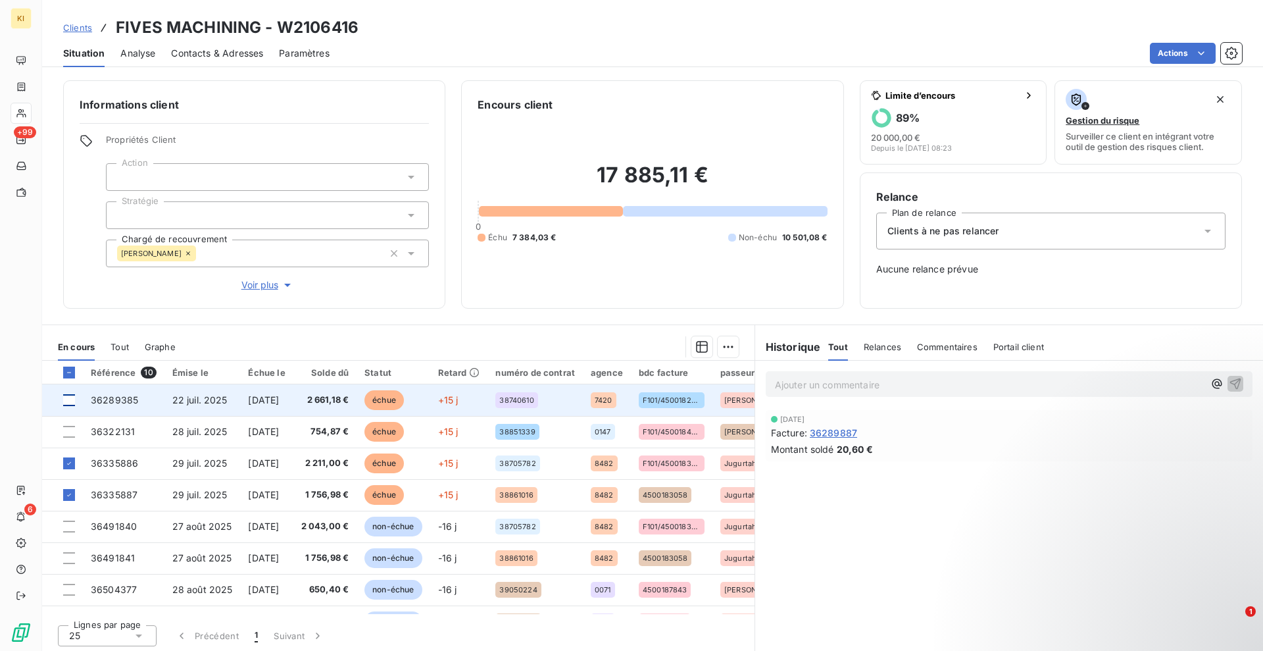
click at [70, 404] on div at bounding box center [69, 400] width 12 height 12
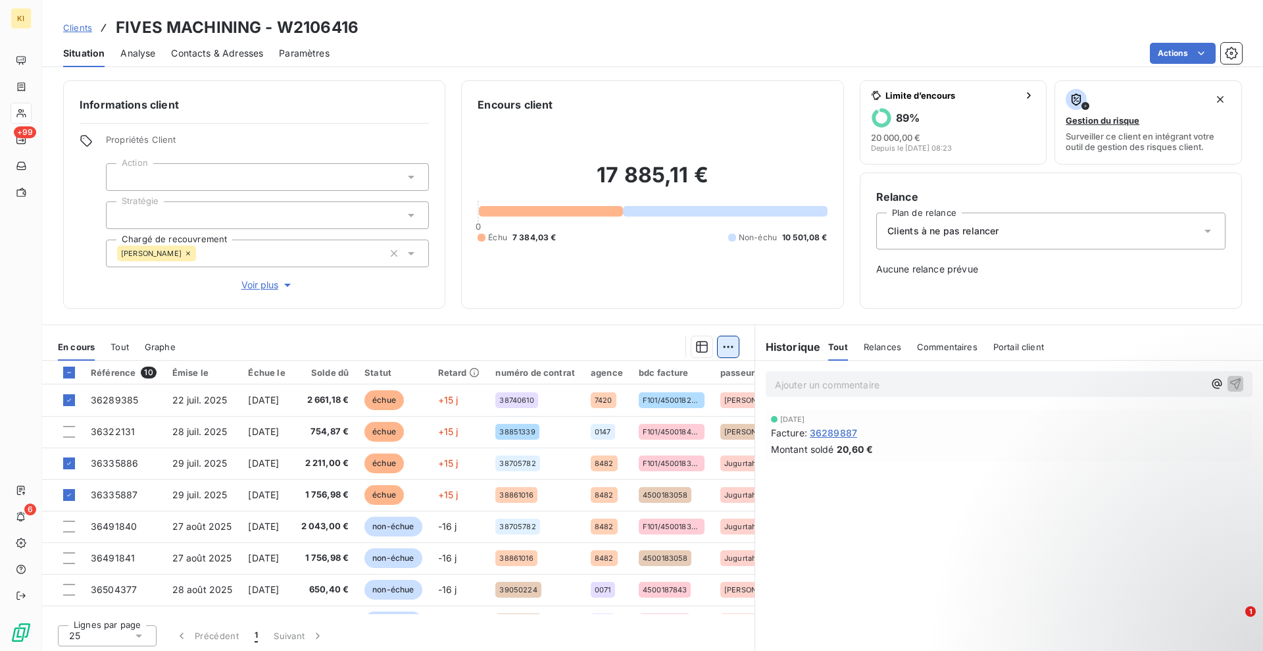
click at [722, 347] on html "KI +99 6 Clients FIVES MACHINING - W2106416 Situation Analyse Contacts & Adress…" at bounding box center [631, 325] width 1263 height 651
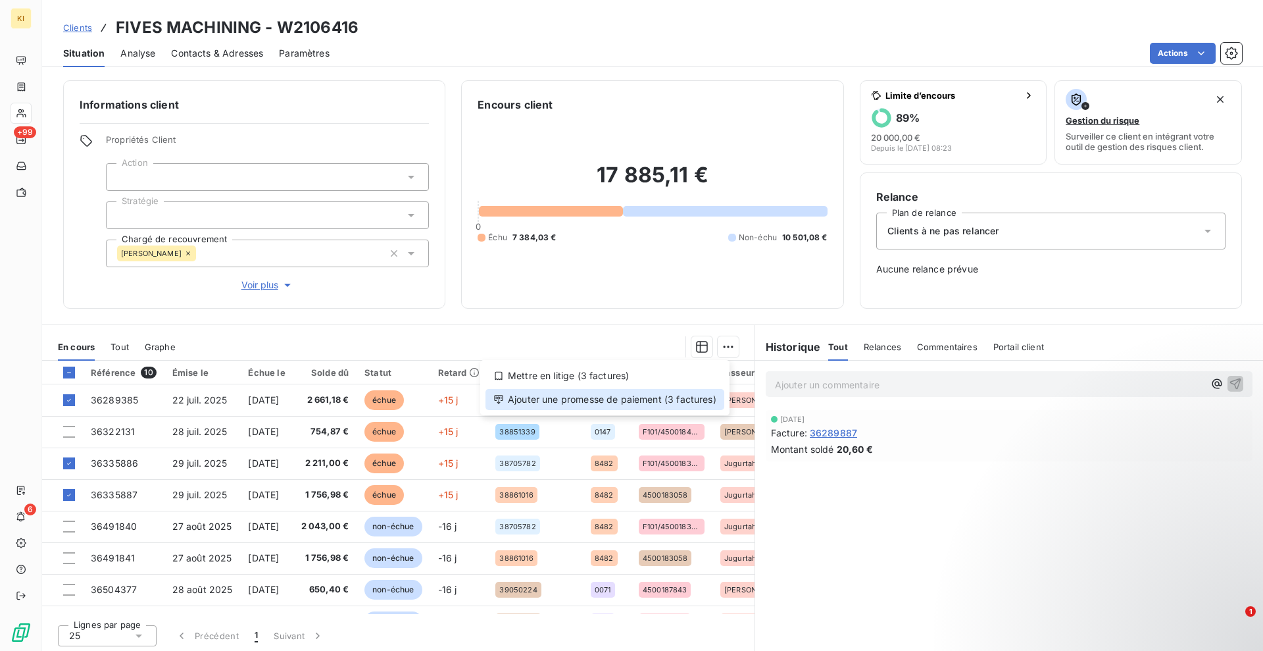
click at [643, 394] on div "Ajouter une promesse de paiement (3 factures)" at bounding box center [605, 399] width 239 height 21
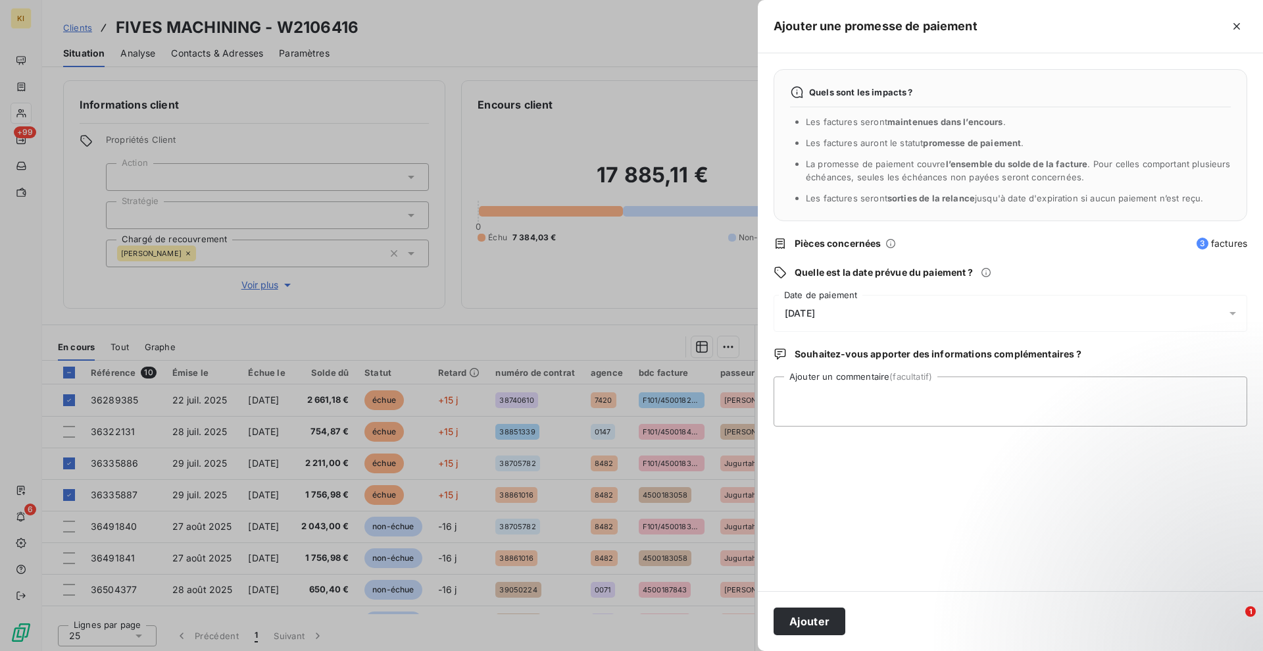
click at [869, 304] on div "[DATE]" at bounding box center [1011, 313] width 474 height 37
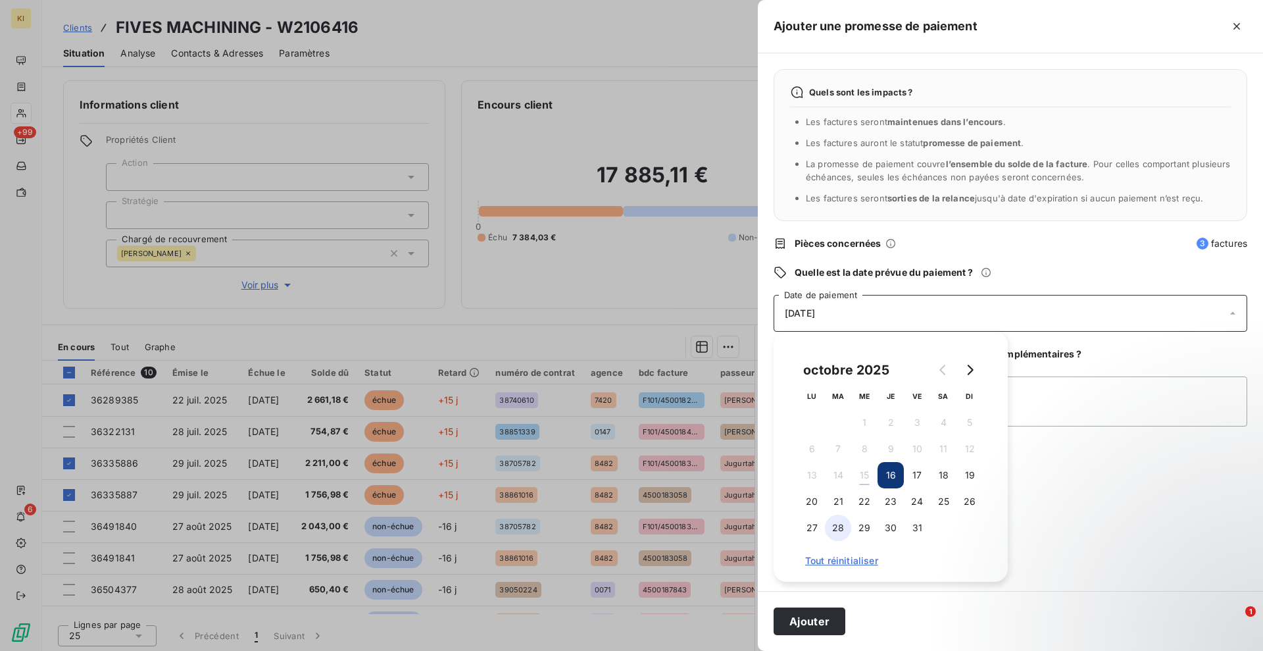
click at [844, 531] on button "28" at bounding box center [838, 527] width 26 height 26
click at [816, 626] on button "Ajouter" at bounding box center [810, 621] width 72 height 28
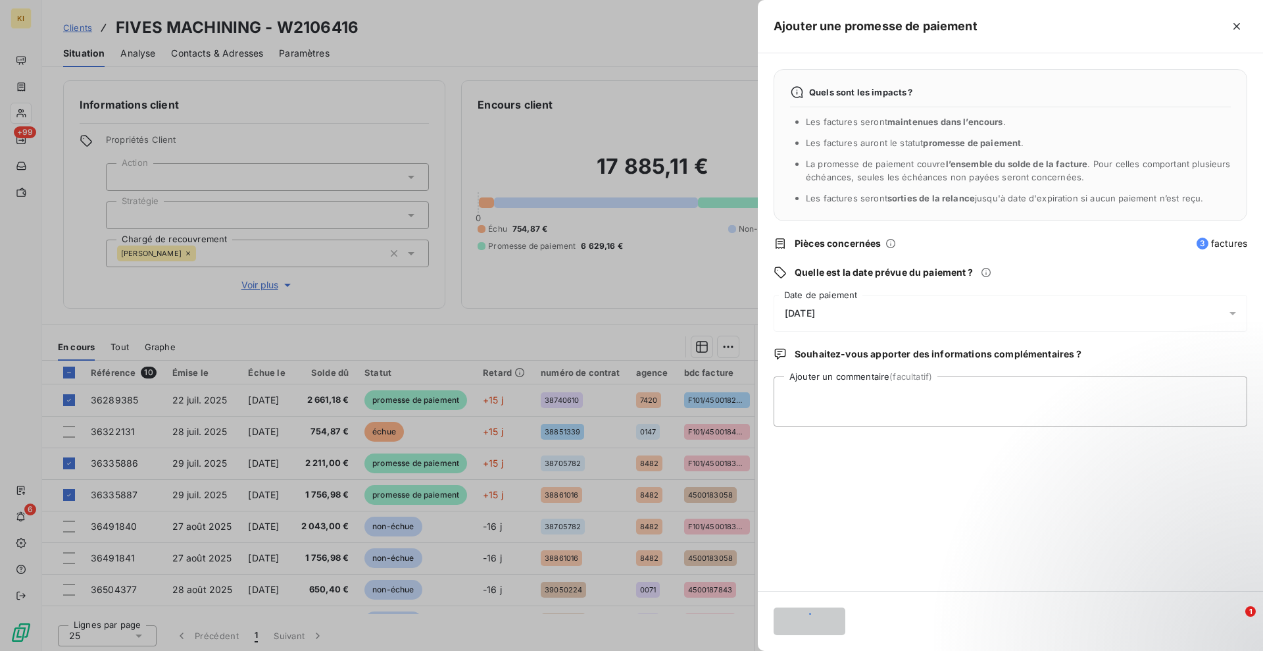
click at [1236, 33] on button "button" at bounding box center [1236, 26] width 21 height 21
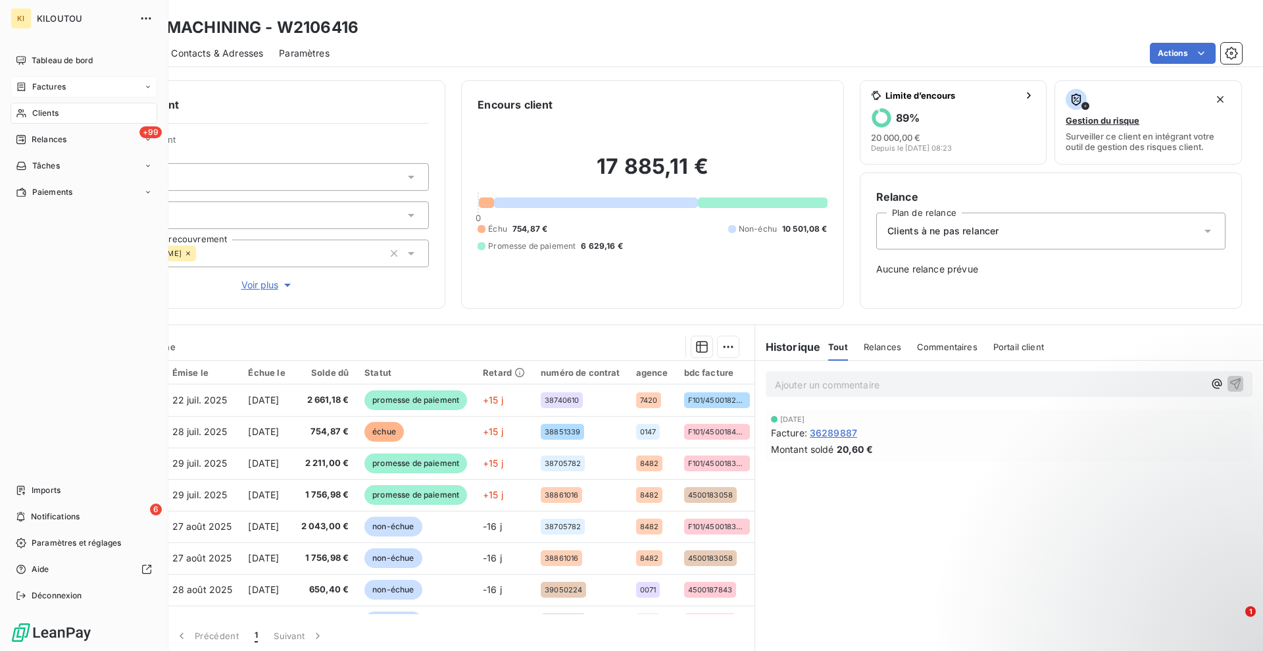
click at [51, 95] on div "Factures" at bounding box center [84, 86] width 147 height 21
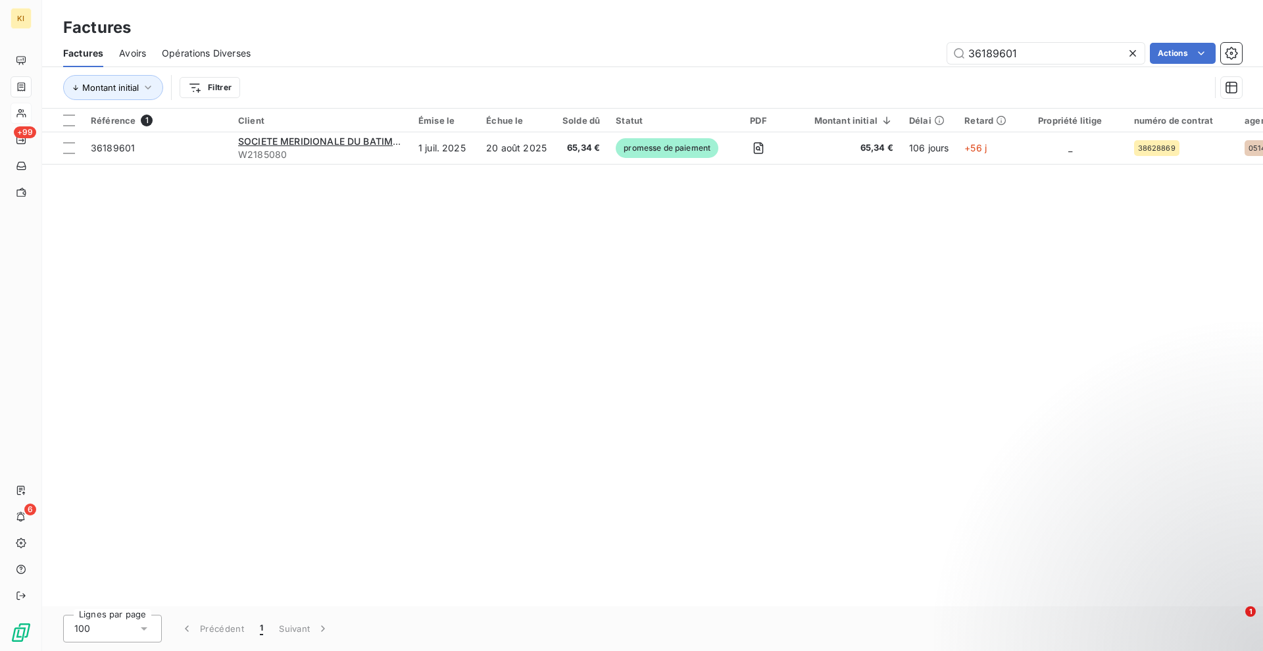
click at [1130, 52] on icon at bounding box center [1132, 53] width 13 height 13
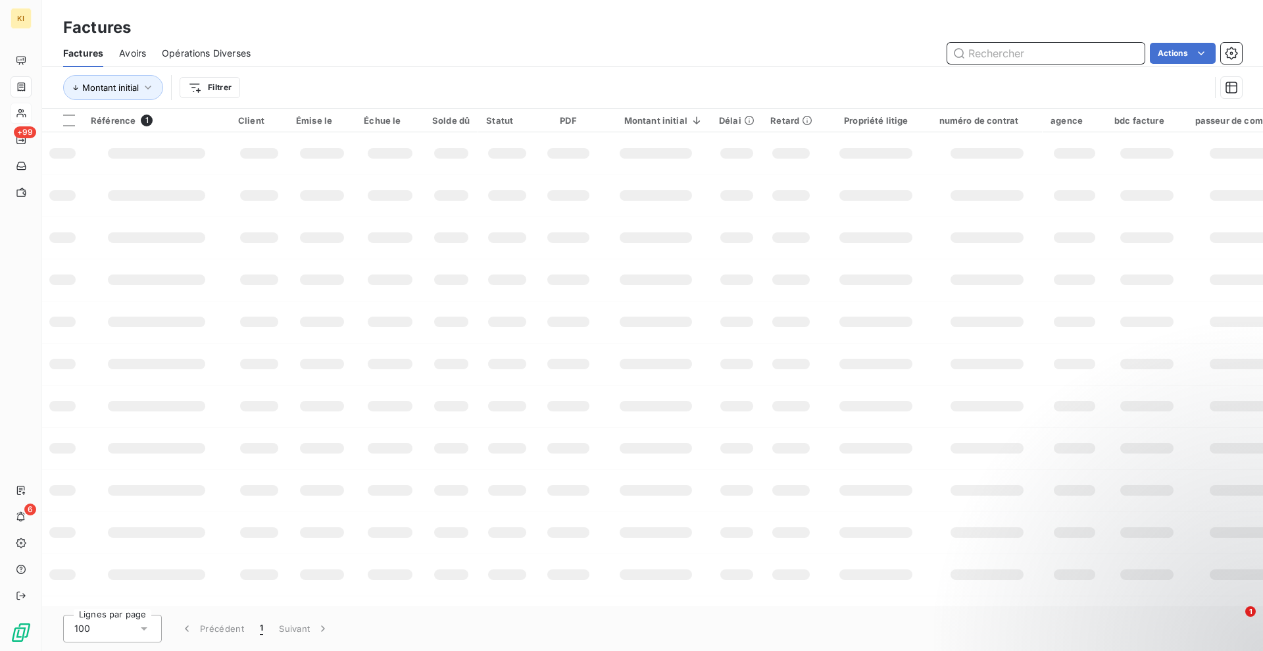
click at [1071, 59] on input "text" at bounding box center [1045, 53] width 197 height 21
paste input "36390520"
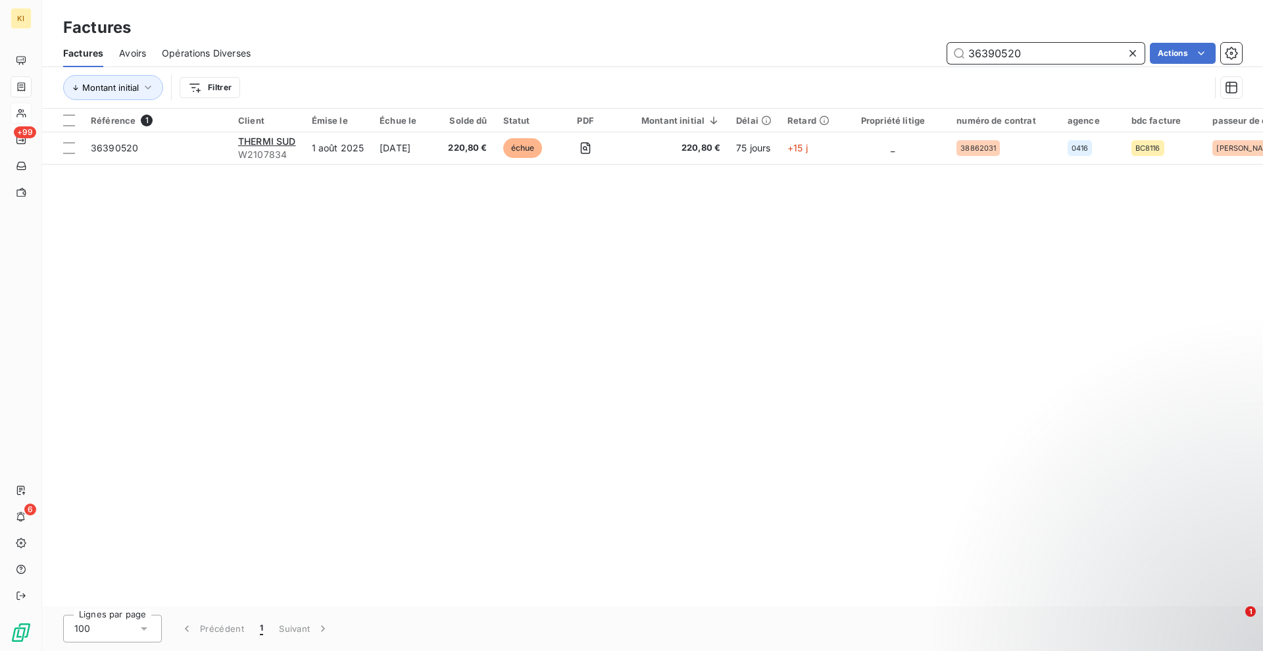
type input "36390520"
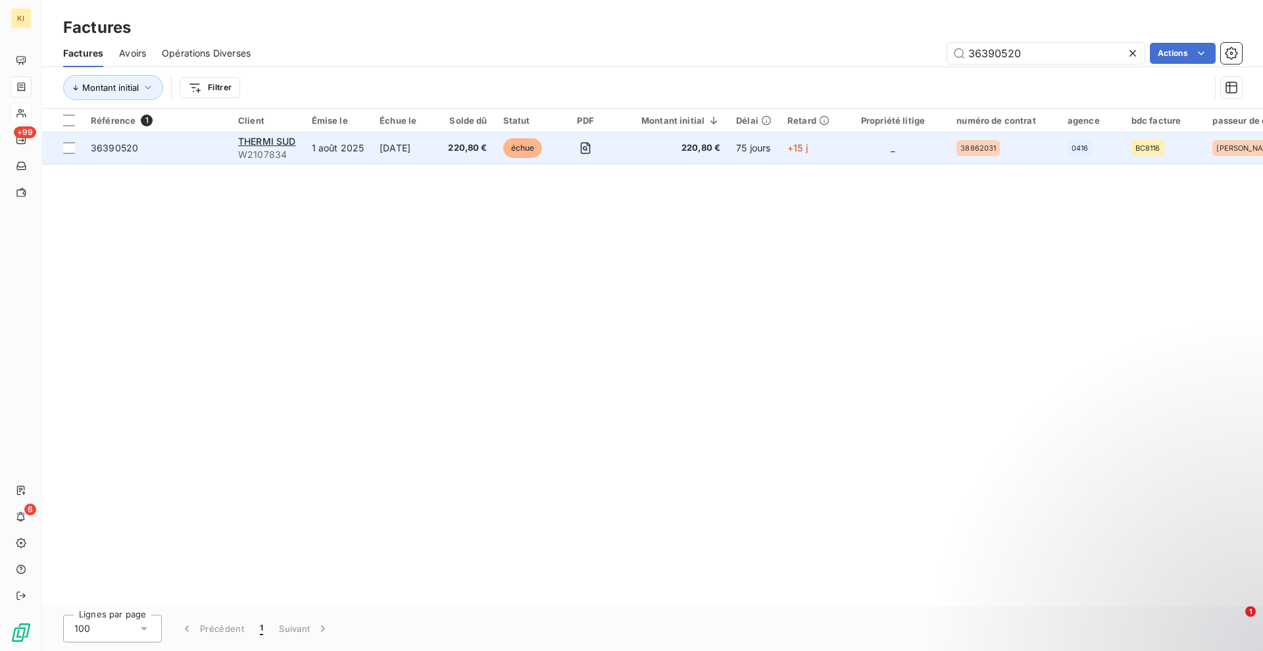
click at [475, 147] on span "220,80 €" at bounding box center [467, 147] width 39 height 13
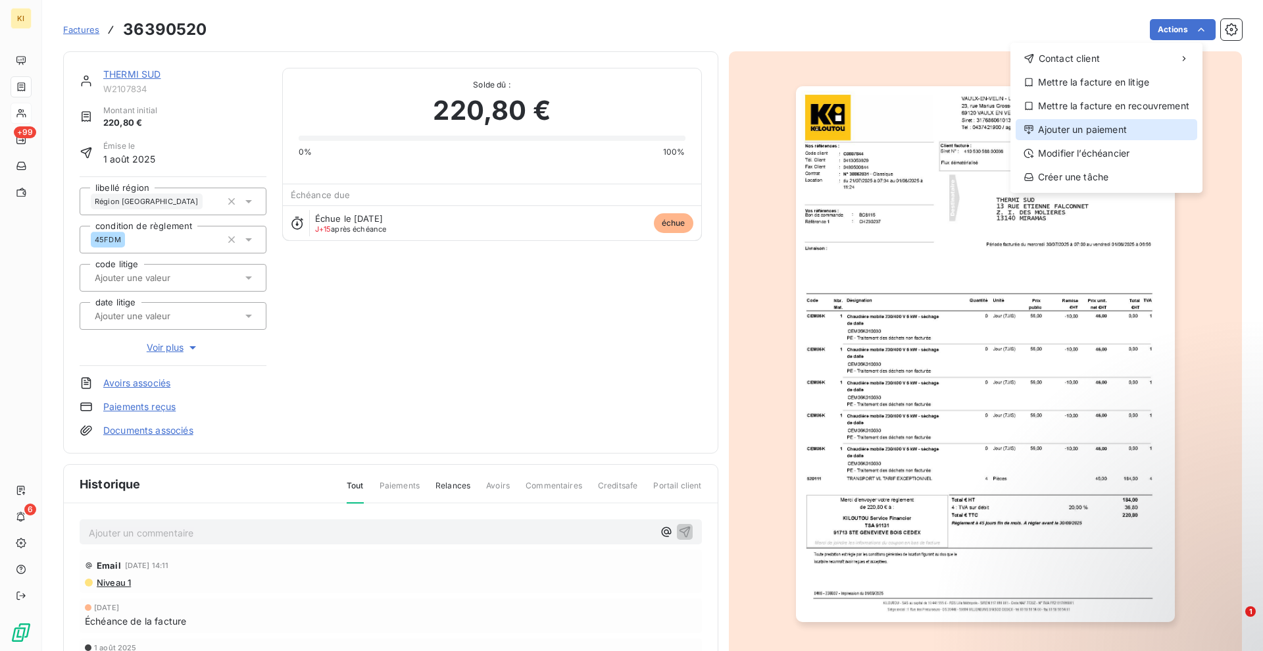
click at [1099, 133] on div "Ajouter un paiement" at bounding box center [1107, 129] width 182 height 21
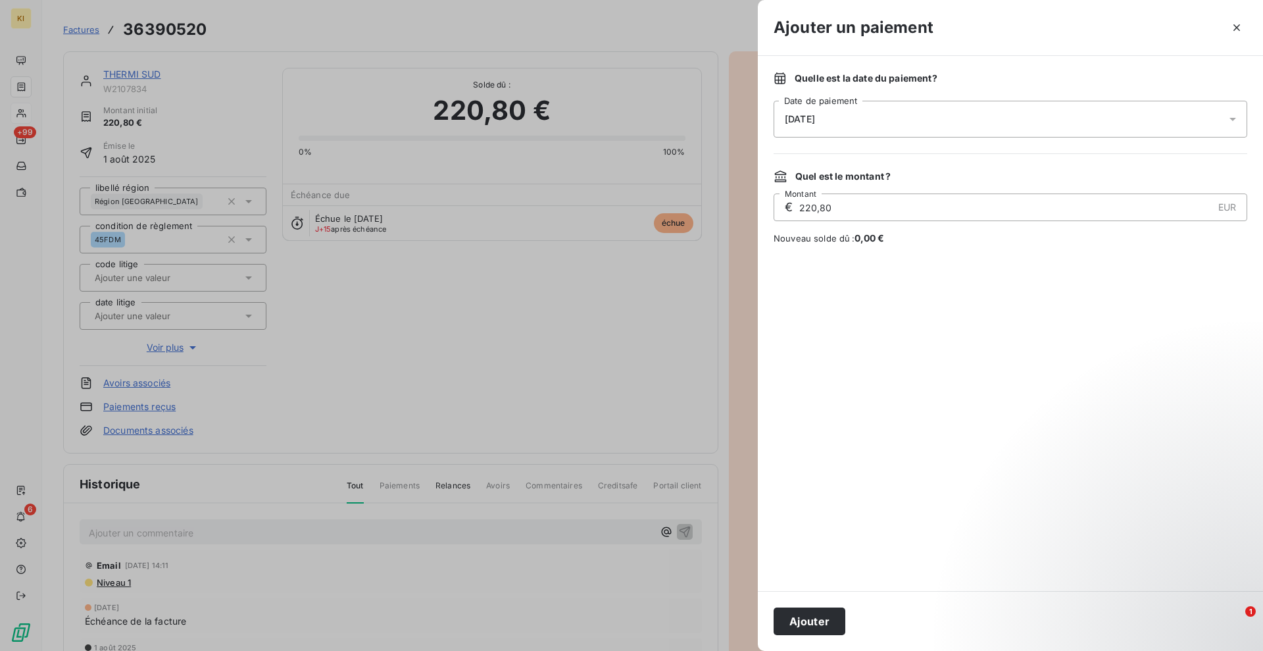
click at [815, 194] on input "220,80" at bounding box center [1005, 207] width 414 height 26
click at [815, 119] on span "[DATE]" at bounding box center [800, 119] width 30 height 11
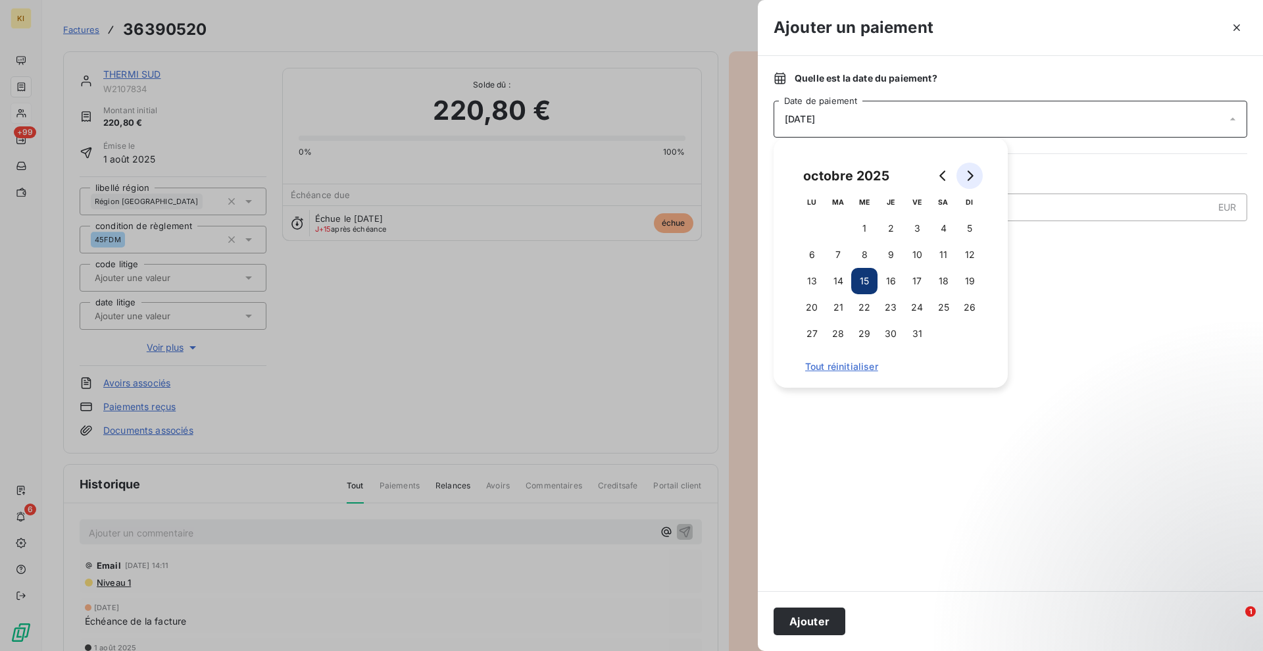
click at [966, 180] on icon "Go to next month" at bounding box center [970, 175] width 11 height 11
click at [869, 281] on button "12" at bounding box center [864, 281] width 26 height 26
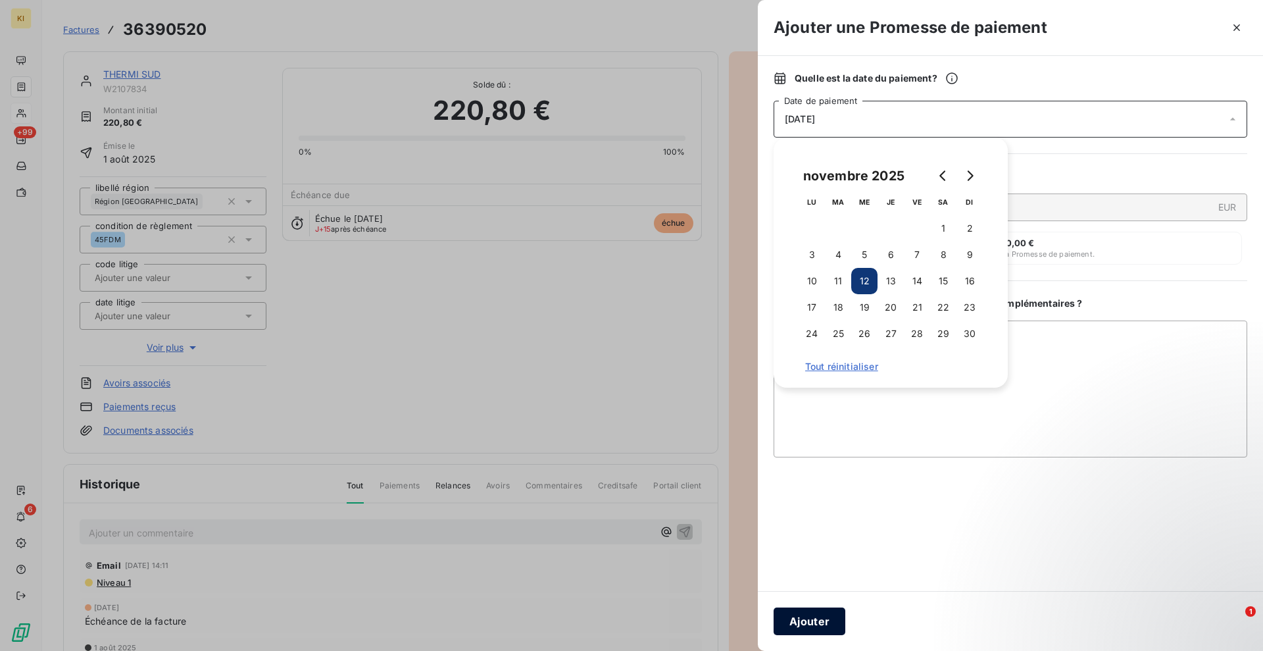
click at [814, 624] on button "Ajouter" at bounding box center [810, 621] width 72 height 28
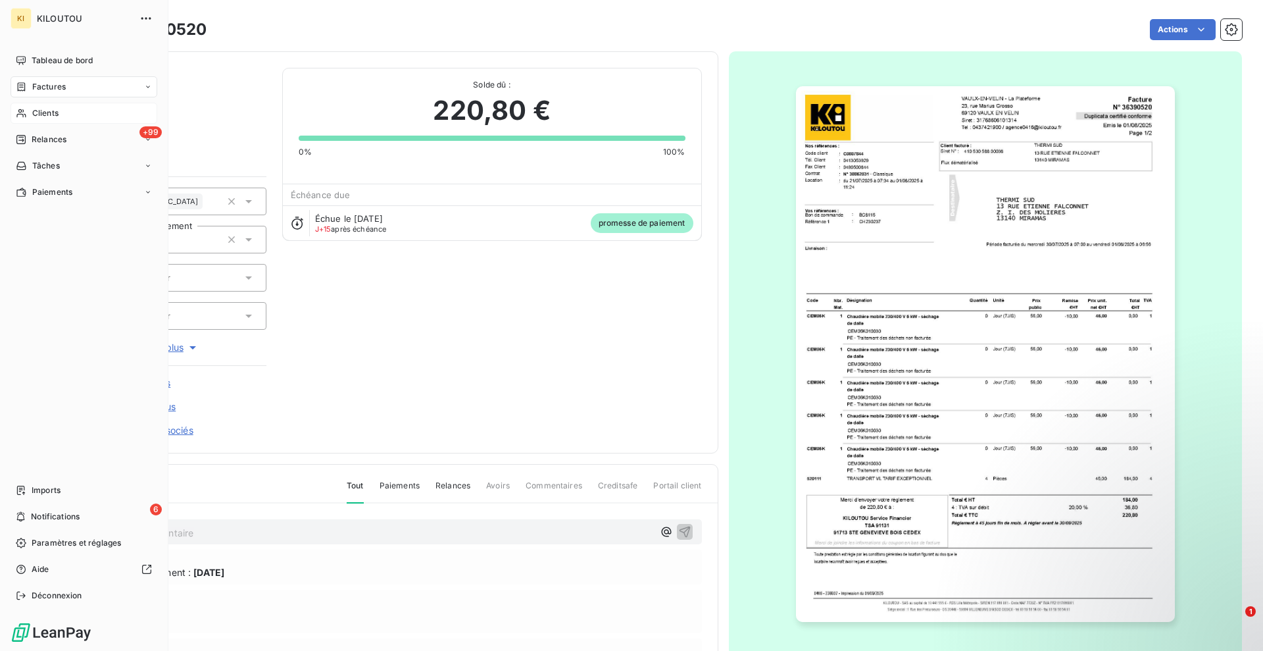
click at [45, 118] on span "Clients" at bounding box center [45, 113] width 26 height 12
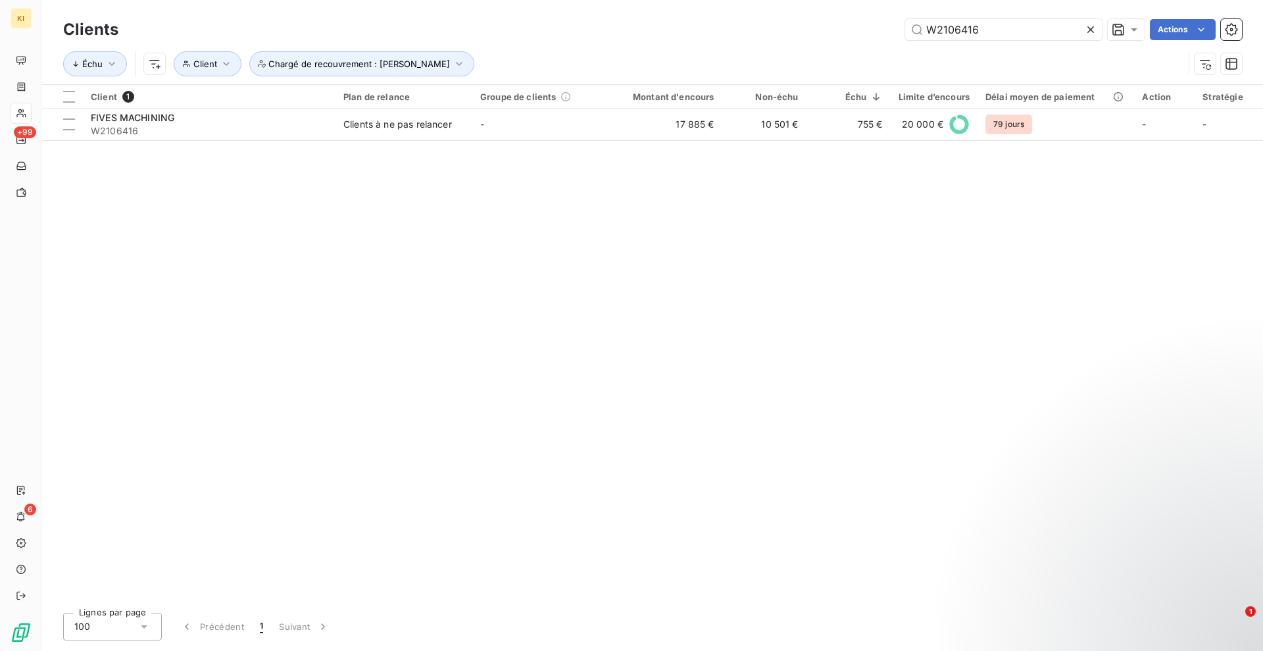
click at [1093, 28] on icon at bounding box center [1090, 29] width 13 height 13
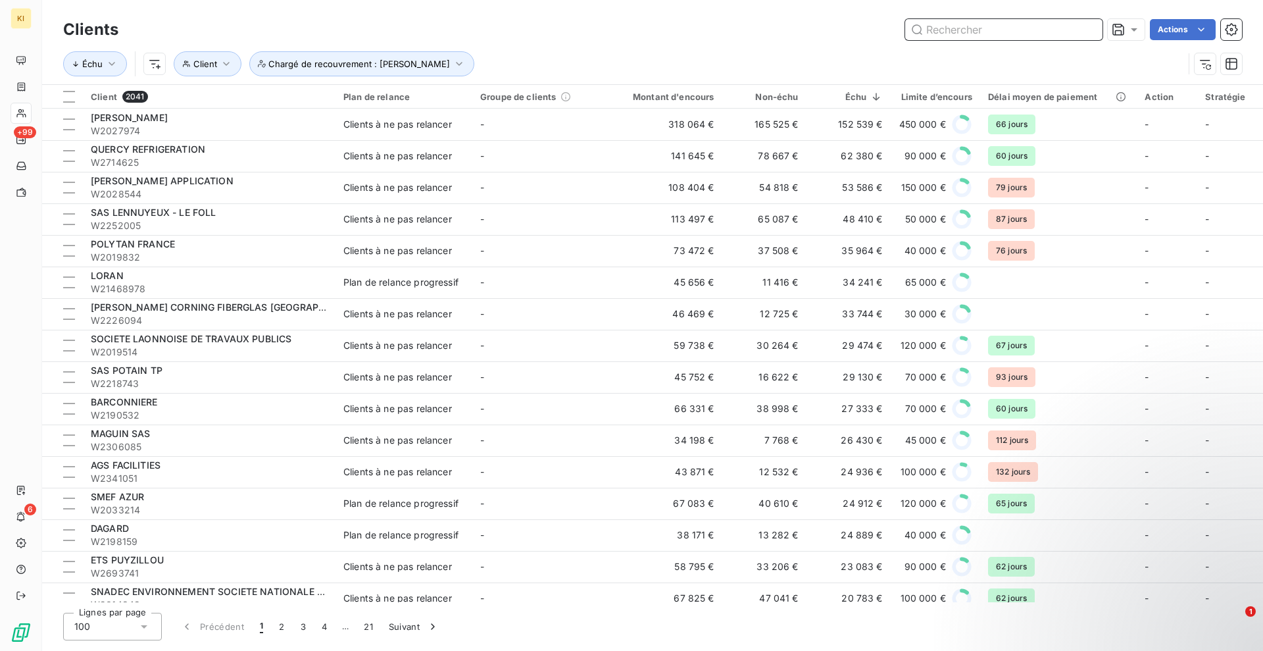
click at [972, 30] on input "text" at bounding box center [1003, 29] width 197 height 21
paste input "W2018830"
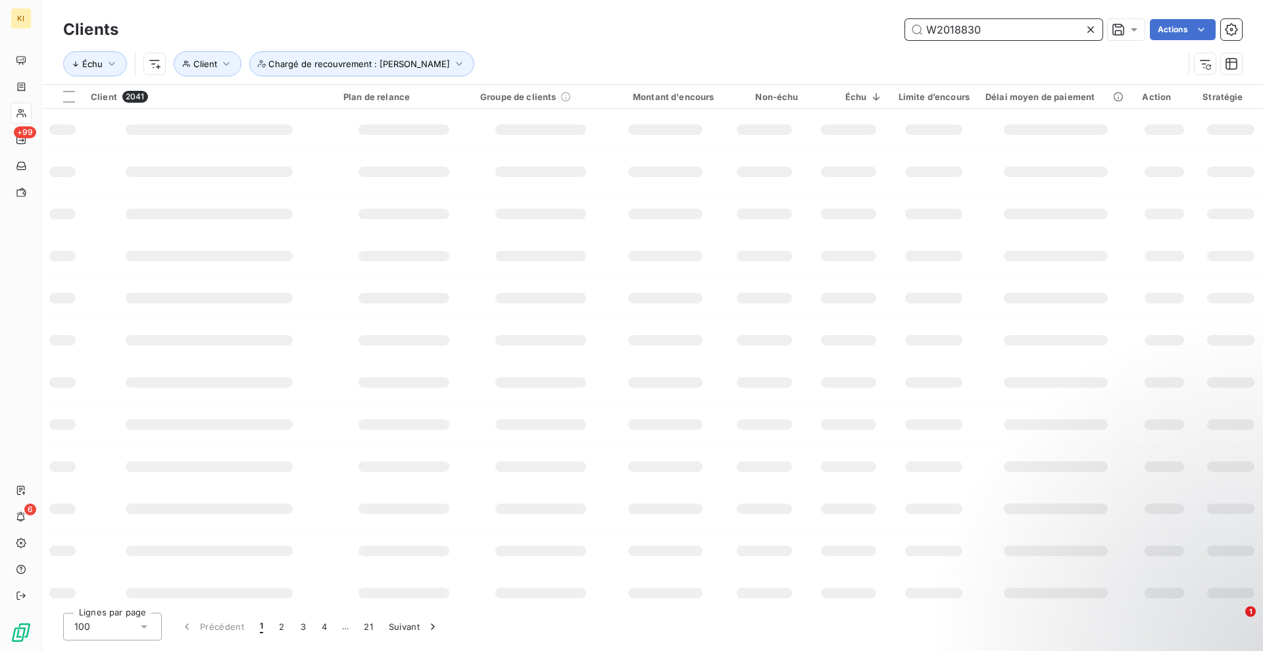
type input "W2018830"
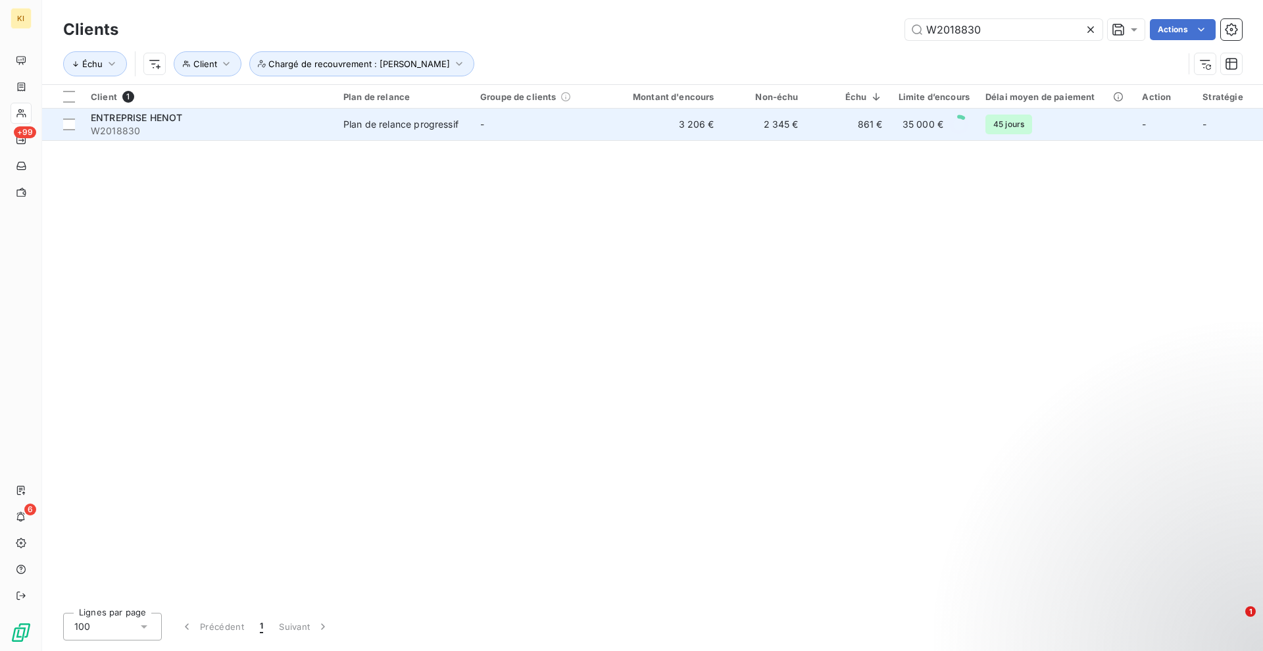
click at [450, 126] on div "Plan de relance progressif" at bounding box center [400, 124] width 115 height 13
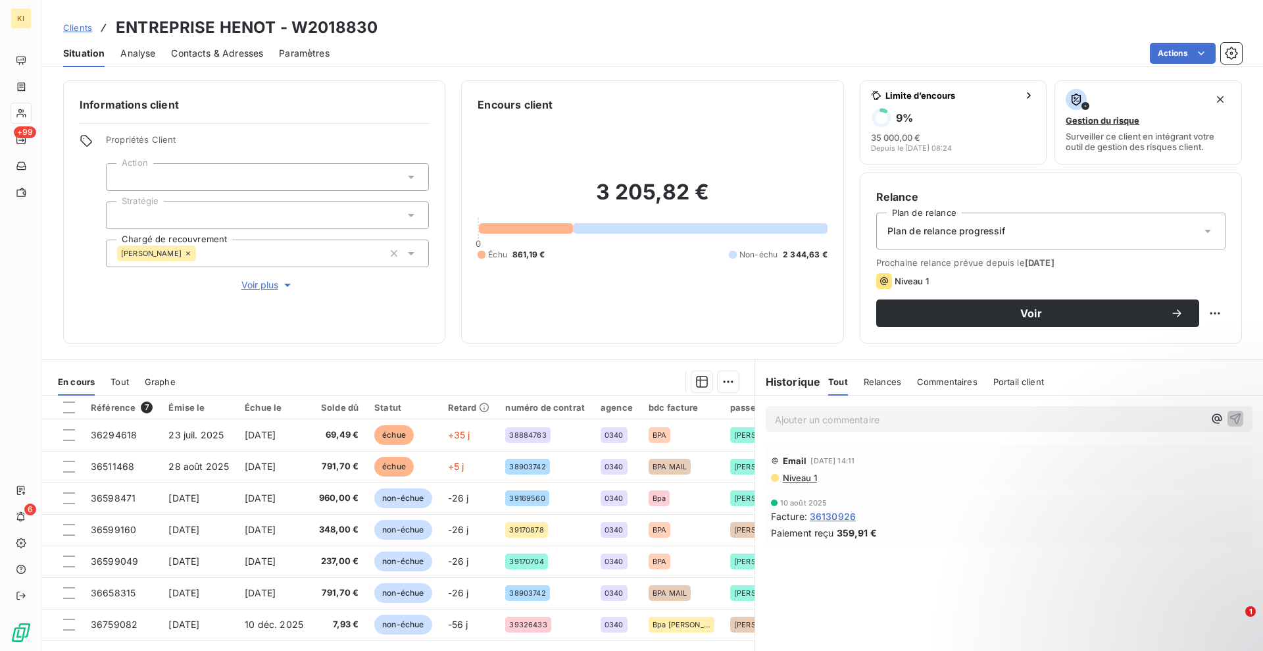
click at [1201, 233] on icon at bounding box center [1207, 230] width 13 height 13
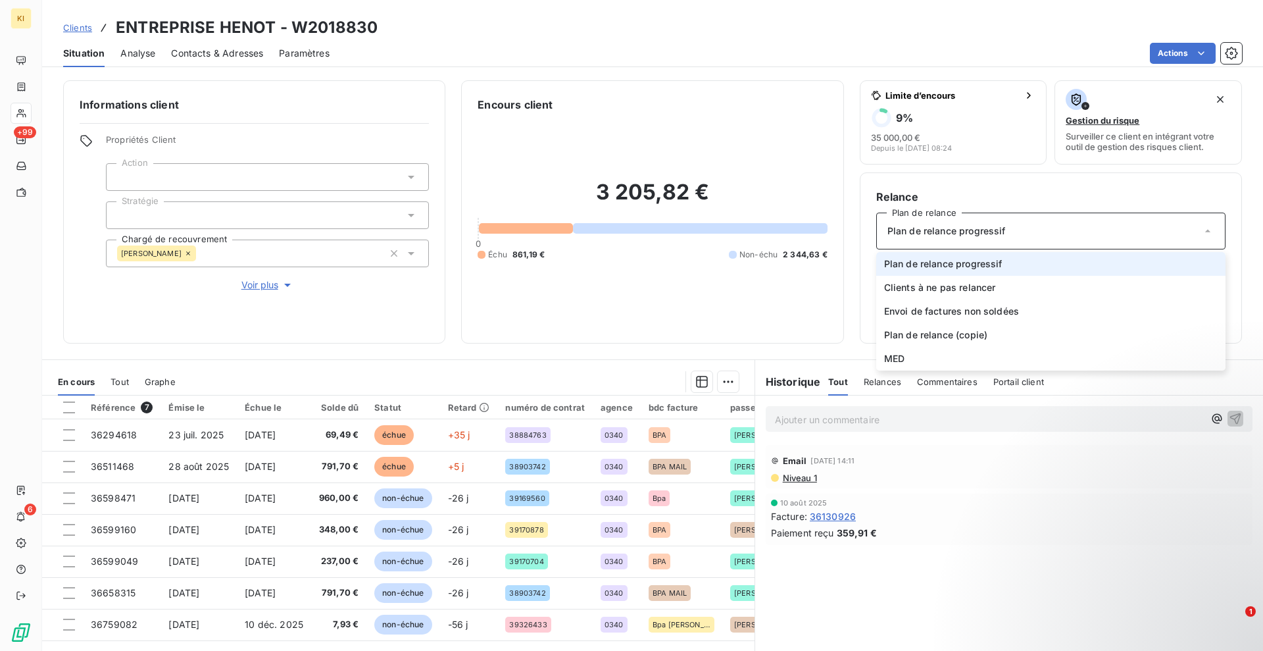
click at [1201, 233] on icon at bounding box center [1207, 230] width 13 height 13
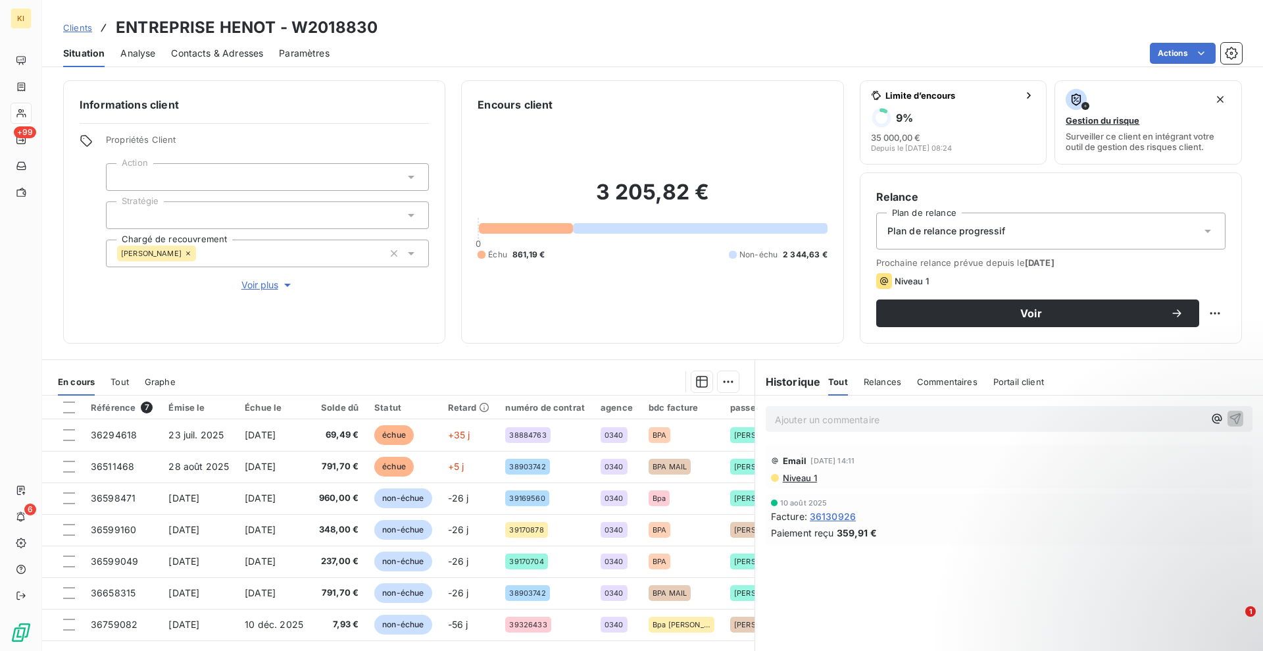
click at [855, 420] on p "Ajouter un commentaire ﻿" at bounding box center [989, 419] width 429 height 16
click at [1229, 415] on icon "button" at bounding box center [1235, 417] width 13 height 13
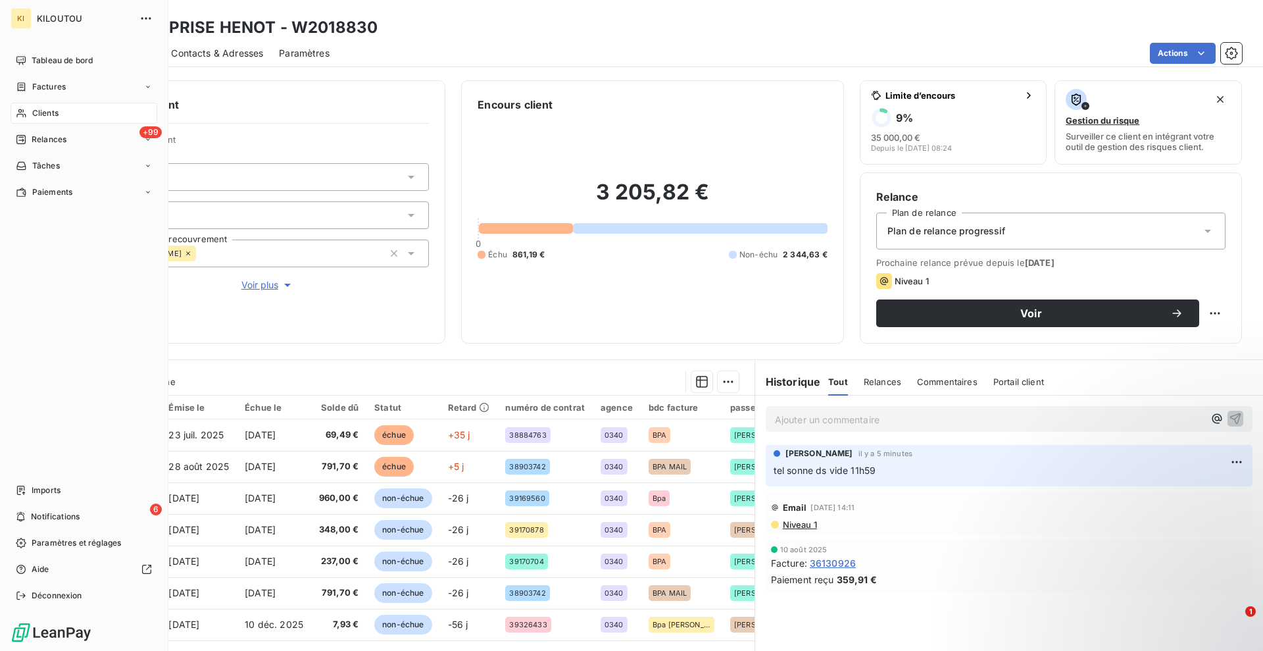
click at [35, 112] on span "Clients" at bounding box center [45, 113] width 26 height 12
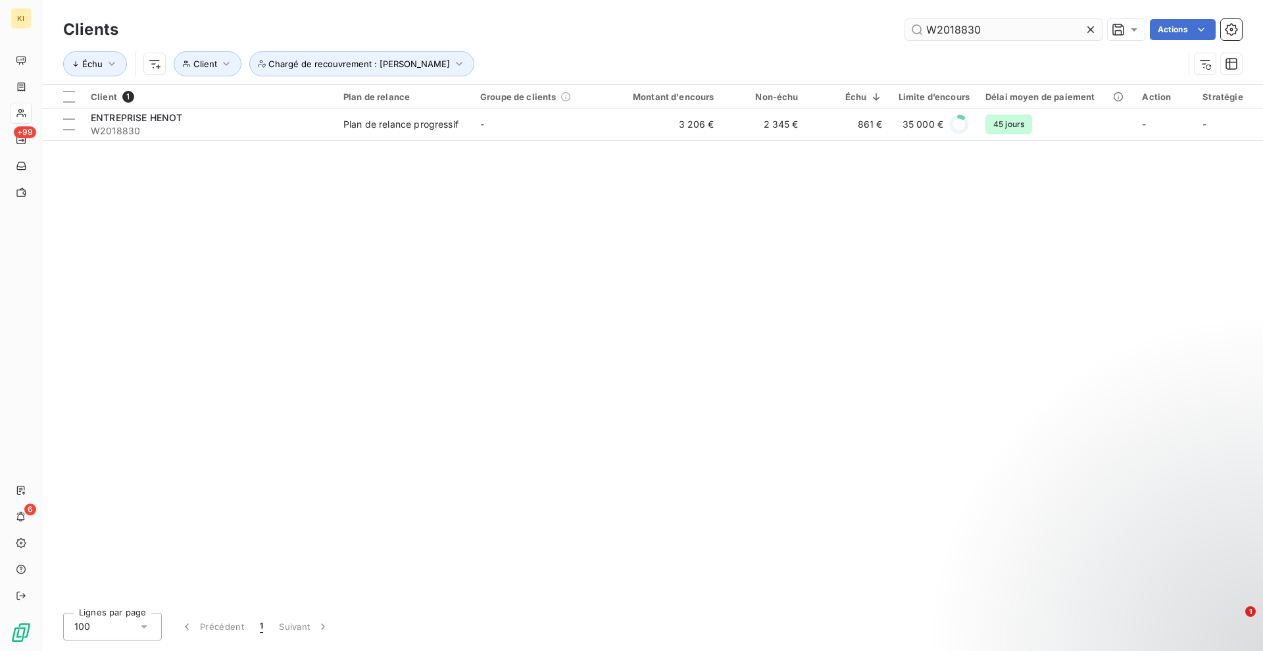
click at [1093, 32] on icon at bounding box center [1090, 29] width 13 height 13
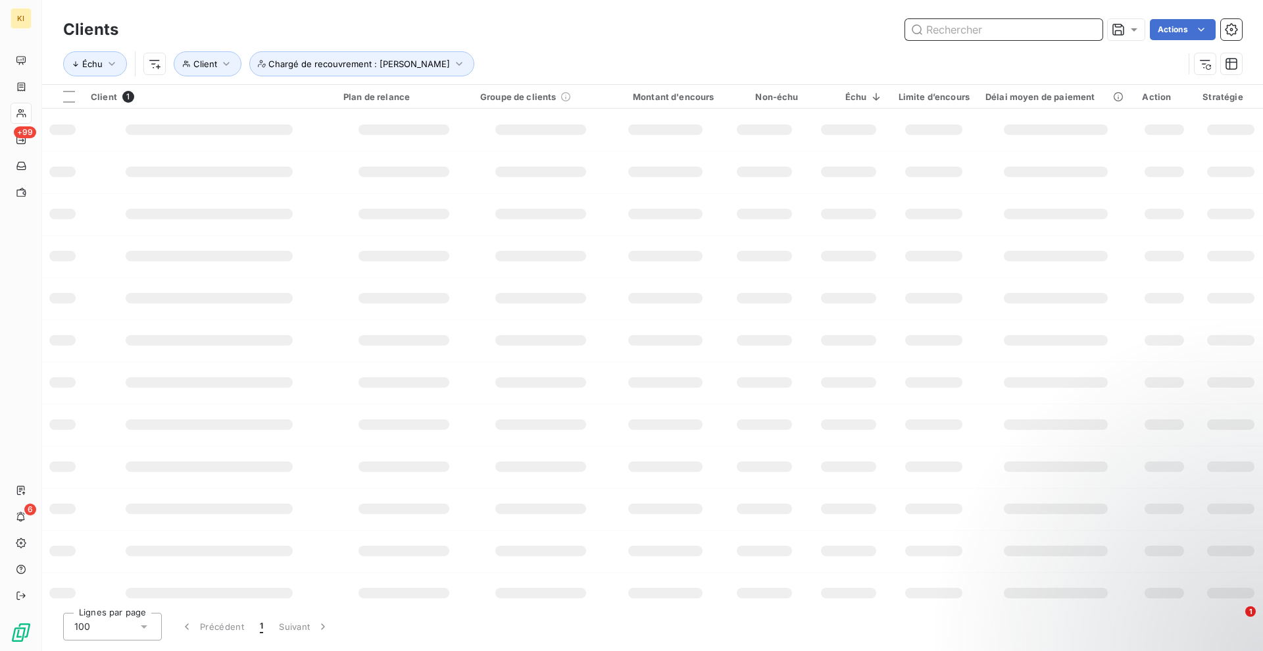
click at [1066, 31] on input "text" at bounding box center [1003, 29] width 197 height 21
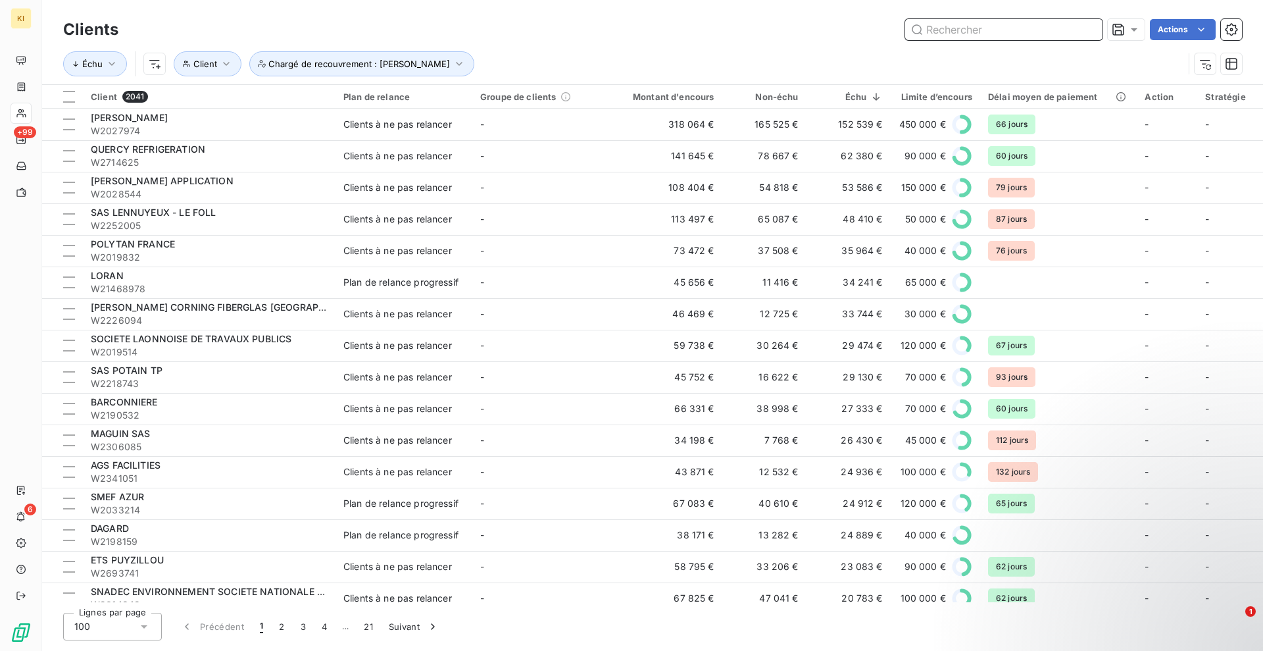
paste input "W2362211"
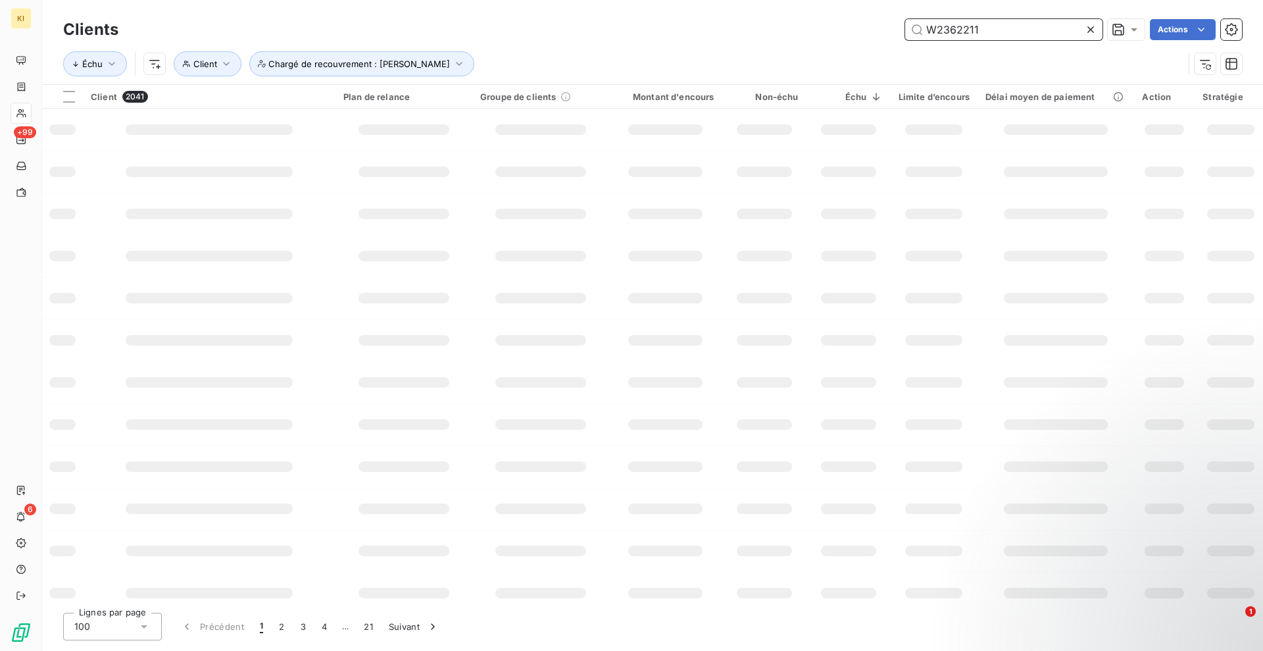
type input "W2362211"
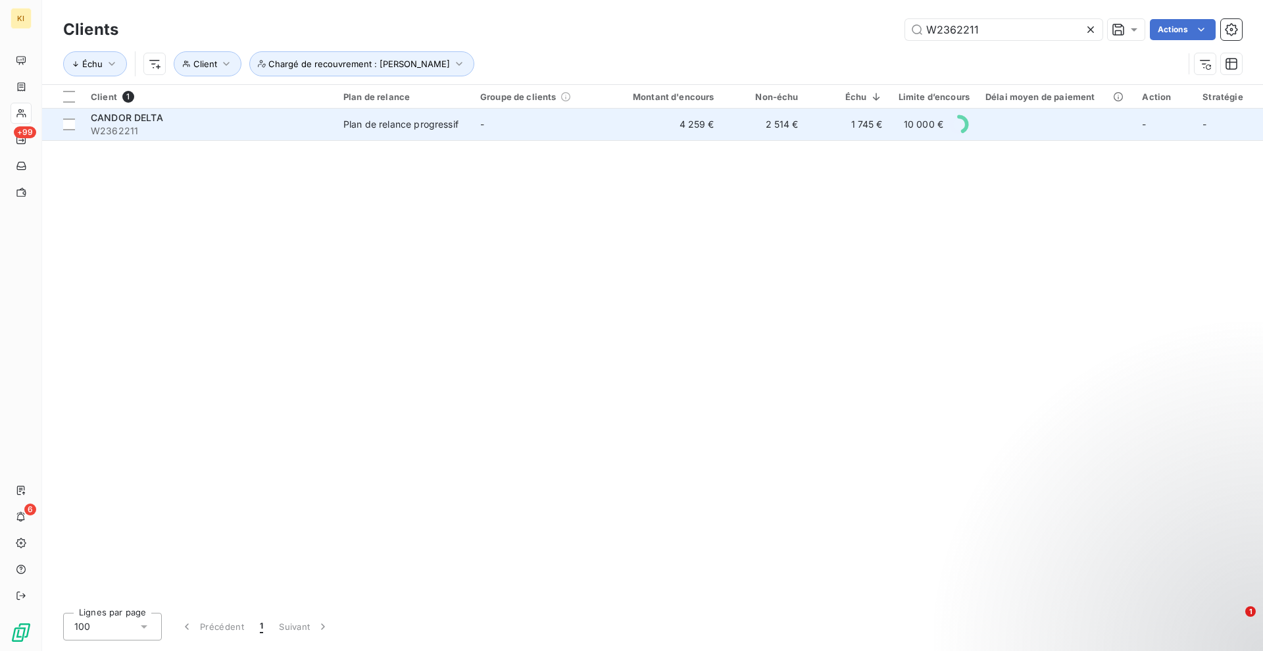
click at [453, 124] on div "Plan de relance progressif" at bounding box center [400, 124] width 115 height 13
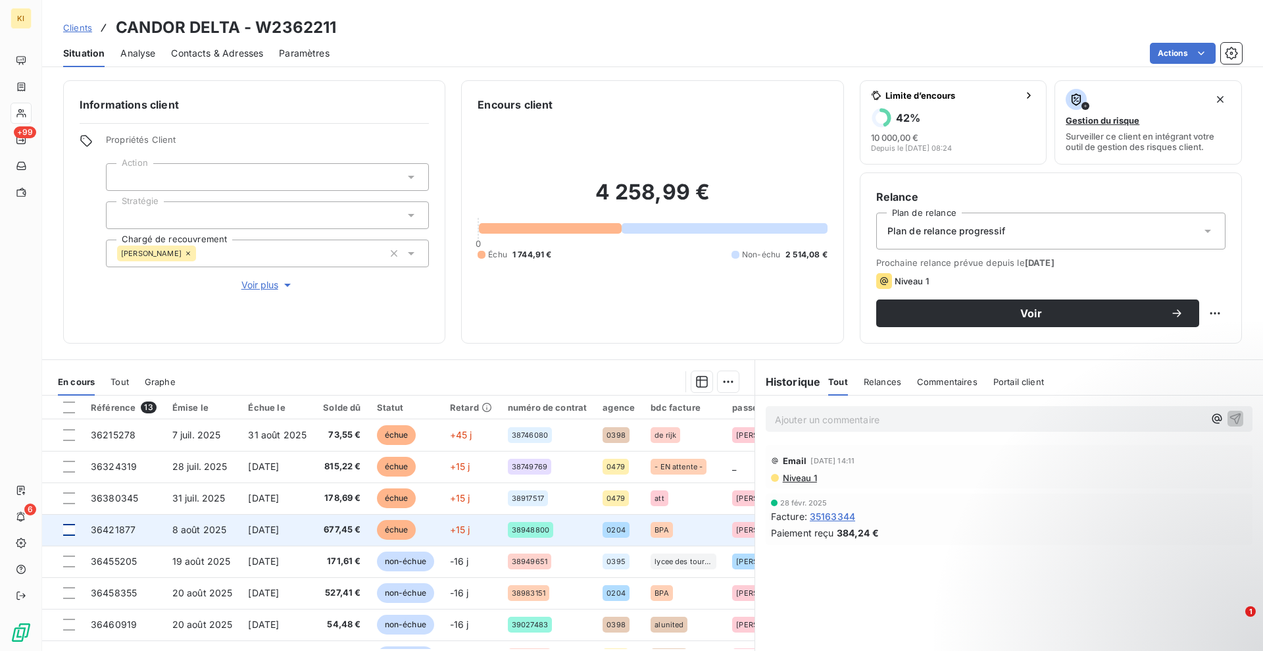
click at [68, 531] on div at bounding box center [69, 530] width 12 height 12
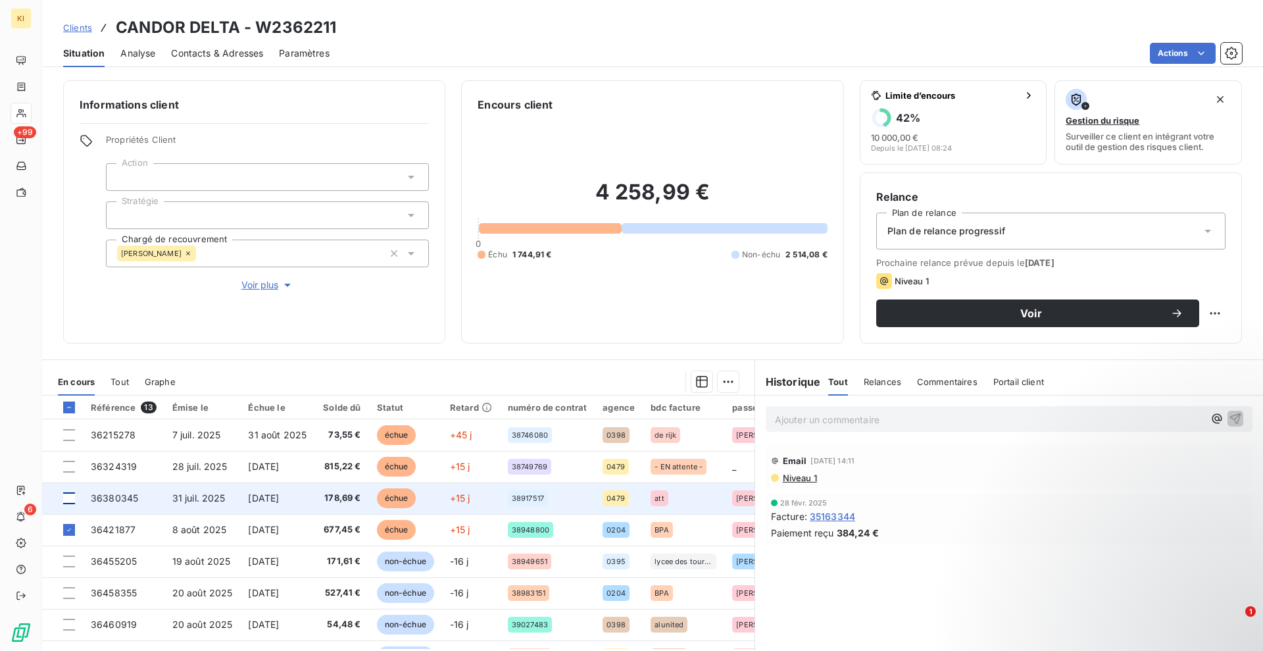
click at [70, 497] on div at bounding box center [69, 498] width 12 height 12
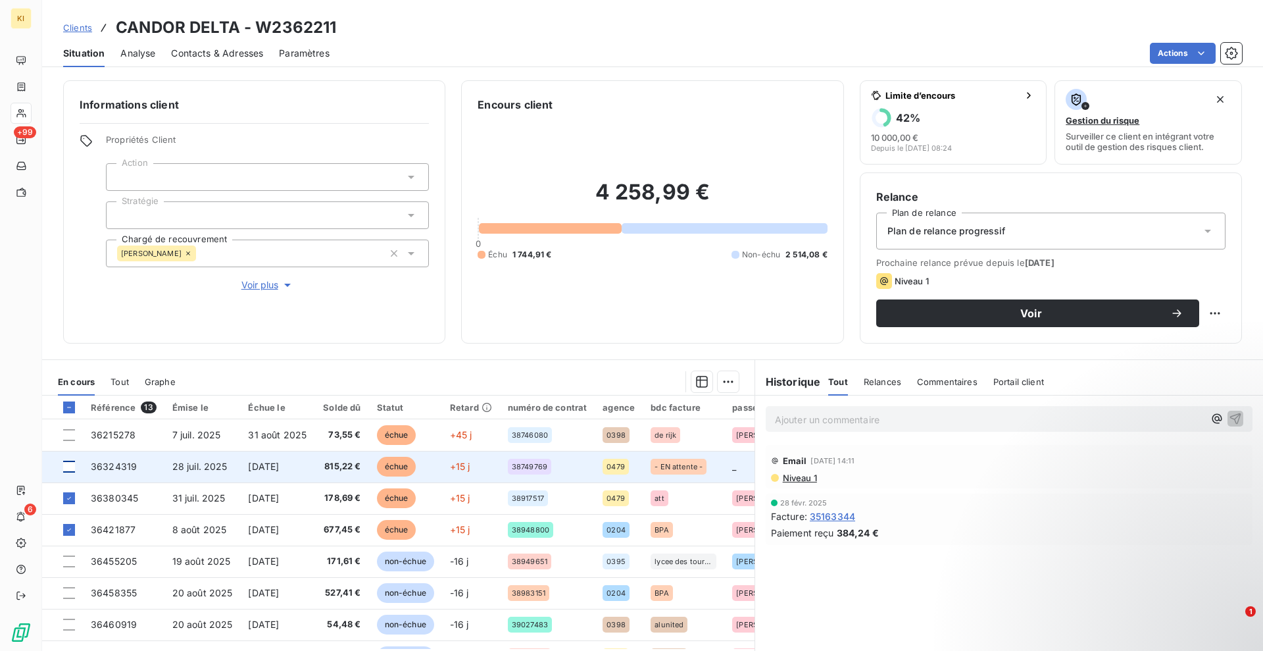
click at [69, 466] on div at bounding box center [69, 467] width 12 height 12
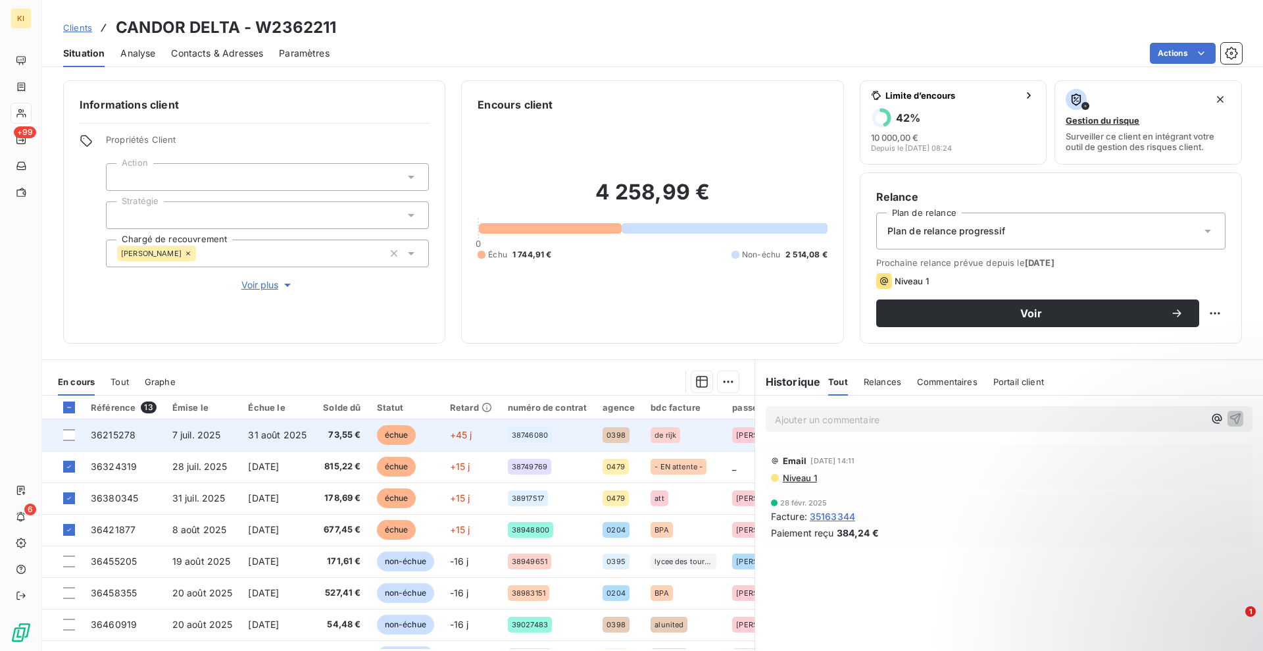
click at [68, 439] on div at bounding box center [69, 435] width 12 height 12
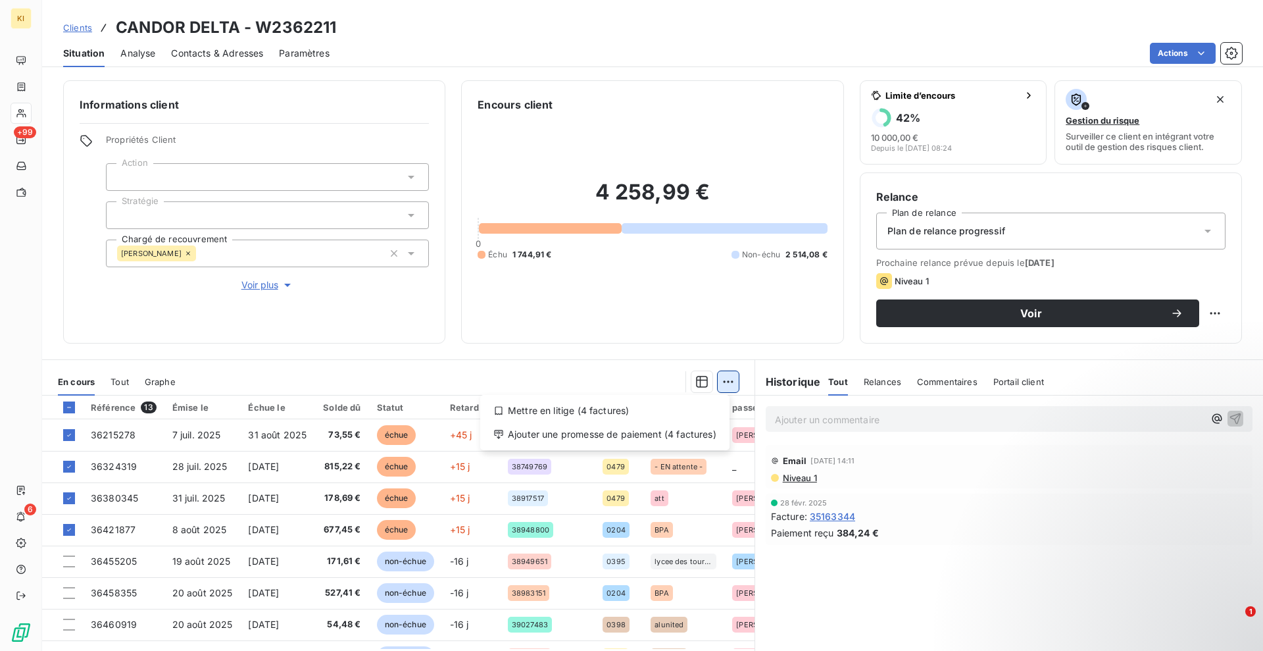
click at [727, 382] on html "KI +99 6 Clients CANDOR DELTA - W2362211 Situation Analyse Contacts & Adresses …" at bounding box center [631, 325] width 1263 height 651
click at [661, 426] on div "Ajouter une promesse de paiement (4 factures)" at bounding box center [605, 434] width 239 height 21
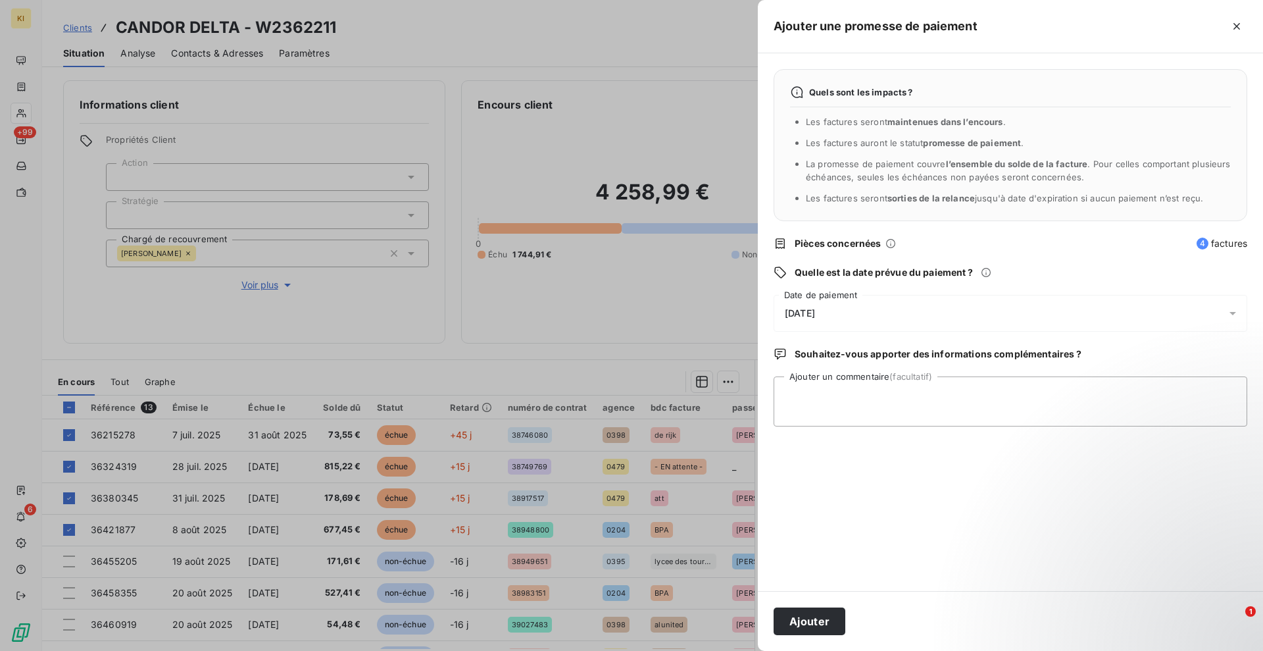
click at [841, 311] on div "[DATE]" at bounding box center [1011, 313] width 474 height 37
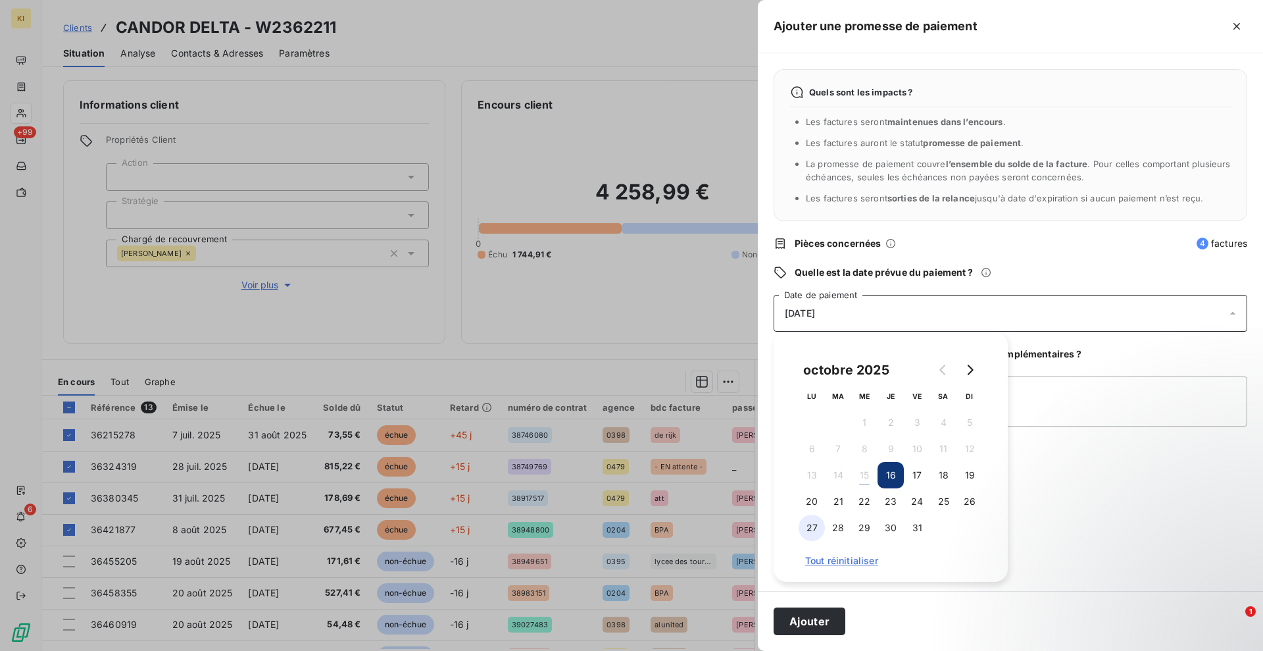
click at [816, 528] on button "27" at bounding box center [812, 527] width 26 height 26
click at [814, 614] on button "Ajouter" at bounding box center [810, 621] width 72 height 28
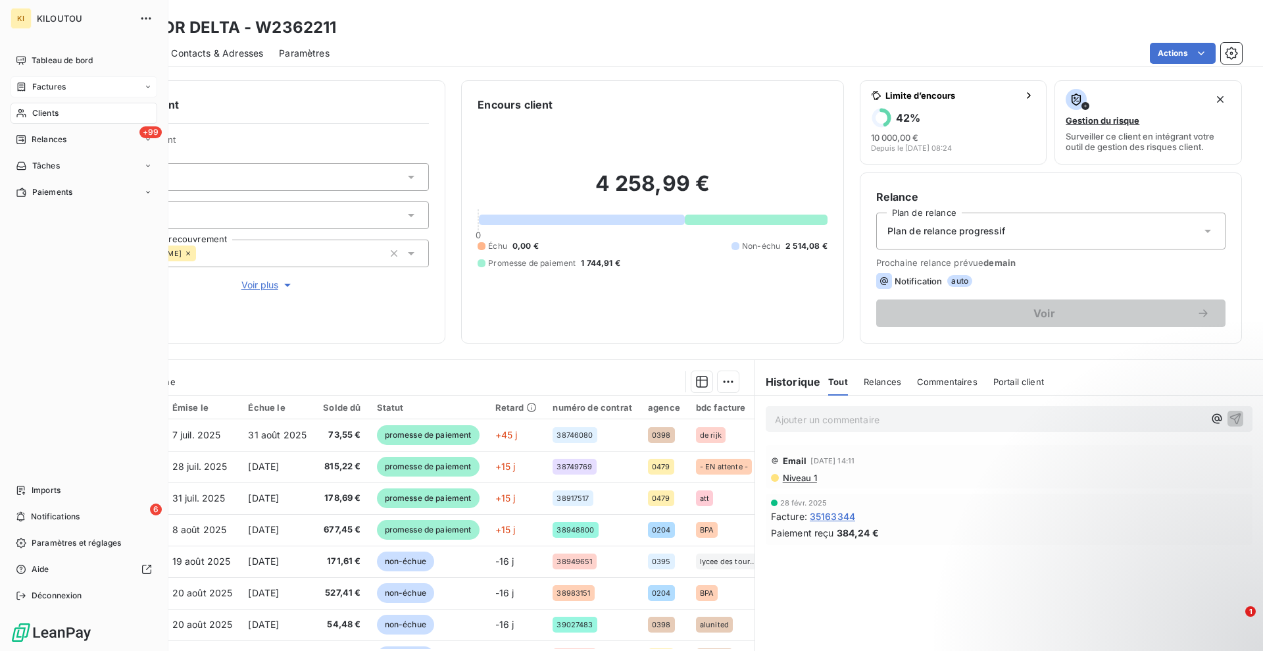
click at [47, 85] on span "Factures" at bounding box center [49, 87] width 34 height 12
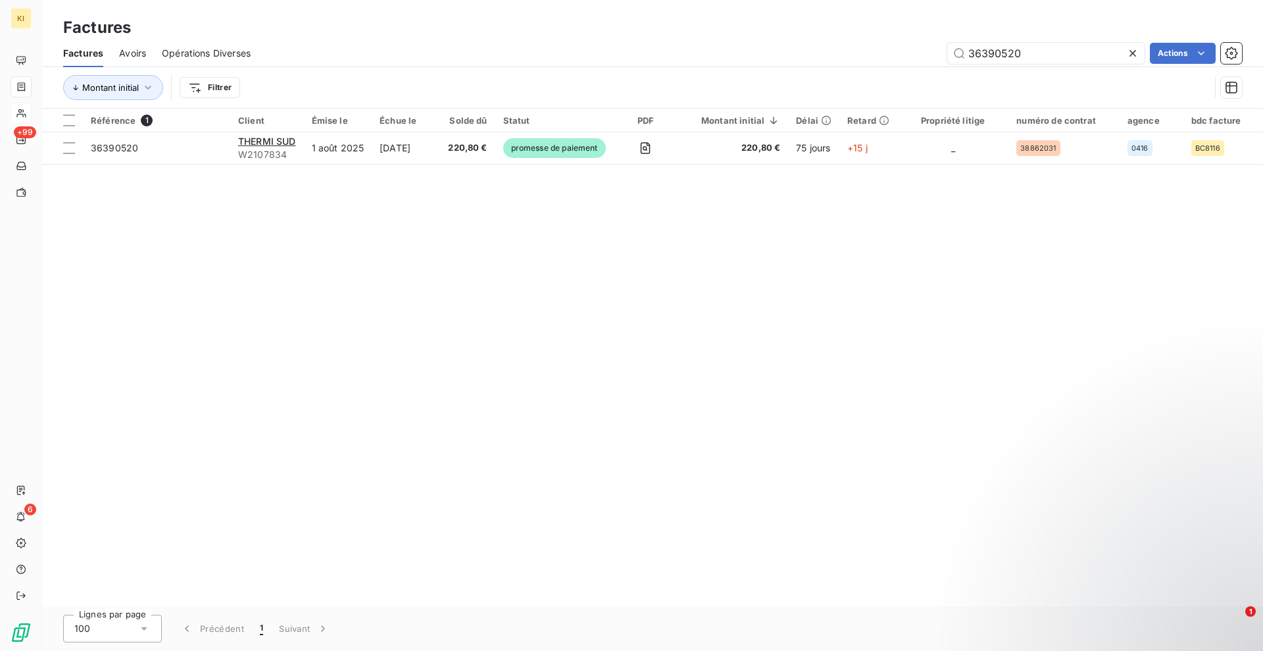
click at [1136, 57] on icon at bounding box center [1132, 53] width 13 height 13
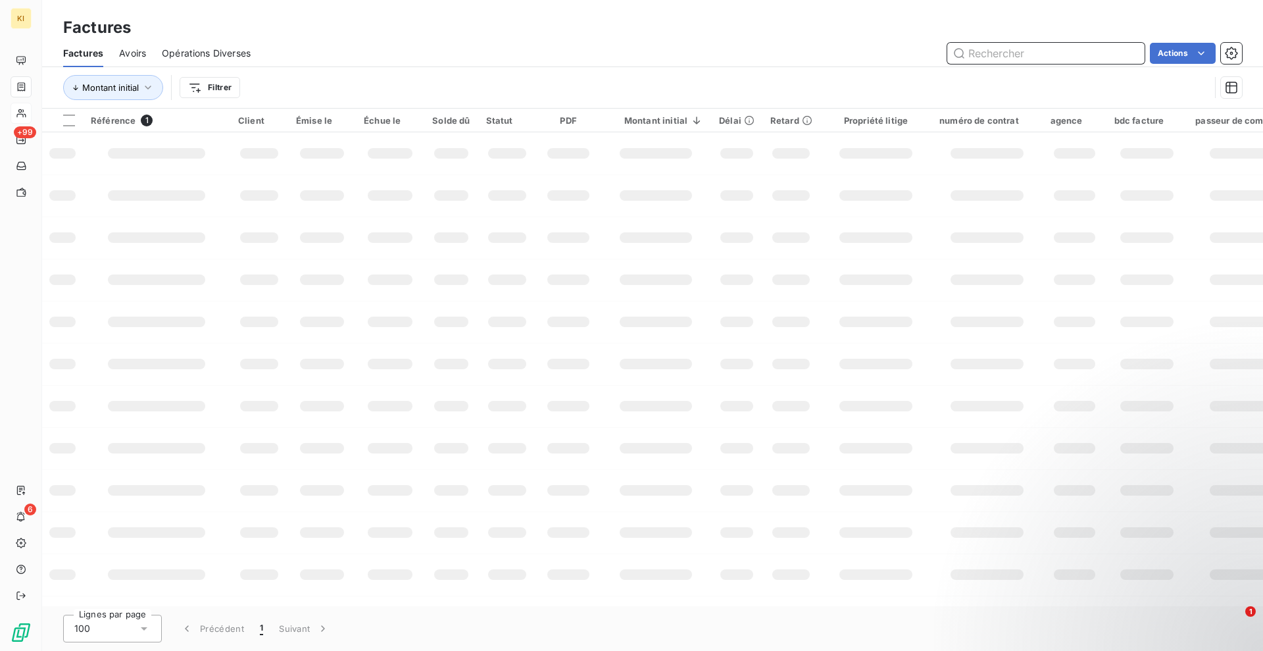
click at [1051, 56] on input "text" at bounding box center [1045, 53] width 197 height 21
paste input "36353257"
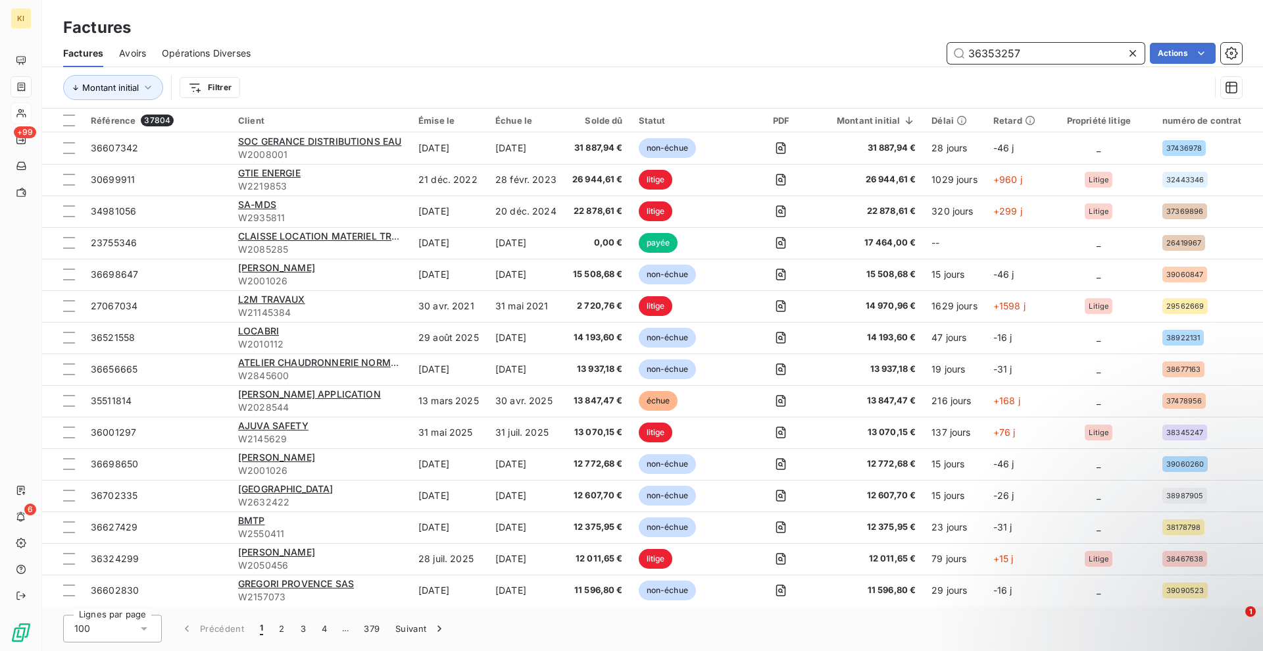
type input "36353257"
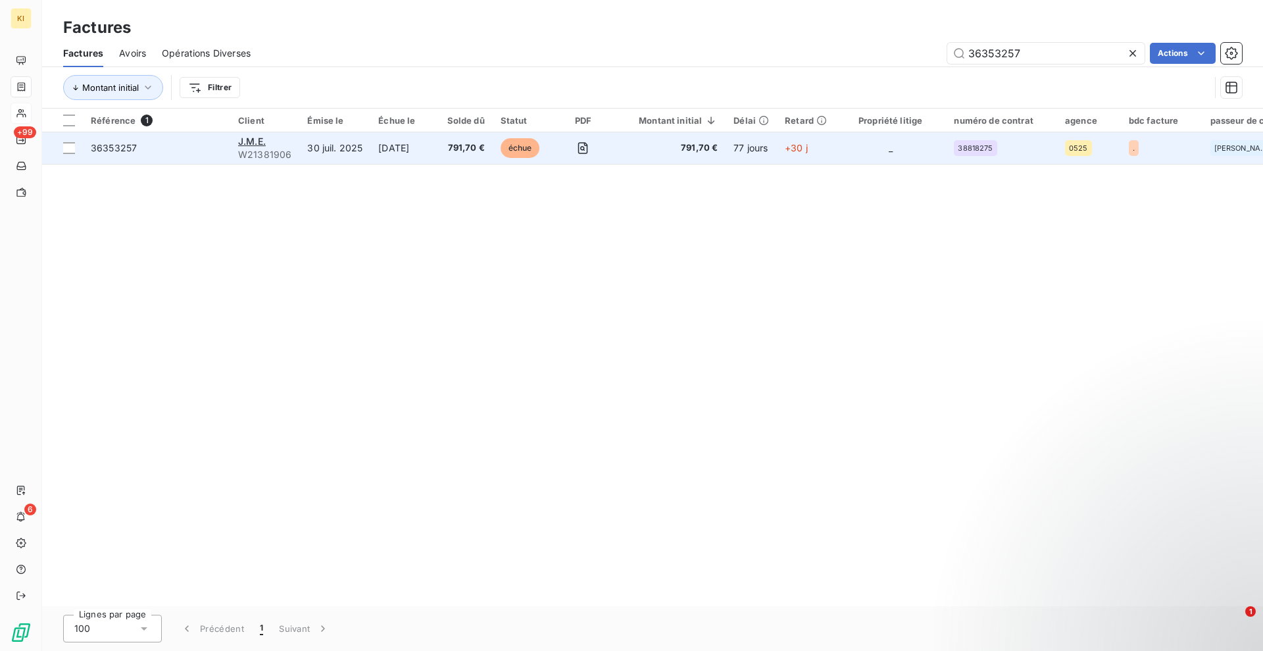
click at [366, 153] on td "30 juil. 2025" at bounding box center [334, 148] width 71 height 32
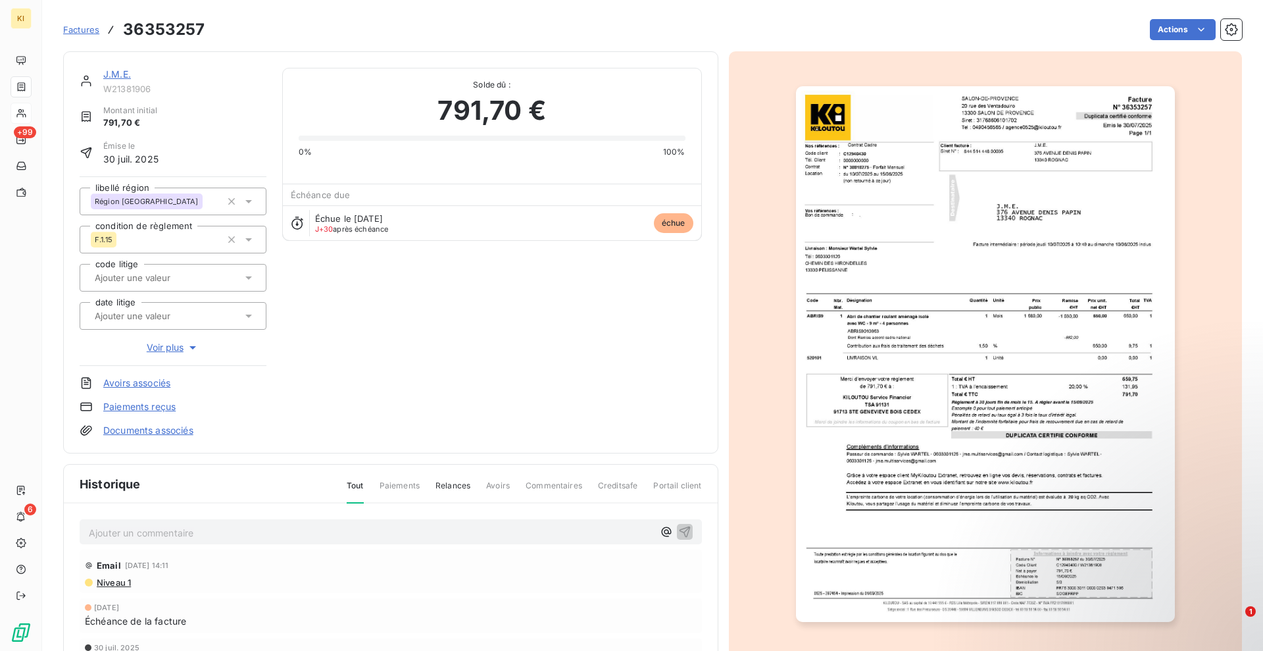
click at [111, 71] on link "J.M.E." at bounding box center [117, 73] width 28 height 11
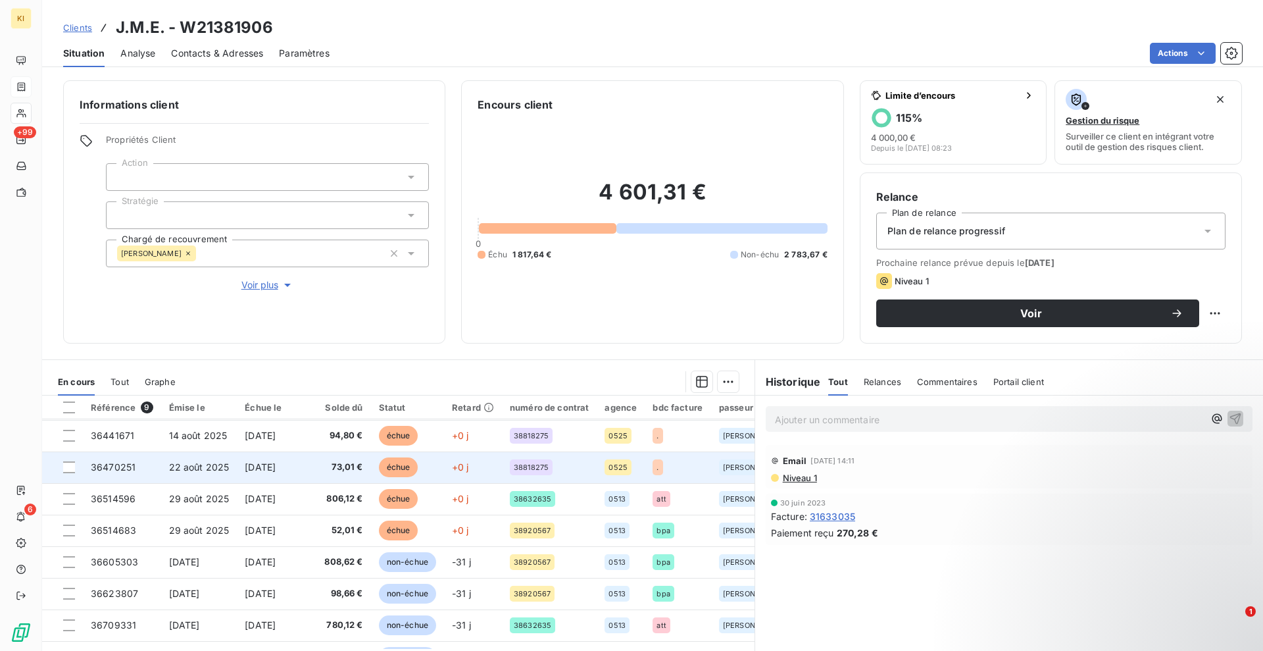
scroll to position [61, 0]
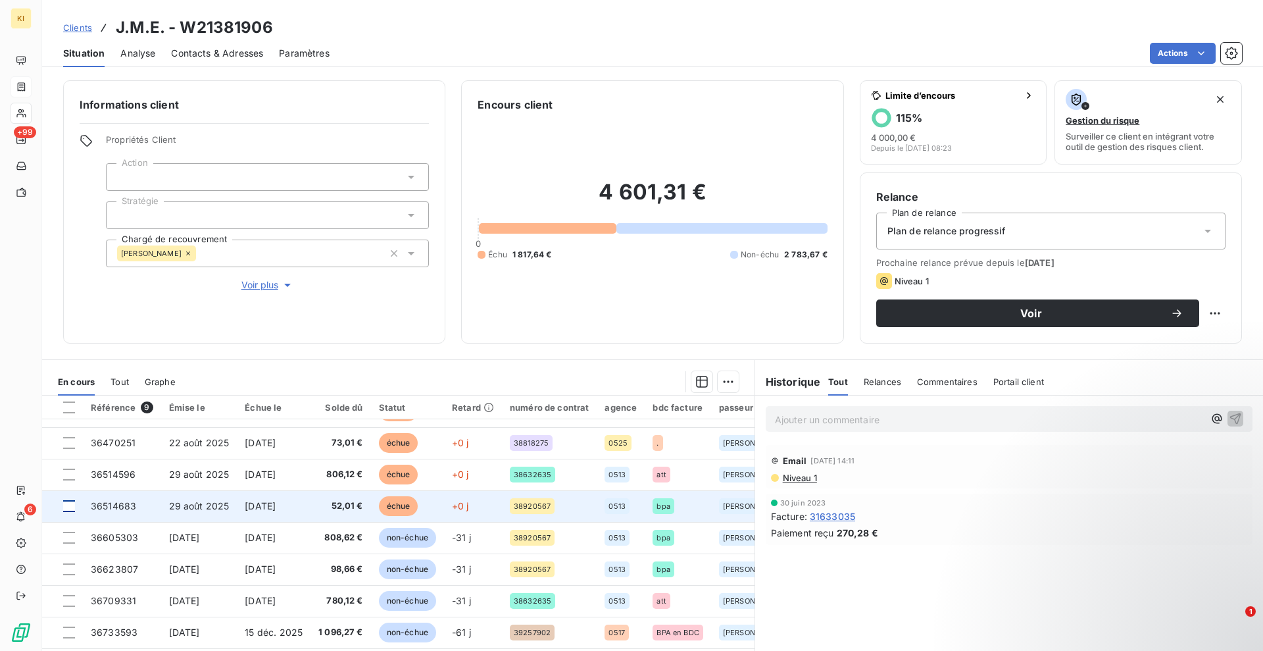
click at [66, 500] on div at bounding box center [69, 506] width 12 height 12
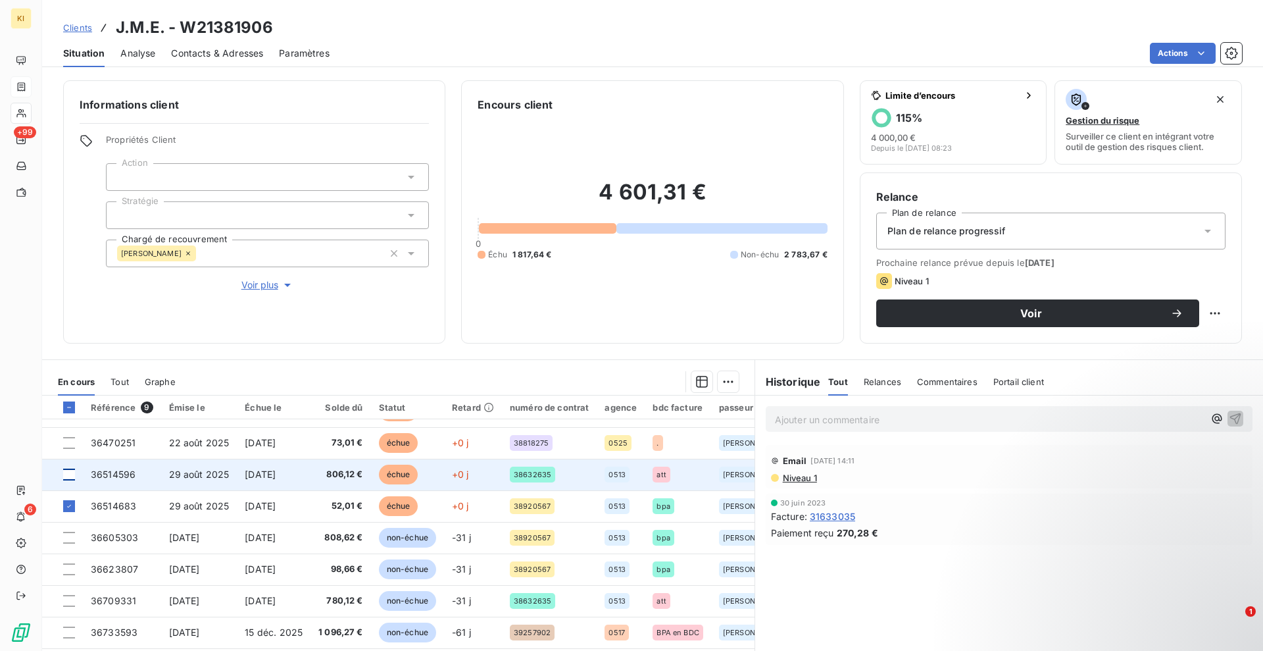
drag, startPoint x: 68, startPoint y: 471, endPoint x: 70, endPoint y: 463, distance: 8.8
click at [70, 470] on div at bounding box center [69, 474] width 12 height 12
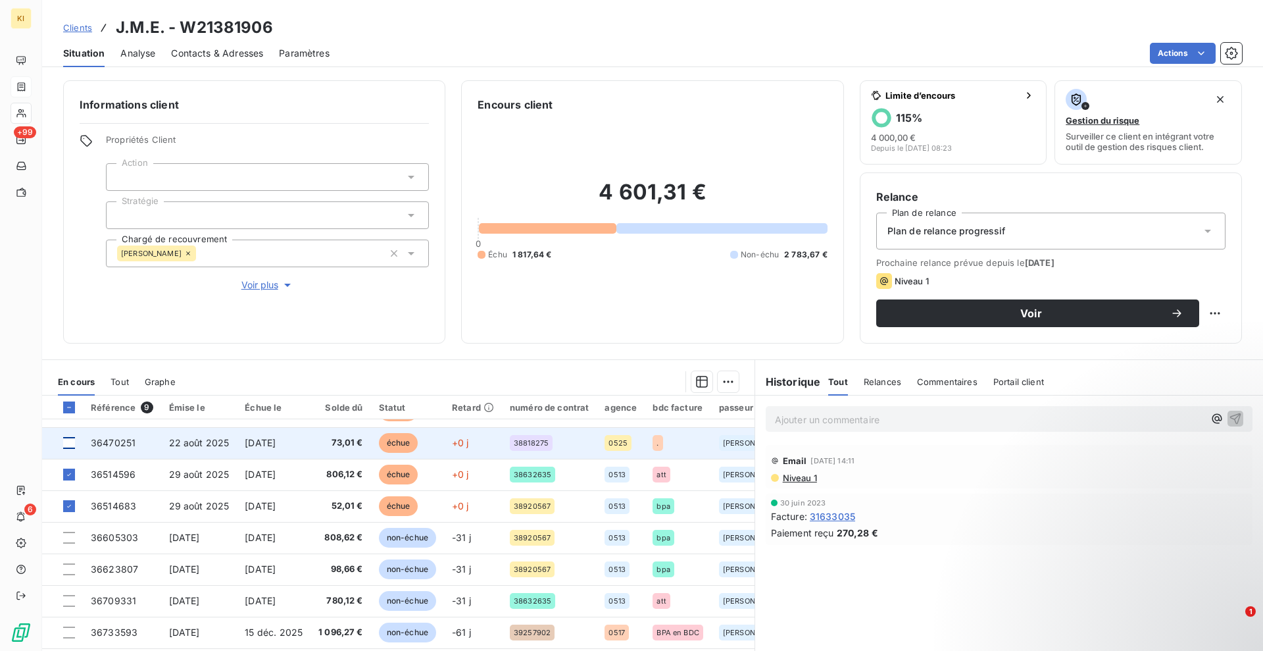
click at [72, 438] on div at bounding box center [69, 443] width 12 height 12
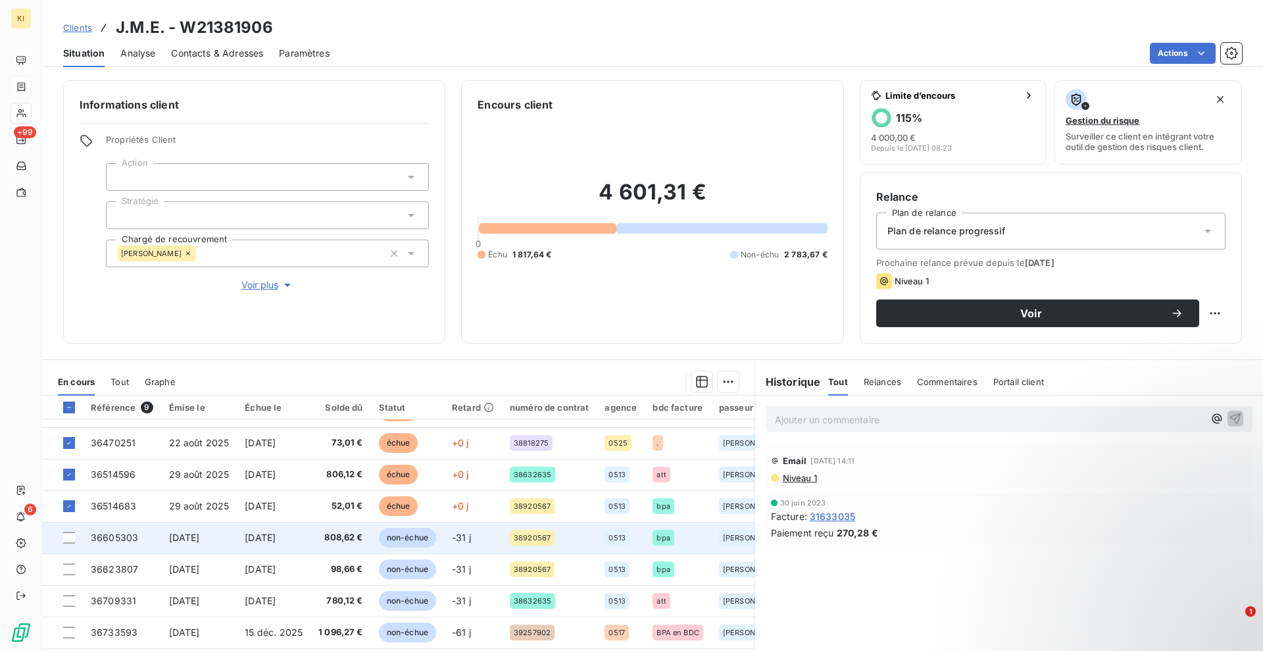
scroll to position [0, 0]
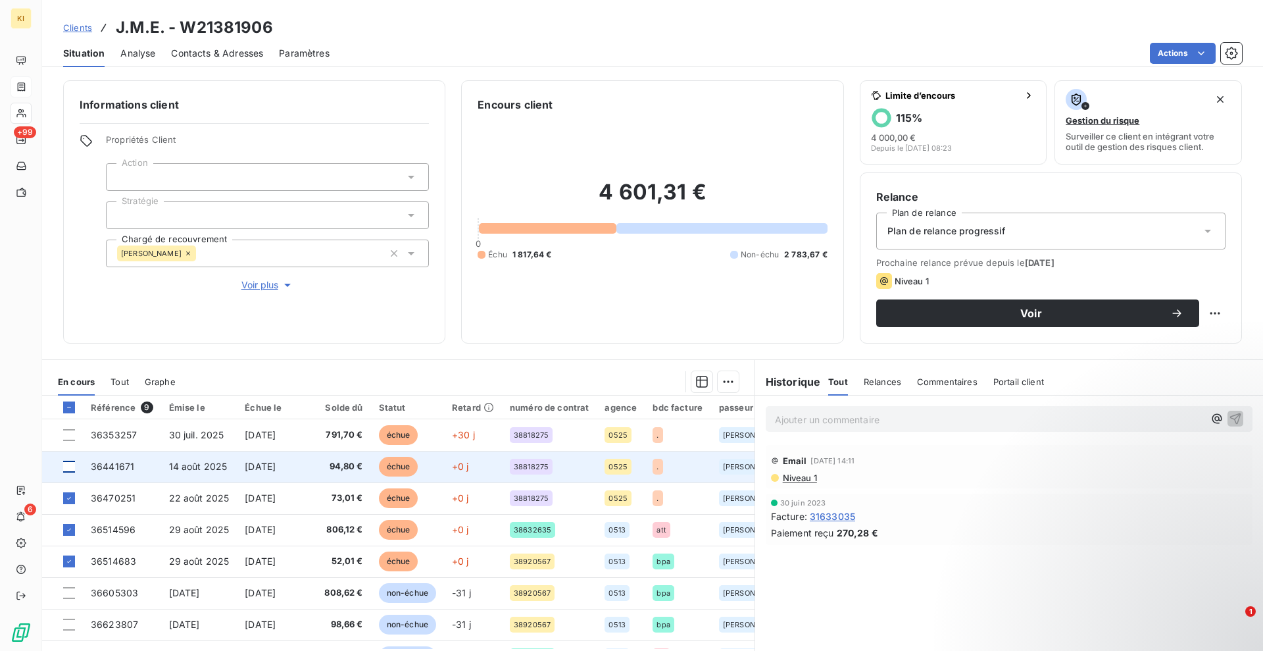
click at [66, 466] on div at bounding box center [69, 467] width 12 height 12
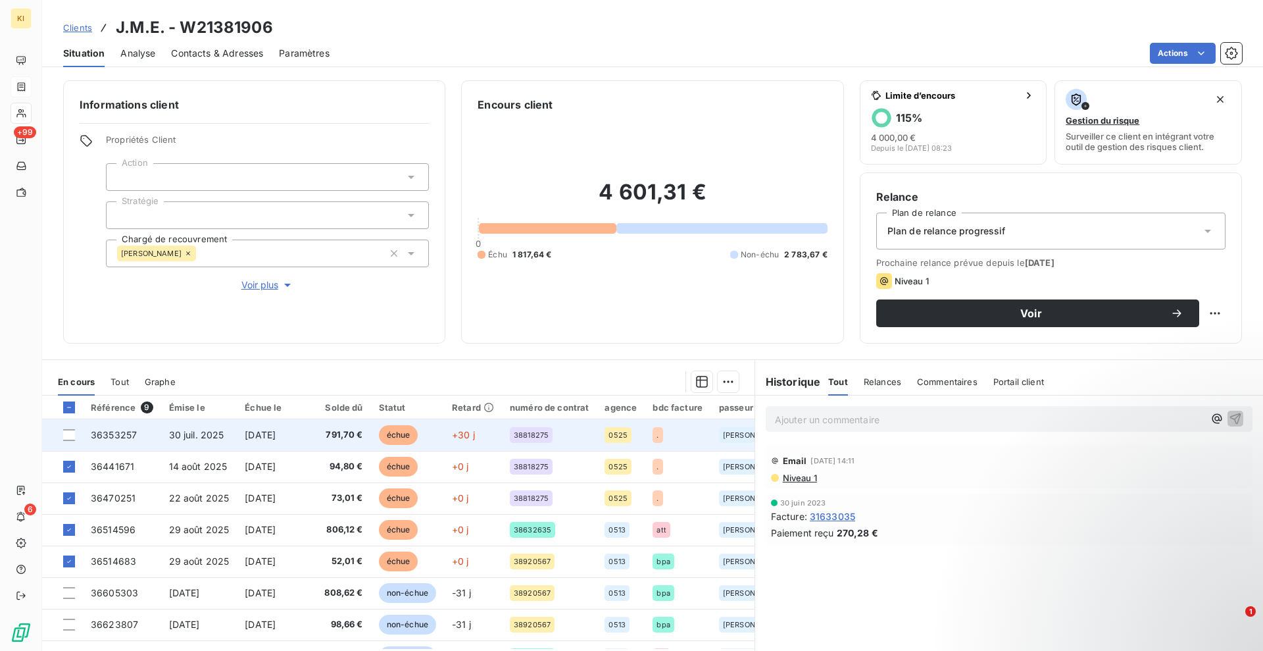
click at [68, 438] on div at bounding box center [69, 435] width 12 height 12
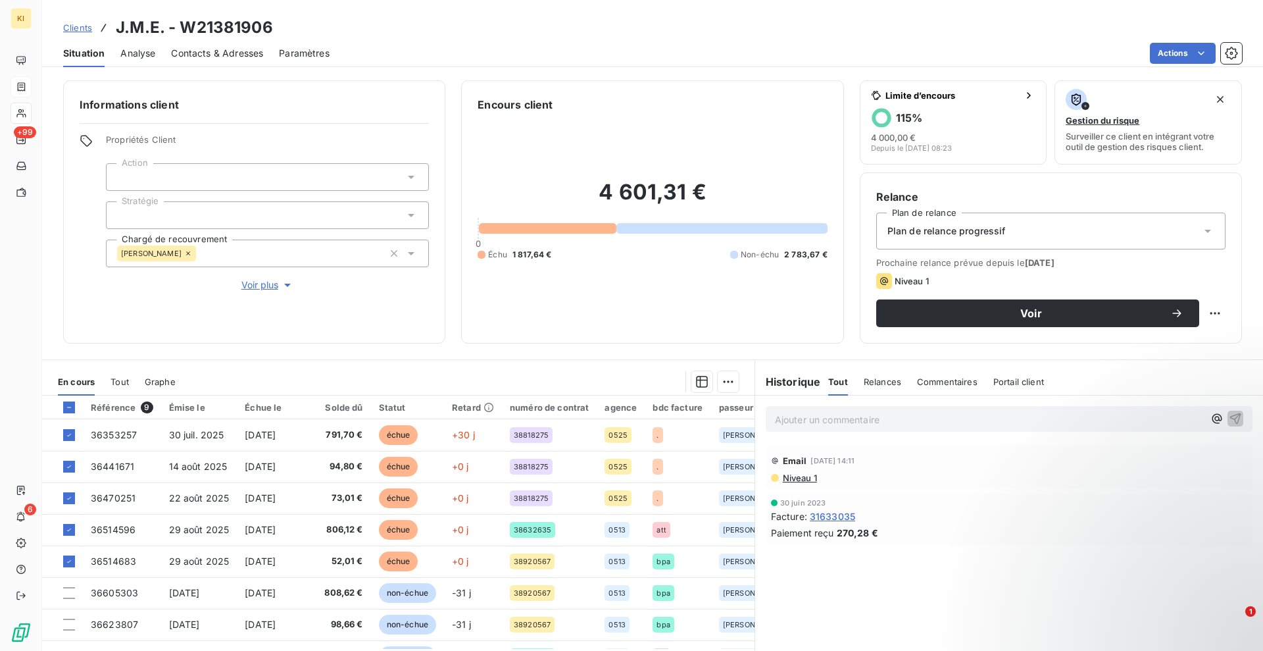
click at [734, 382] on div "En cours Tout Graphe" at bounding box center [398, 382] width 713 height 28
click at [732, 382] on div "En cours Tout Graphe" at bounding box center [398, 382] width 713 height 28
click at [726, 383] on html "KI +99 6 Clients J.M.E. - W21381906 Situation Analyse Contacts & Adresses Param…" at bounding box center [631, 325] width 1263 height 651
click at [632, 436] on div "Ajouter une promesse de paiement (5 factures)" at bounding box center [605, 434] width 238 height 21
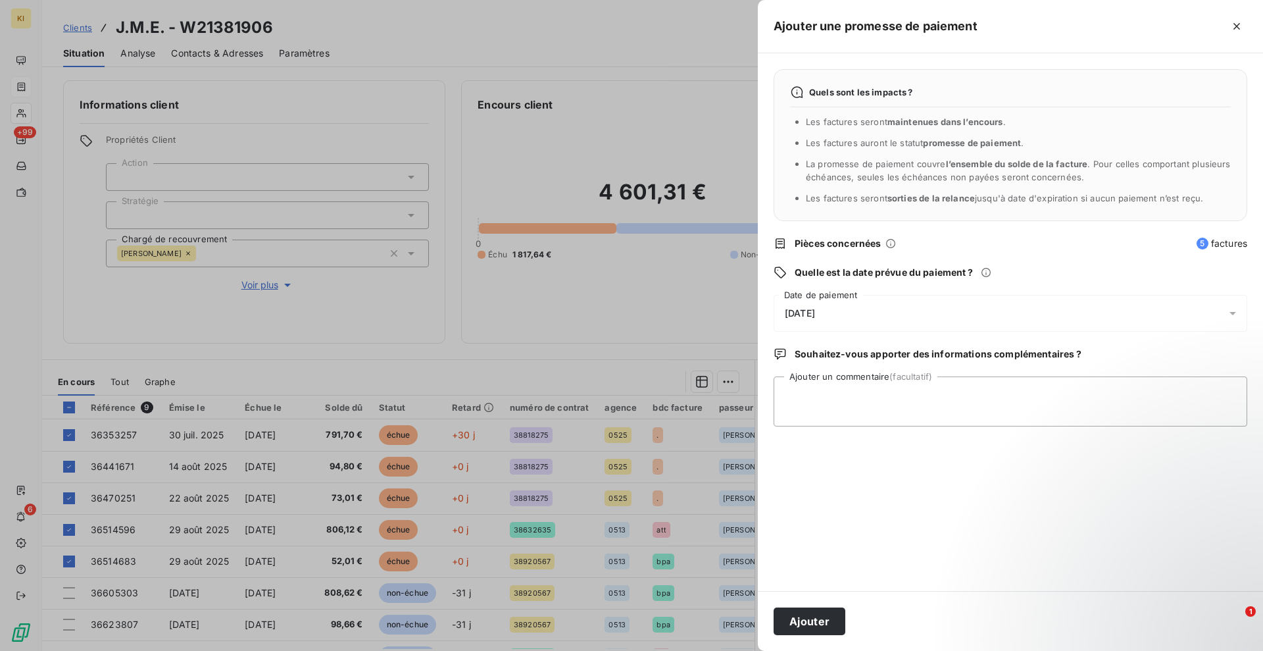
click at [847, 317] on div "[DATE]" at bounding box center [1011, 313] width 474 height 37
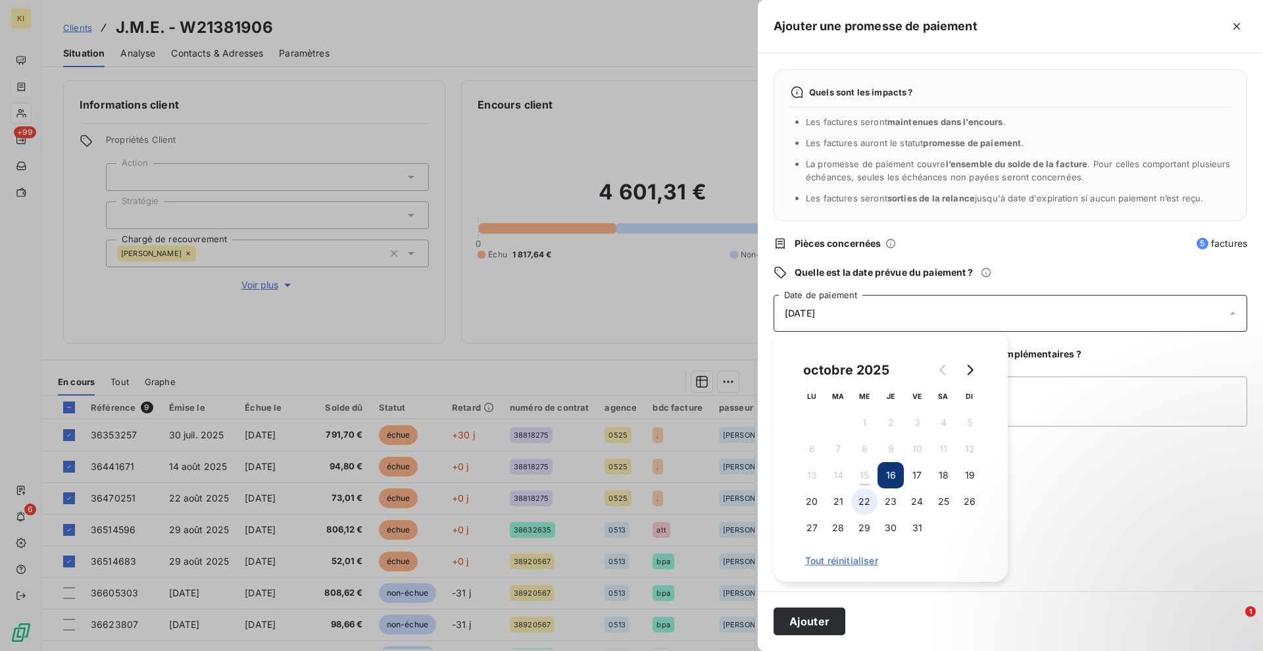
click at [864, 500] on button "22" at bounding box center [864, 501] width 26 height 26
click at [826, 622] on button "Ajouter" at bounding box center [810, 621] width 72 height 28
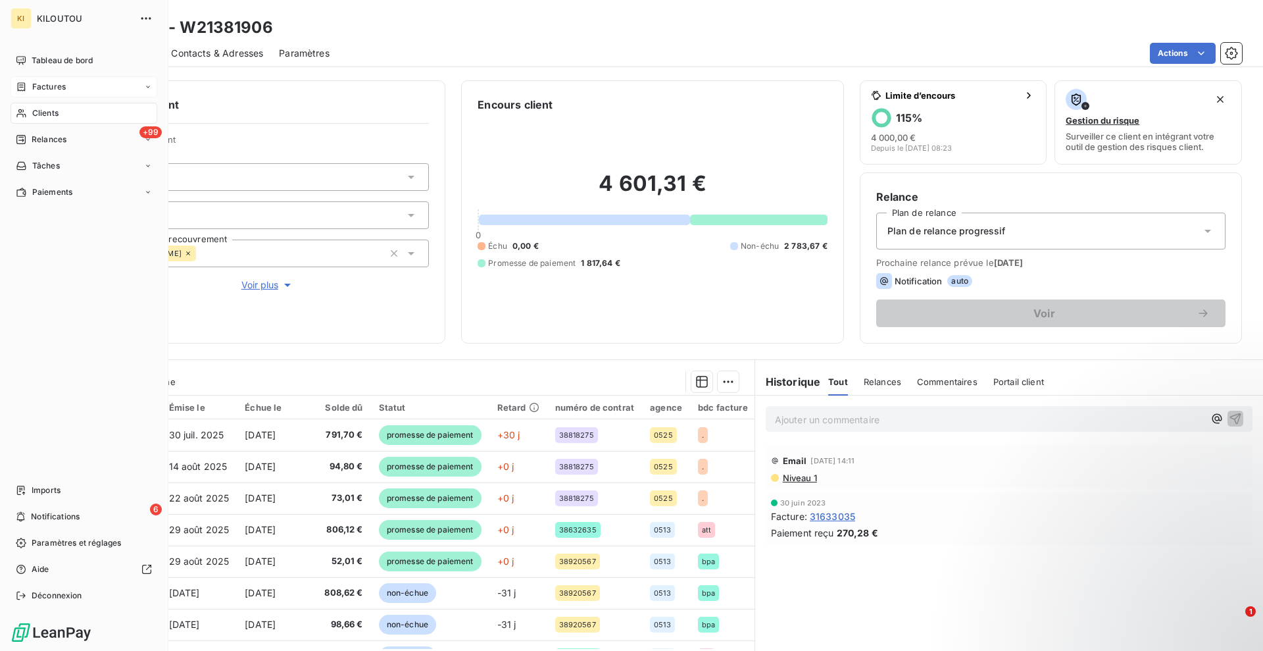
click at [44, 86] on span "Factures" at bounding box center [49, 87] width 34 height 12
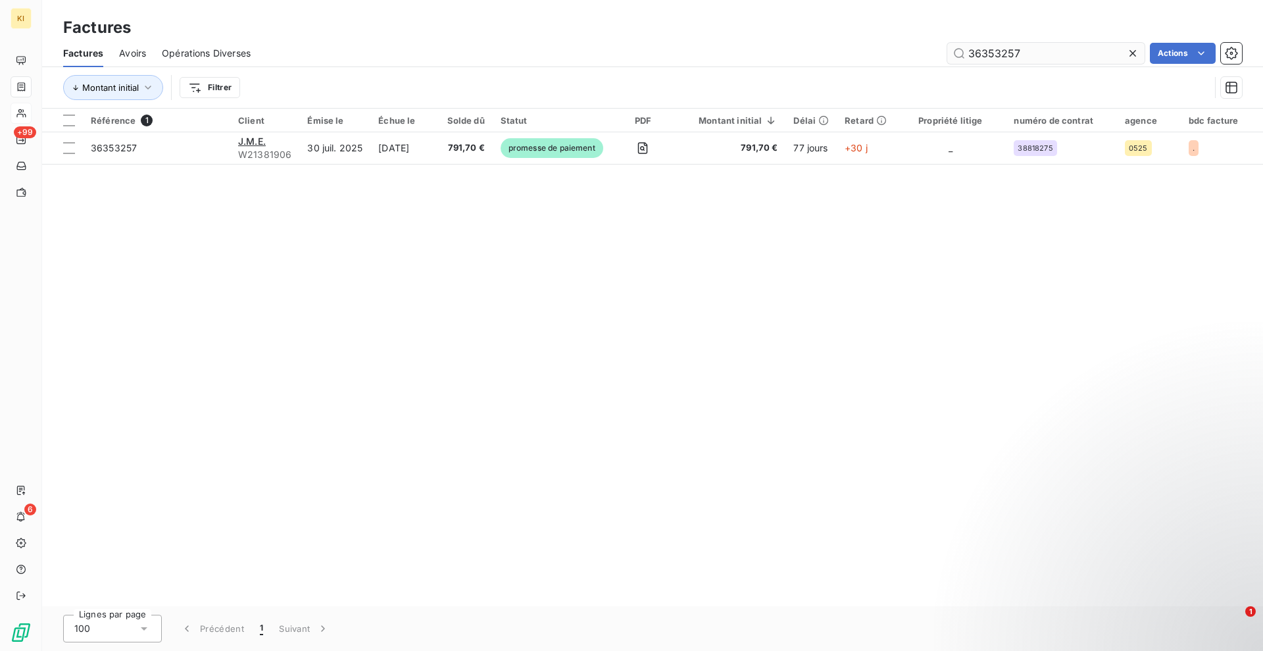
click at [1135, 51] on icon at bounding box center [1132, 53] width 13 height 13
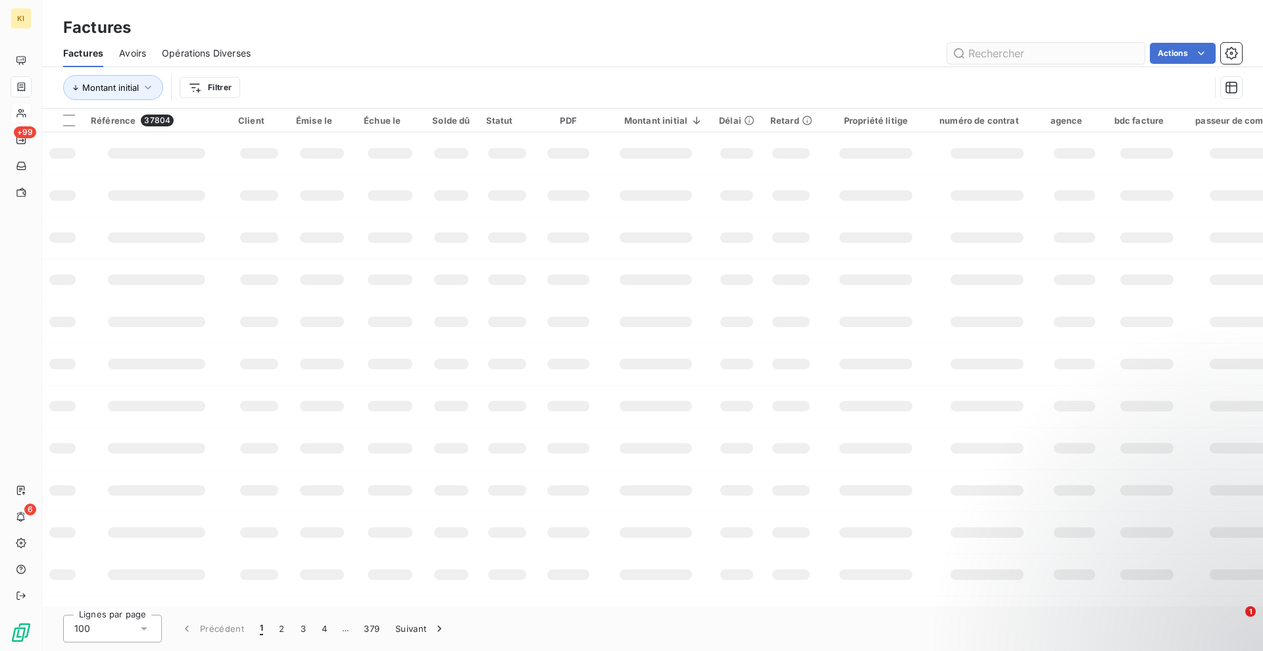
click at [1040, 63] on div "Factures Avoirs Opérations Diverses Actions" at bounding box center [652, 53] width 1221 height 28
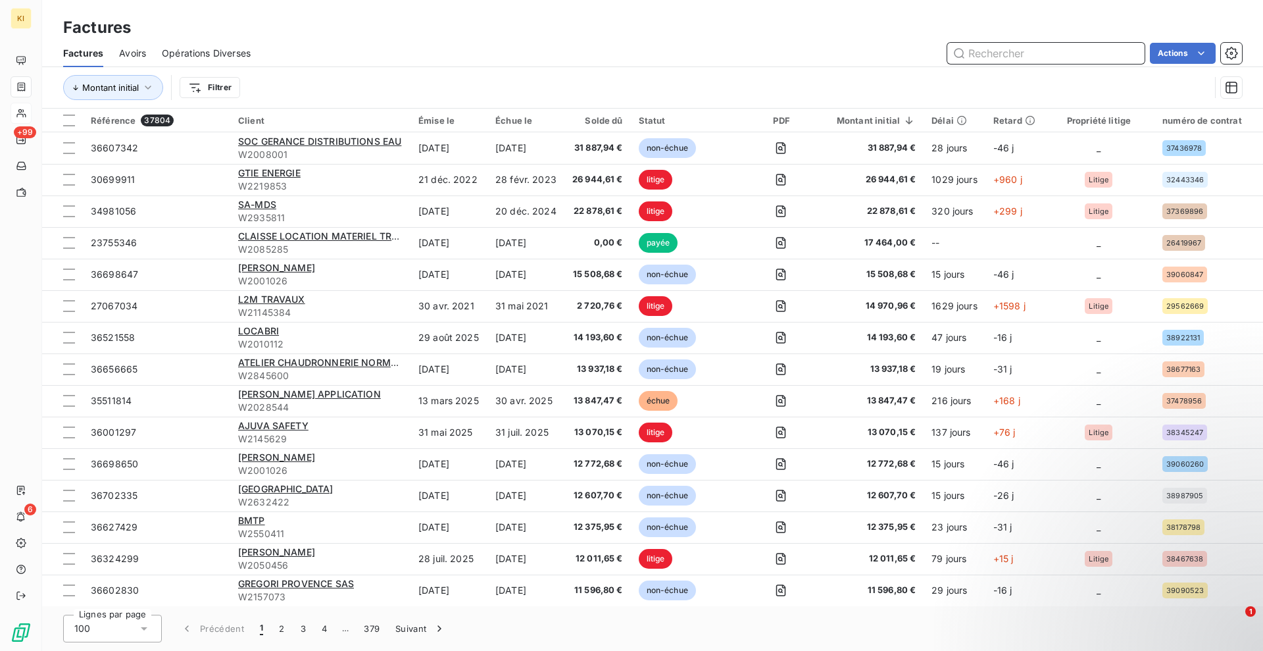
click at [1036, 51] on input "text" at bounding box center [1045, 53] width 197 height 21
paste input "36391023"
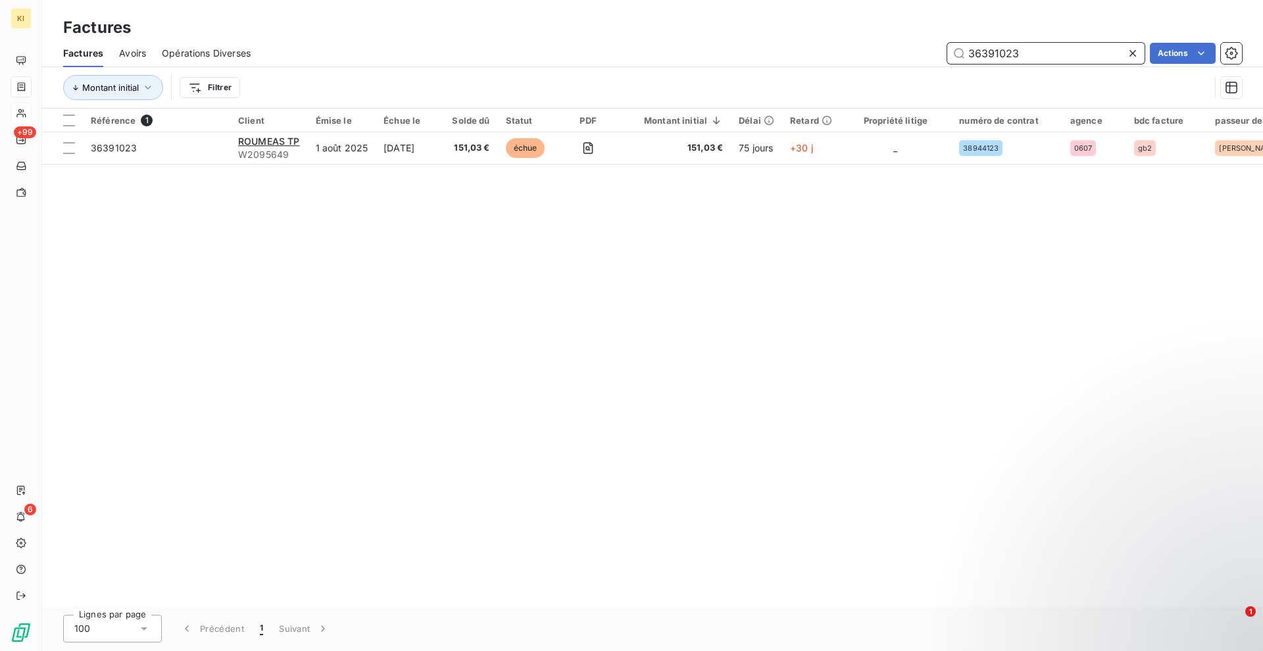
type input "36391023"
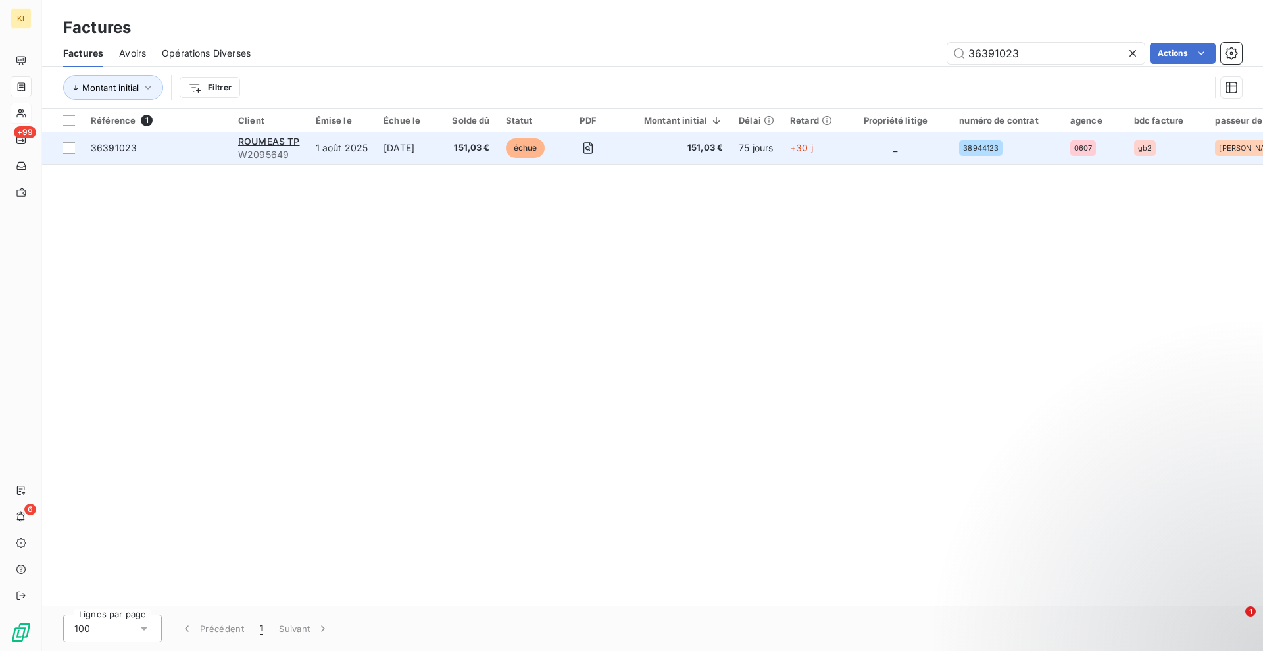
click at [607, 151] on td at bounding box center [588, 148] width 64 height 32
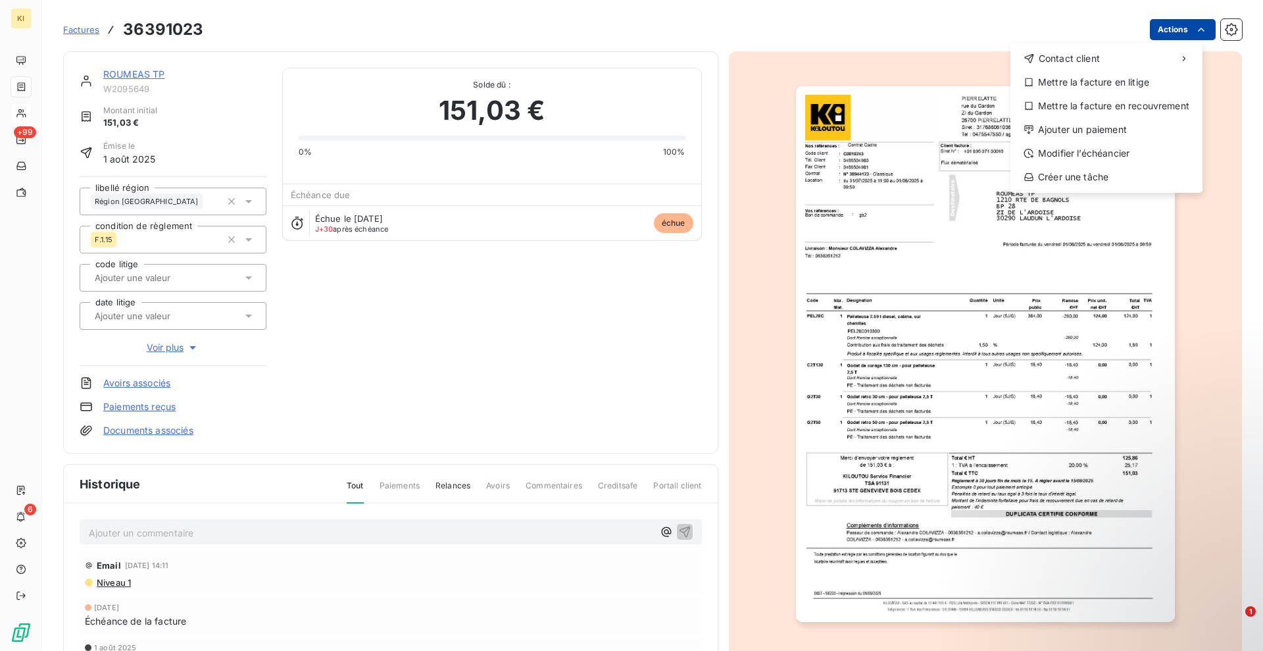
click at [1182, 34] on html "KI +99 6 Factures 36391023 Actions Contact client Mettre la facture en litige M…" at bounding box center [631, 325] width 1263 height 651
click at [1078, 132] on div "Ajouter un paiement" at bounding box center [1107, 129] width 182 height 21
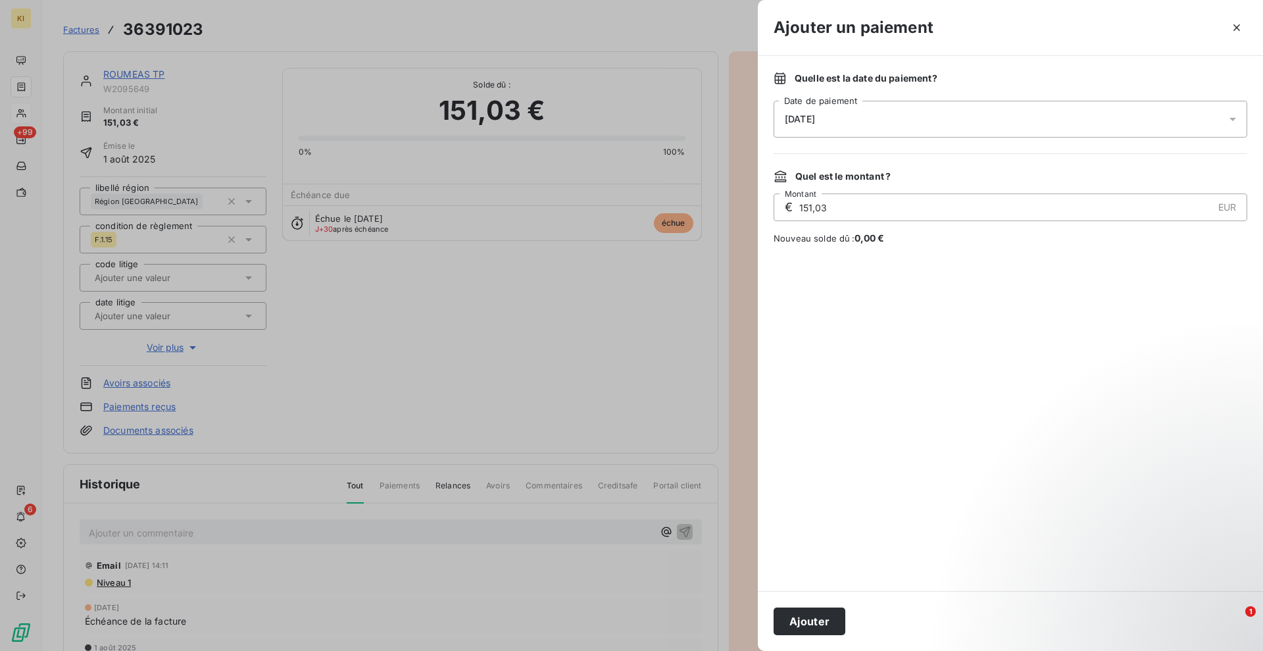
click at [847, 120] on div "[DATE]" at bounding box center [1011, 119] width 474 height 37
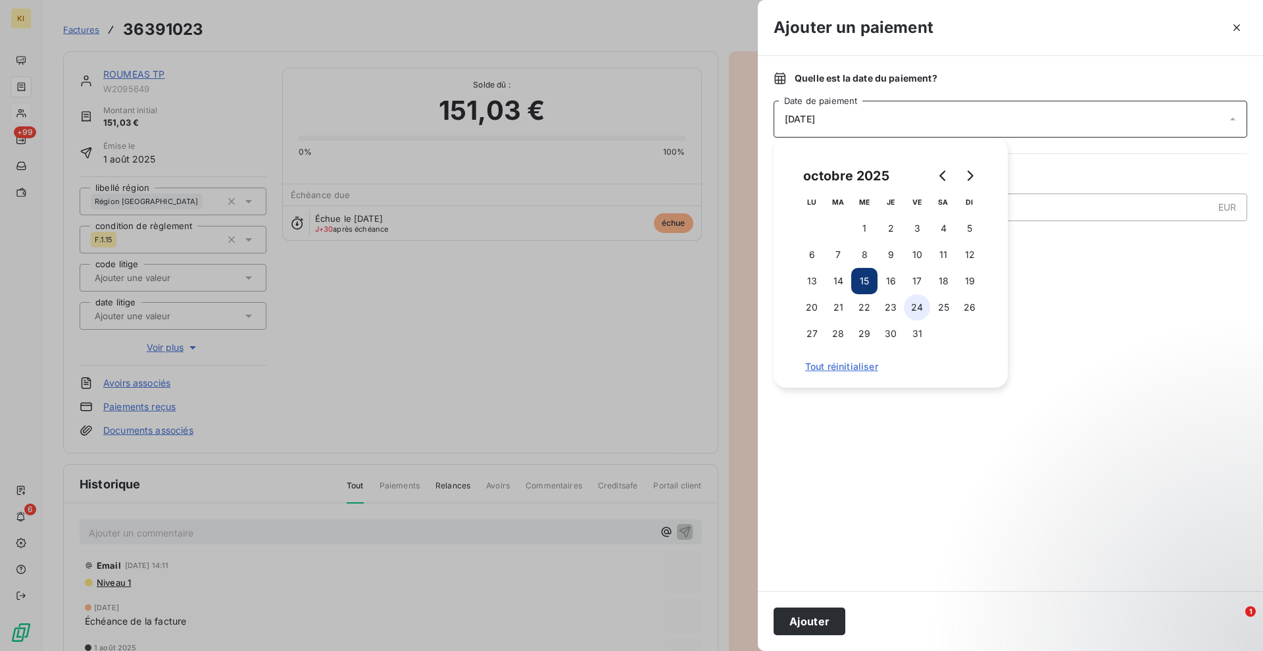
click at [918, 308] on button "24" at bounding box center [917, 307] width 26 height 26
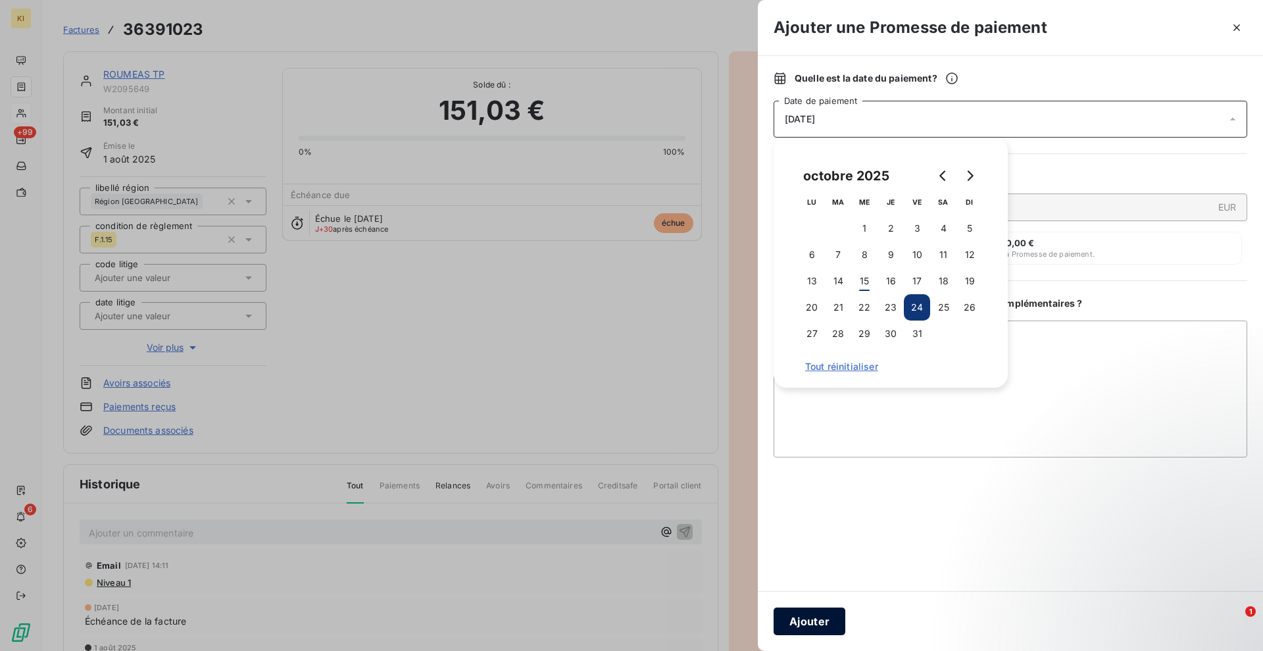
click at [817, 634] on button "Ajouter" at bounding box center [810, 621] width 72 height 28
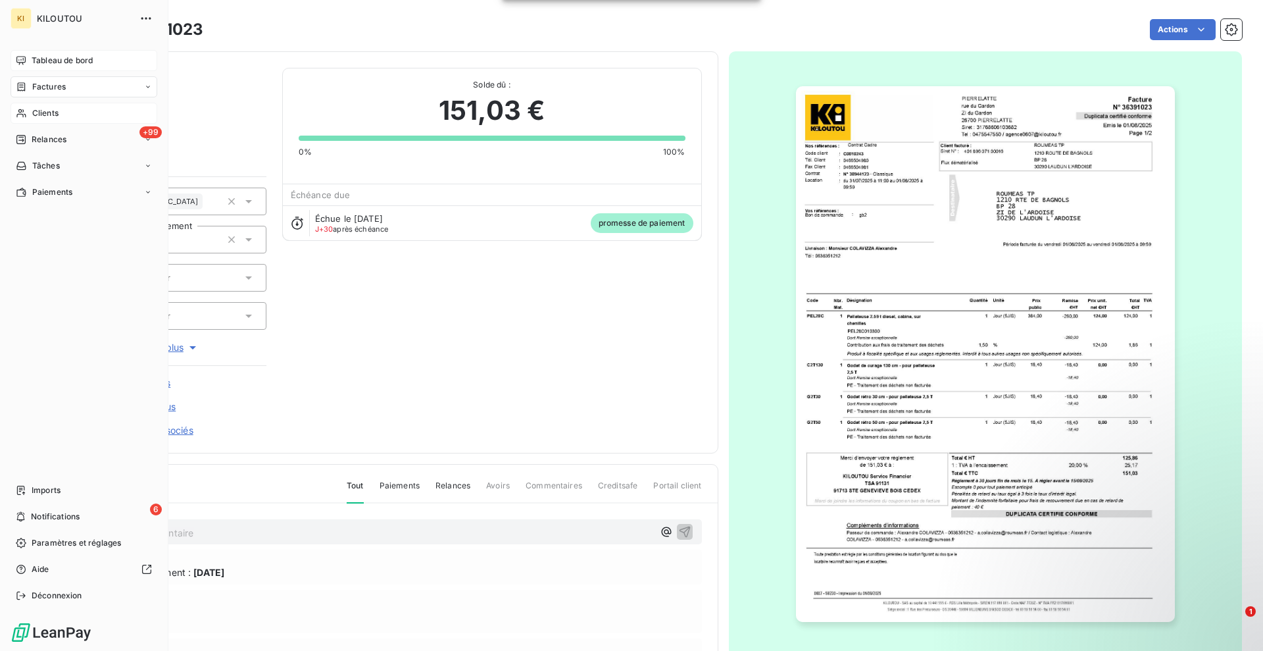
click at [57, 64] on span "Tableau de bord" at bounding box center [62, 61] width 61 height 12
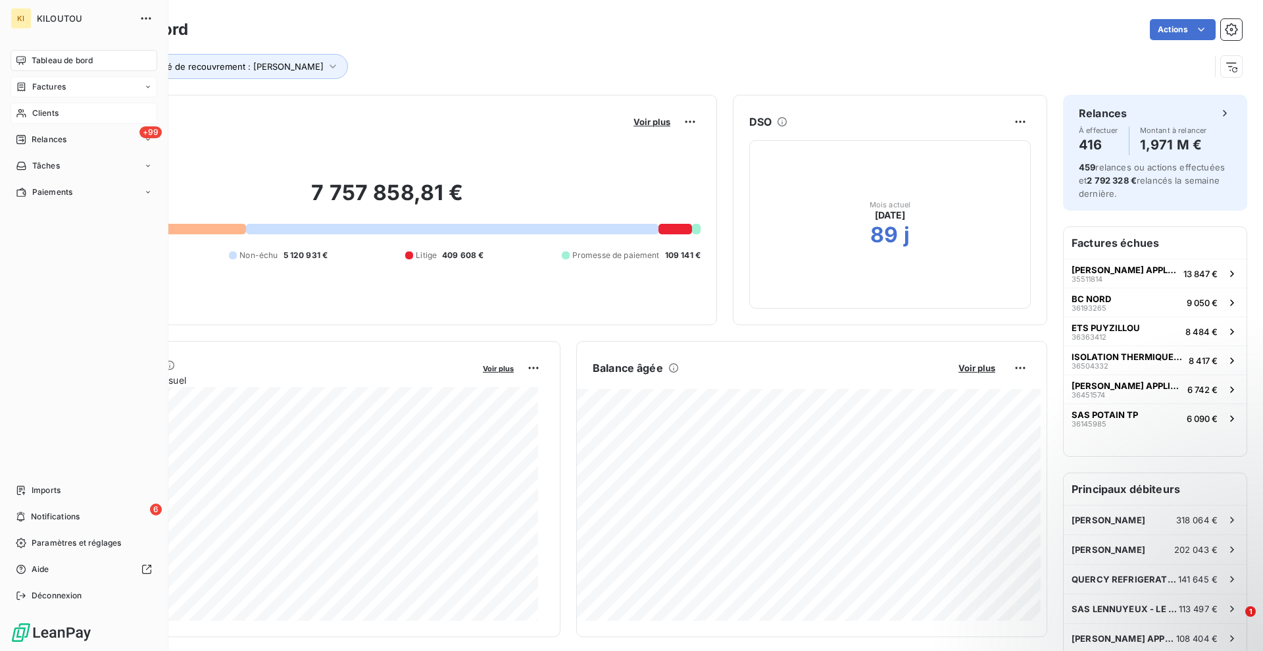
click at [55, 113] on span "Clients" at bounding box center [45, 113] width 26 height 12
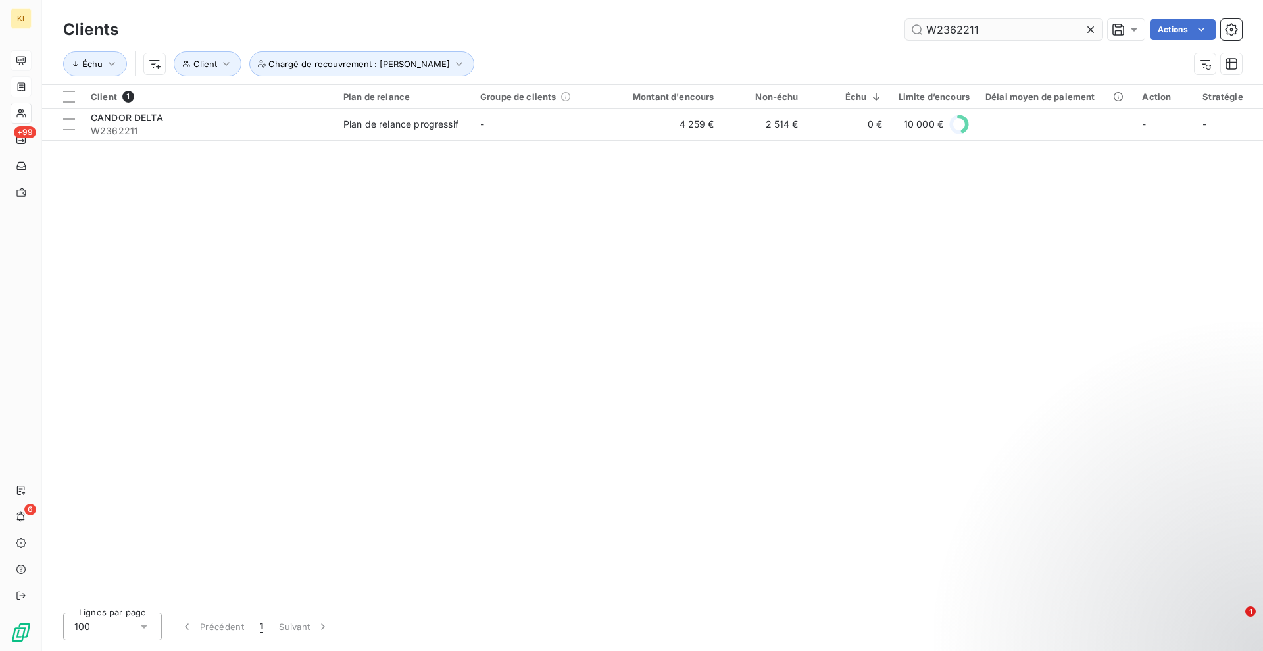
click at [1088, 28] on icon at bounding box center [1090, 29] width 13 height 13
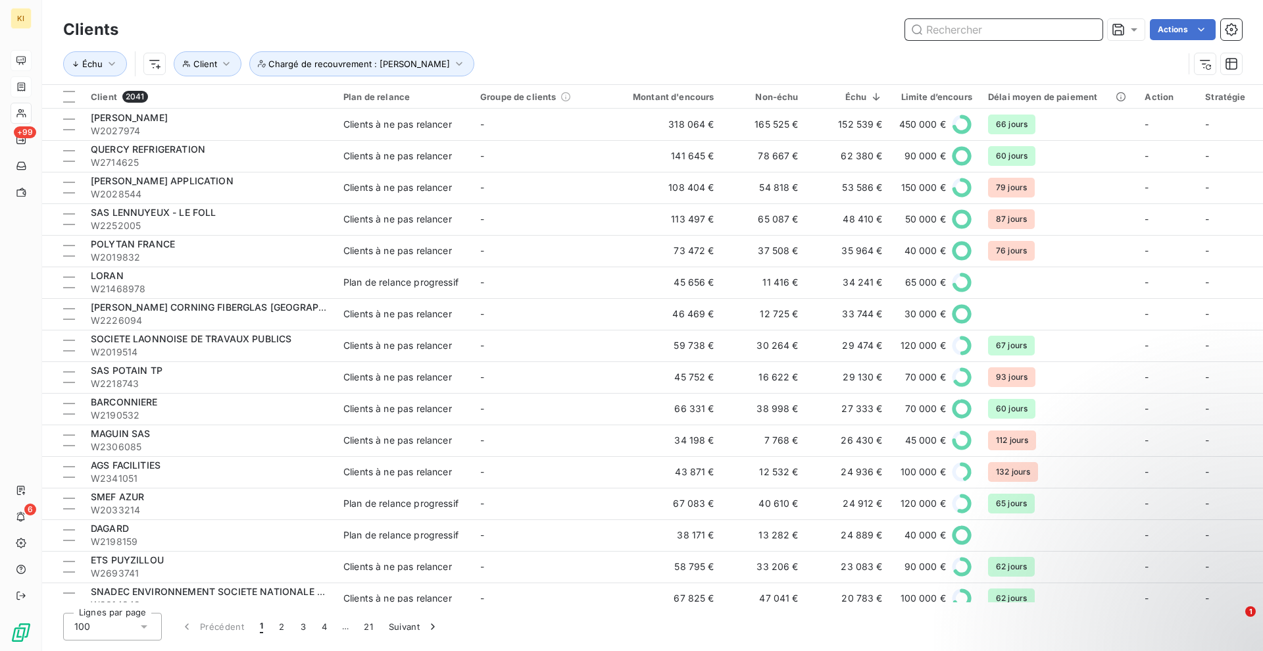
click at [981, 36] on input "text" at bounding box center [1003, 29] width 197 height 21
paste input "W2260239"
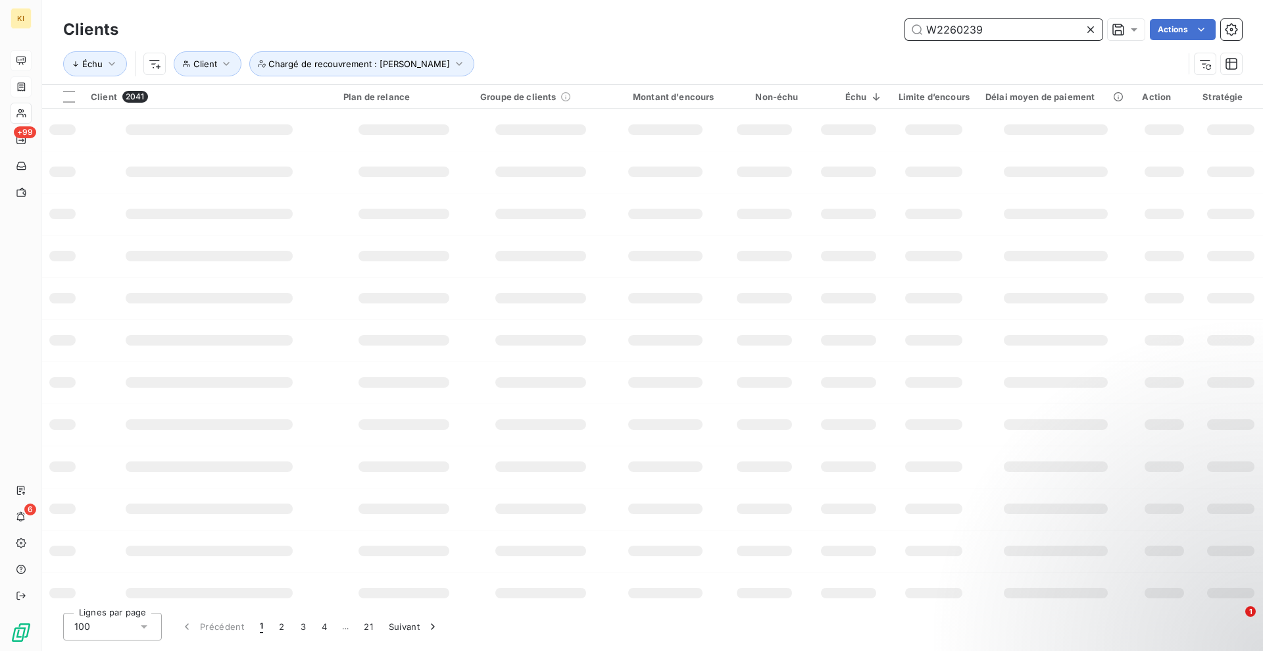
type input "W2260239"
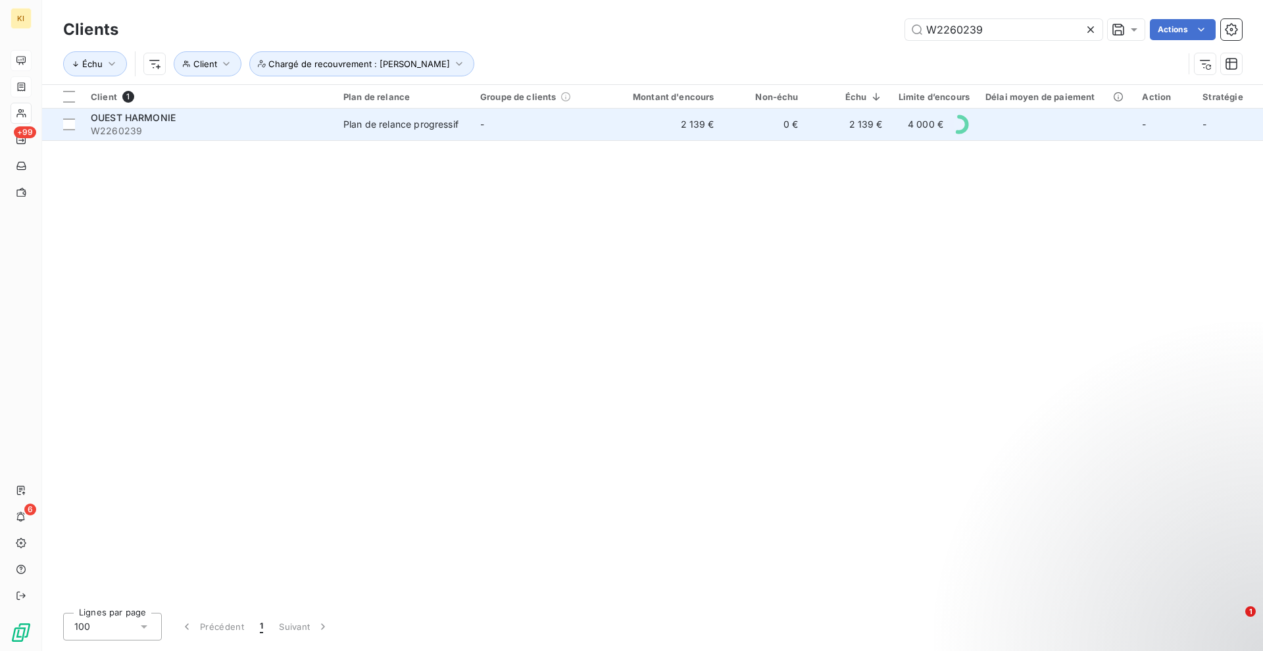
click at [323, 129] on span "W2260239" at bounding box center [209, 130] width 237 height 13
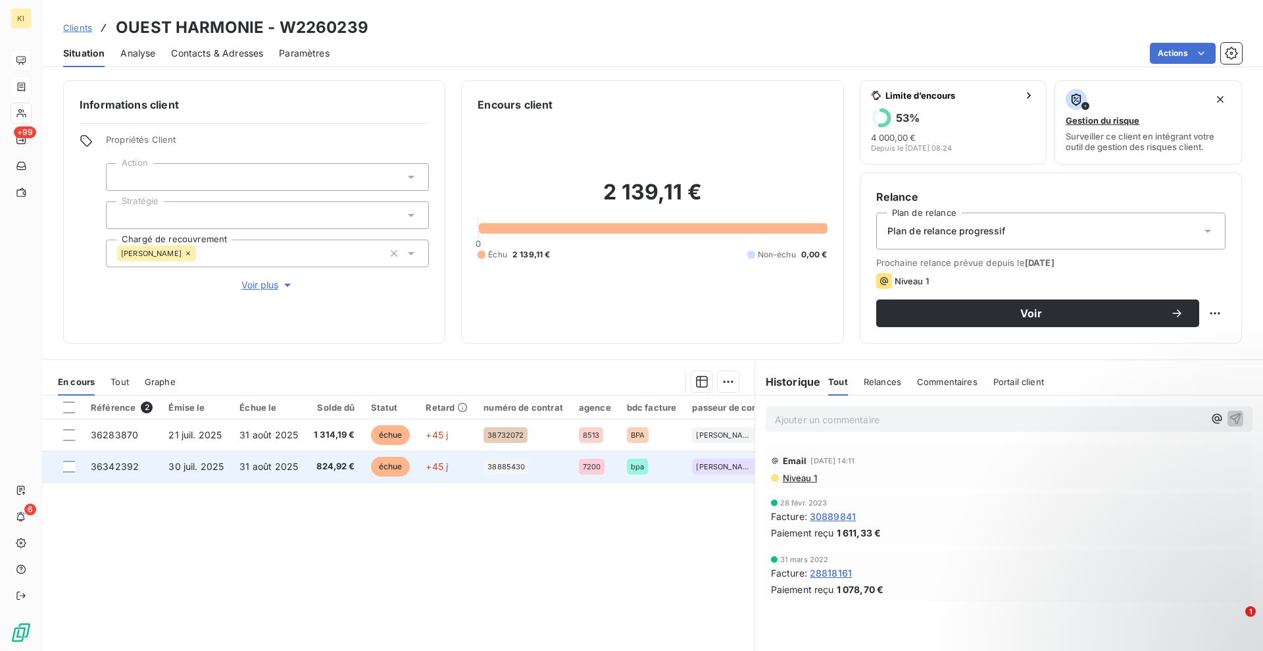
drag, startPoint x: 68, startPoint y: 438, endPoint x: 68, endPoint y: 453, distance: 14.5
click at [68, 438] on div at bounding box center [69, 435] width 12 height 12
click at [66, 465] on div at bounding box center [69, 467] width 12 height 12
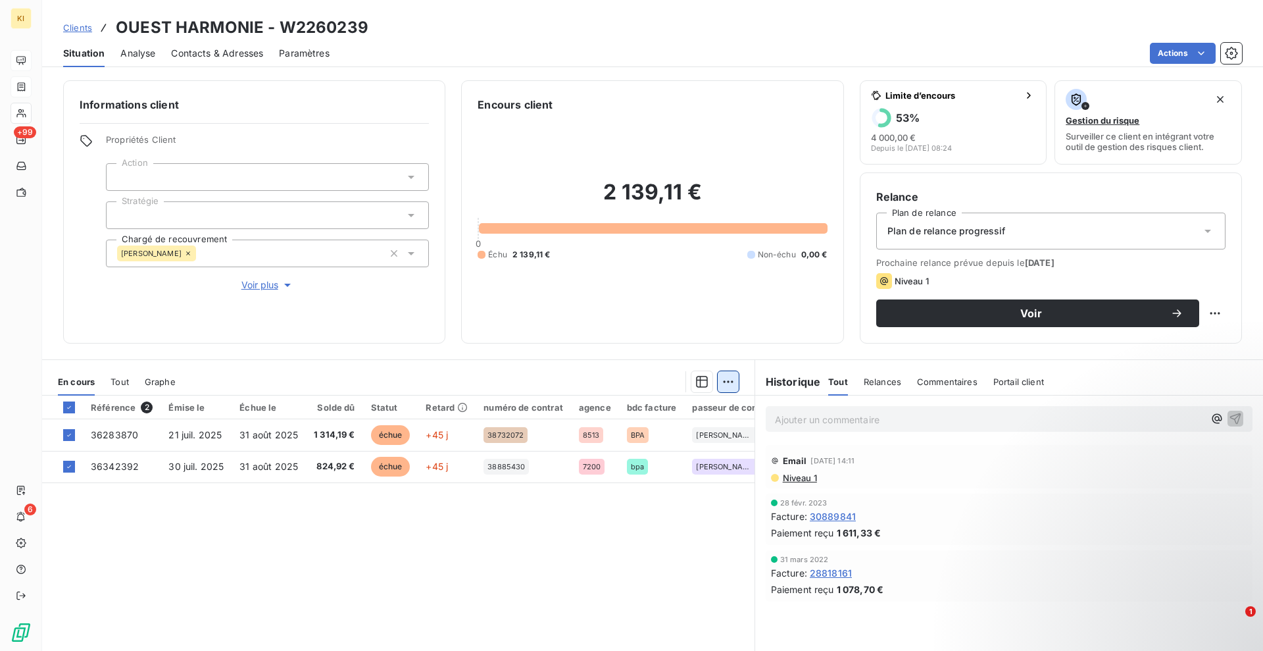
click at [725, 388] on html "KI +99 6 Clients OUEST HARMONIE - W2260239 Situation Analyse Contacts & Adresse…" at bounding box center [631, 325] width 1263 height 651
click at [626, 431] on div "Ajouter une promesse de paiement (2 factures)" at bounding box center [605, 434] width 239 height 21
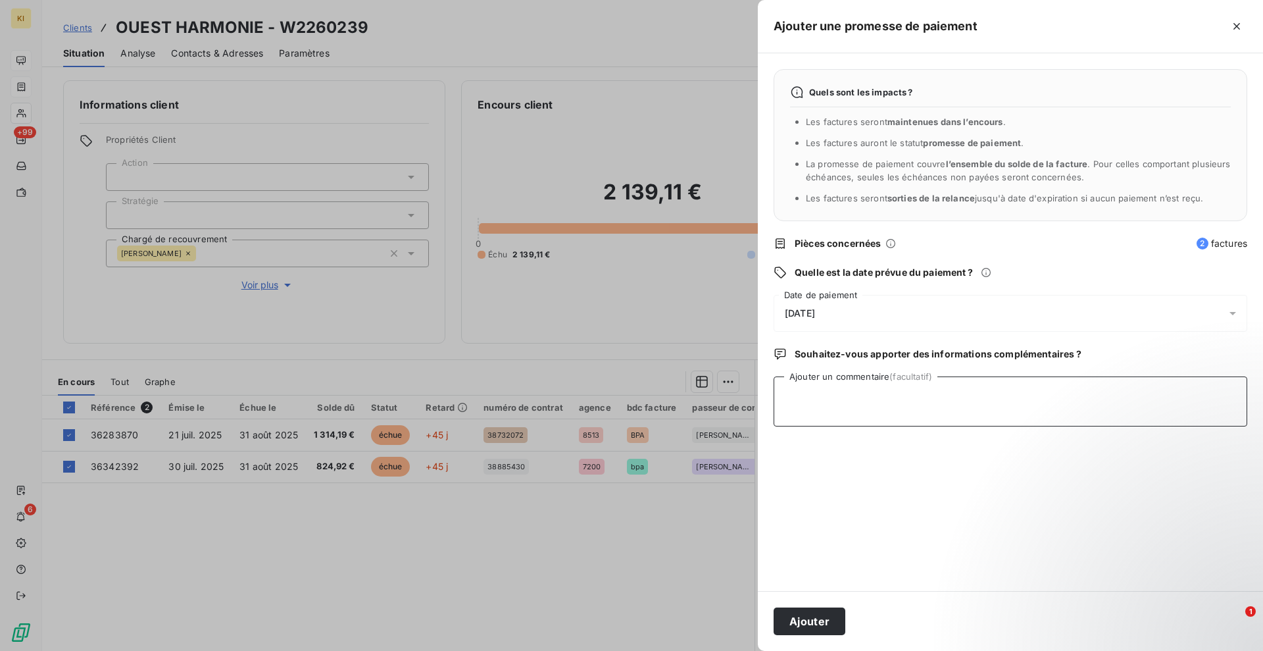
click at [815, 399] on textarea "Ajouter un commentaire (facultatif)" at bounding box center [1011, 401] width 474 height 50
click at [784, 401] on textarea "avis recu ce jour 2139.11" at bounding box center [1011, 401] width 474 height 50
type textarea "[PERSON_NAME] reçu ce jour 2139.11"
click at [826, 624] on button "Ajouter" at bounding box center [810, 621] width 72 height 28
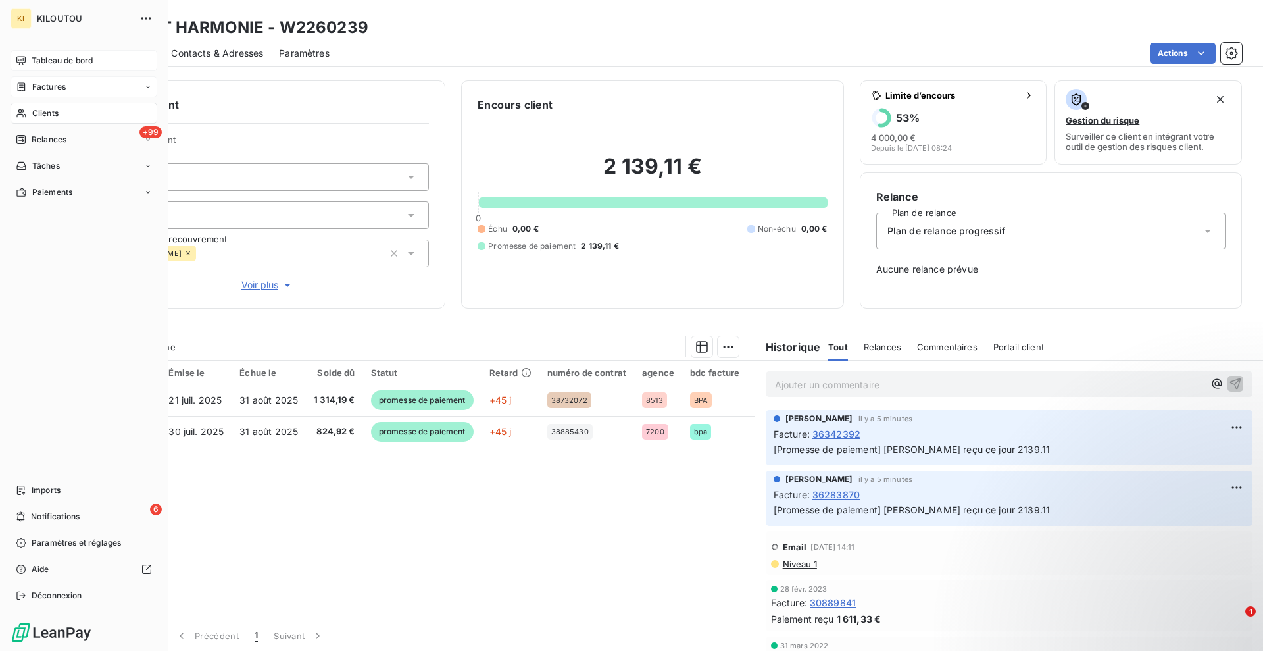
click at [41, 95] on div "Factures" at bounding box center [84, 86] width 147 height 21
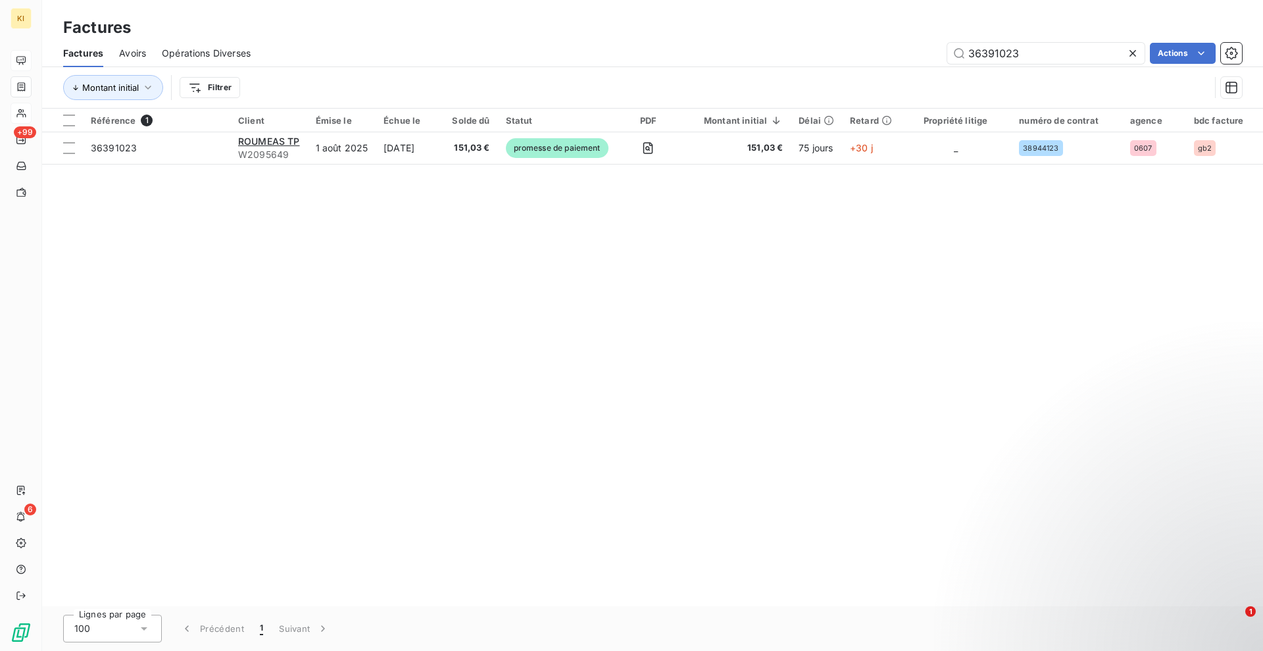
click at [1131, 49] on icon at bounding box center [1132, 53] width 13 height 13
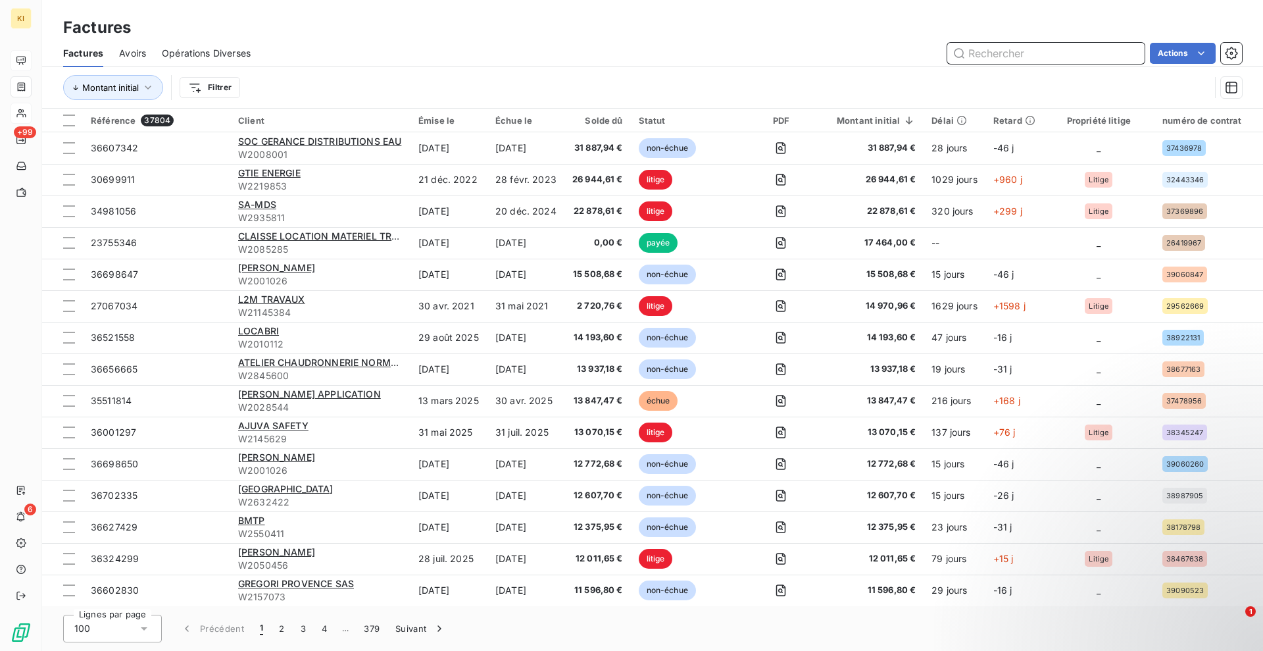
click at [1062, 62] on input "text" at bounding box center [1045, 53] width 197 height 21
paste input "35706311"
type input "35706311"
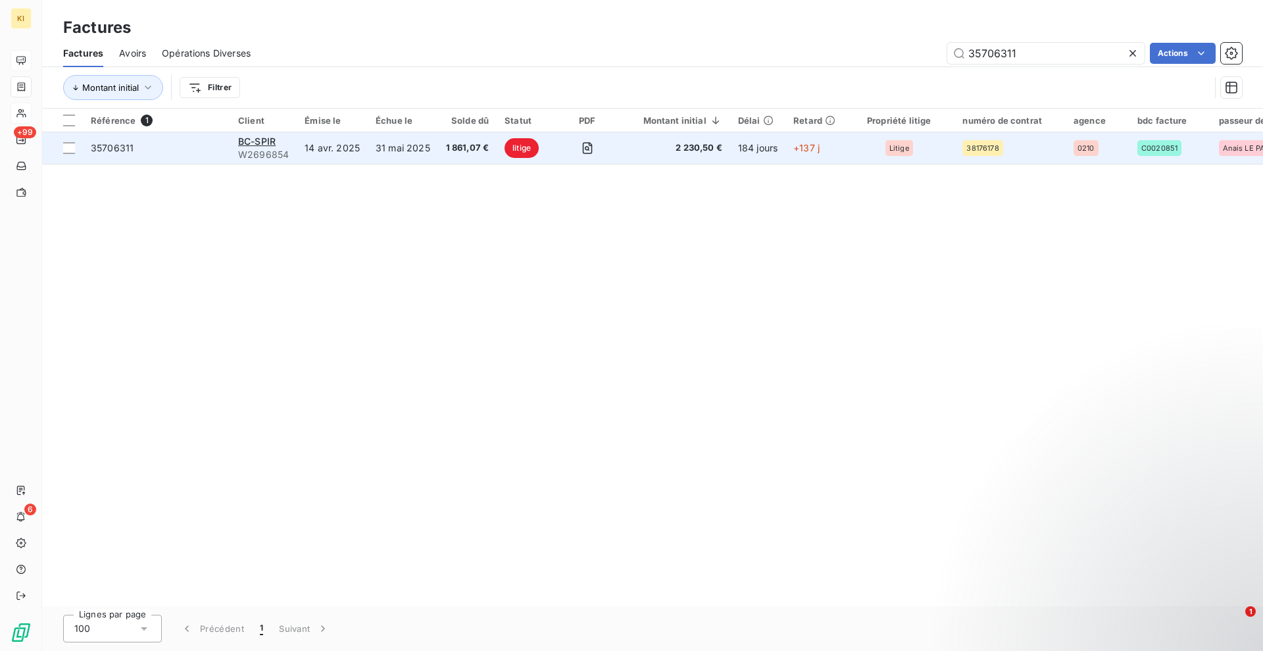
click at [464, 155] on td "1 861,07 €" at bounding box center [467, 148] width 59 height 32
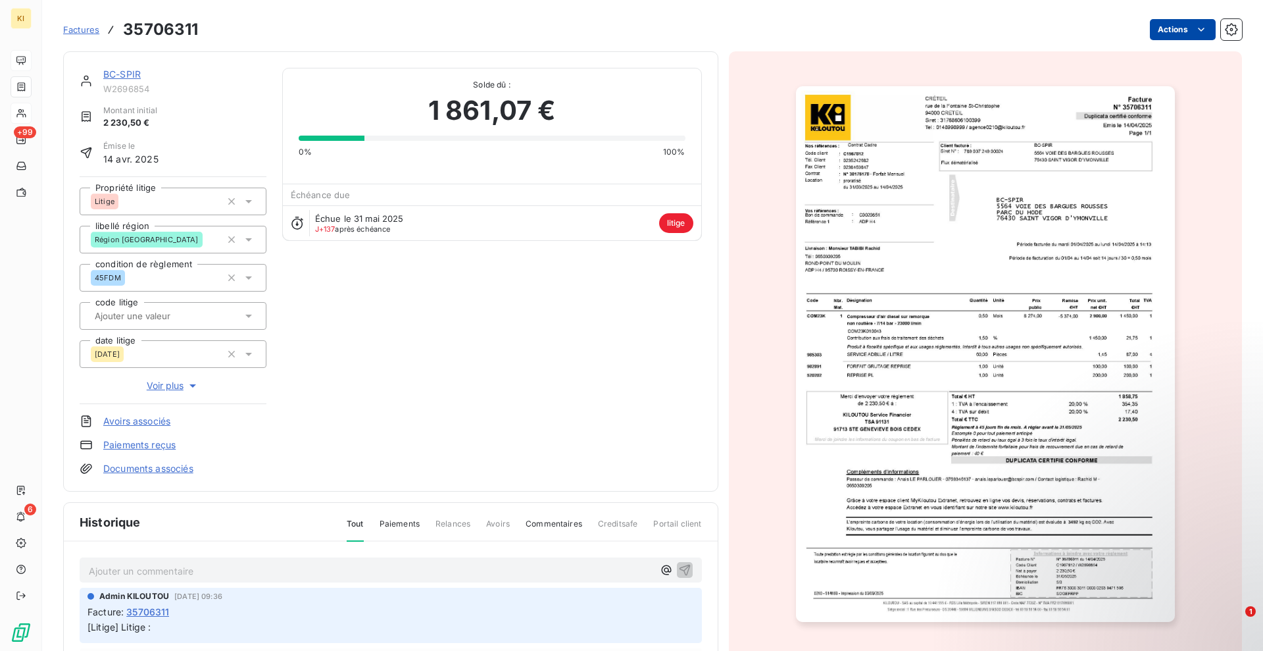
click at [1195, 35] on html "KI +99 6 Factures 35706311 Actions BC-SPIR W2696854 Montant initial 2 230,50 € …" at bounding box center [631, 325] width 1263 height 651
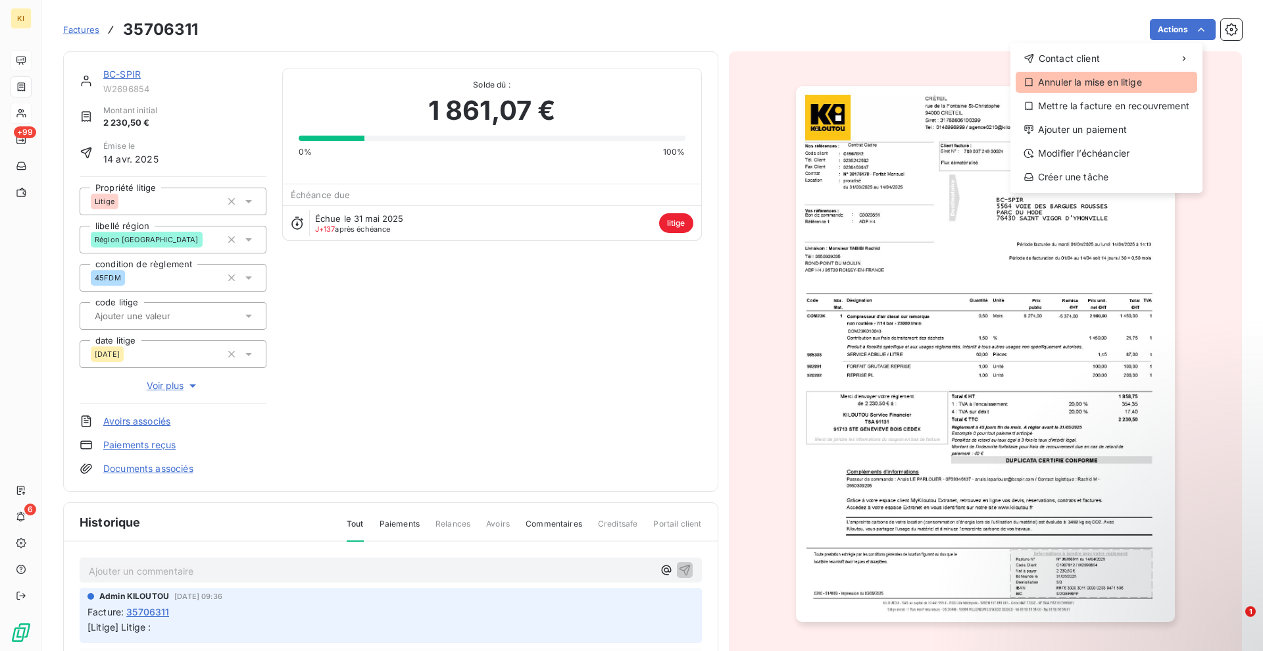
click at [1107, 82] on div "Annuler la mise en litige" at bounding box center [1107, 82] width 182 height 21
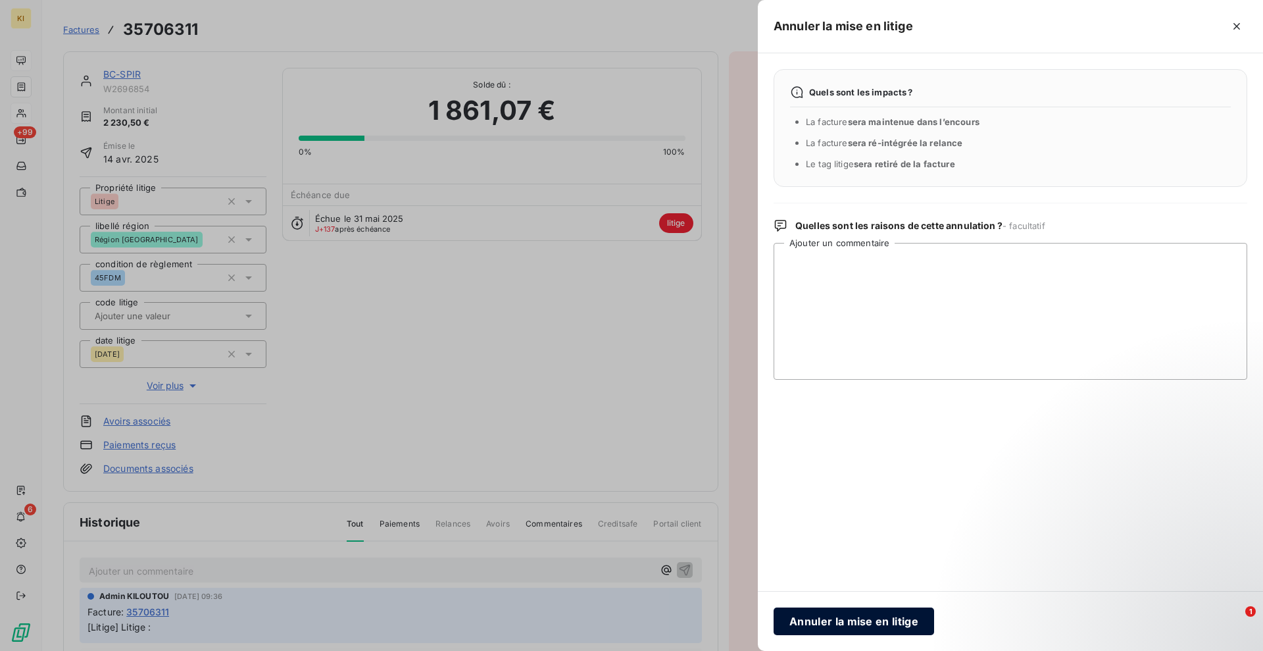
click at [786, 613] on button "Annuler la mise en litige" at bounding box center [854, 621] width 161 height 28
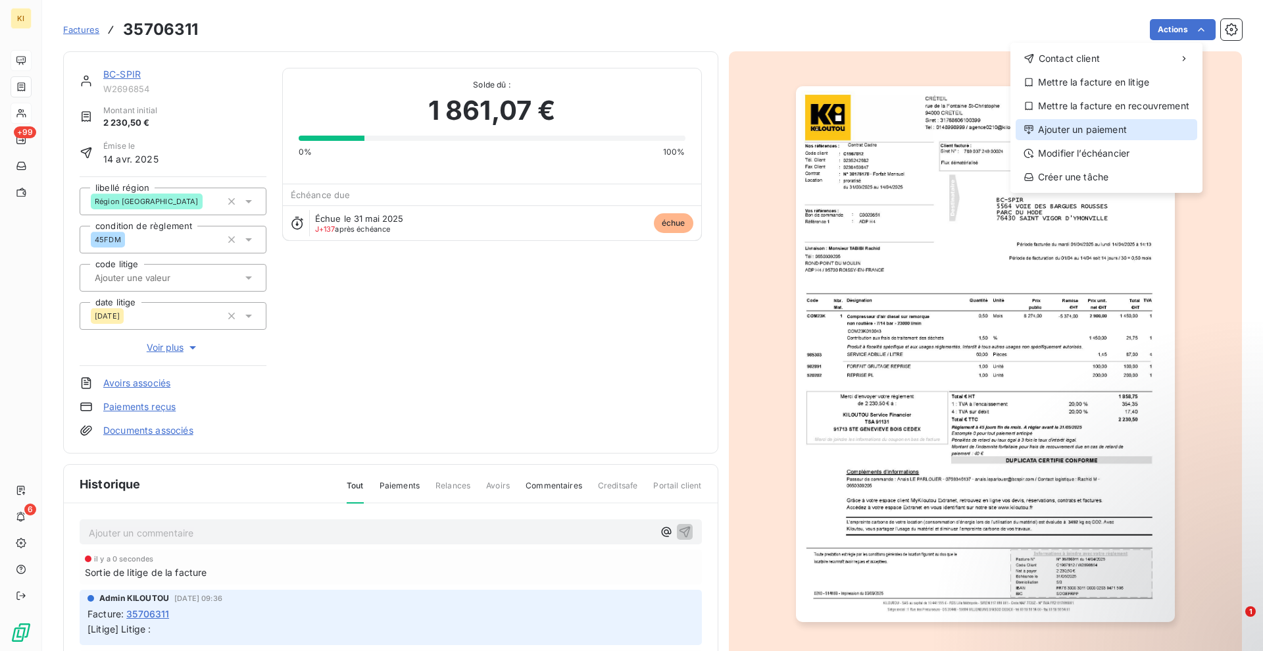
click at [1103, 132] on div "Ajouter un paiement" at bounding box center [1107, 129] width 182 height 21
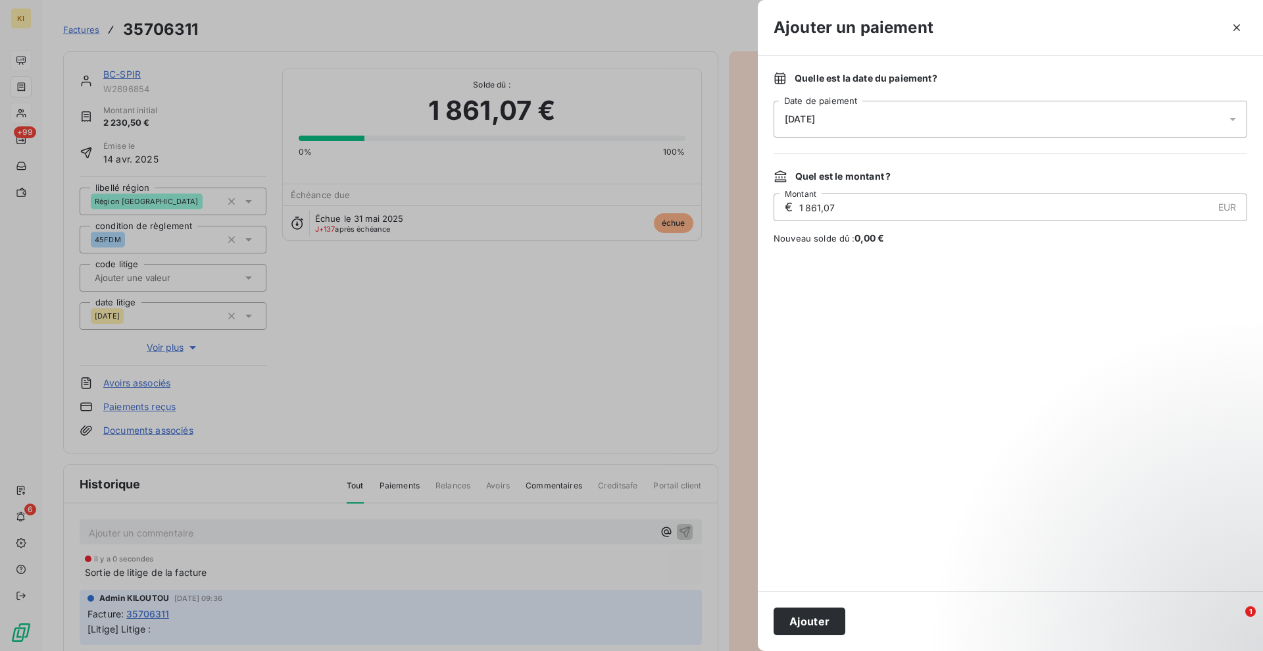
click at [815, 119] on span "[DATE]" at bounding box center [800, 119] width 30 height 11
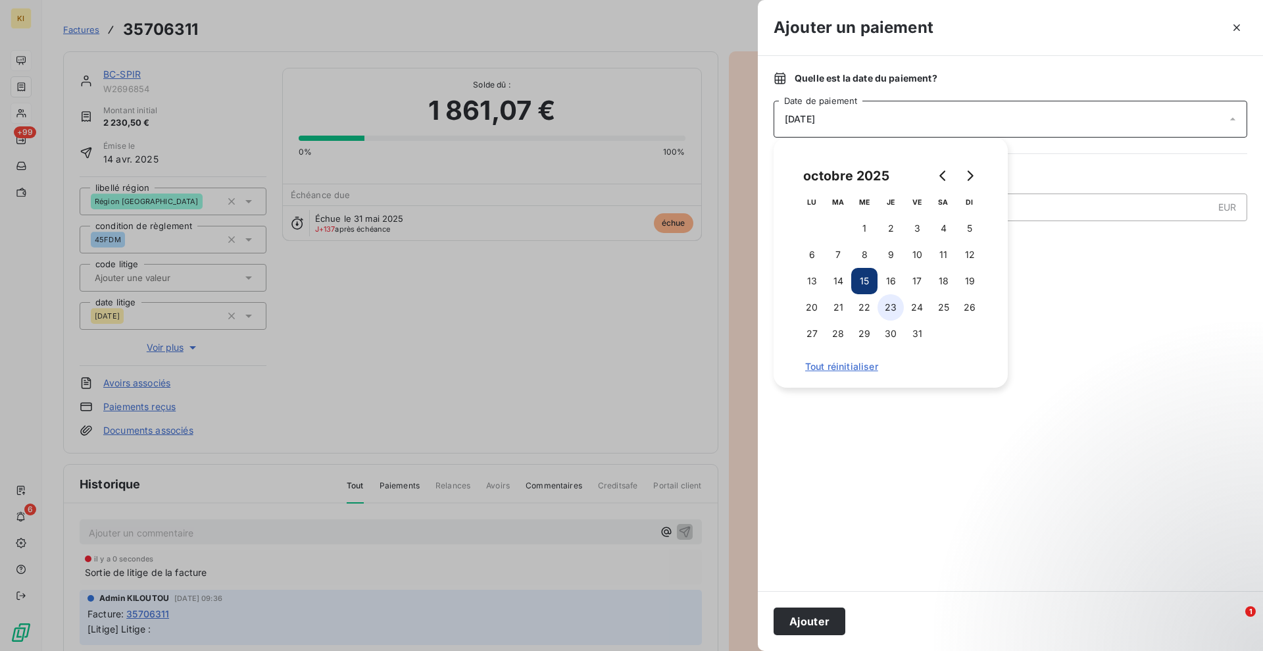
click at [895, 312] on button "23" at bounding box center [891, 307] width 26 height 26
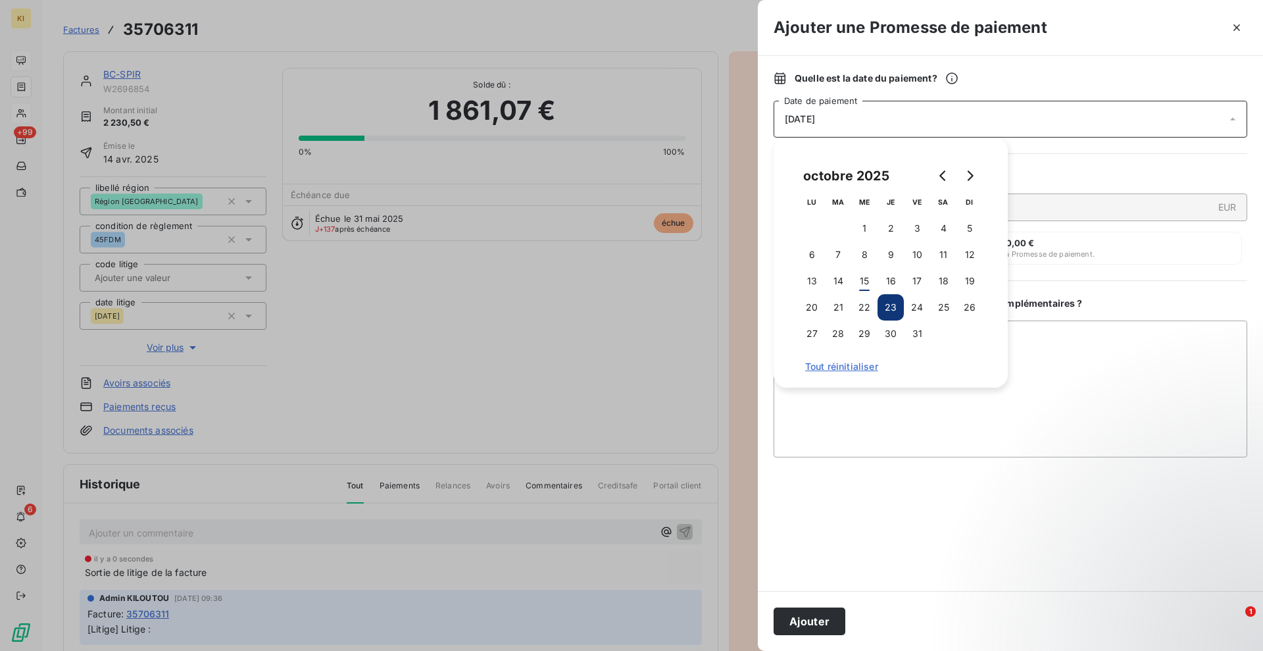
click at [835, 630] on button "Ajouter" at bounding box center [810, 621] width 72 height 28
